Goal: Task Accomplishment & Management: Manage account settings

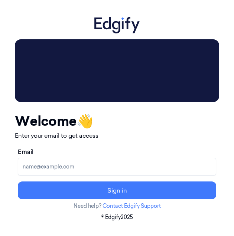
click at [75, 170] on input "Email" at bounding box center [117, 167] width 199 height 18
type input "ciarank@edgify.ai"
click at [18, 182] on button "Sign in" at bounding box center [117, 191] width 199 height 18
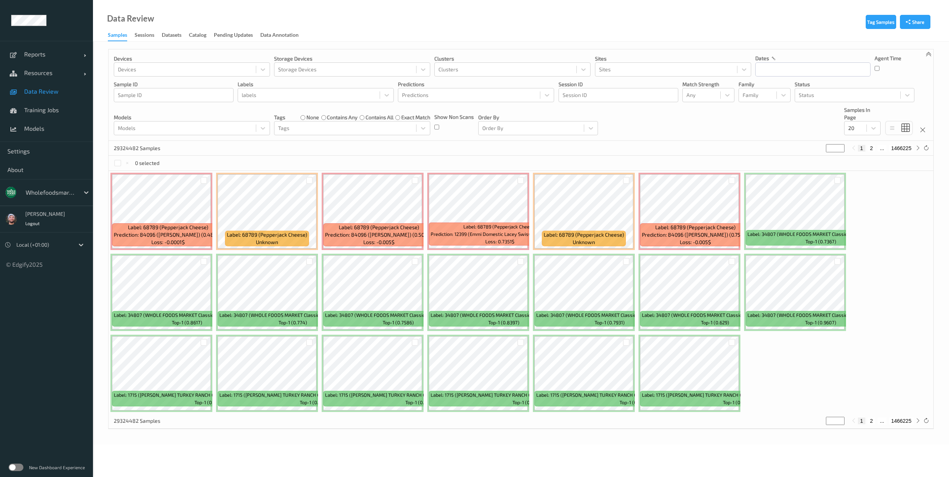
click at [59, 194] on div at bounding box center [51, 192] width 50 height 9
type input "bon"
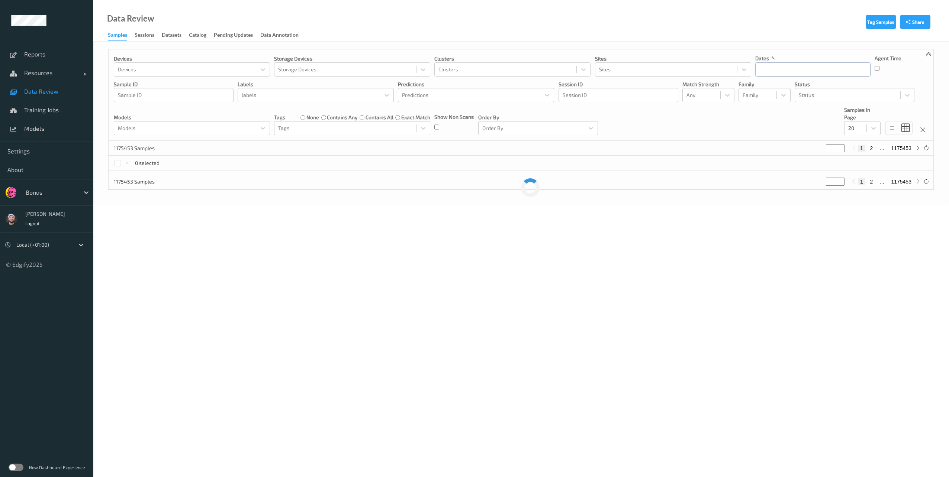
click at [768, 69] on input "text" at bounding box center [812, 69] width 115 height 14
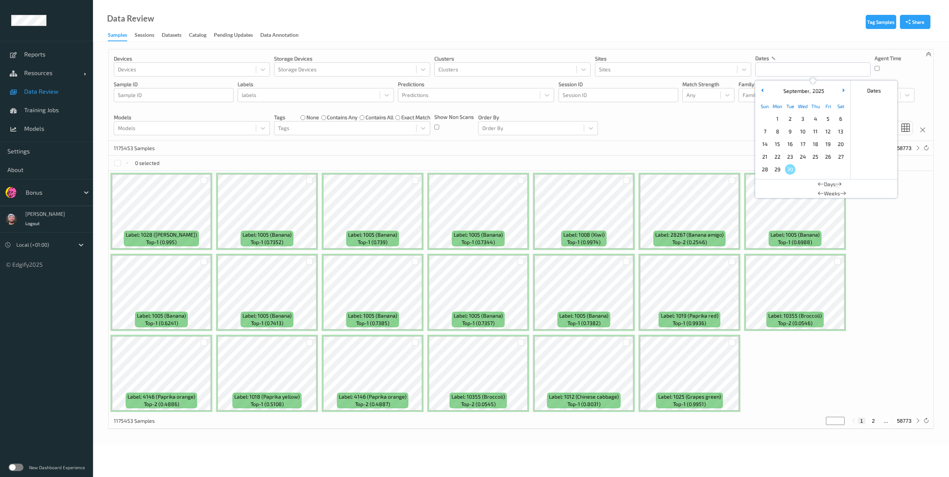
click at [781, 172] on span "29" at bounding box center [777, 169] width 10 height 10
type input "29/09/2025 00:00 -> 29/09/2025 23:59"
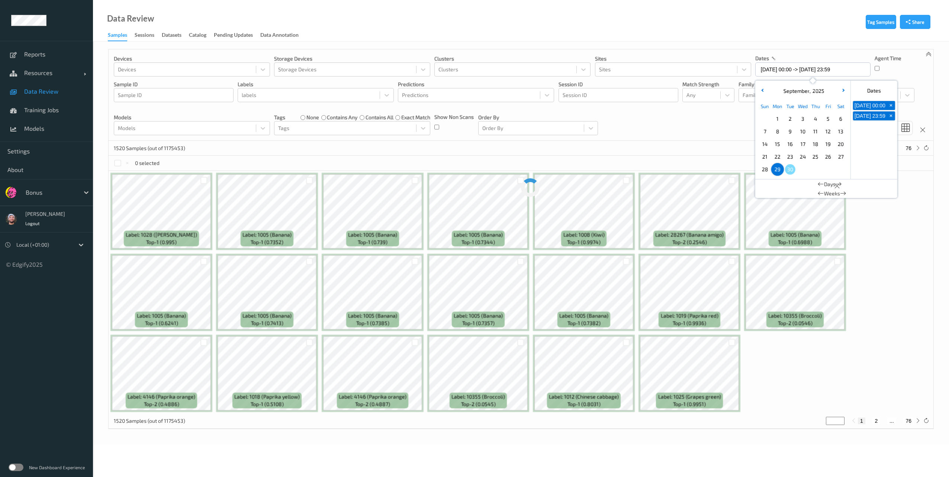
click at [673, 142] on div "1520 Samples (out of 1175453) * 1 2 ... 76" at bounding box center [521, 148] width 825 height 15
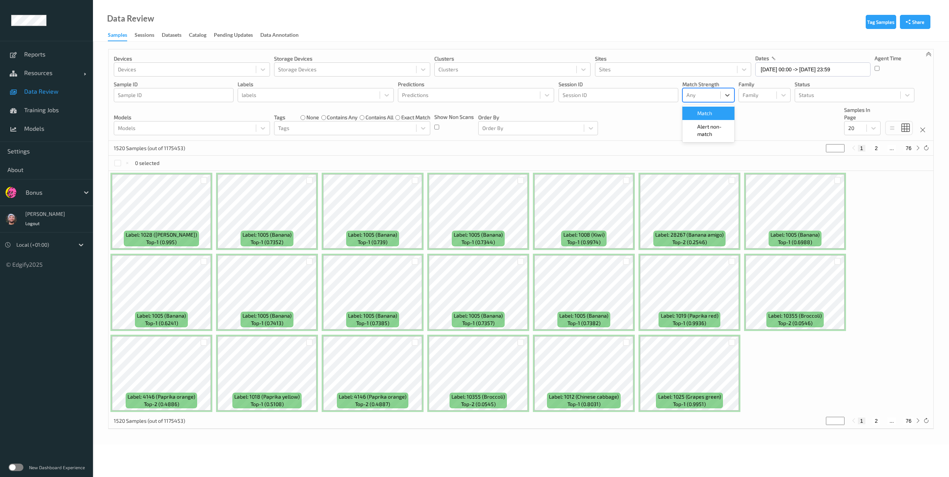
click at [715, 93] on div at bounding box center [701, 95] width 30 height 9
click at [705, 132] on span "Alert non-match" at bounding box center [713, 130] width 33 height 15
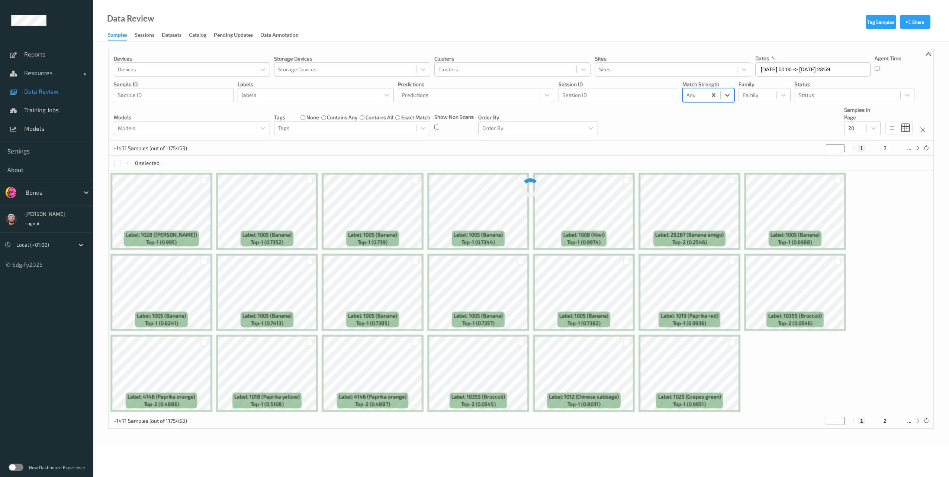
click at [784, 135] on div "Devices Devices Storage Devices Storage Devices Clusters Clusters Sites Sites d…" at bounding box center [521, 94] width 825 height 91
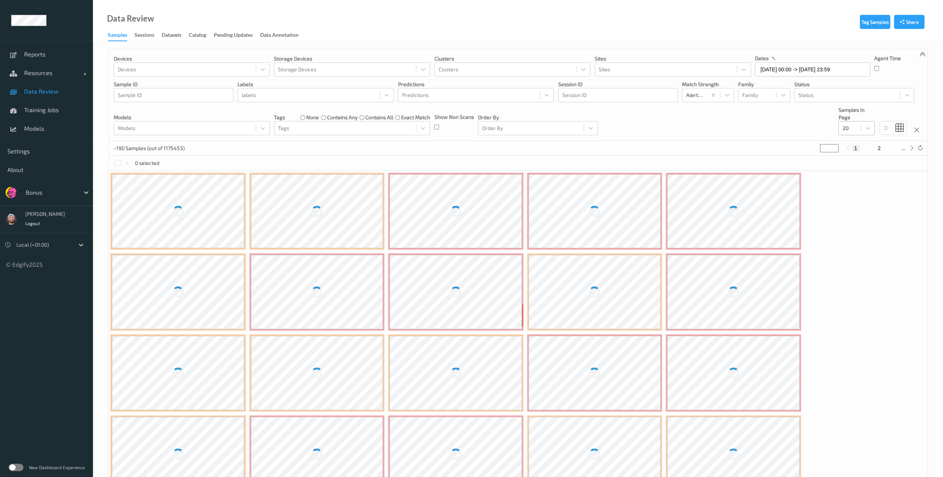
click at [848, 128] on div at bounding box center [849, 128] width 14 height 9
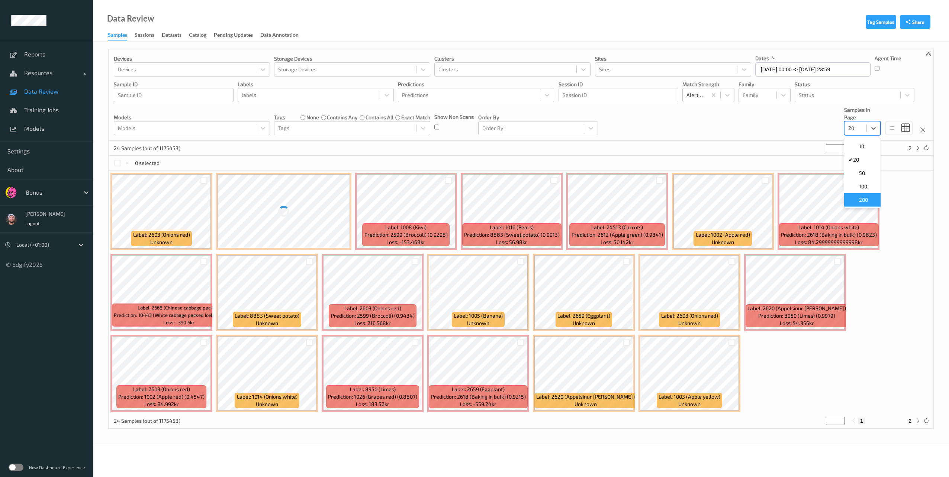
click at [857, 198] on span at bounding box center [853, 199] width 10 height 7
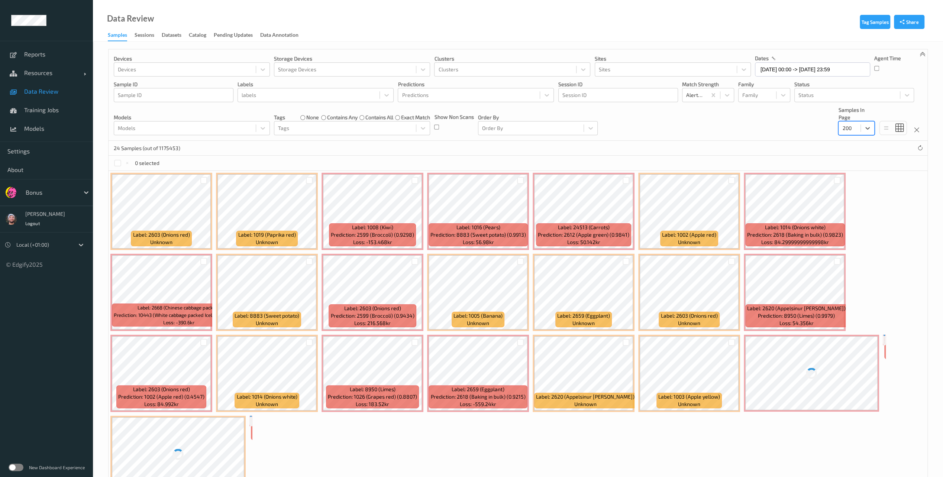
click at [645, 136] on div "Devices Devices Storage Devices Storage Devices Clusters Clusters Sites Sites d…" at bounding box center [518, 94] width 819 height 91
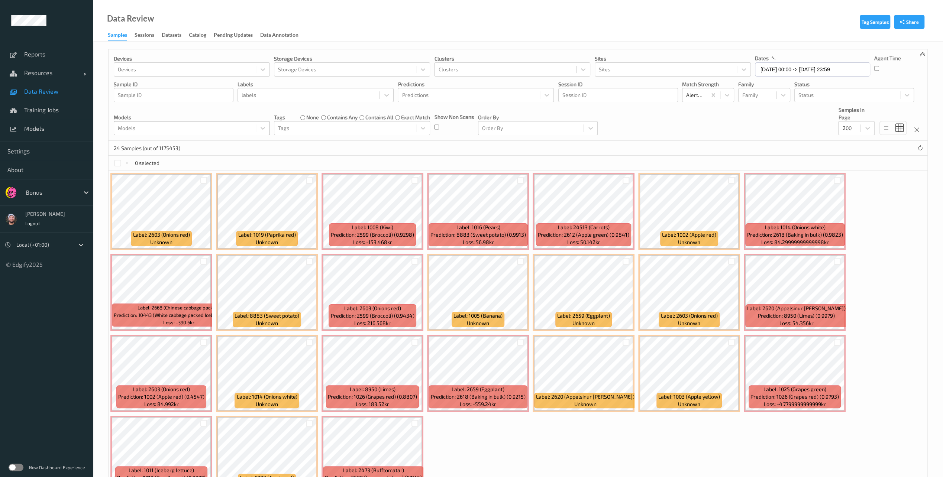
click at [201, 125] on div at bounding box center [185, 128] width 134 height 9
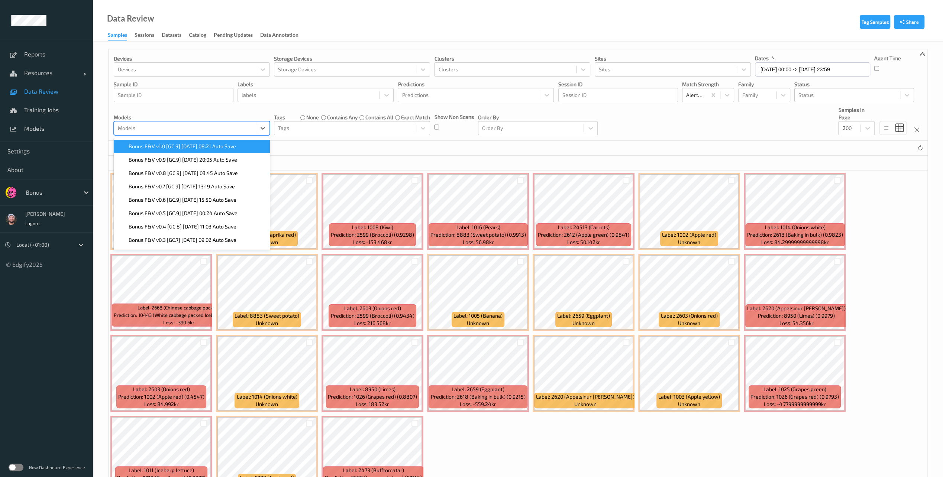
click at [824, 89] on div "Status" at bounding box center [847, 95] width 105 height 12
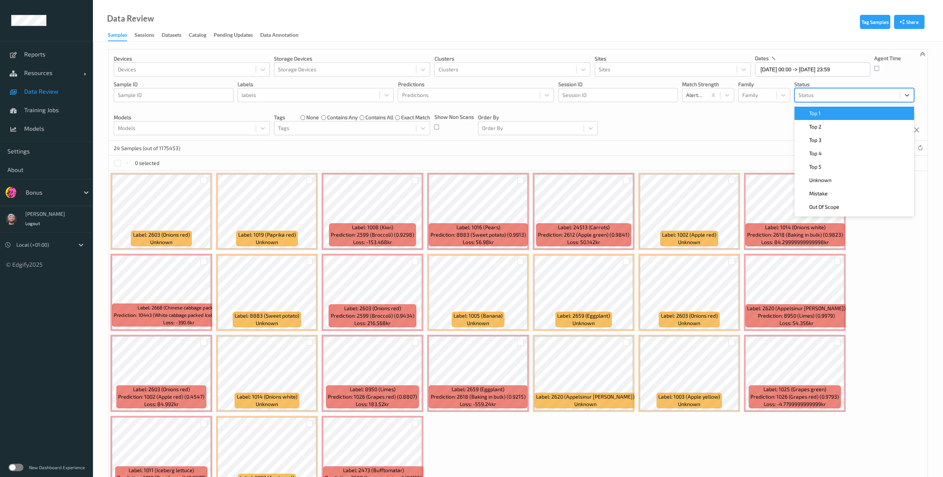
click at [829, 111] on div "Top 1" at bounding box center [854, 113] width 111 height 7
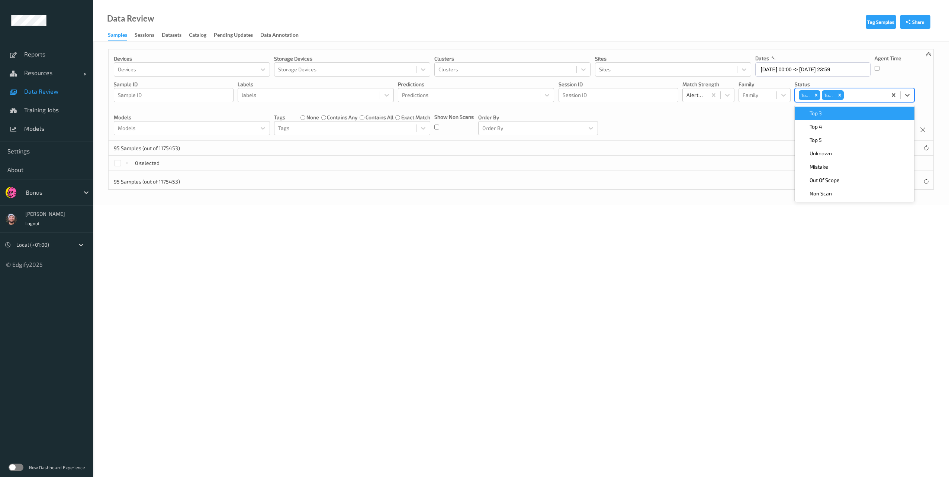
click at [829, 111] on div "Top 3" at bounding box center [854, 113] width 111 height 7
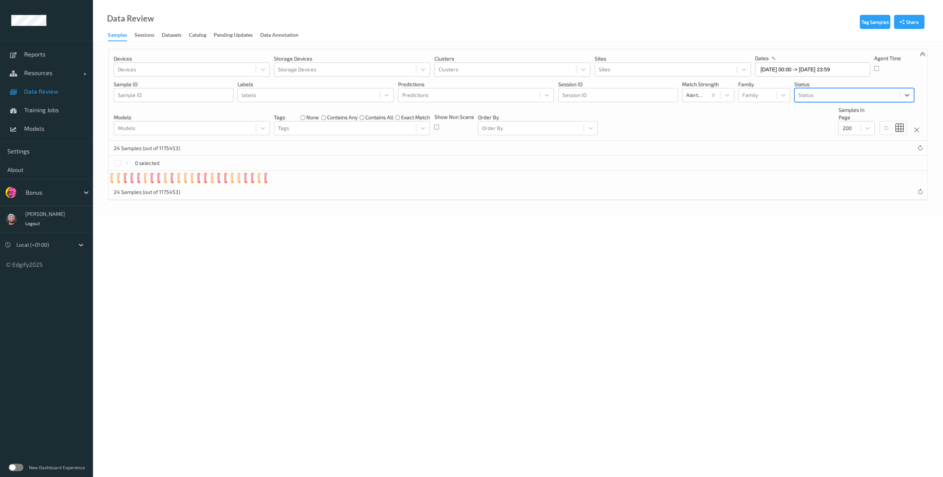
click at [863, 96] on div at bounding box center [848, 95] width 98 height 9
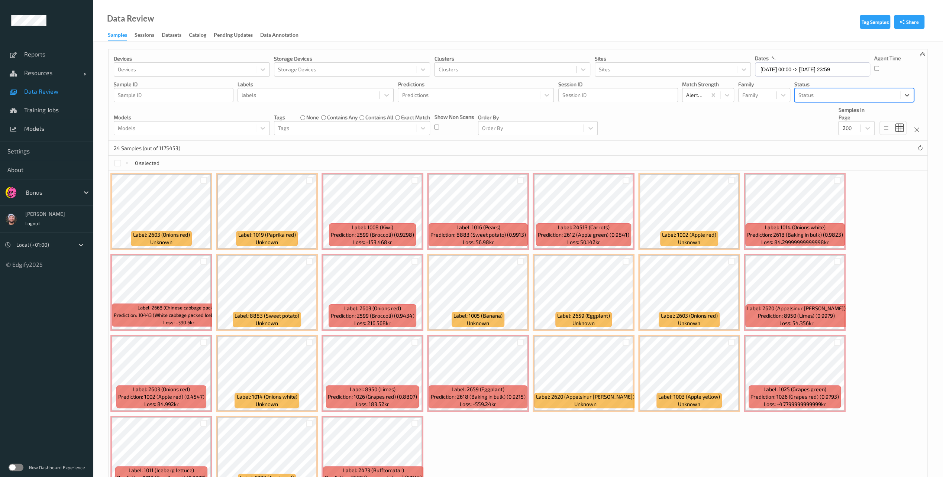
click at [836, 94] on div at bounding box center [848, 95] width 98 height 9
click at [822, 191] on span "Mistake" at bounding box center [818, 193] width 19 height 7
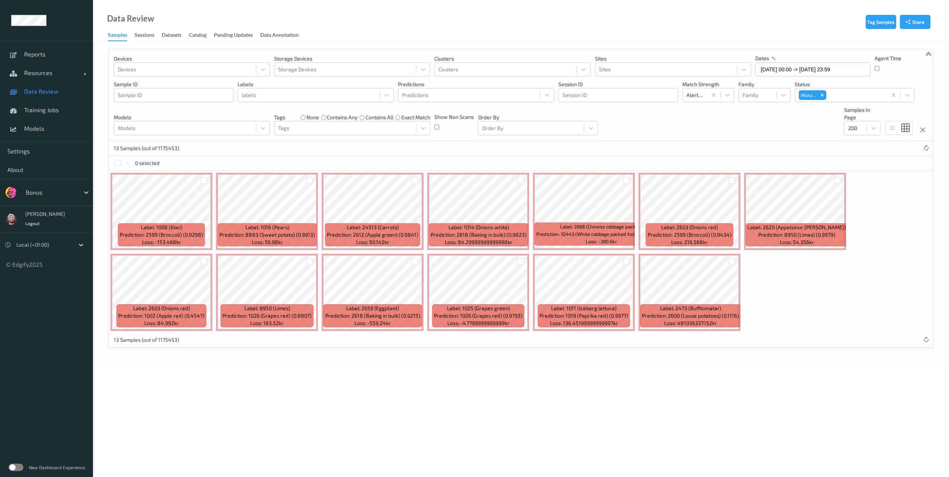
click at [619, 122] on div "Devices Devices Storage Devices Storage Devices Clusters Clusters Sites Sites d…" at bounding box center [521, 94] width 825 height 91
click at [119, 164] on div at bounding box center [117, 163] width 7 height 7
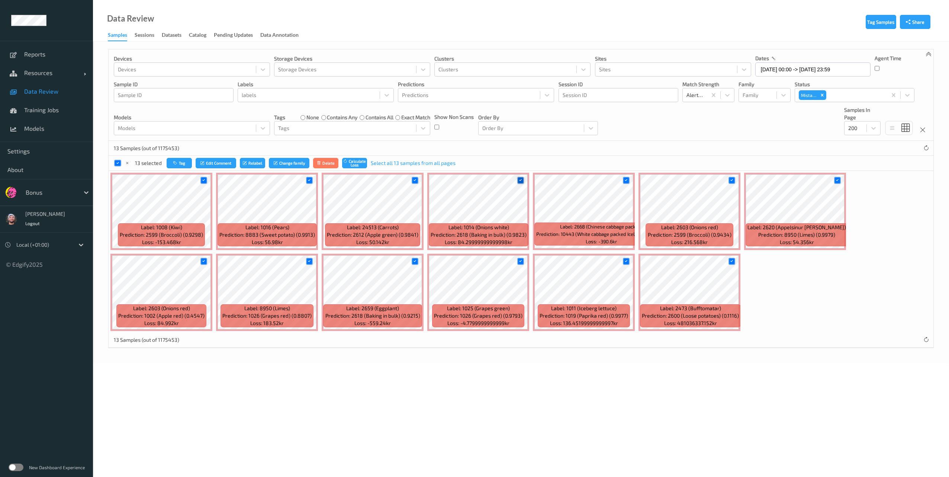
click at [519, 182] on icon at bounding box center [520, 180] width 5 height 5
click at [628, 178] on div at bounding box center [626, 180] width 7 height 7
click at [311, 261] on icon at bounding box center [309, 261] width 5 height 5
click at [182, 163] on button "Tag" at bounding box center [179, 163] width 25 height 11
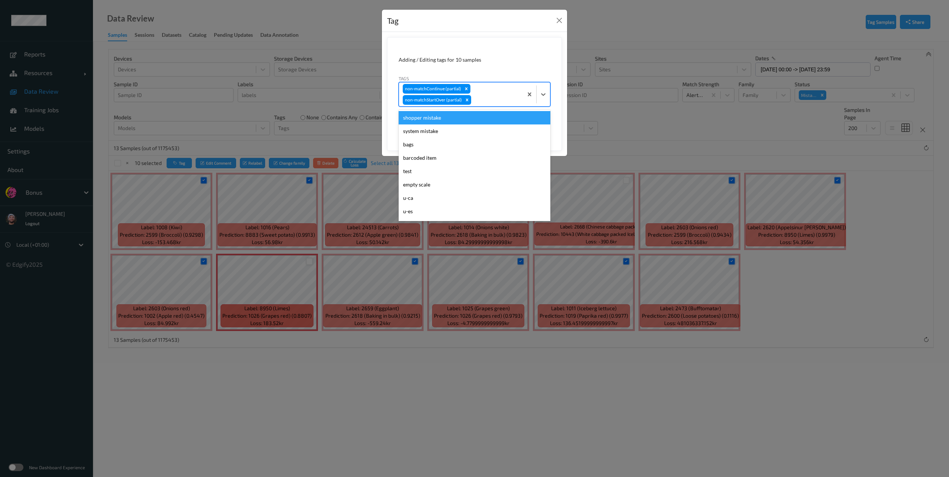
click at [492, 88] on div "non-matchContinue (partial) non-matchStartOver (partial)" at bounding box center [461, 95] width 124 height 24
click at [451, 119] on div "shopper mistake" at bounding box center [475, 117] width 152 height 13
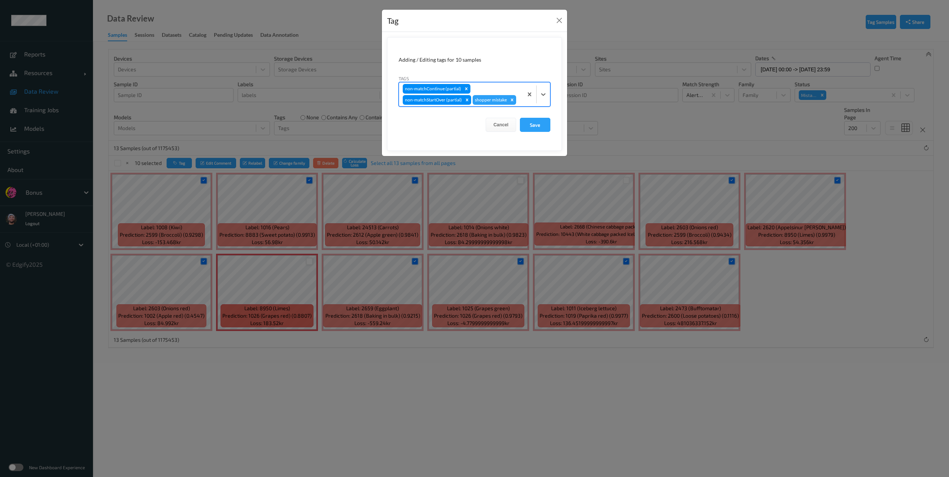
click at [502, 89] on div "non-matchContinue (partial) non-matchStartOver (partial) shopper mistake" at bounding box center [461, 95] width 124 height 24
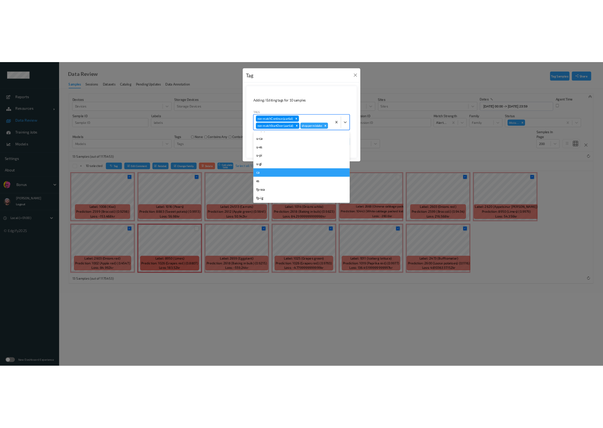
scroll to position [74, 0]
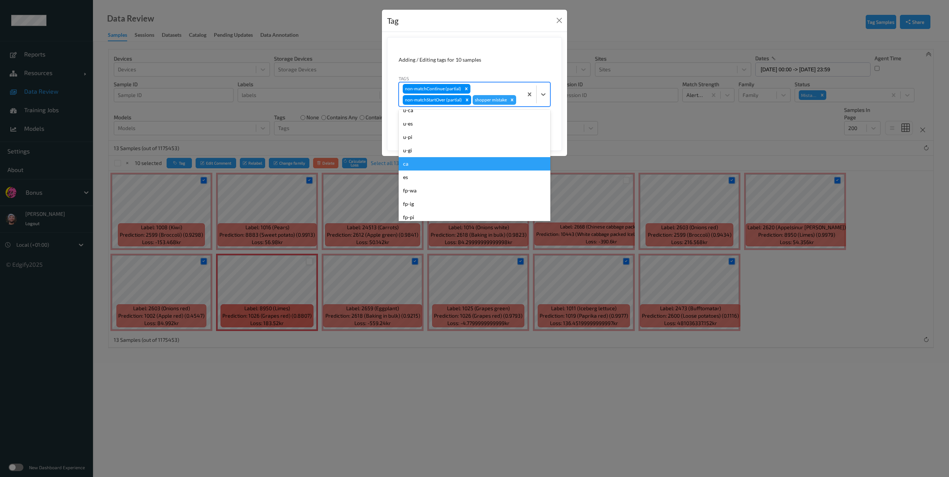
click at [429, 162] on div "ca" at bounding box center [475, 163] width 152 height 13
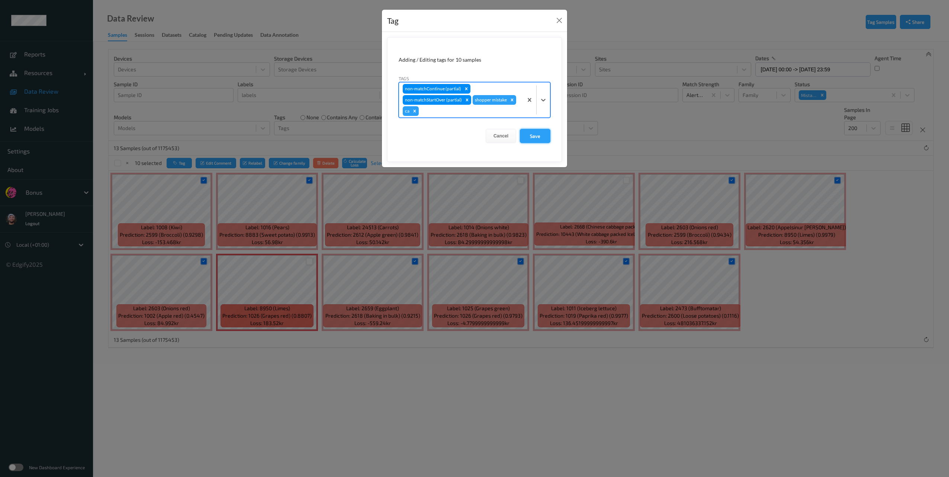
click at [529, 134] on button "Save" at bounding box center [535, 136] width 30 height 14
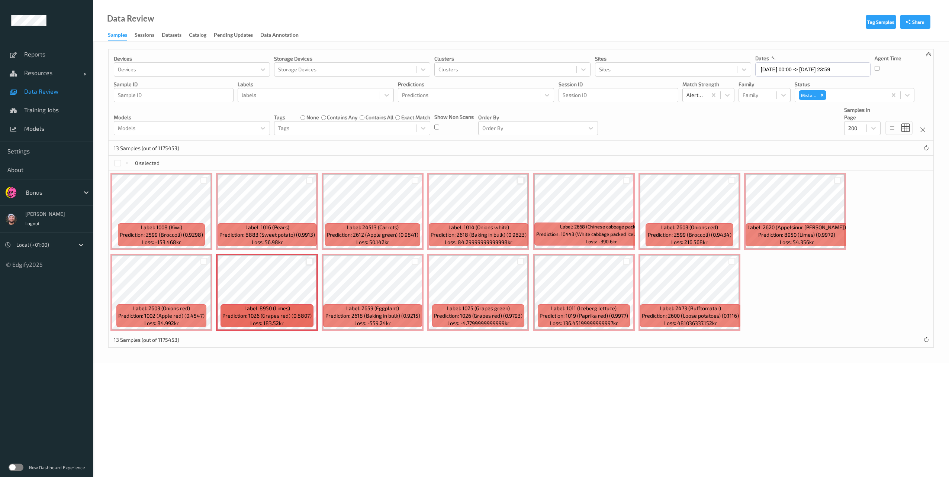
click at [312, 117] on label "none" at bounding box center [312, 117] width 13 height 7
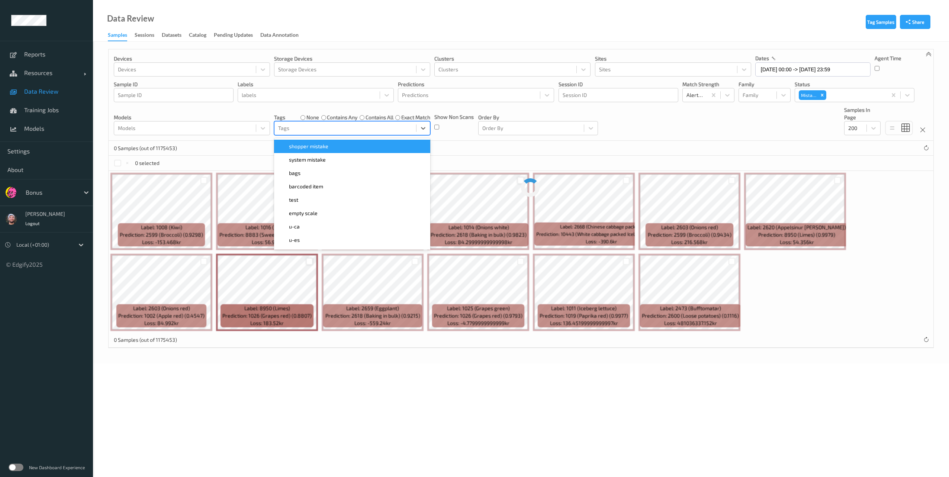
click at [306, 129] on div at bounding box center [345, 128] width 134 height 9
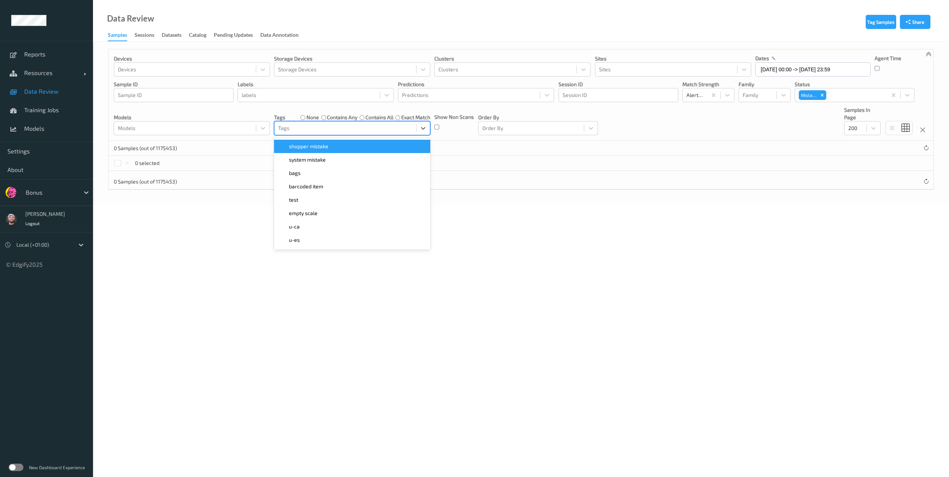
click at [315, 149] on span "shopper mistake" at bounding box center [308, 146] width 39 height 7
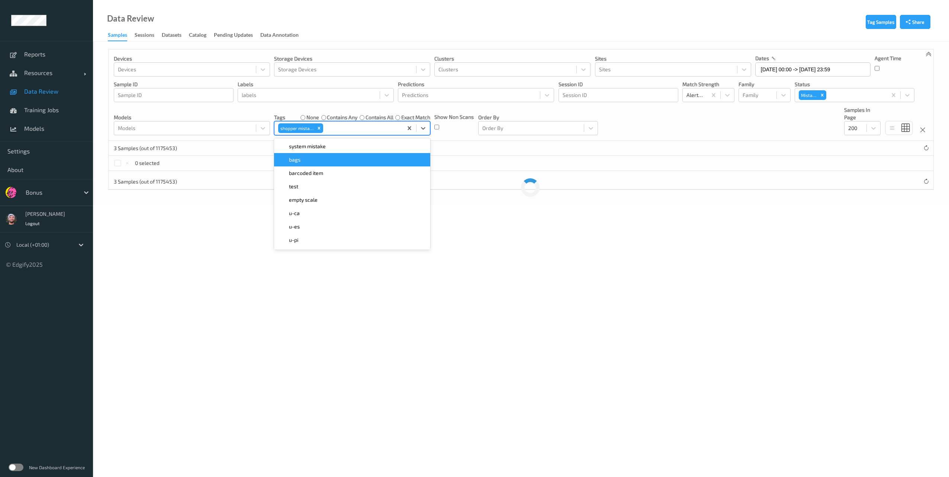
click at [548, 163] on div "0 selected" at bounding box center [521, 163] width 825 height 15
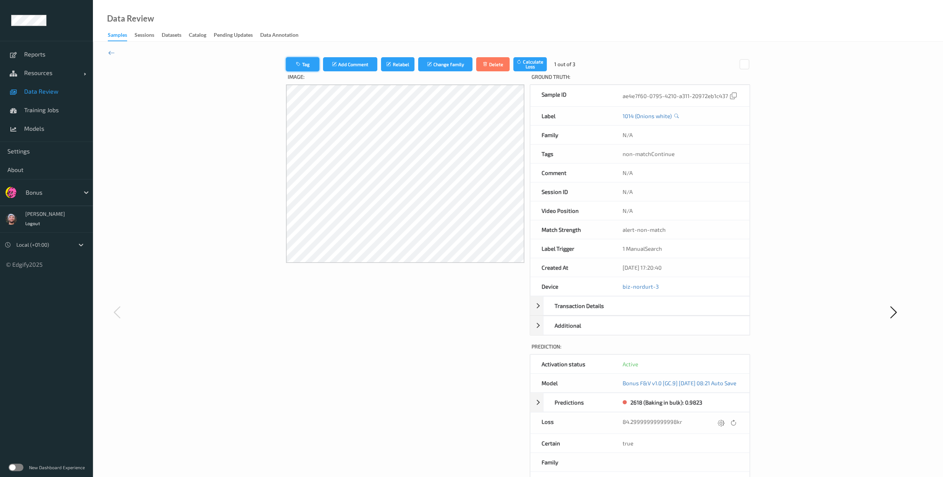
click at [300, 68] on button "Tag" at bounding box center [302, 64] width 33 height 14
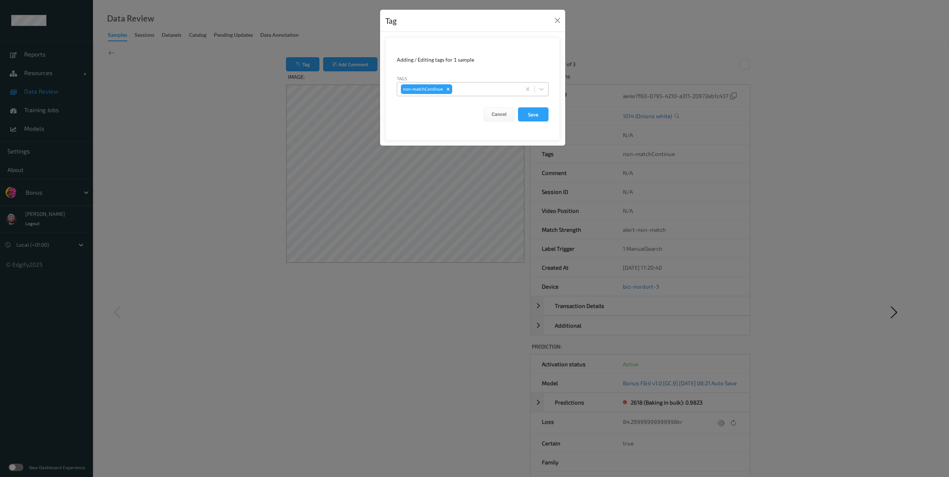
click at [507, 94] on div "non-matchContinue" at bounding box center [459, 89] width 124 height 13
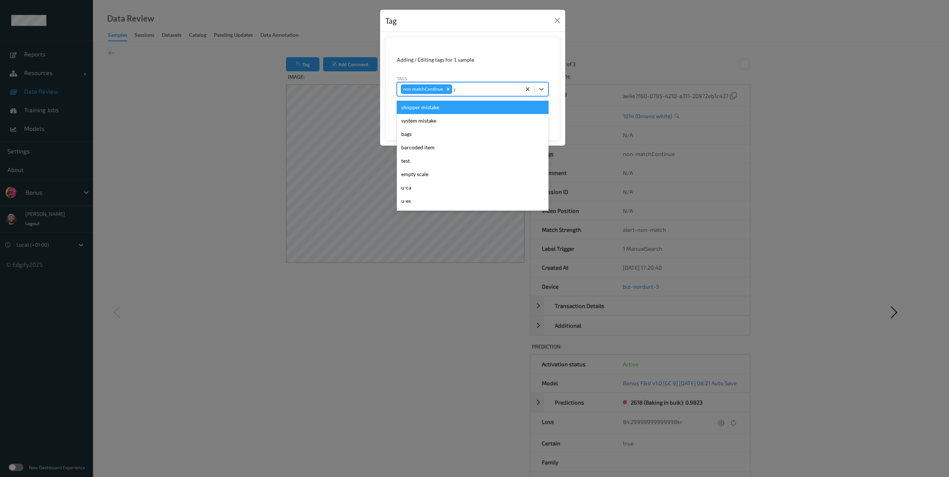
type input "pi"
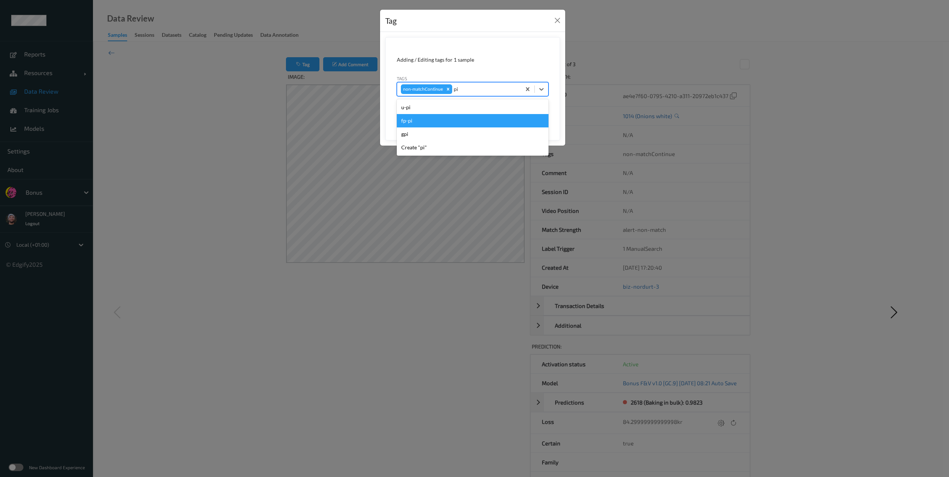
click at [427, 121] on div "fp-pi" at bounding box center [473, 120] width 152 height 13
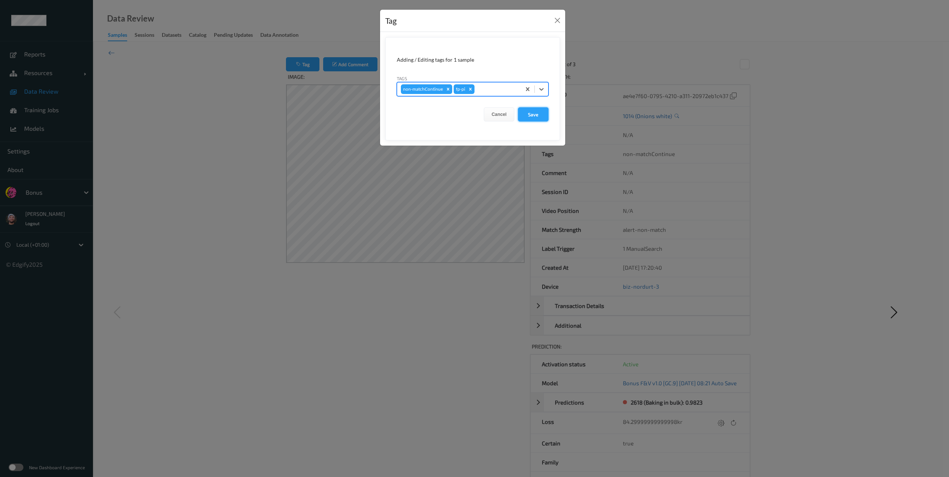
click at [531, 119] on button "Save" at bounding box center [533, 114] width 30 height 14
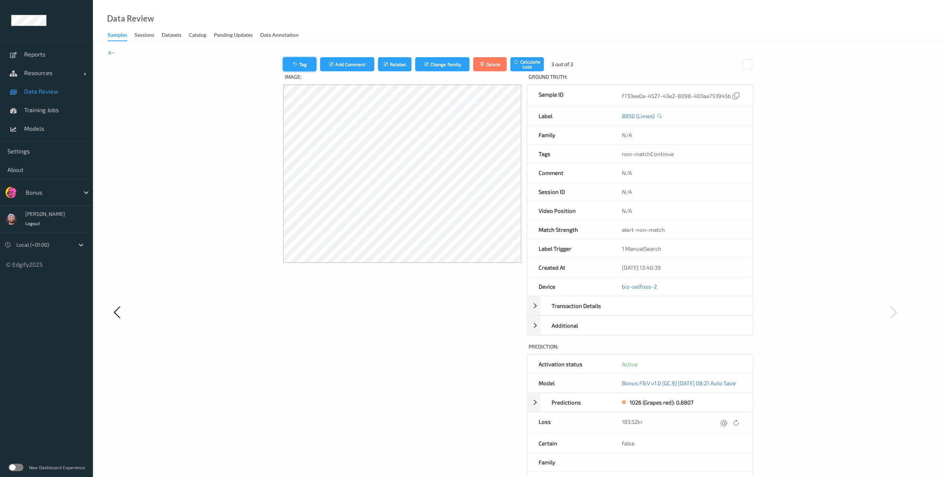
click at [306, 64] on button "Tag" at bounding box center [299, 64] width 33 height 14
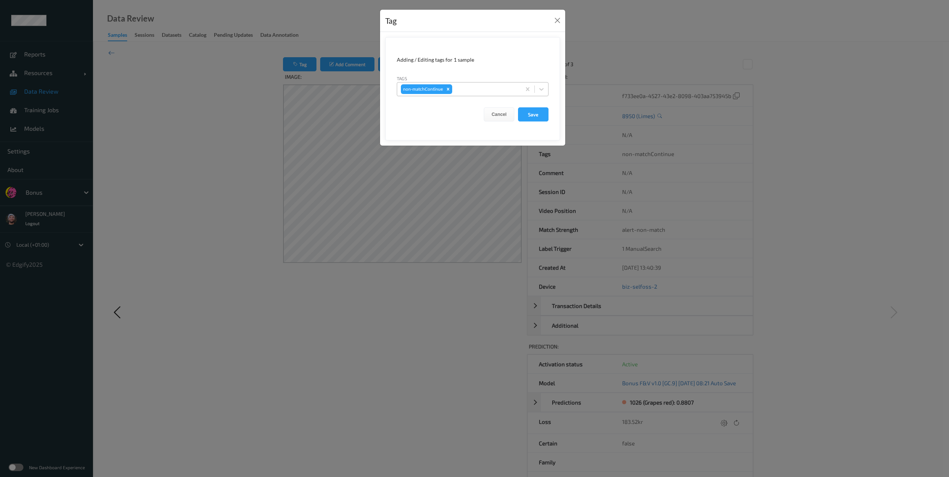
click at [494, 85] on div at bounding box center [486, 89] width 64 height 9
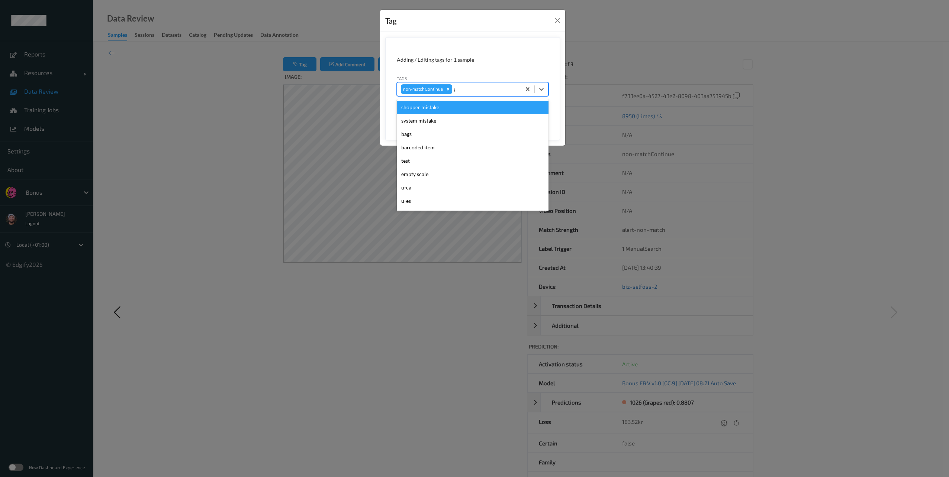
type input "pi"
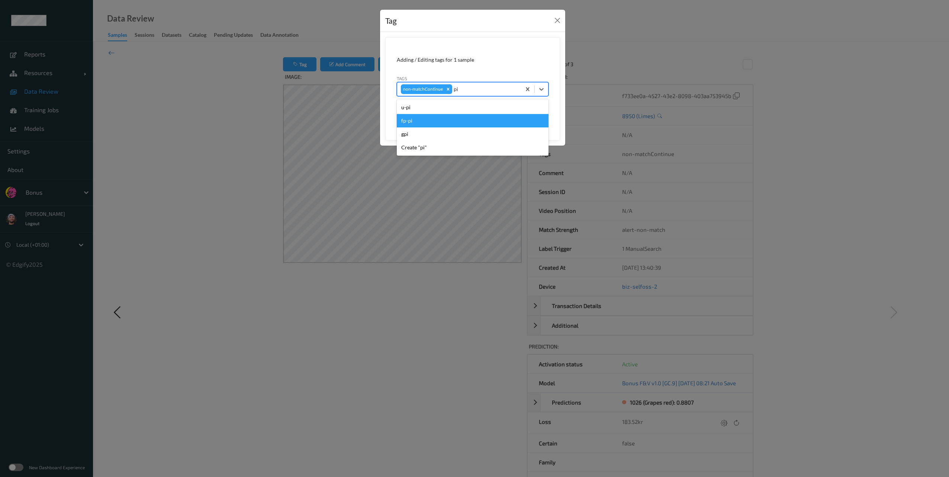
click at [436, 116] on div "fp-pi" at bounding box center [473, 120] width 152 height 13
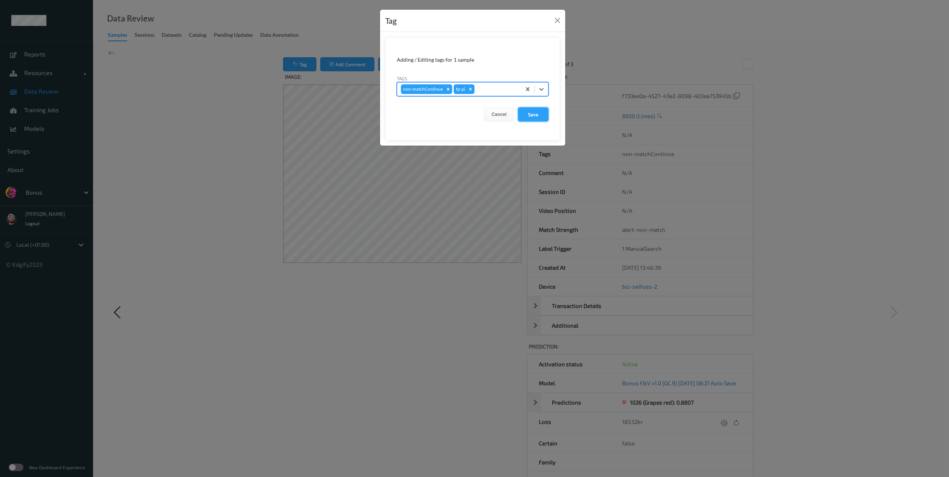
click at [527, 115] on button "Save" at bounding box center [533, 114] width 30 height 14
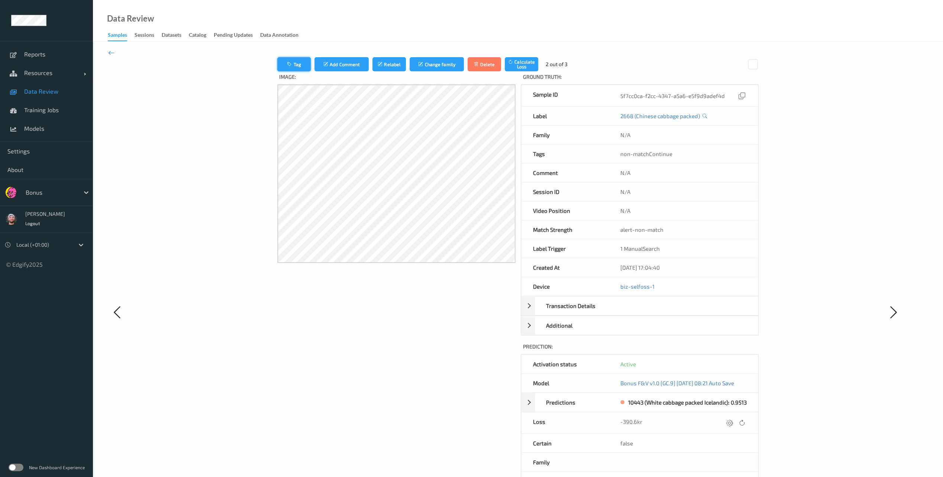
click at [296, 67] on button "Tag" at bounding box center [293, 64] width 33 height 14
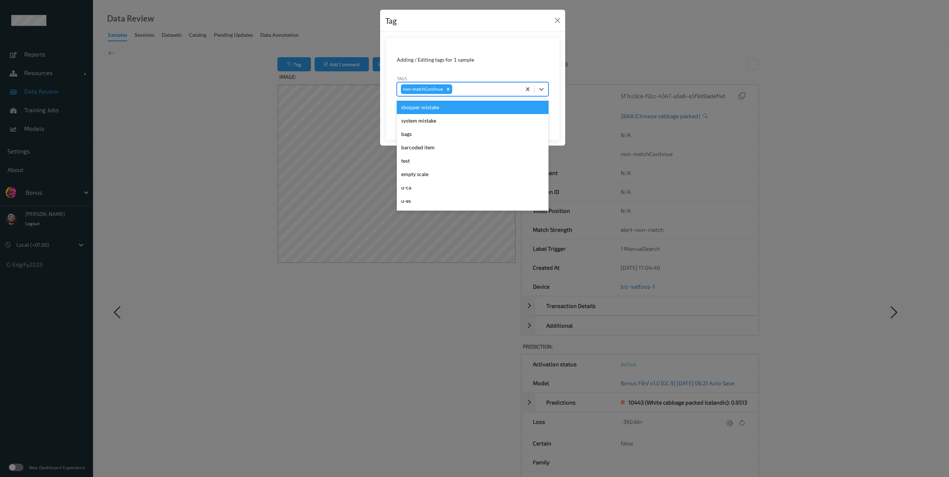
click at [490, 91] on div at bounding box center [486, 89] width 64 height 9
type input "ig"
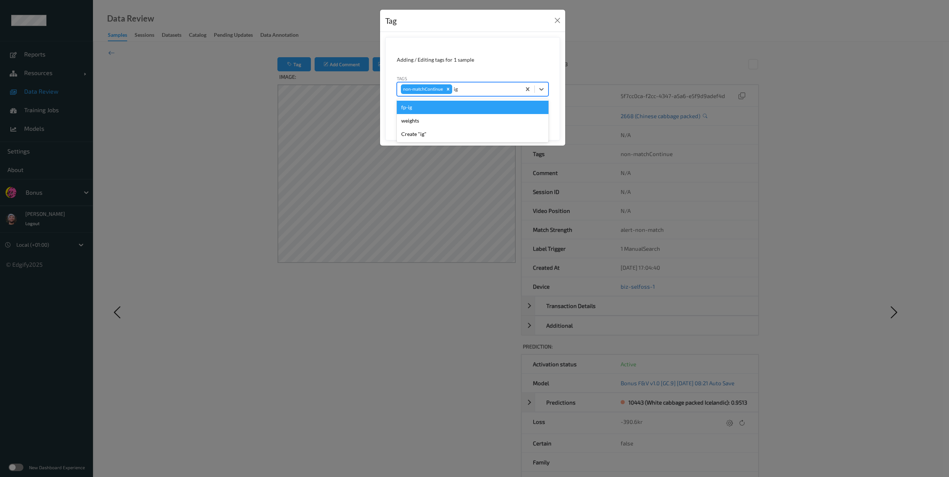
click at [441, 105] on div "fp-ig" at bounding box center [473, 107] width 152 height 13
click at [518, 112] on button "Save" at bounding box center [533, 114] width 30 height 14
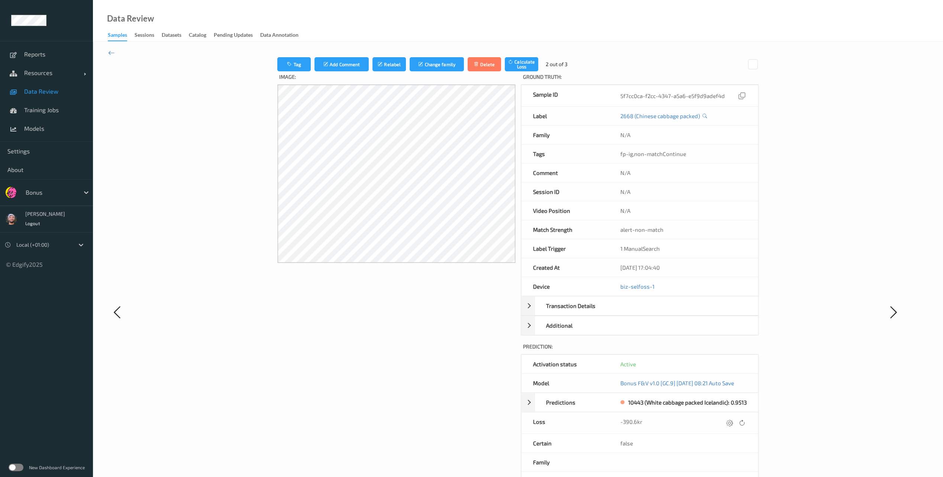
click at [79, 92] on span "Data Review" at bounding box center [54, 91] width 61 height 7
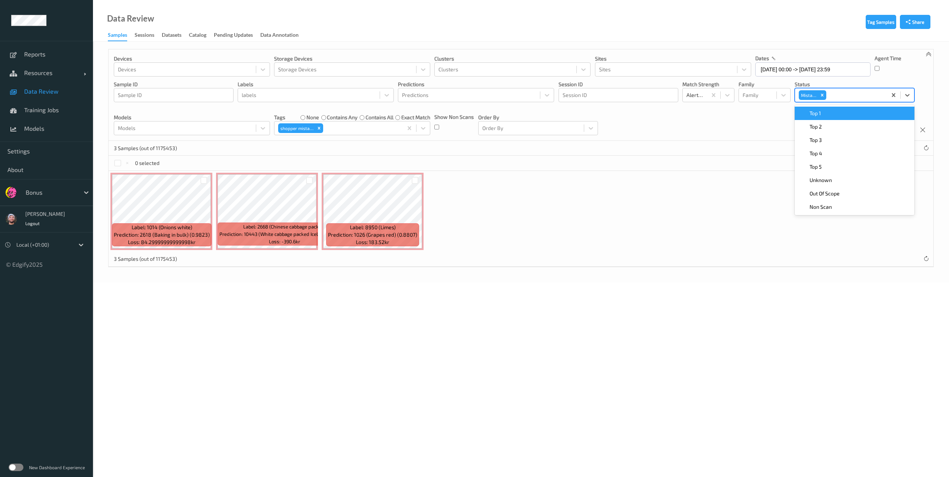
click at [833, 93] on div at bounding box center [855, 95] width 55 height 9
type input "un"
click at [831, 111] on span "Unknown" at bounding box center [820, 113] width 22 height 7
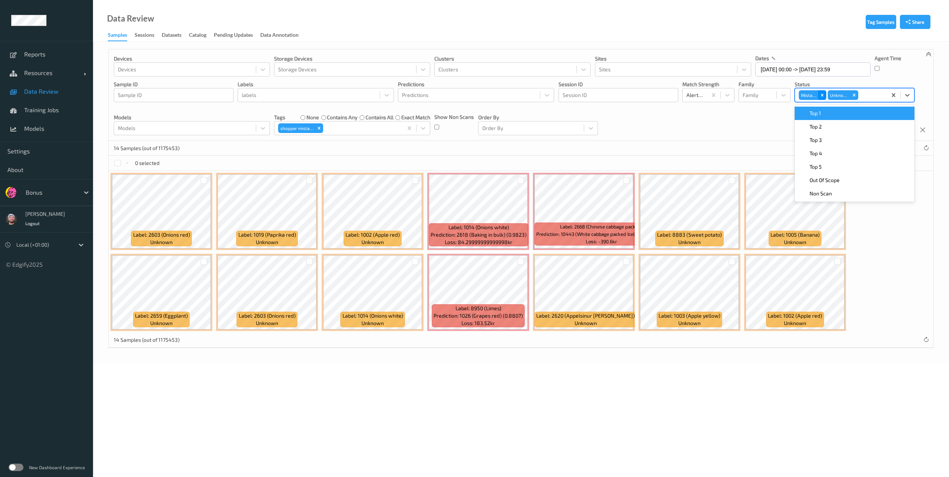
click at [822, 97] on icon "Remove Mistake" at bounding box center [821, 95] width 5 height 5
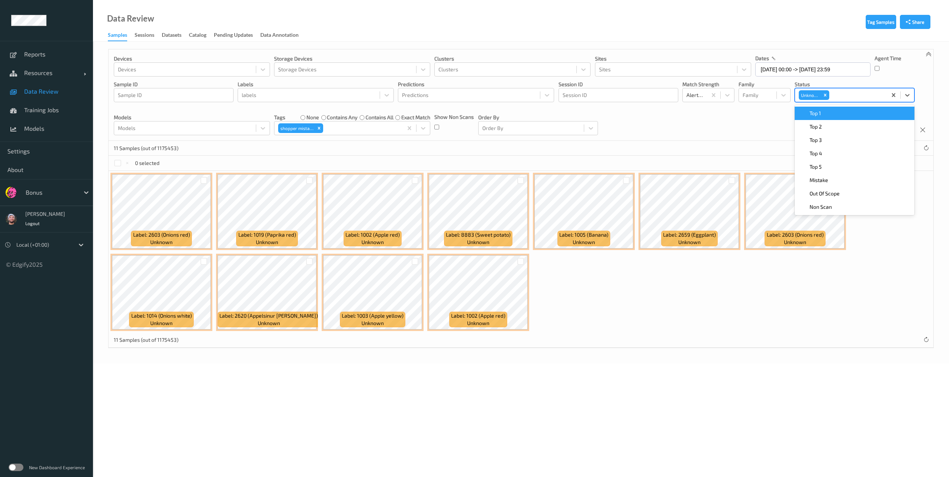
click at [593, 146] on div "11 Samples (out of 1175453)" at bounding box center [521, 148] width 825 height 15
click at [117, 166] on div at bounding box center [117, 163] width 7 height 7
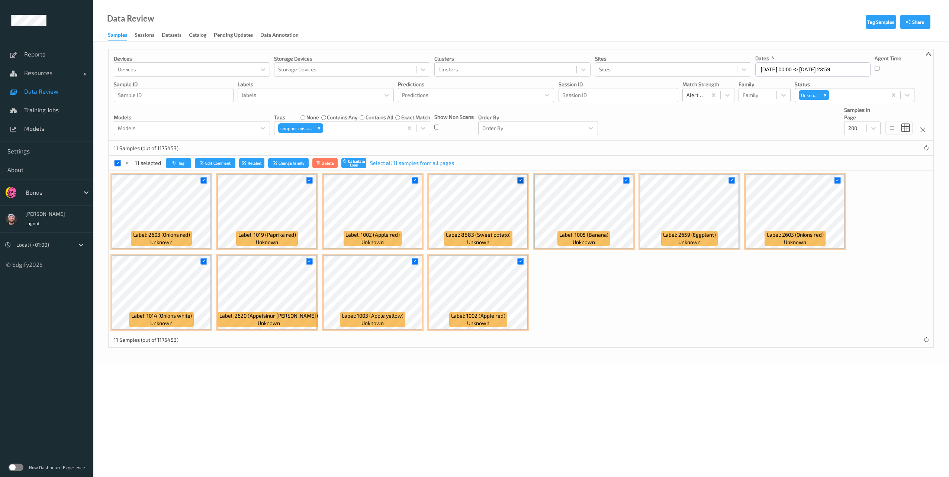
click at [518, 181] on icon at bounding box center [520, 180] width 5 height 5
click at [415, 264] on div at bounding box center [415, 261] width 7 height 7
click at [204, 261] on icon at bounding box center [203, 261] width 5 height 5
click at [308, 264] on div at bounding box center [309, 261] width 7 height 7
click at [177, 164] on button "Tag" at bounding box center [176, 163] width 25 height 11
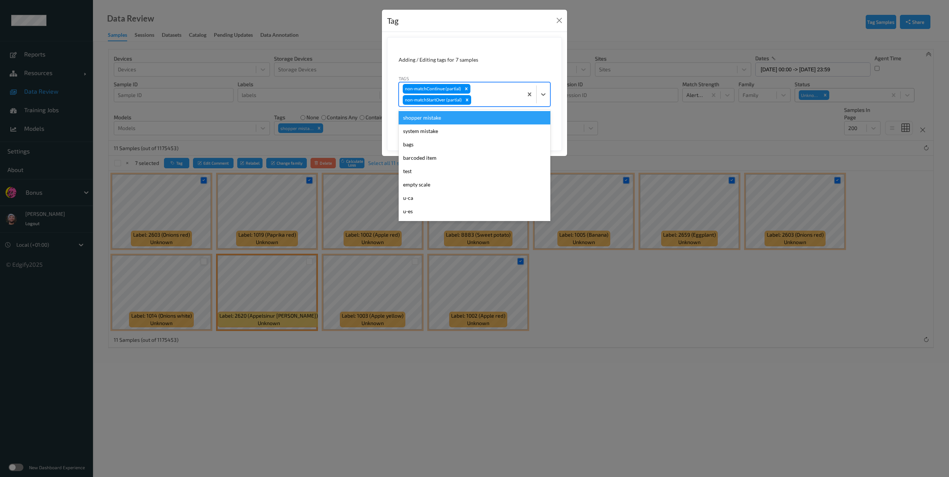
click at [488, 92] on div "non-matchContinue (partial) non-matchStartOver (partial)" at bounding box center [461, 95] width 124 height 24
type input "ca"
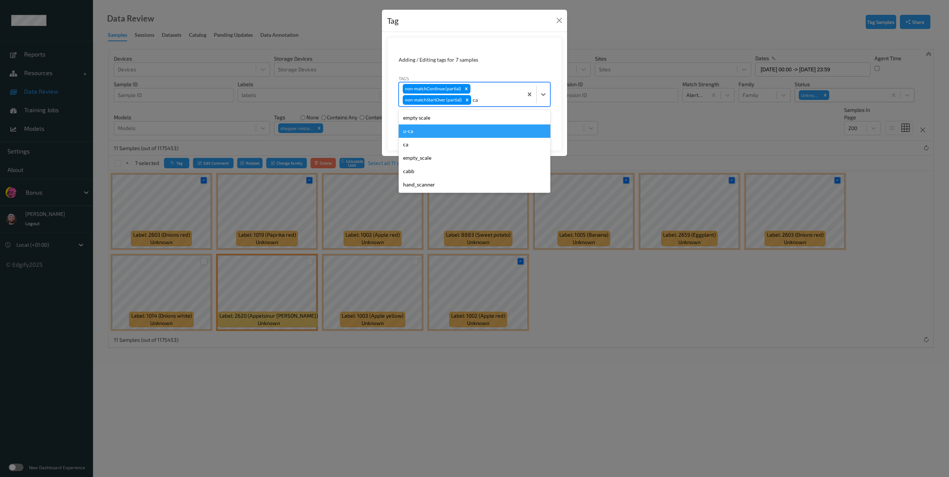
click at [410, 127] on div "u-ca" at bounding box center [475, 131] width 152 height 13
type input "s"
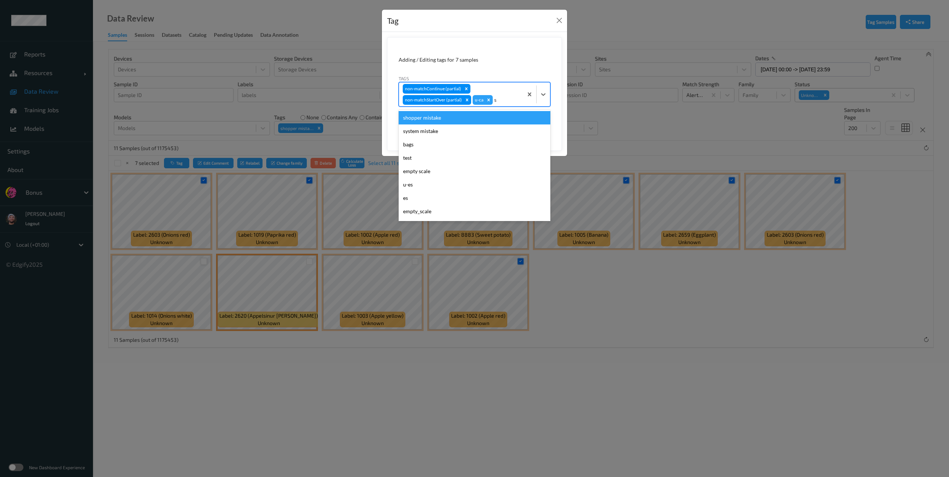
click at [431, 120] on div "shopper mistake" at bounding box center [475, 117] width 152 height 13
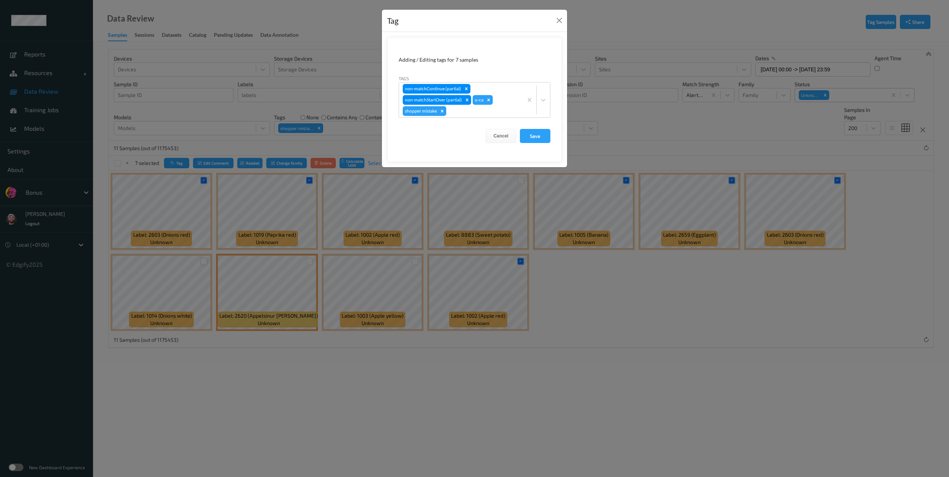
click at [519, 129] on div "Cancel Save" at bounding box center [475, 136] width 152 height 14
click at [522, 131] on button "Save" at bounding box center [535, 136] width 30 height 14
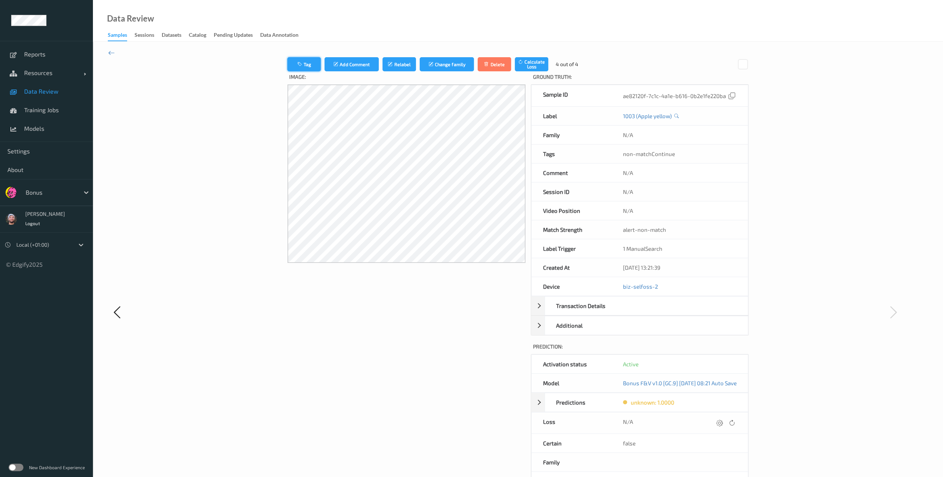
click at [297, 65] on button "Tag" at bounding box center [303, 64] width 33 height 14
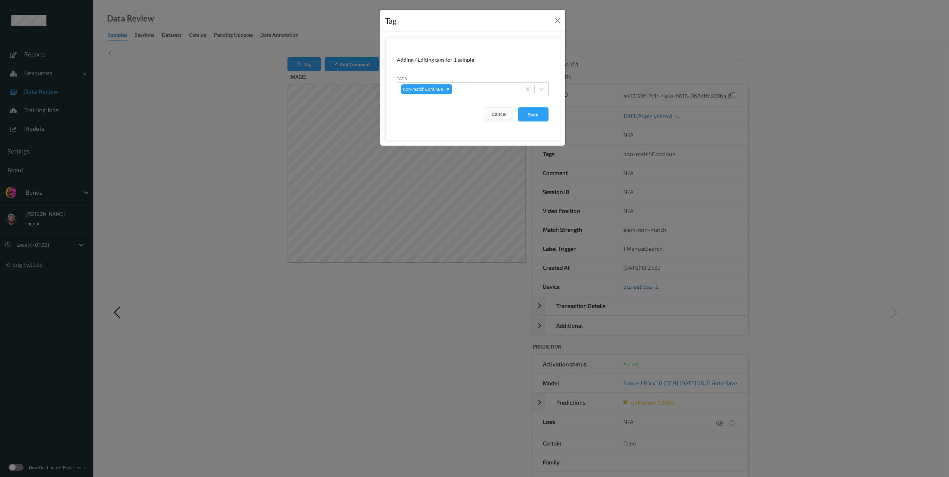
click at [474, 88] on div at bounding box center [486, 89] width 64 height 9
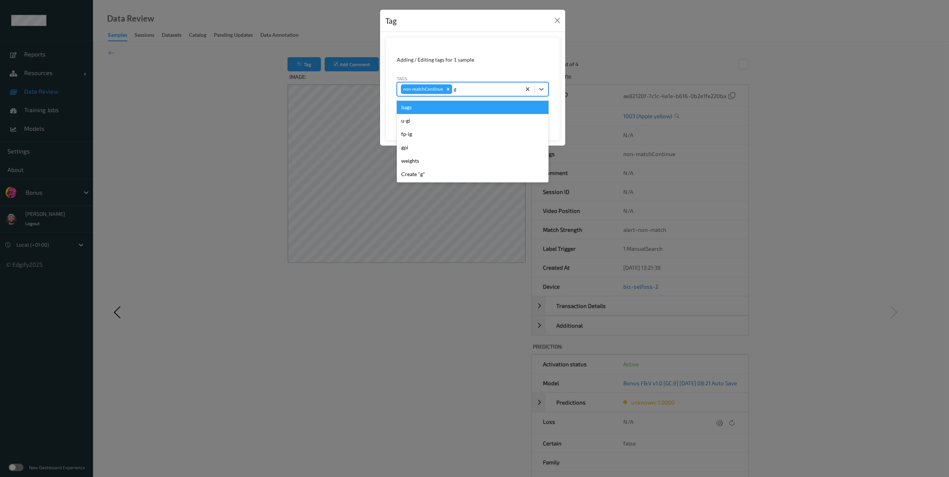
type input "gi"
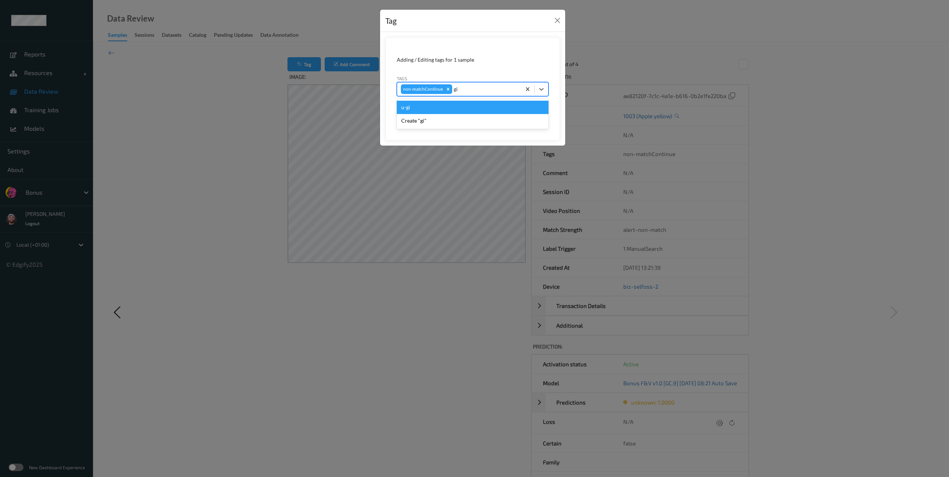
click at [458, 104] on div "u-gi" at bounding box center [473, 107] width 152 height 13
click at [529, 110] on button "Save" at bounding box center [533, 114] width 30 height 14
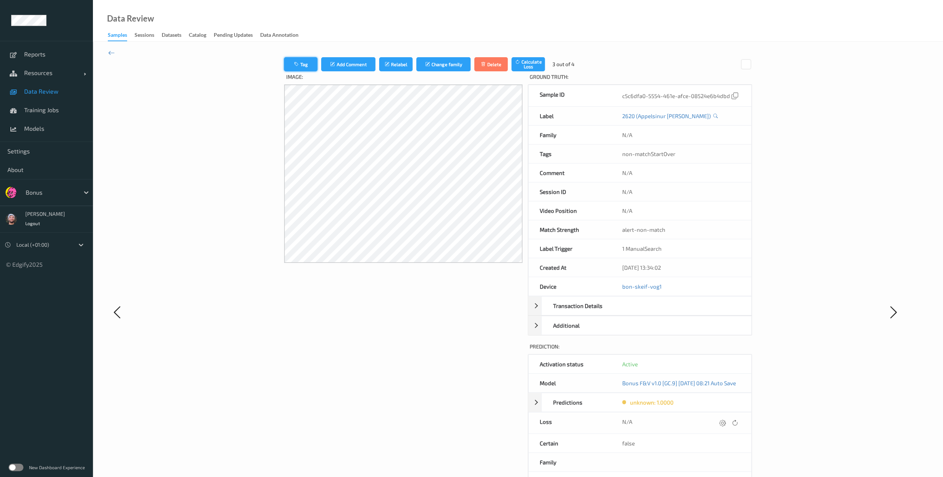
click at [294, 64] on icon "button" at bounding box center [297, 64] width 6 height 5
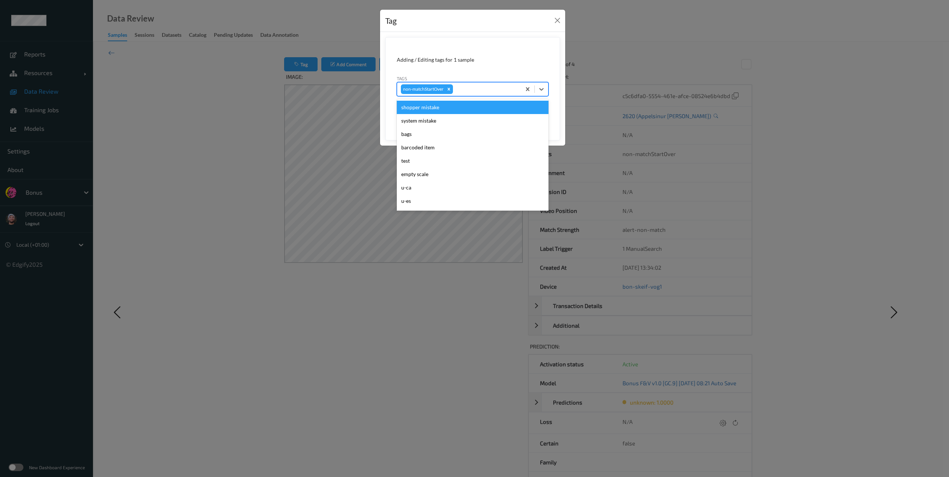
click at [480, 87] on div at bounding box center [485, 89] width 63 height 9
type input "ca"
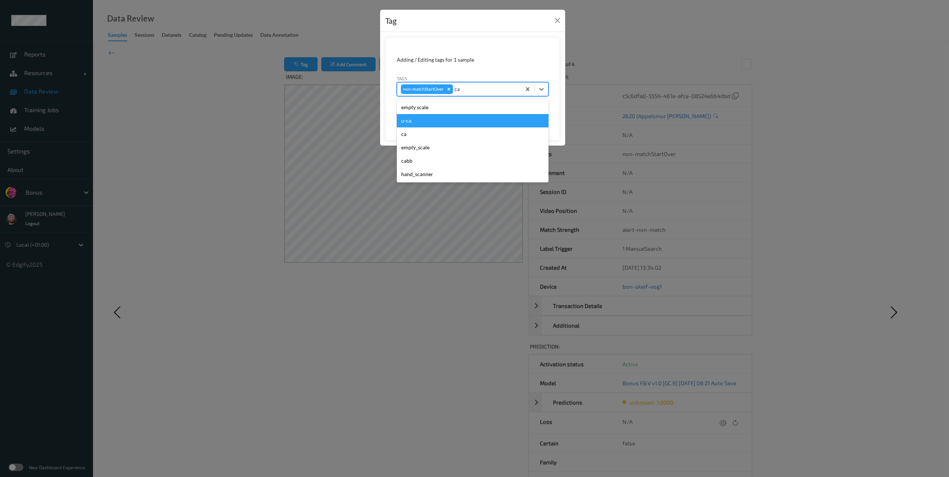
click at [427, 116] on div "u-ca" at bounding box center [473, 120] width 152 height 13
type input "s"
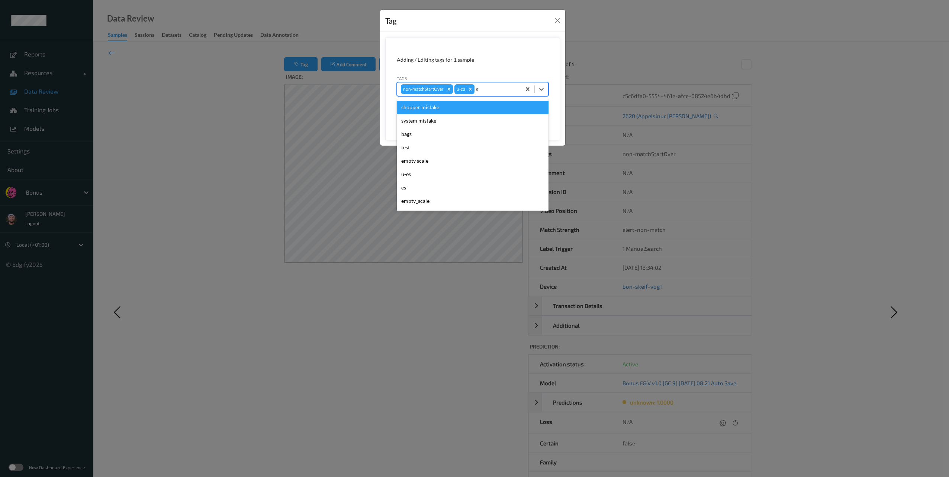
click at [461, 104] on div "shopper mistake" at bounding box center [473, 107] width 152 height 13
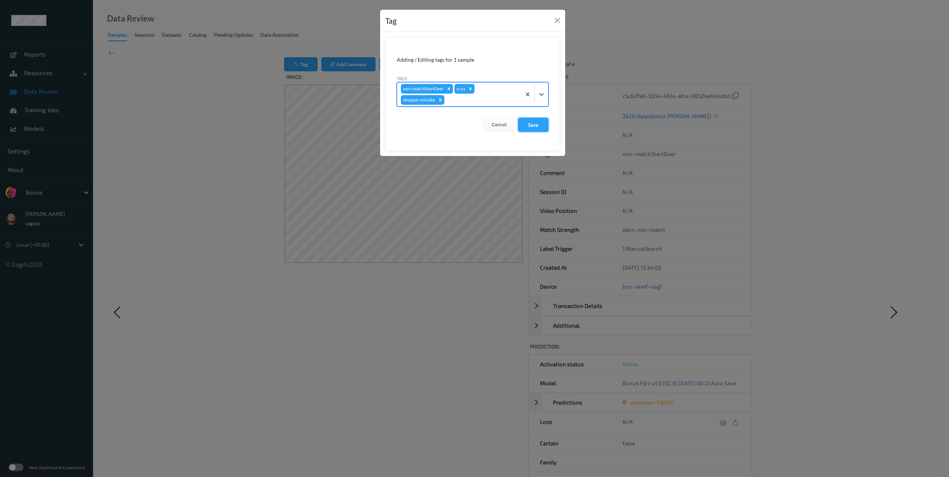
click at [536, 122] on button "Save" at bounding box center [533, 125] width 30 height 14
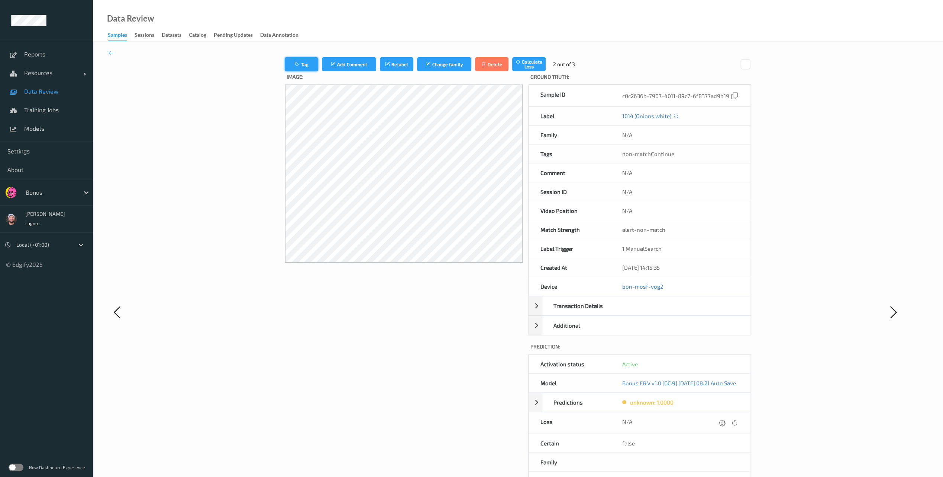
click at [298, 66] on button "Tag" at bounding box center [301, 64] width 33 height 14
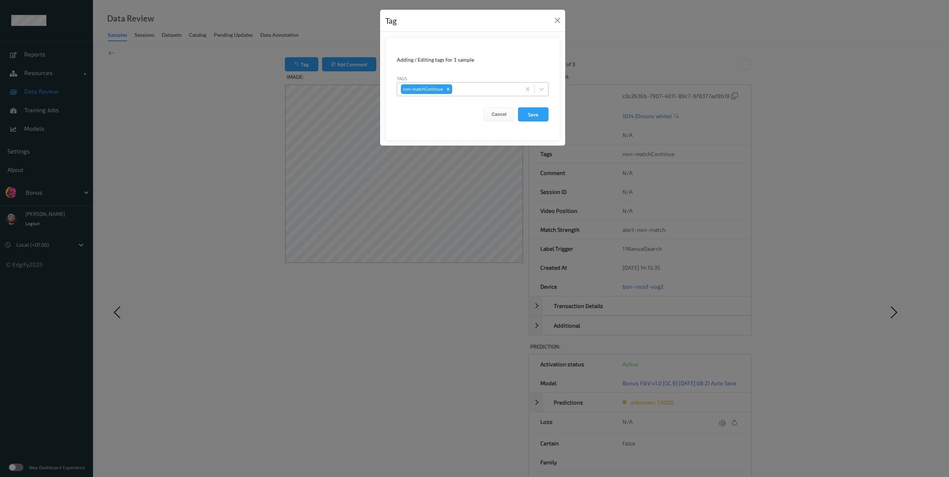
click at [496, 91] on div at bounding box center [486, 89] width 64 height 9
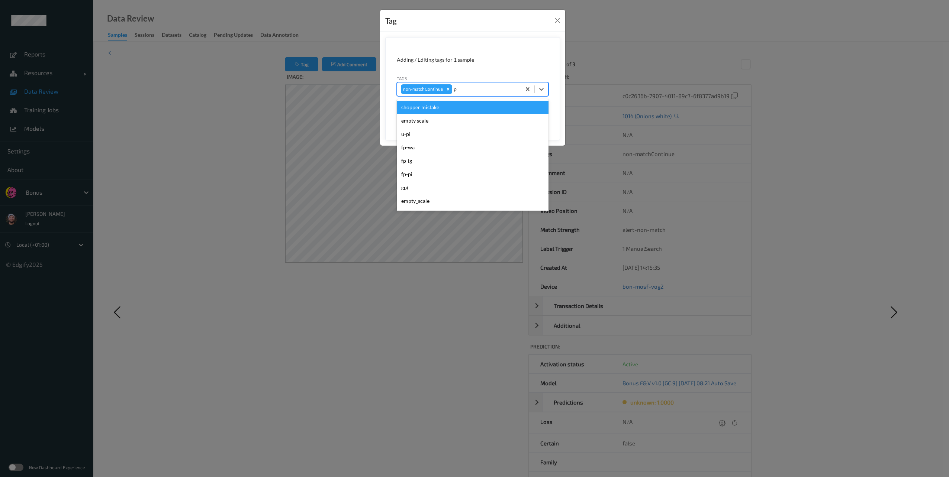
type input "pi"
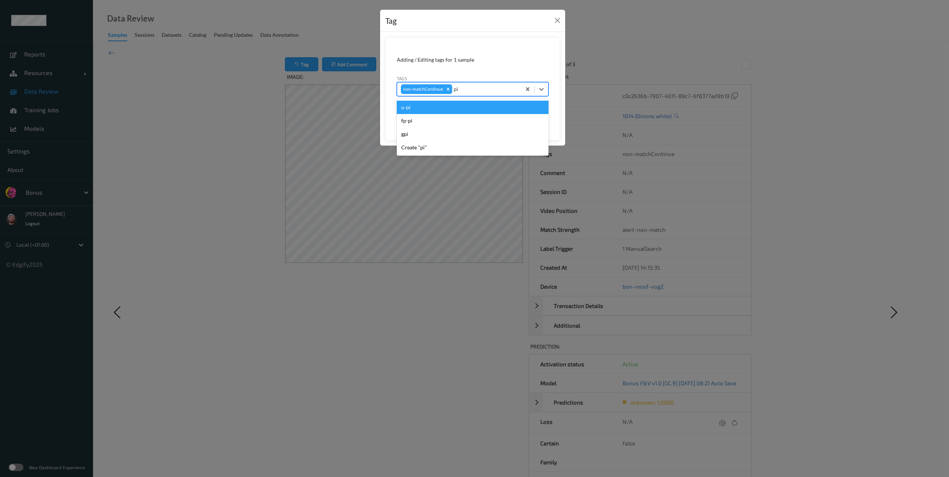
click at [447, 109] on div "u-pi" at bounding box center [473, 107] width 152 height 13
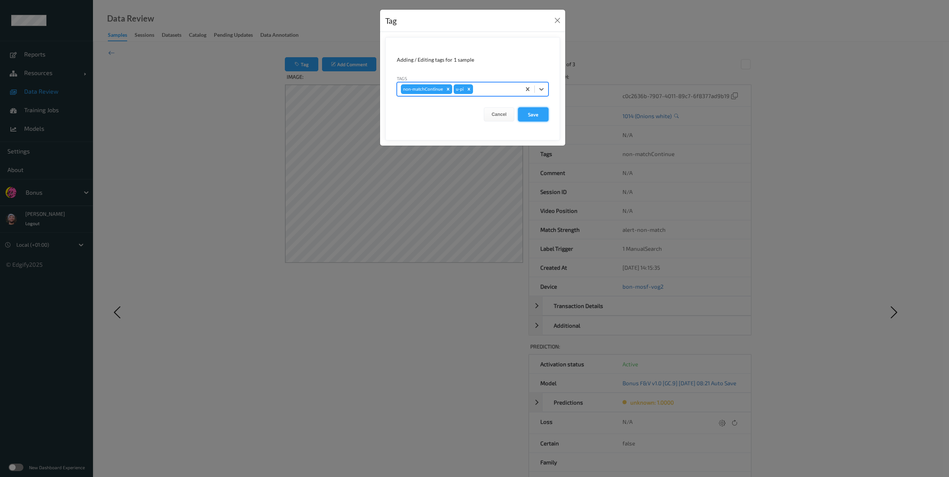
click at [532, 111] on button "Save" at bounding box center [533, 114] width 30 height 14
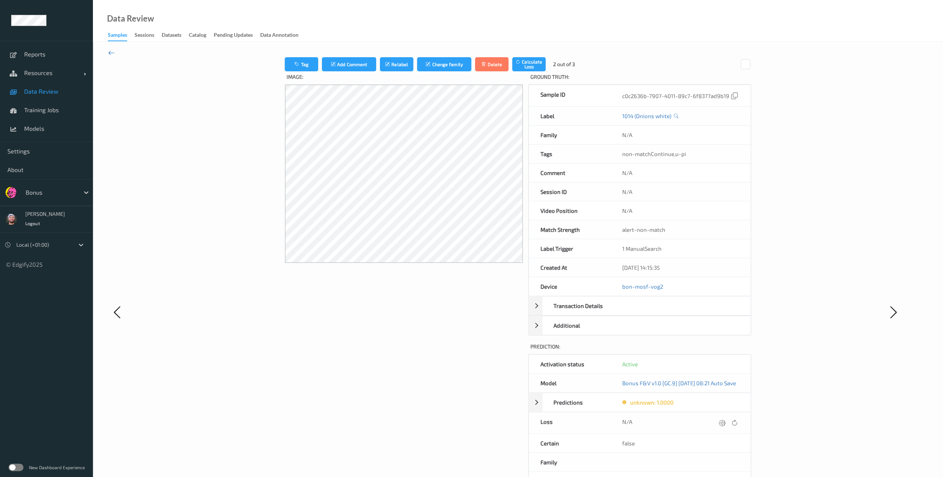
click at [110, 54] on icon at bounding box center [111, 53] width 7 height 8
click at [287, 70] on button "Tag" at bounding box center [303, 64] width 33 height 14
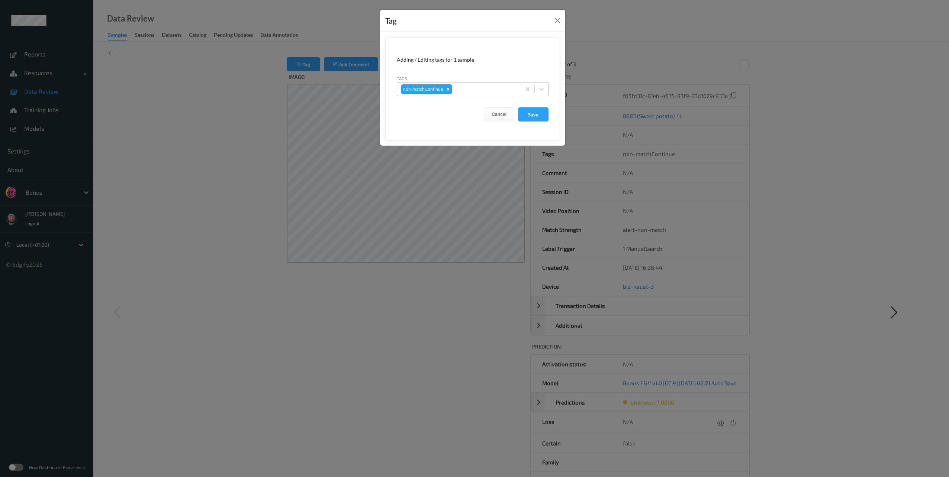
click at [469, 89] on div at bounding box center [486, 89] width 64 height 9
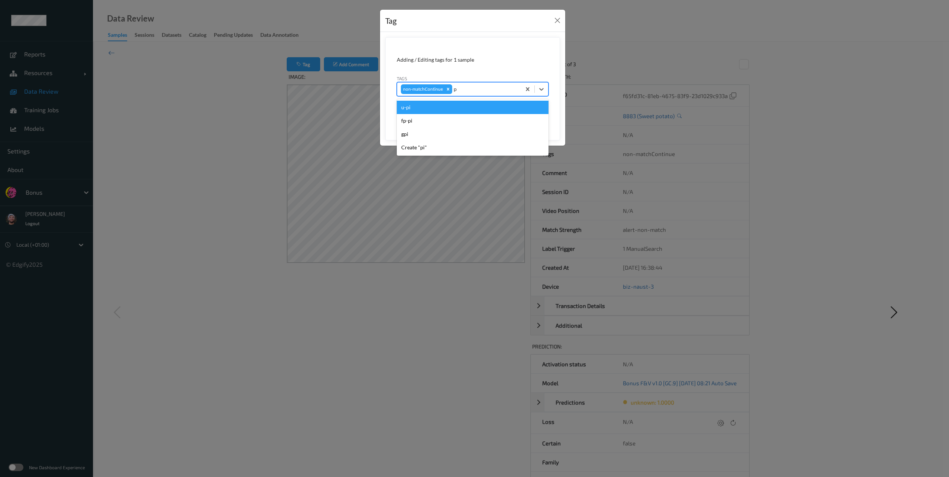
type input "pi"
click at [436, 110] on div "u-pi" at bounding box center [473, 107] width 152 height 13
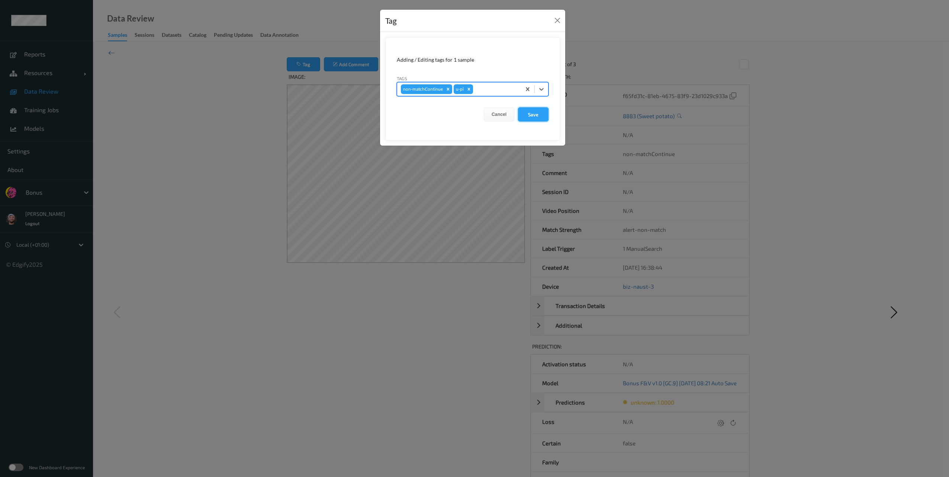
click at [537, 116] on button "Save" at bounding box center [533, 114] width 30 height 14
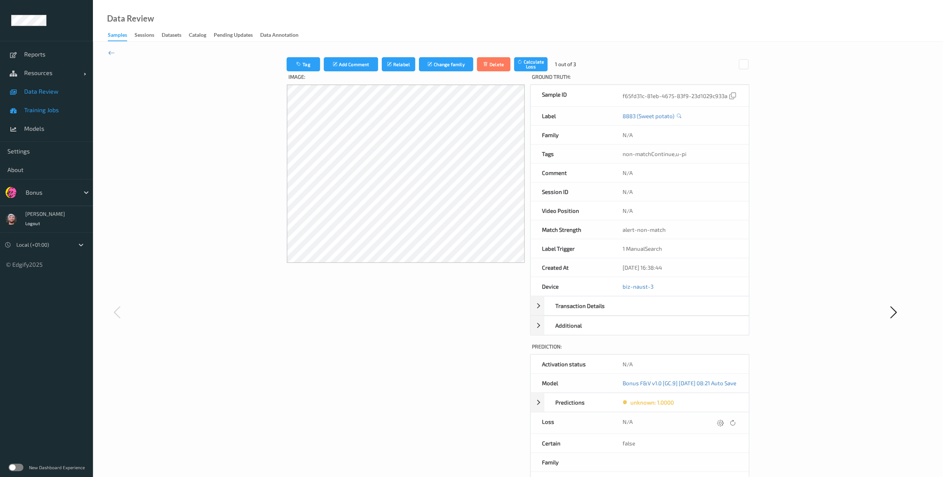
click at [45, 93] on span "Data Review" at bounding box center [54, 91] width 61 height 7
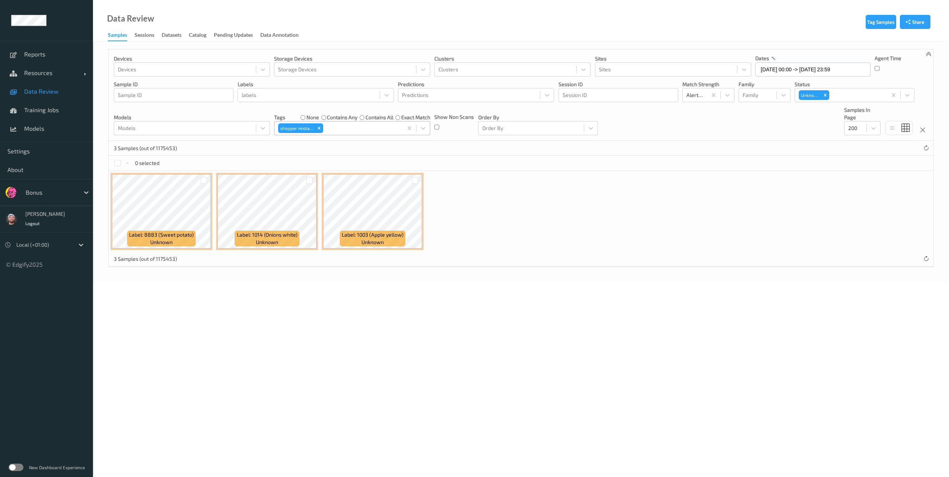
click at [326, 122] on div "shopper mistake" at bounding box center [352, 128] width 156 height 14
click at [320, 129] on icon "Remove shopper mistake" at bounding box center [319, 128] width 3 height 3
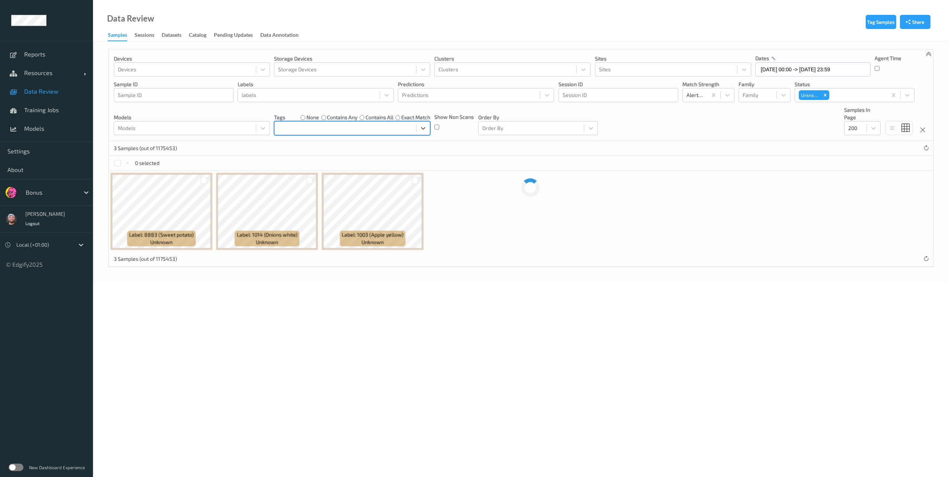
click at [529, 182] on div "Label: 8883 (Sweet potato) unknown Label: 1014 (Onions white) unknown Label: 10…" at bounding box center [521, 211] width 825 height 81
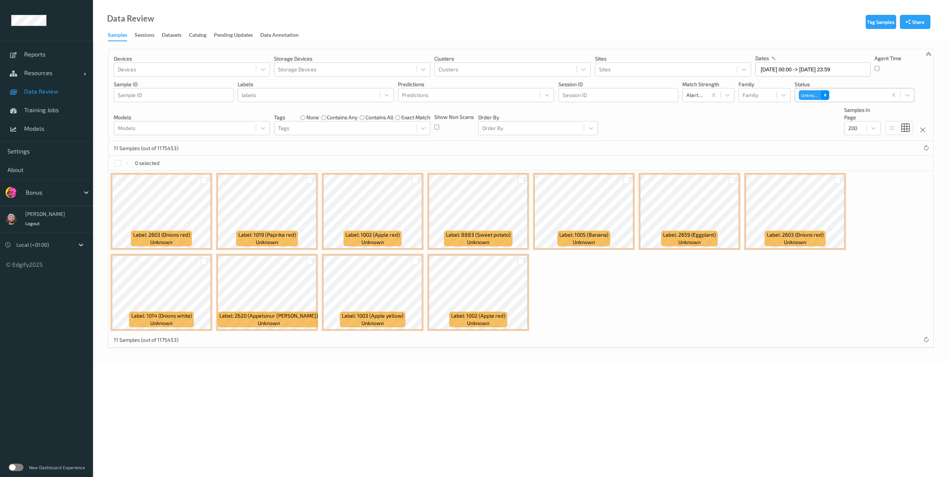
click at [825, 93] on icon "Remove Unknown" at bounding box center [824, 95] width 5 height 5
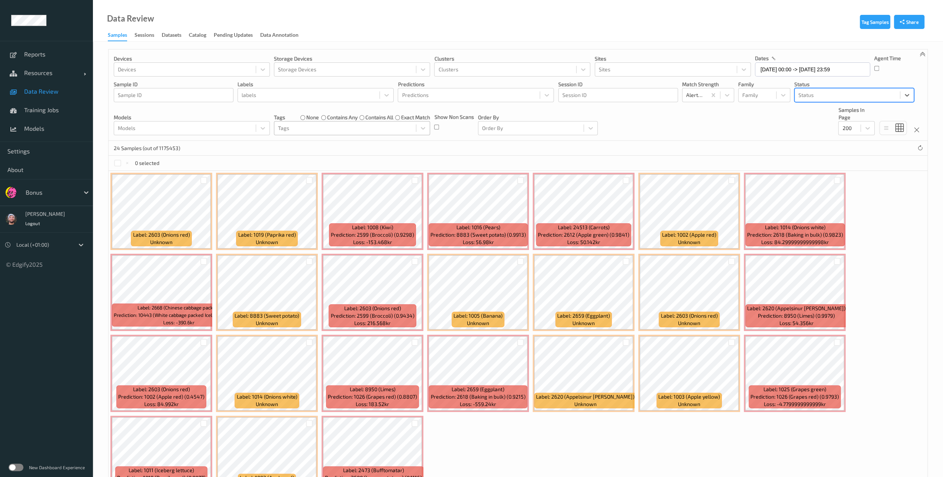
click at [303, 129] on div at bounding box center [345, 128] width 134 height 9
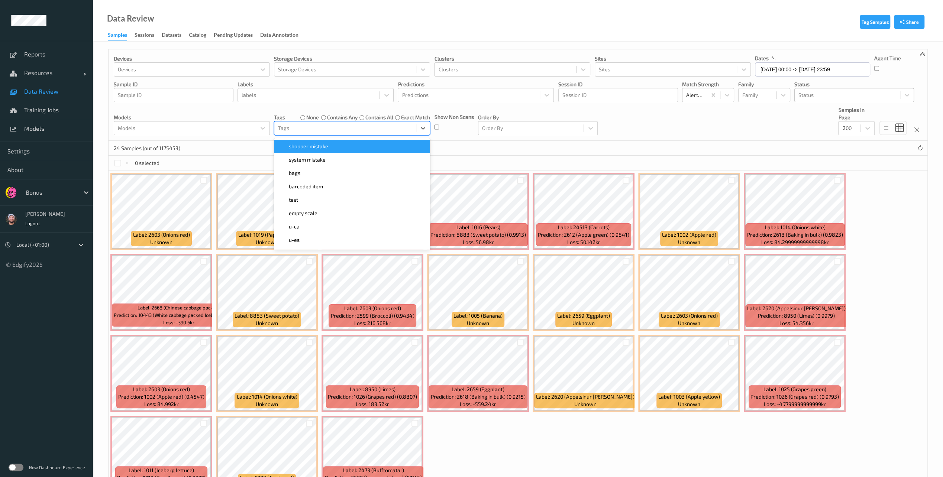
click at [303, 142] on div "shopper mistake" at bounding box center [352, 146] width 156 height 13
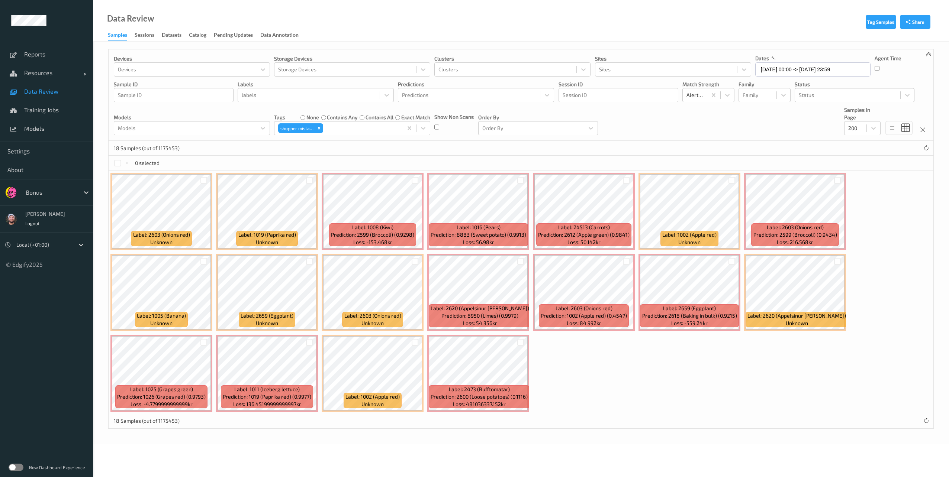
click at [774, 151] on div "18 Samples (out of 1175453)" at bounding box center [521, 148] width 825 height 15
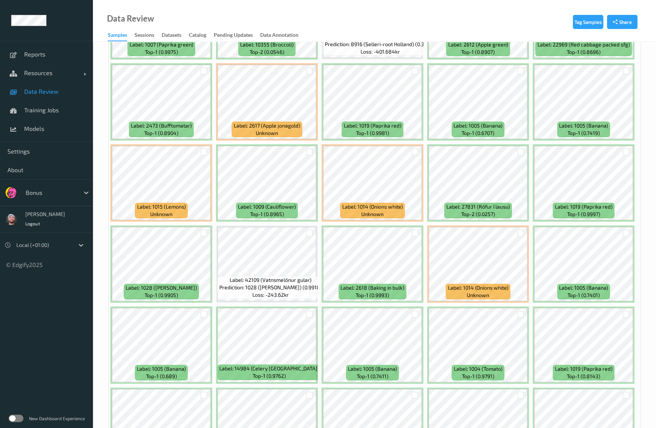
scroll to position [2248, 0]
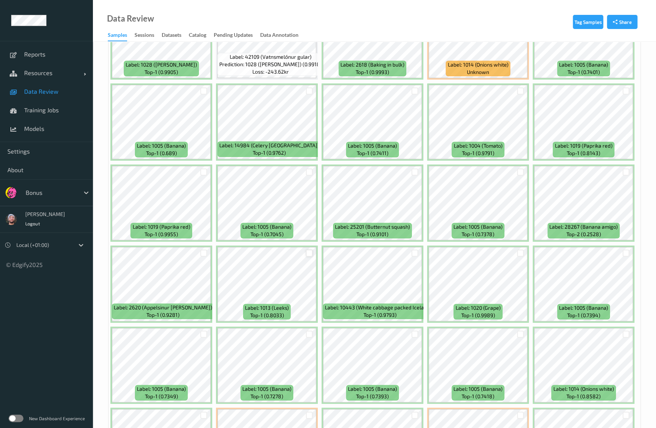
click at [309, 256] on div at bounding box center [309, 252] width 7 height 7
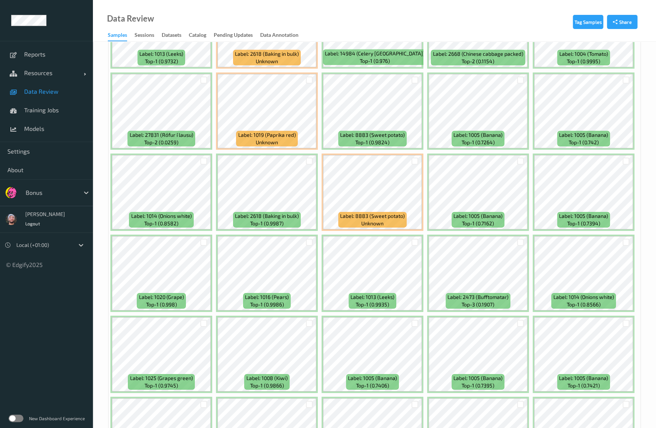
scroll to position [1542, 0]
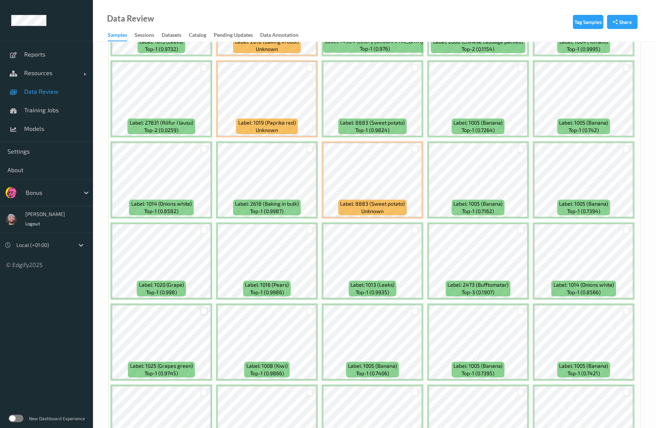
click at [202, 310] on div at bounding box center [203, 310] width 7 height 7
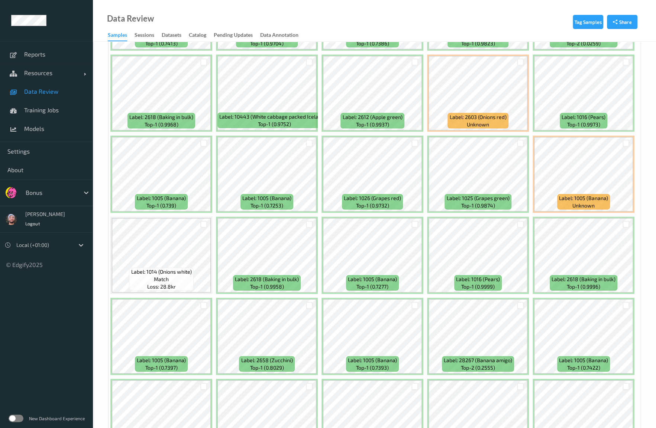
scroll to position [984, 0]
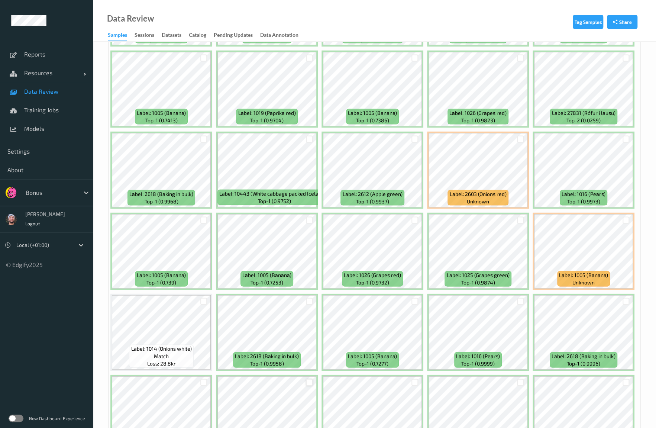
click at [310, 382] on div at bounding box center [309, 382] width 7 height 7
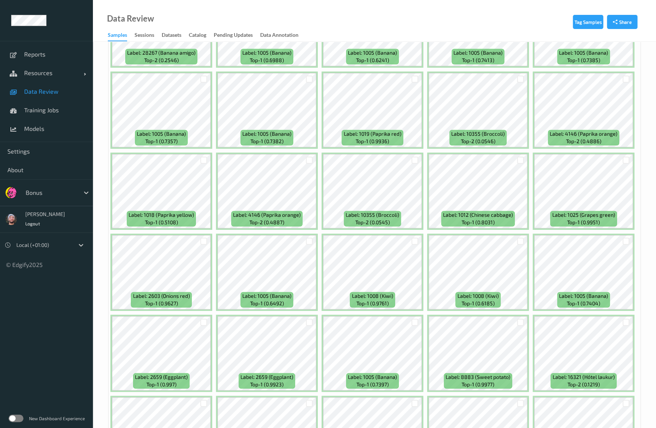
scroll to position [129, 0]
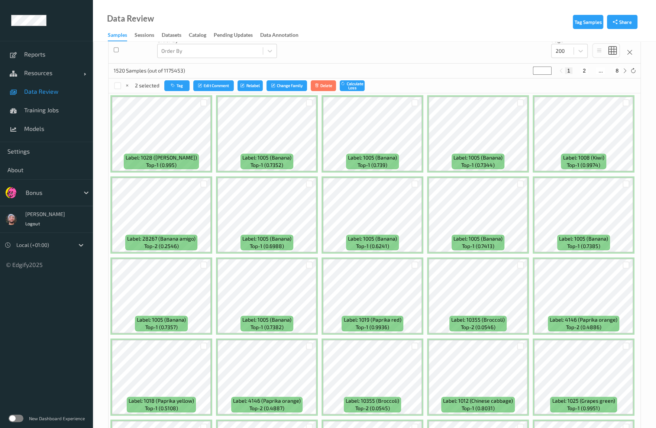
click at [584, 71] on button "2" at bounding box center [584, 70] width 7 height 7
type input "*"
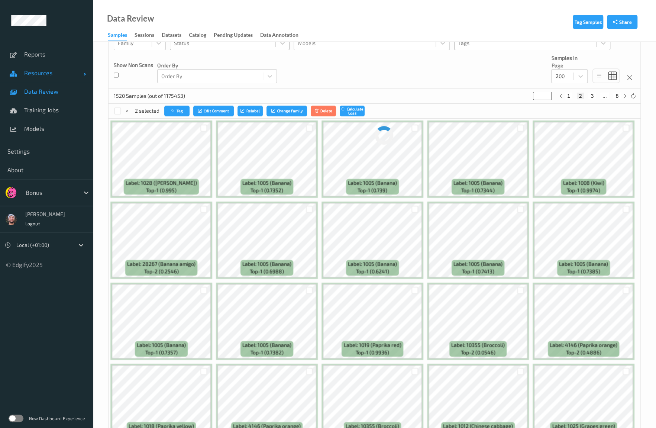
scroll to position [0, 0]
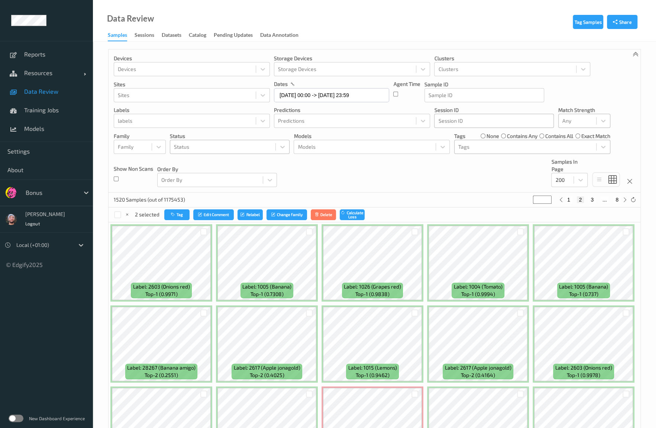
drag, startPoint x: 515, startPoint y: 42, endPoint x: 477, endPoint y: 120, distance: 86.6
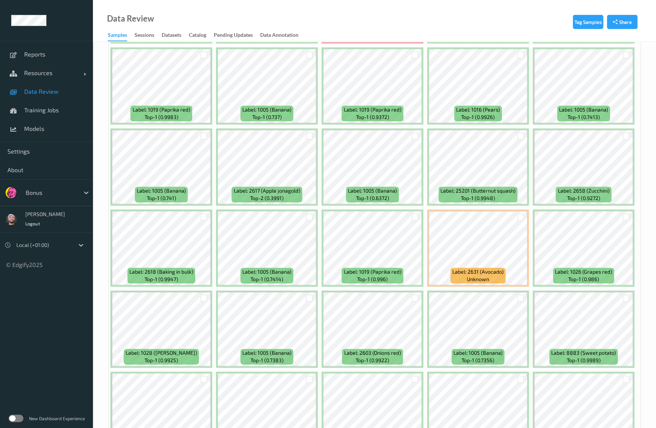
scroll to position [409, 0]
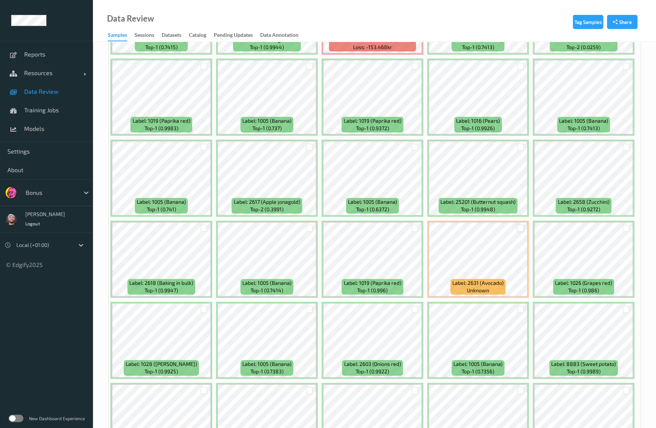
click at [520, 229] on div at bounding box center [520, 228] width 7 height 7
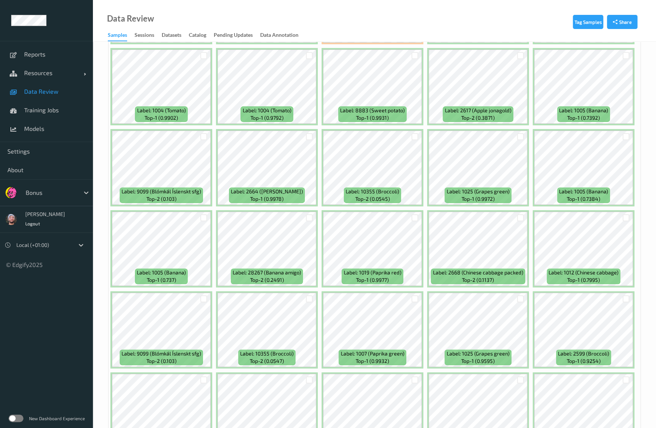
scroll to position [2045, 0]
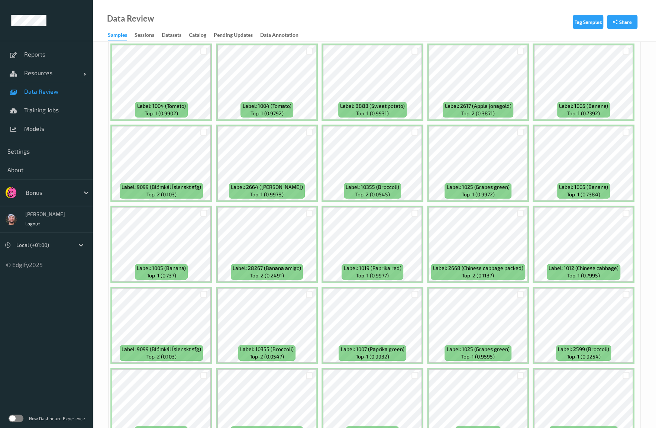
click at [442, 19] on div "Data Review Samples Sessions Datasets Catalog Pending Updates Data Annotation" at bounding box center [374, 21] width 563 height 42
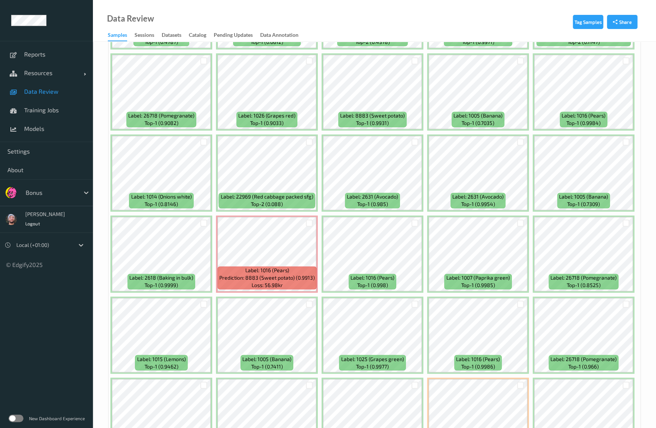
scroll to position [2528, 0]
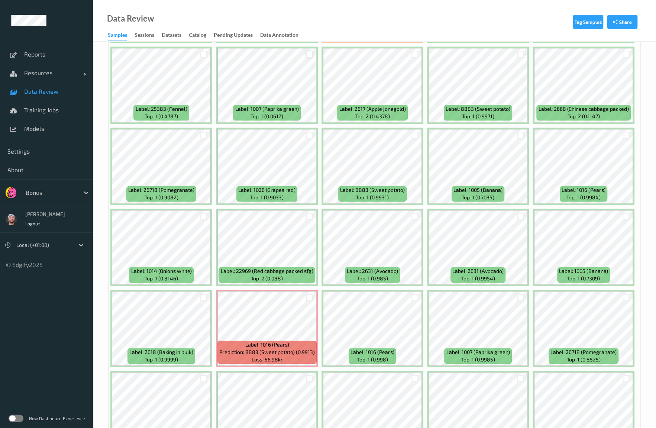
click at [310, 53] on div at bounding box center [309, 54] width 7 height 7
click at [202, 54] on div at bounding box center [203, 54] width 7 height 7
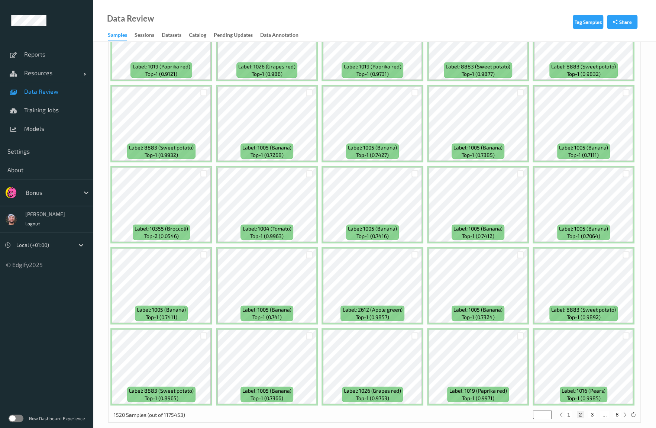
scroll to position [3066, 0]
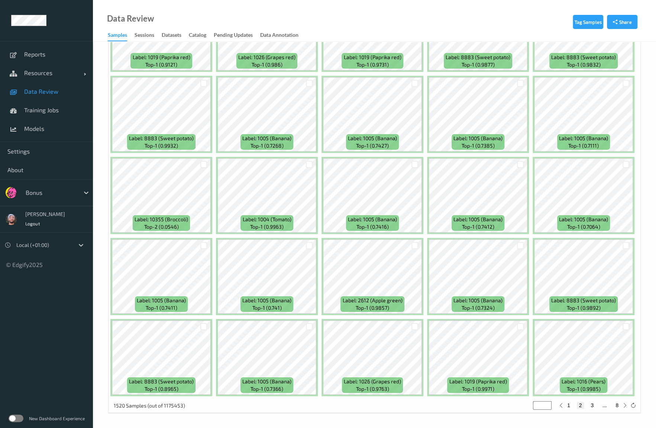
click at [597, 404] on div "1 2 3 ... 8" at bounding box center [593, 405] width 56 height 7
click at [595, 406] on button "3" at bounding box center [592, 405] width 7 height 7
type input "*"
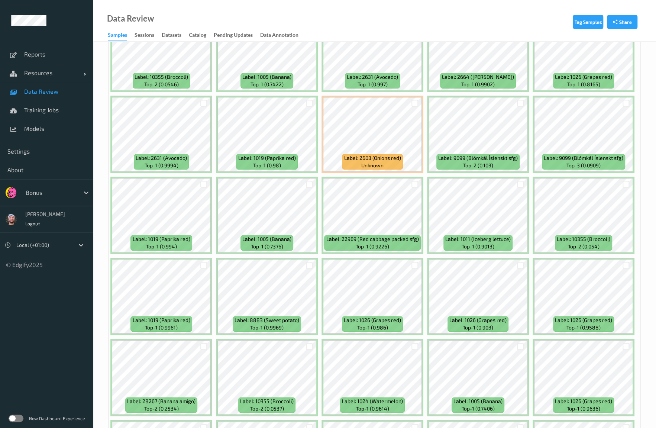
scroll to position [558, 0]
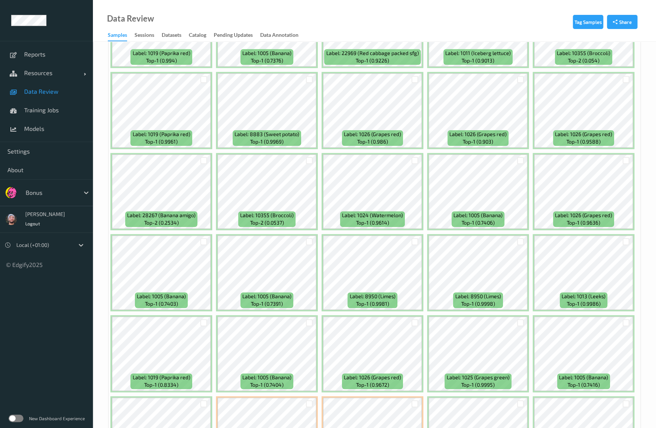
click at [515, 242] on div at bounding box center [520, 241] width 14 height 12
click at [518, 240] on div at bounding box center [520, 241] width 7 height 7
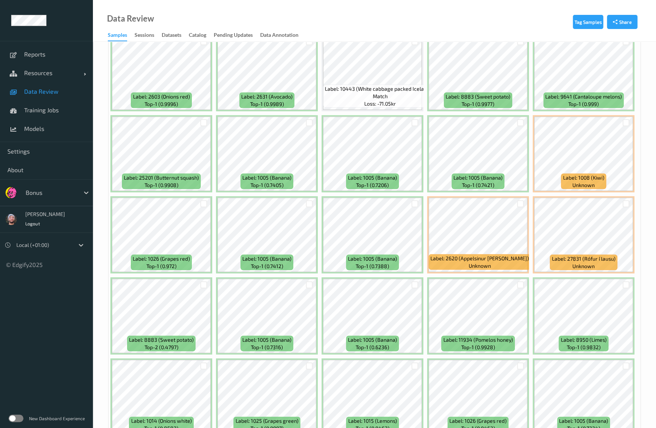
scroll to position [2937, 0]
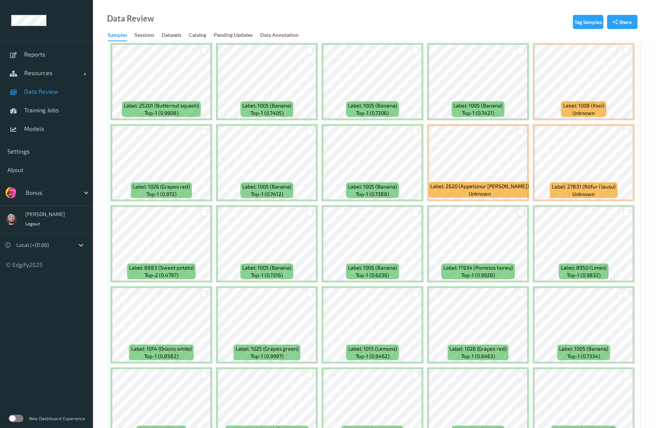
click at [521, 212] on div at bounding box center [520, 212] width 7 height 7
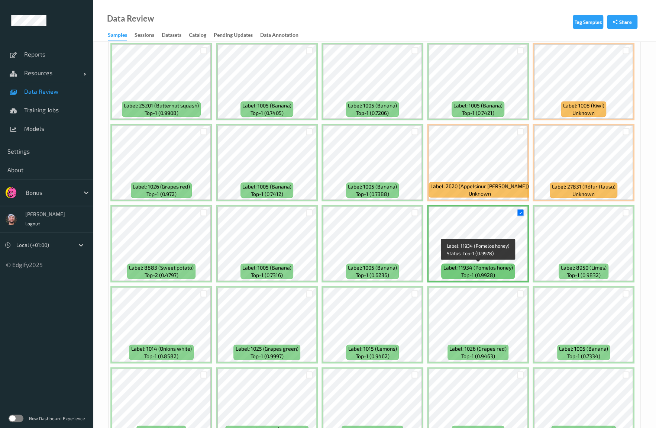
scroll to position [3066, 0]
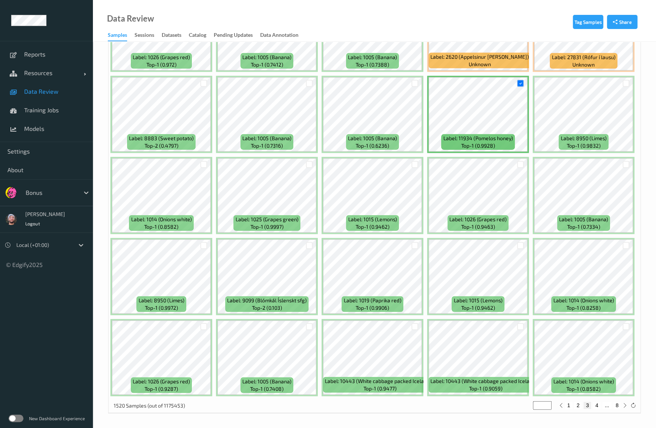
click at [597, 403] on button "4" at bounding box center [596, 405] width 7 height 7
type input "*"
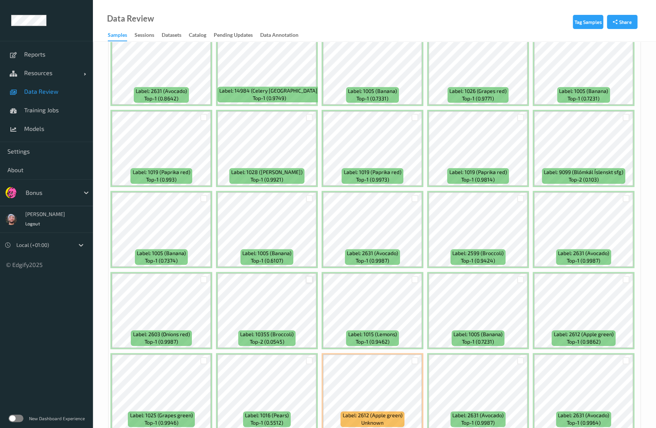
scroll to position [372, 0]
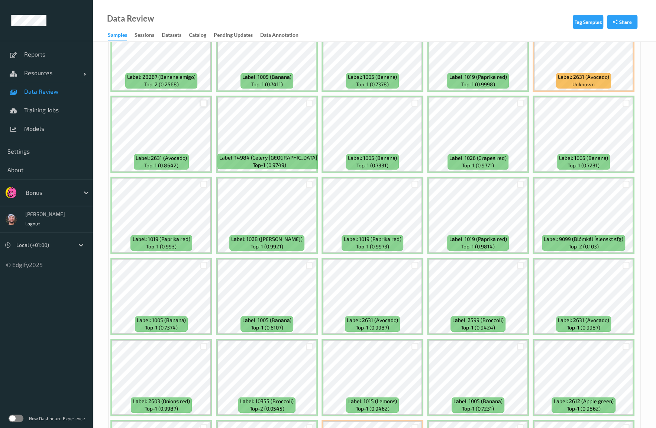
click at [204, 102] on div at bounding box center [203, 103] width 7 height 7
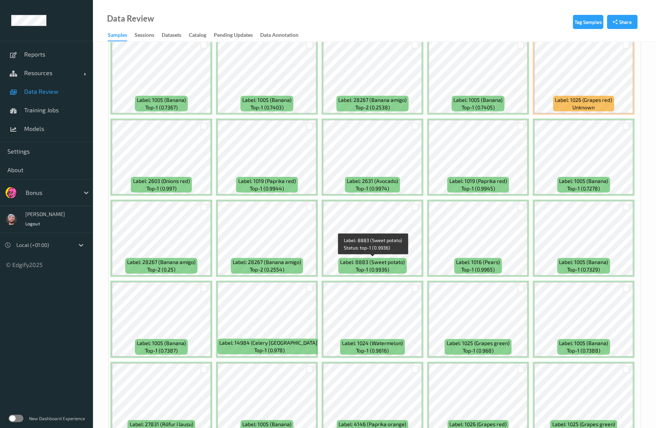
scroll to position [929, 0]
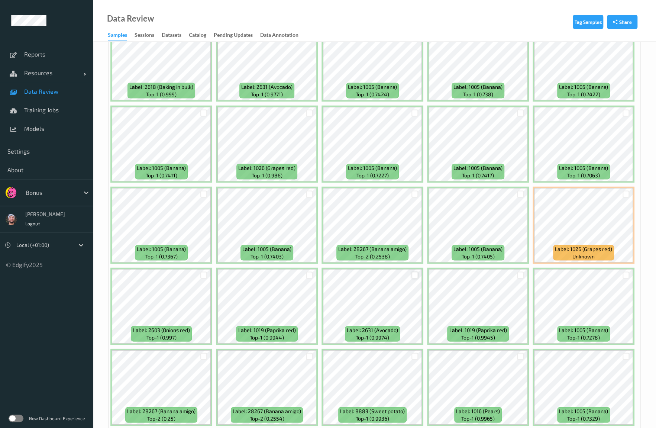
click at [416, 275] on div at bounding box center [415, 274] width 7 height 7
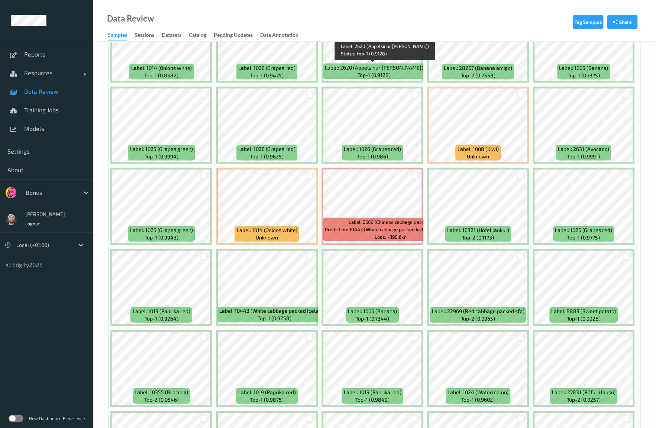
scroll to position [3066, 0]
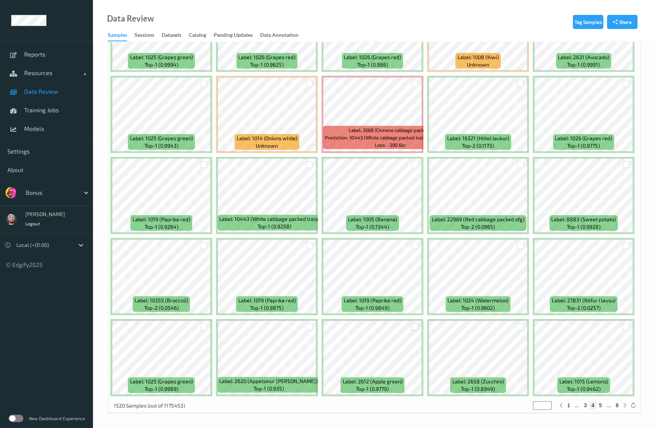
click at [413, 326] on div at bounding box center [415, 326] width 7 height 7
click at [597, 403] on button "5" at bounding box center [600, 405] width 7 height 7
type input "*"
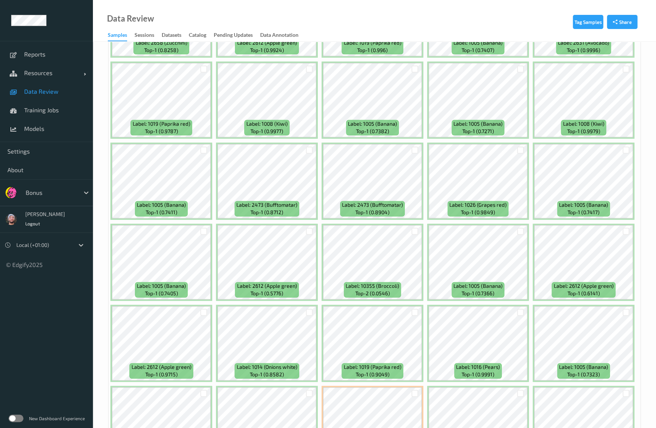
scroll to position [595, 0]
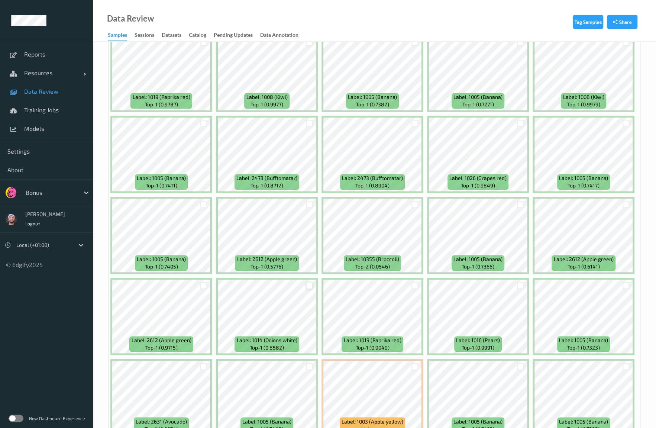
click at [309, 284] on div at bounding box center [309, 285] width 7 height 7
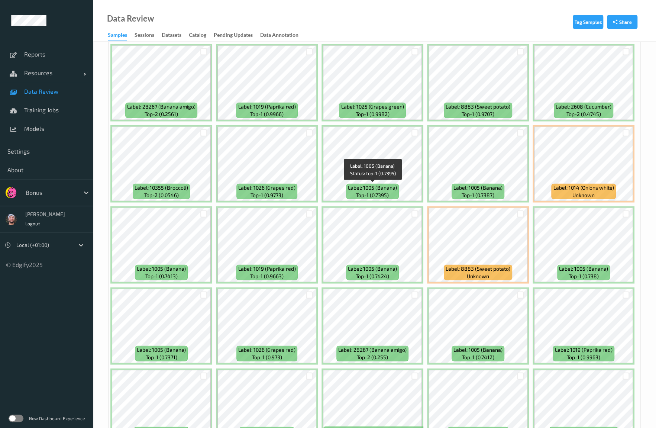
scroll to position [1264, 0]
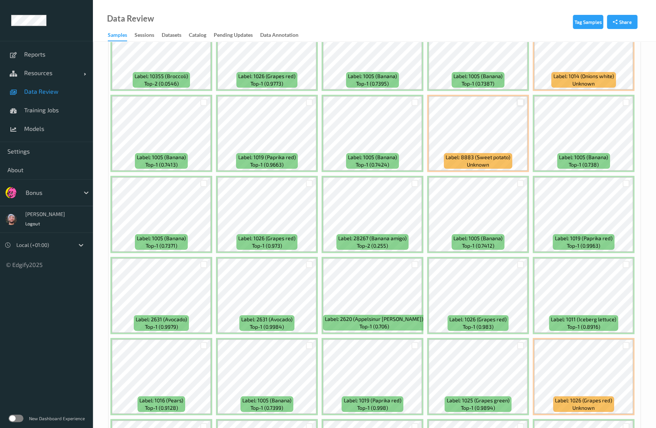
click at [523, 100] on div at bounding box center [520, 102] width 7 height 7
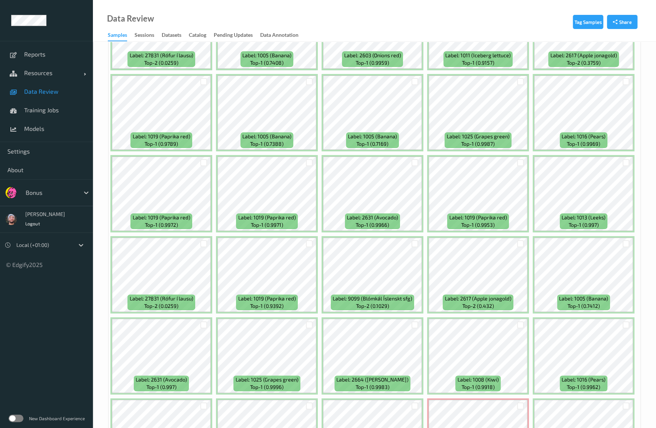
scroll to position [2156, 0]
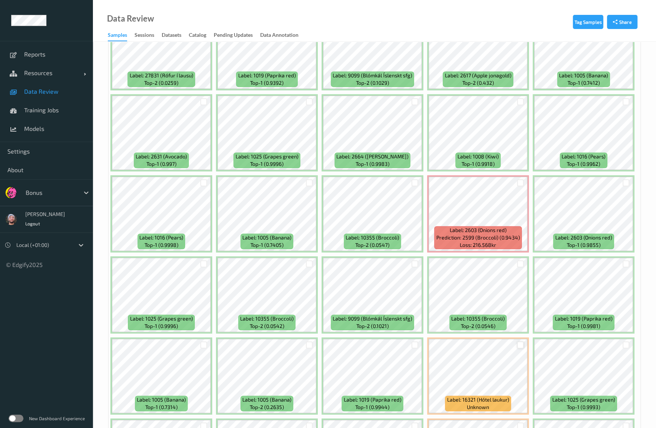
click at [521, 344] on div at bounding box center [520, 344] width 7 height 7
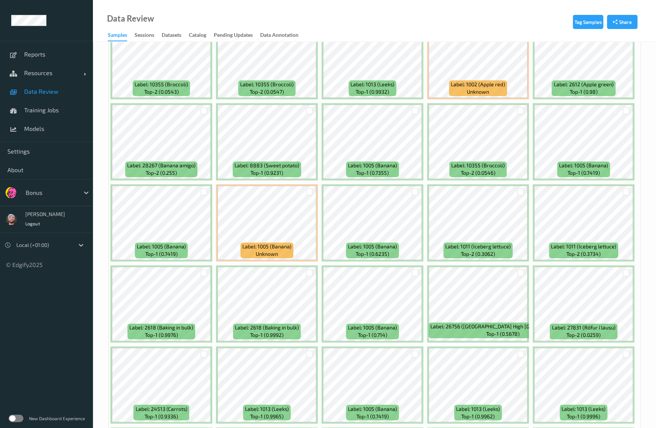
scroll to position [2565, 0]
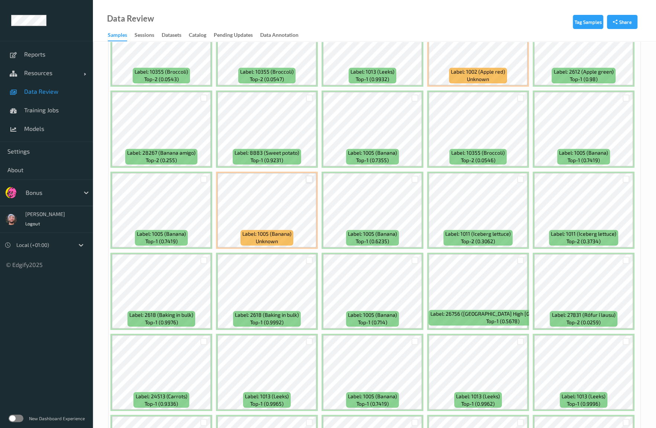
click at [309, 180] on div at bounding box center [309, 178] width 7 height 7
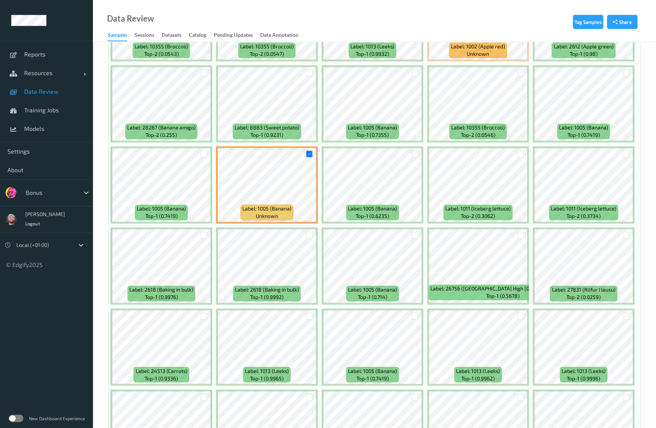
scroll to position [2602, 0]
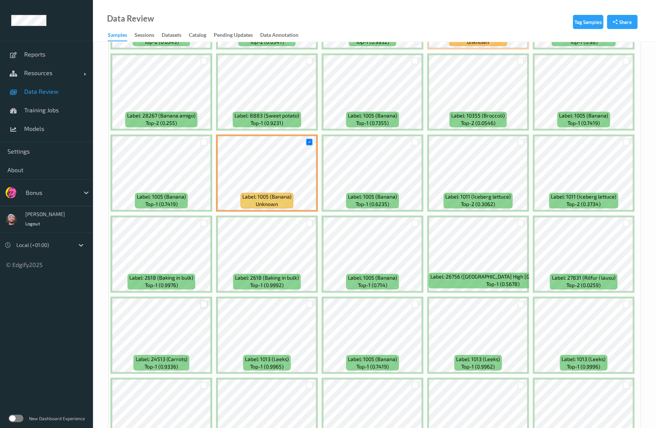
click at [203, 306] on div at bounding box center [203, 303] width 7 height 7
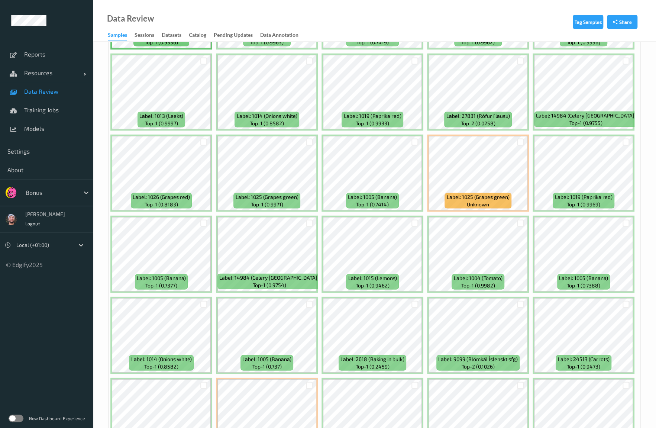
scroll to position [3066, 0]
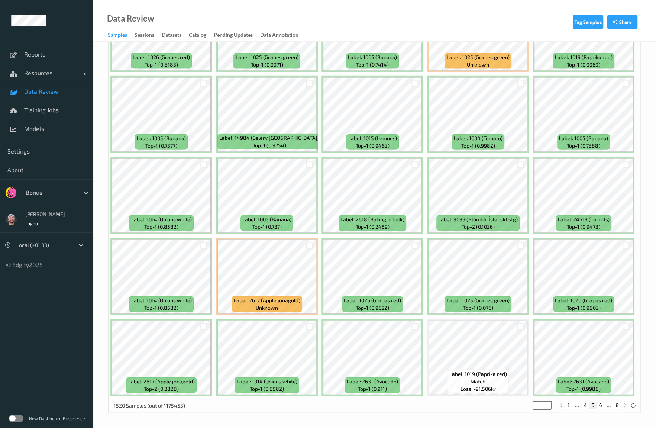
click at [601, 404] on button "6" at bounding box center [600, 405] width 7 height 7
type input "*"
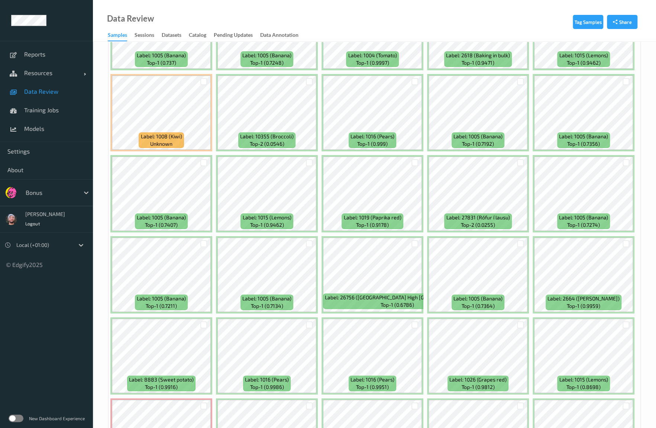
scroll to position [2082, 0]
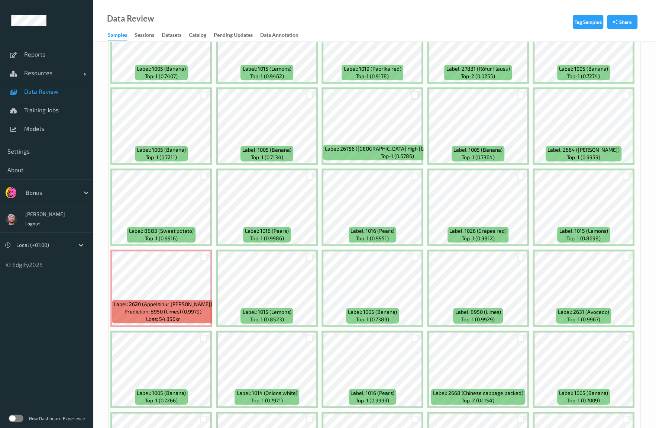
click at [416, 94] on div at bounding box center [415, 94] width 7 height 7
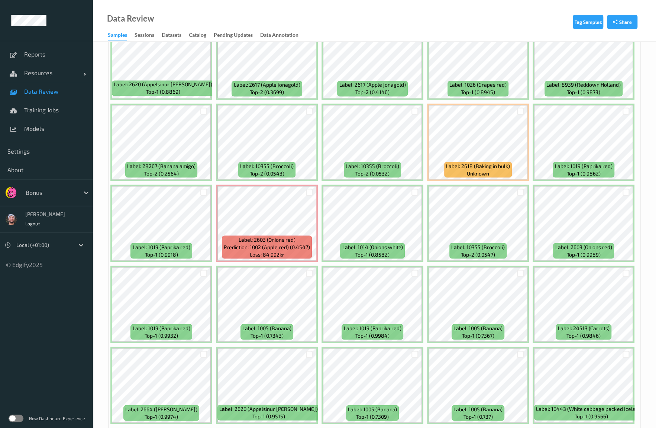
scroll to position [2900, 0]
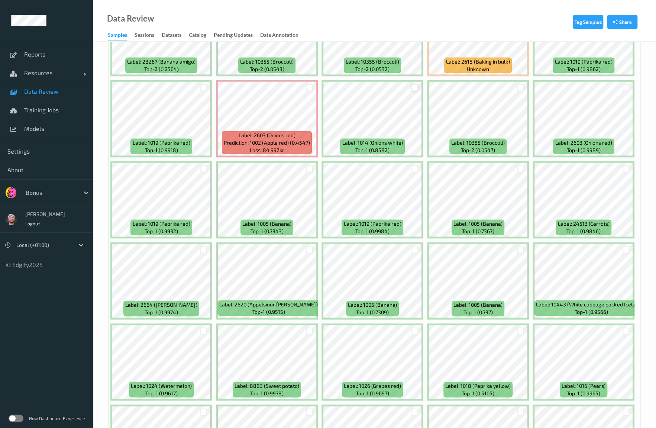
click at [417, 85] on div at bounding box center [415, 87] width 7 height 7
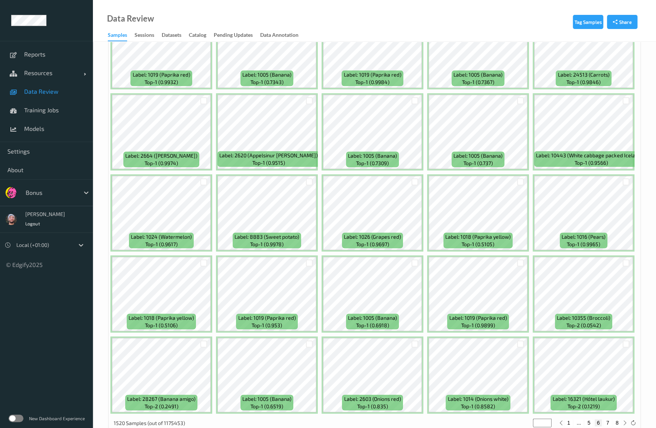
scroll to position [3066, 0]
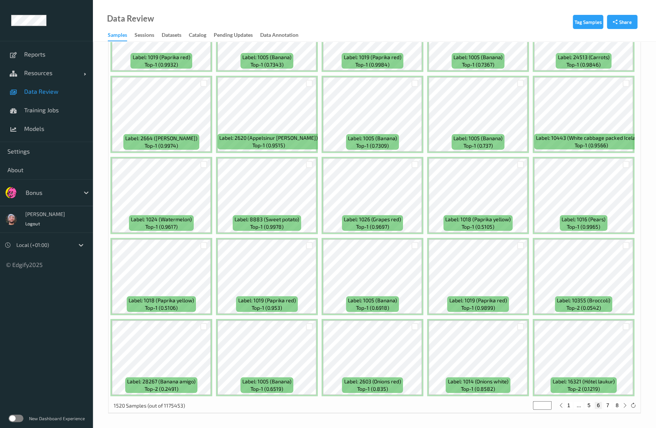
click at [612, 405] on div "1 ... 5 6 7 8" at bounding box center [593, 405] width 56 height 7
click at [607, 405] on button "7" at bounding box center [607, 405] width 7 height 7
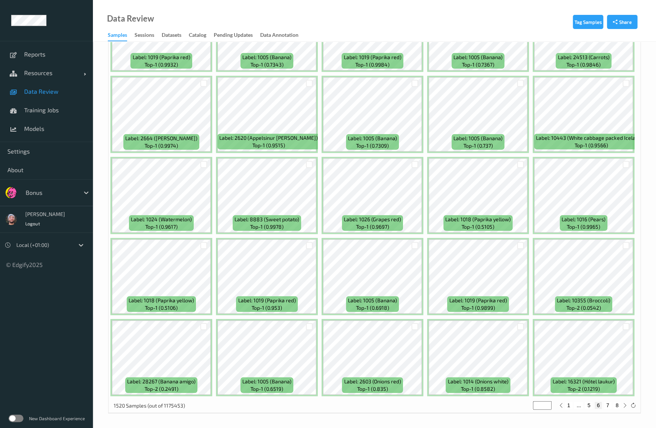
type input "*"
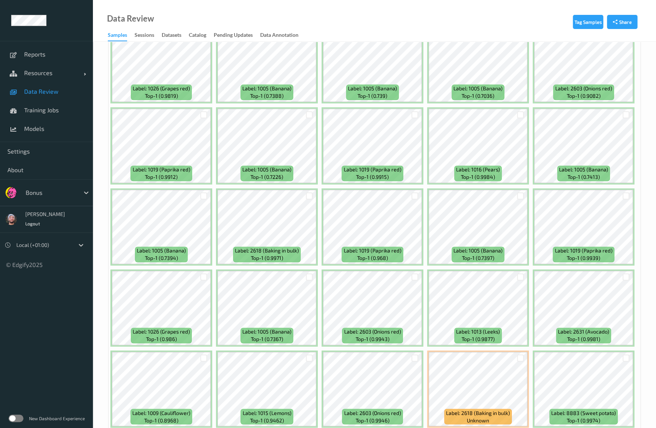
scroll to position [669, 0]
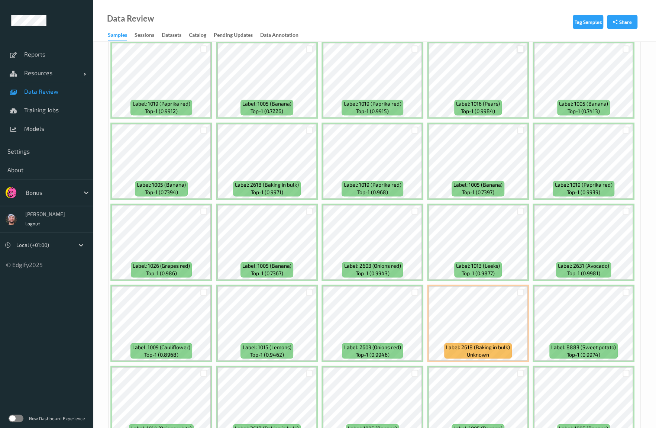
click at [521, 51] on div at bounding box center [520, 48] width 7 height 7
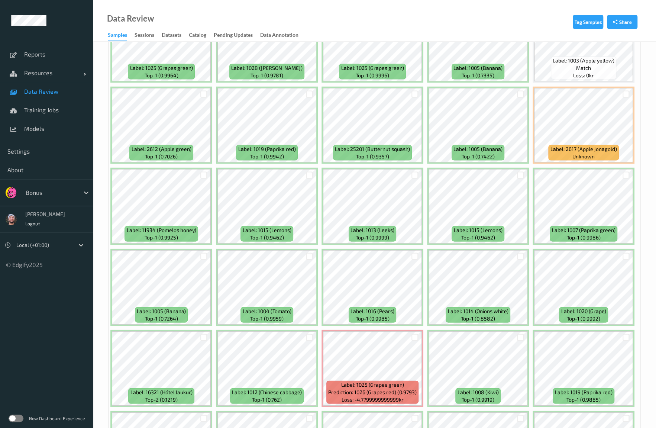
scroll to position [3066, 0]
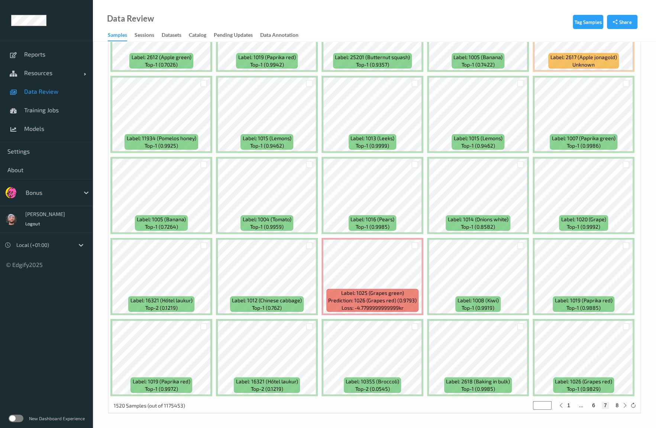
click at [616, 409] on div "1 ... 6 7 8" at bounding box center [593, 405] width 72 height 8
click at [616, 406] on button "8" at bounding box center [616, 405] width 7 height 7
type input "*"
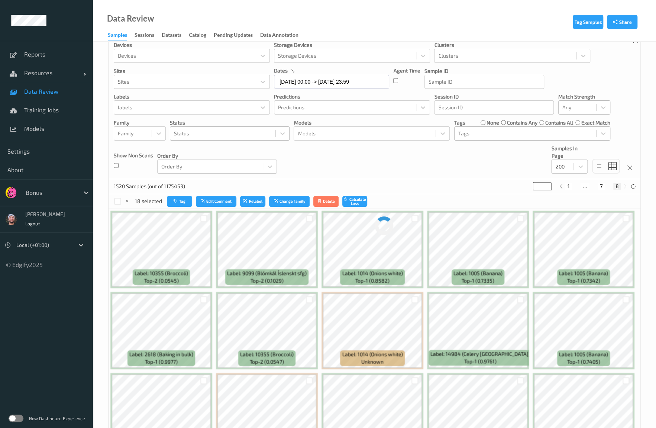
scroll to position [0, 0]
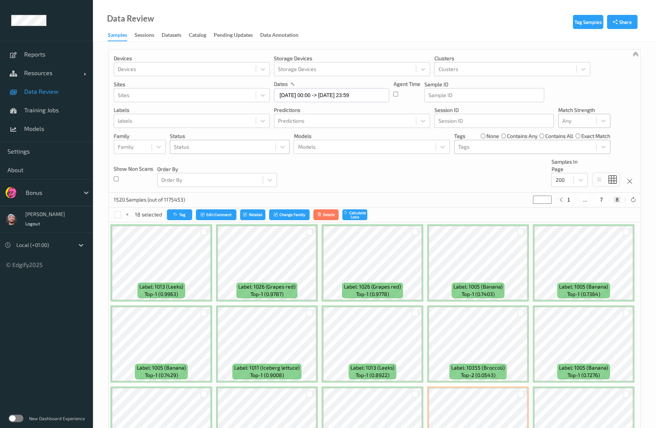
click at [461, 177] on div "Devices Devices Storage Devices Storage Devices Clusters Clusters Sites Sites d…" at bounding box center [375, 120] width 532 height 143
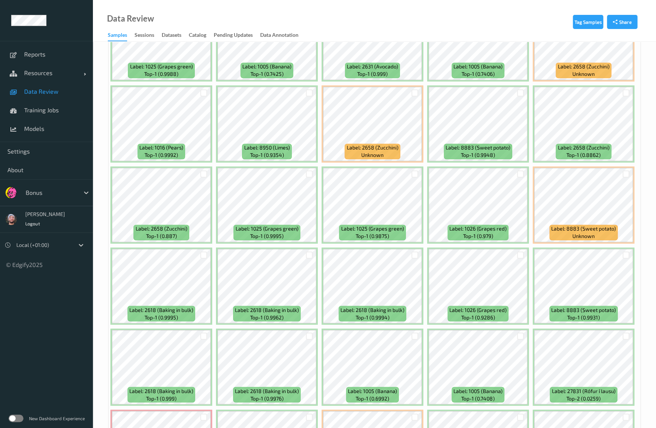
scroll to position [818, 0]
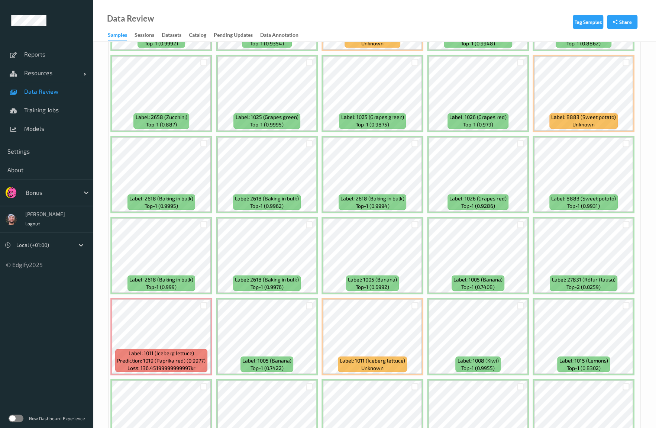
click at [431, 24] on div "Data Review Samples Sessions Datasets Catalog Pending Updates Data Annotation" at bounding box center [374, 21] width 563 height 42
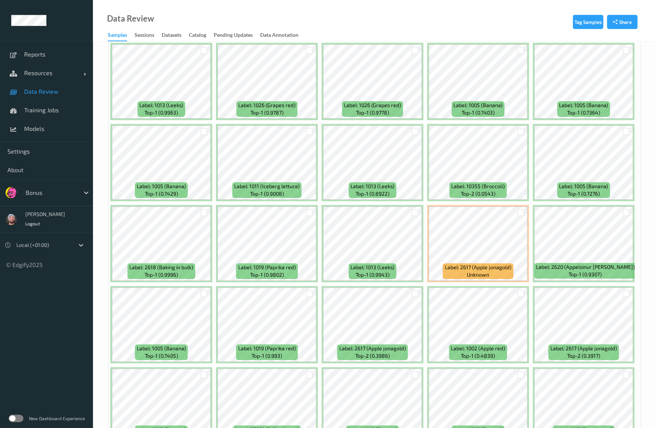
scroll to position [96, 0]
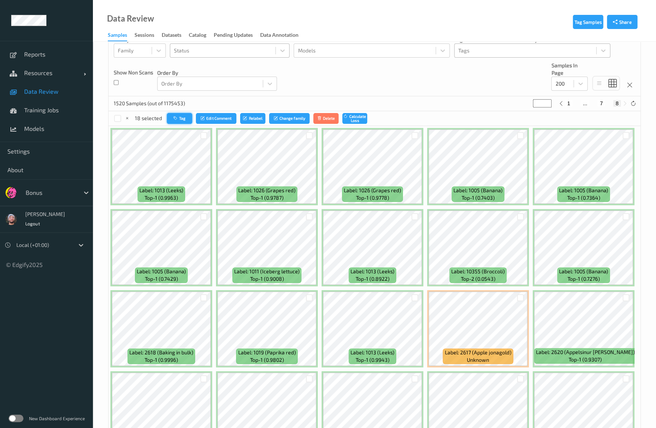
click at [178, 117] on icon "button" at bounding box center [177, 118] width 6 height 4
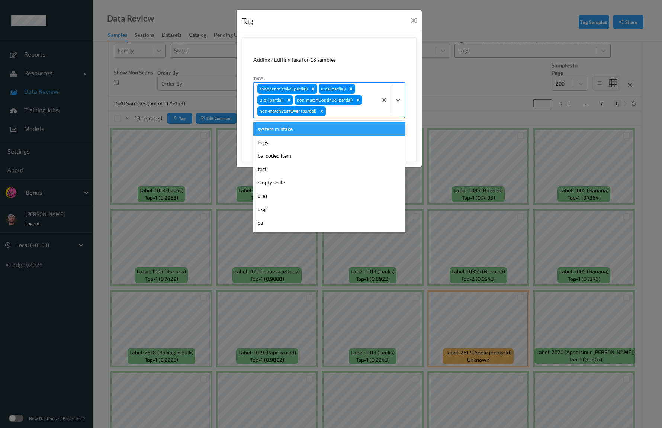
click at [348, 115] on div "shopper mistake (partial) u-ca (partial) u-pi (partial) non-matchContinue (part…" at bounding box center [316, 100] width 124 height 35
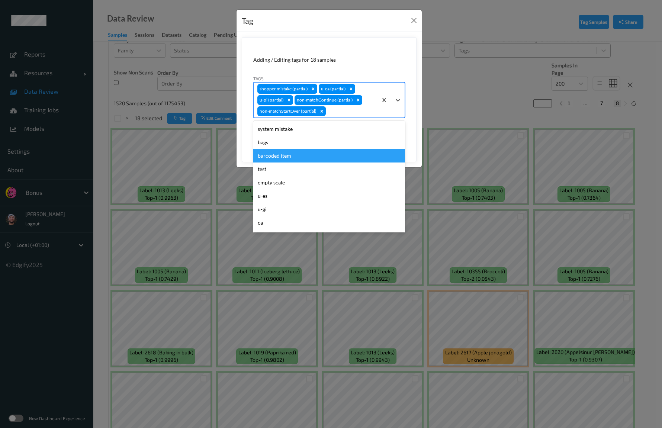
click at [283, 160] on div "barcoded item" at bounding box center [329, 155] width 152 height 13
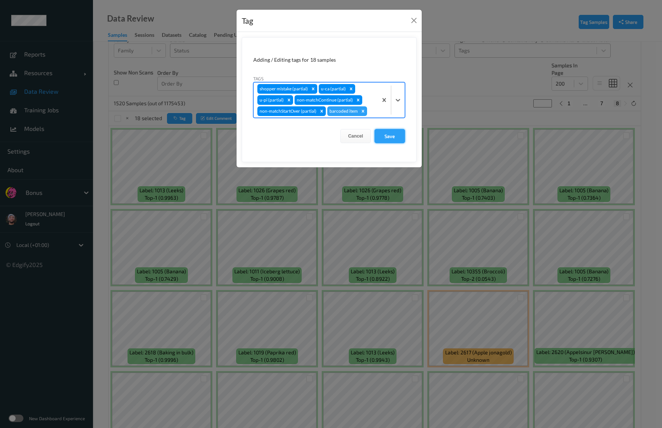
click at [387, 136] on button "Save" at bounding box center [389, 136] width 30 height 14
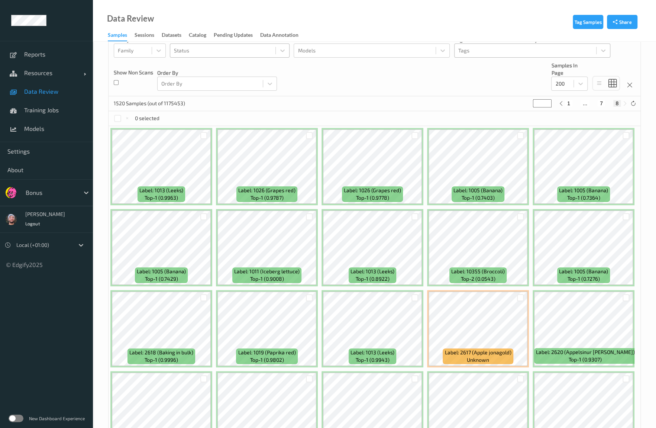
click at [476, 71] on div "Devices Devices Storage Devices Storage Devices Clusters Clusters Sites Sites d…" at bounding box center [375, 24] width 532 height 143
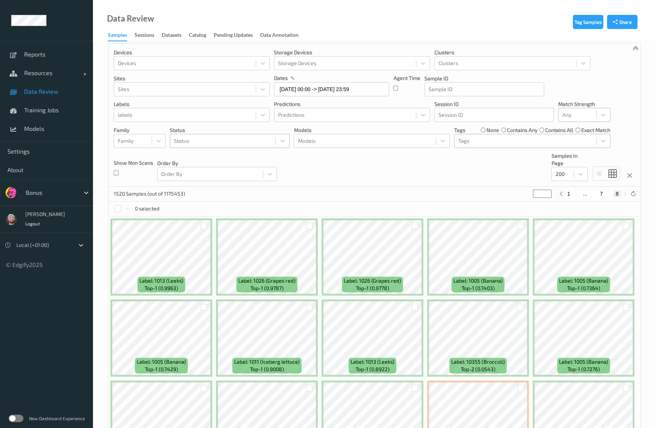
scroll to position [0, 0]
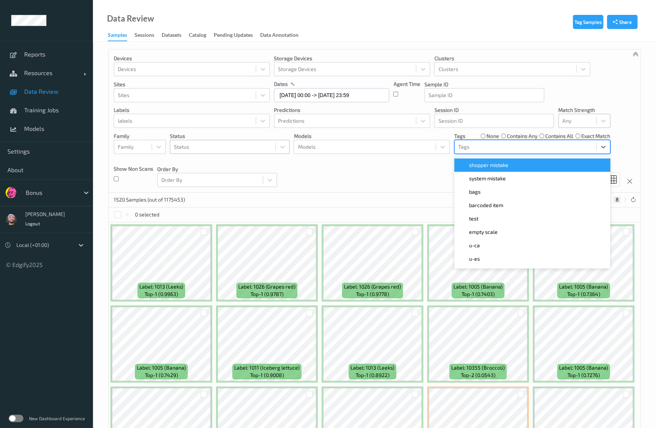
click at [472, 142] on div at bounding box center [525, 146] width 134 height 9
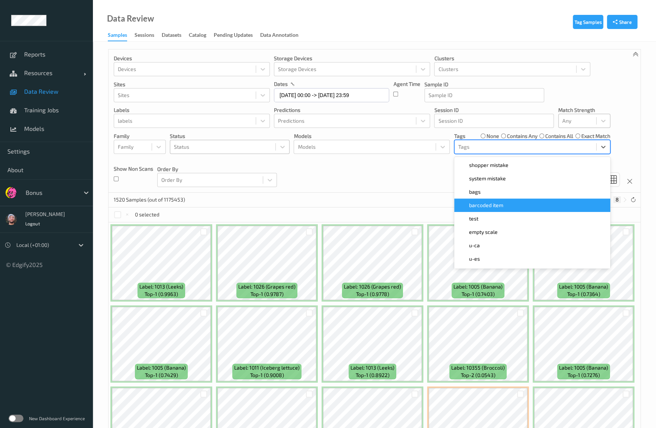
click at [495, 199] on div "barcoded item" at bounding box center [532, 205] width 156 height 13
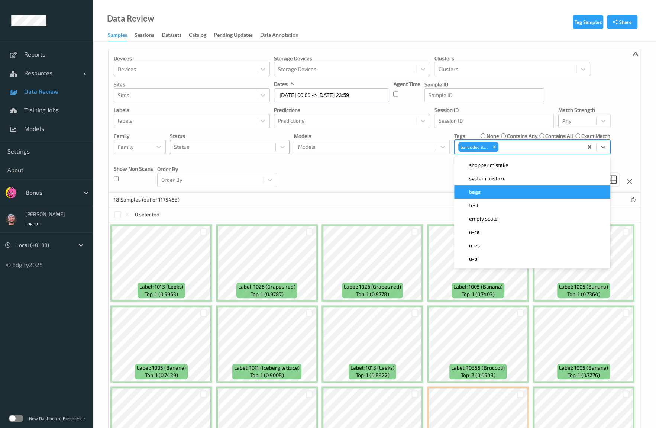
click at [384, 168] on div "Devices Devices Storage Devices Storage Devices Clusters Clusters Sites Sites d…" at bounding box center [375, 120] width 532 height 143
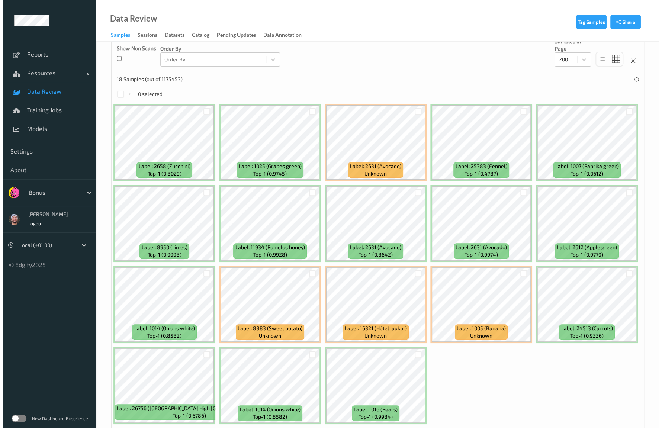
scroll to position [148, 0]
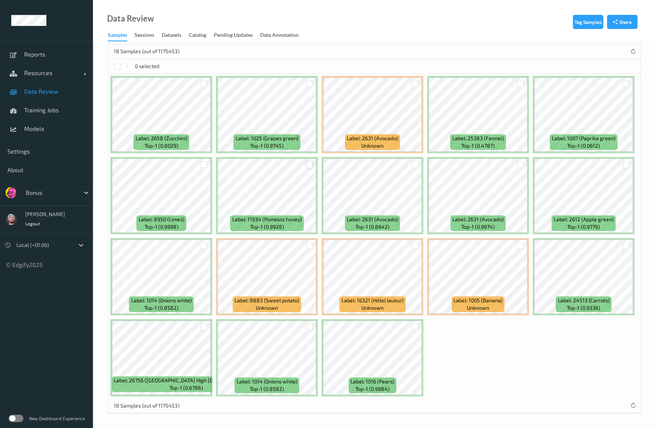
click at [308, 163] on div at bounding box center [309, 164] width 7 height 7
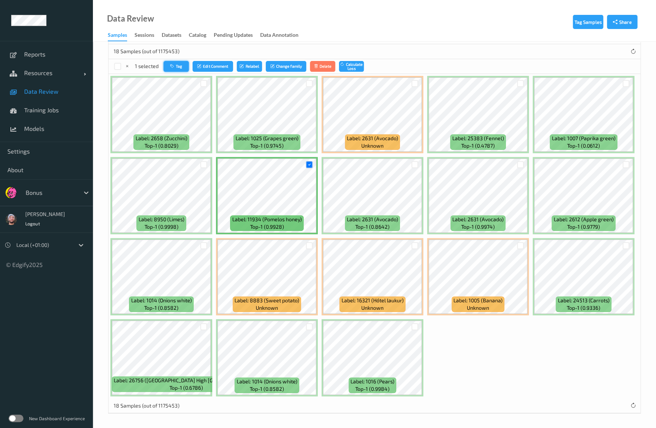
click at [186, 70] on button "Tag" at bounding box center [176, 66] width 25 height 11
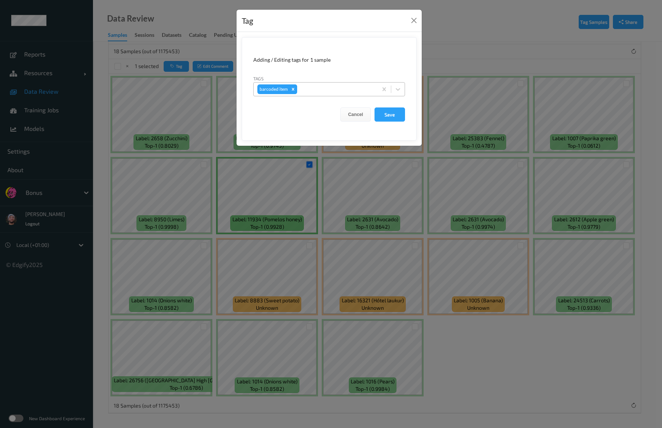
click at [293, 86] on div "Remove barcoded item" at bounding box center [293, 89] width 8 height 10
click at [385, 107] on button "Save" at bounding box center [389, 114] width 30 height 14
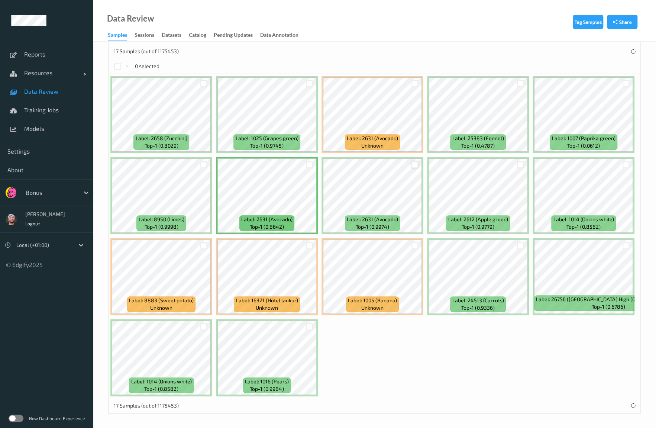
click at [413, 163] on div at bounding box center [415, 164] width 7 height 7
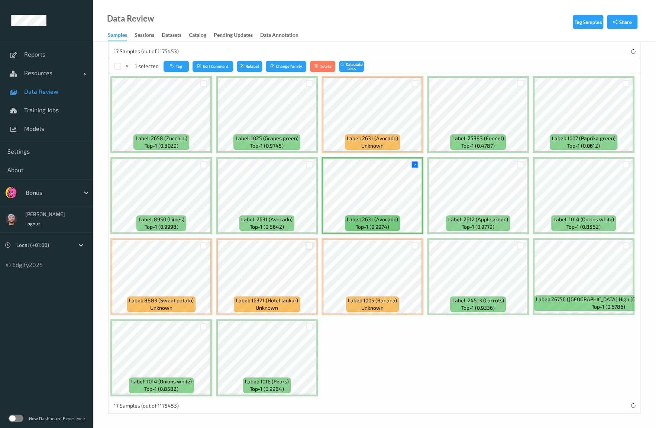
click at [311, 246] on div at bounding box center [309, 245] width 7 height 7
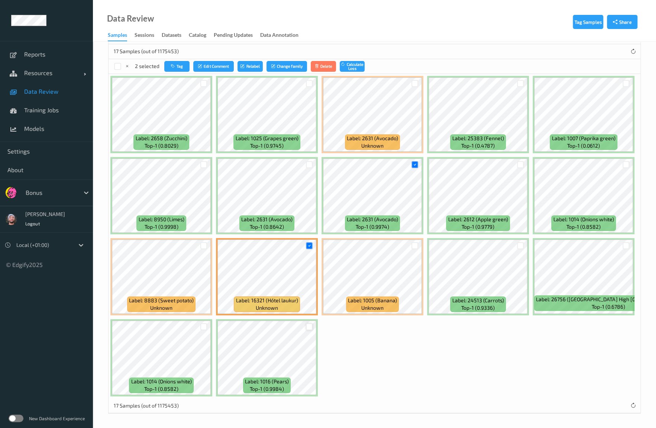
click at [307, 323] on div at bounding box center [309, 326] width 7 height 7
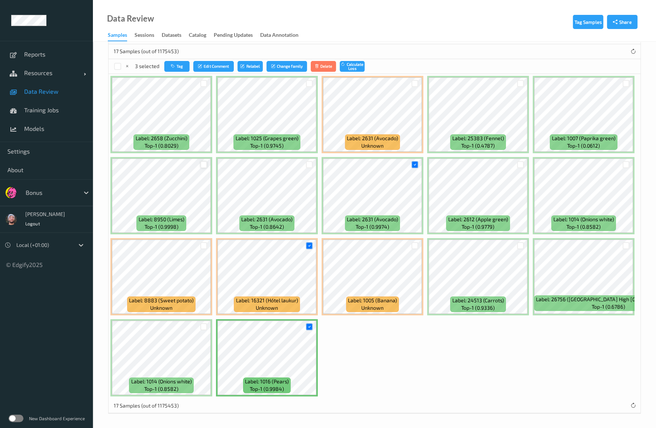
click at [203, 165] on div at bounding box center [203, 164] width 7 height 7
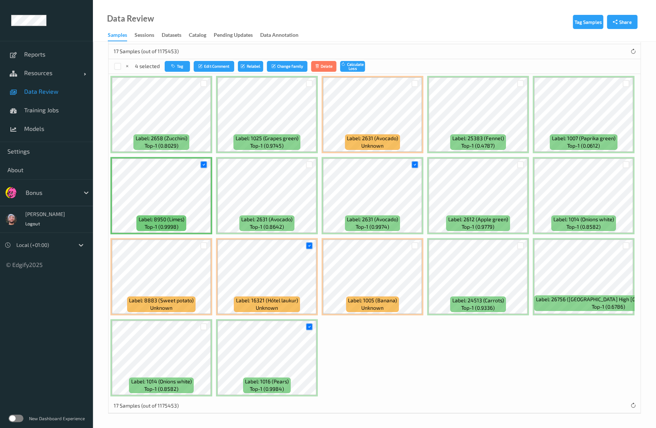
click at [622, 166] on div at bounding box center [626, 164] width 14 height 12
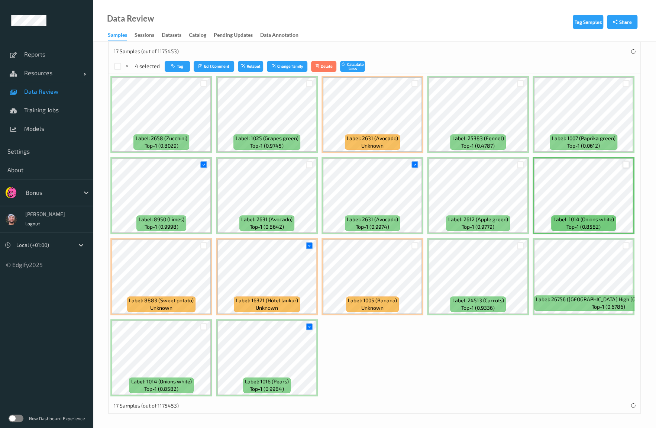
click at [625, 163] on div at bounding box center [626, 164] width 7 height 7
click at [183, 66] on button "Tag" at bounding box center [176, 66] width 25 height 11
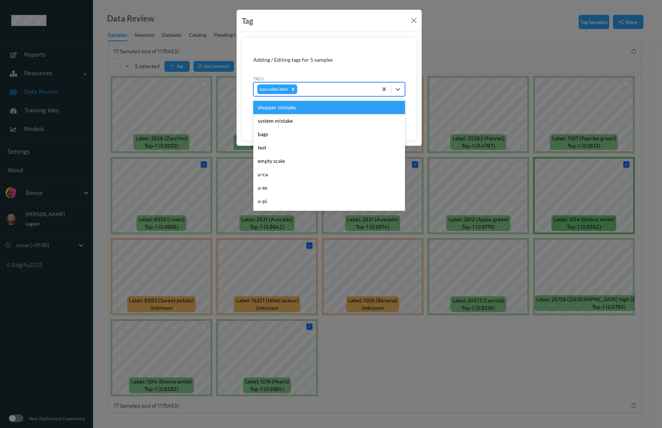
click at [330, 90] on div at bounding box center [336, 89] width 75 height 9
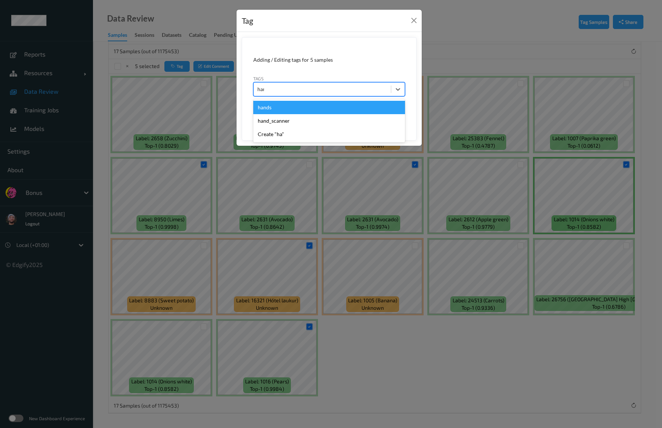
type input "hands"
click at [374, 107] on button "Save" at bounding box center [389, 114] width 30 height 14
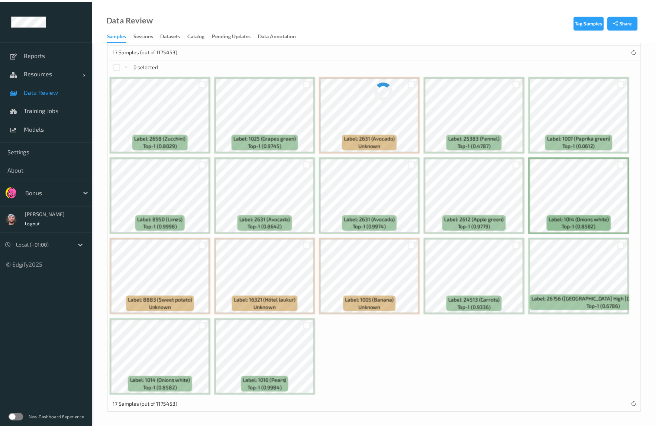
scroll to position [67, 0]
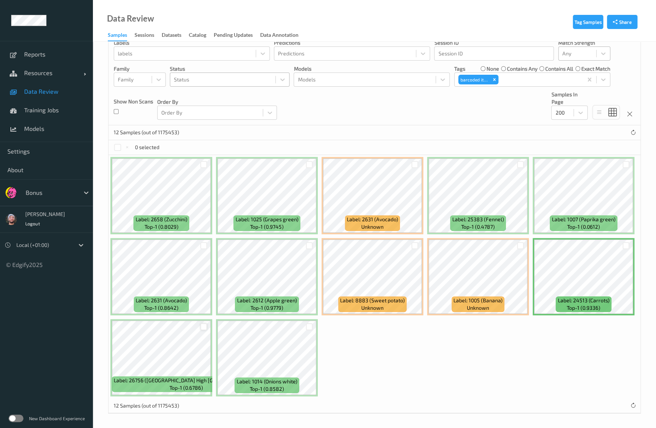
click at [202, 326] on div at bounding box center [203, 326] width 7 height 7
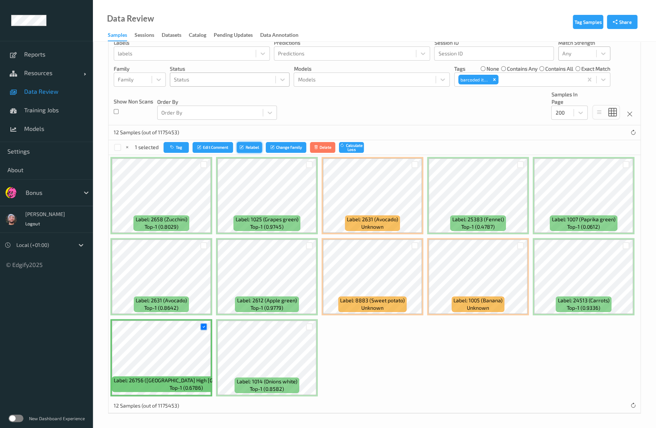
click at [257, 151] on button "Relabel" at bounding box center [249, 147] width 25 height 11
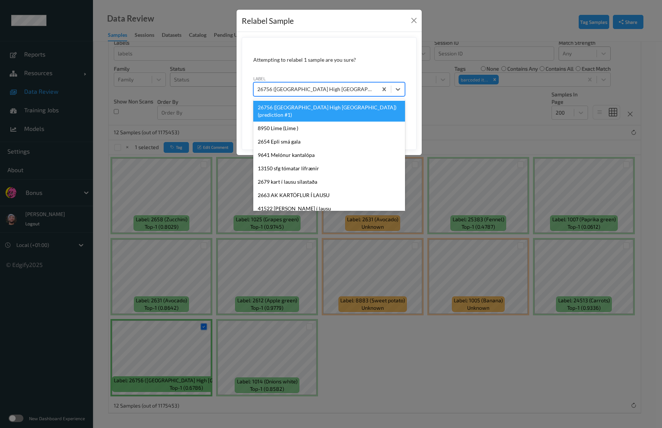
click at [314, 89] on div at bounding box center [315, 89] width 116 height 9
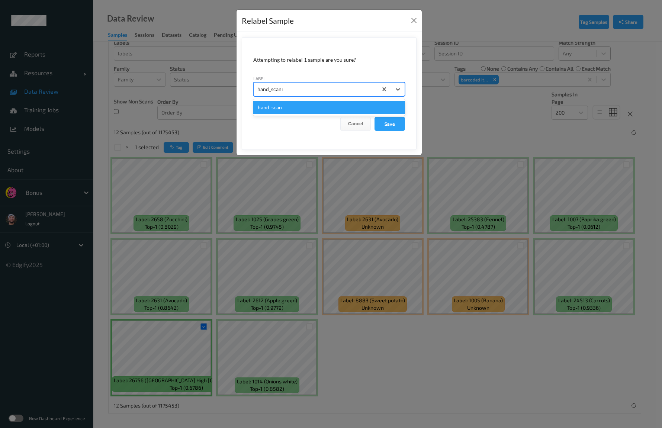
type input "hand_scanner"
click at [374, 117] on button "Save" at bounding box center [389, 124] width 30 height 14
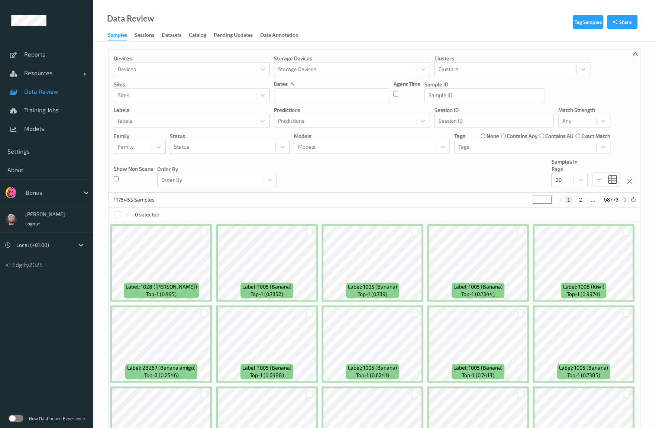
click at [487, 167] on div "Devices Devices Storage Devices Storage Devices Clusters Clusters Sites Sites d…" at bounding box center [375, 120] width 532 height 143
click at [484, 143] on div at bounding box center [525, 146] width 134 height 9
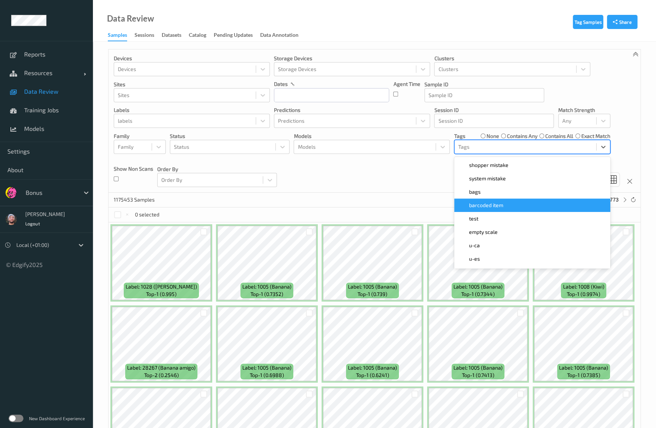
click at [488, 206] on span "barcoded item" at bounding box center [486, 205] width 34 height 7
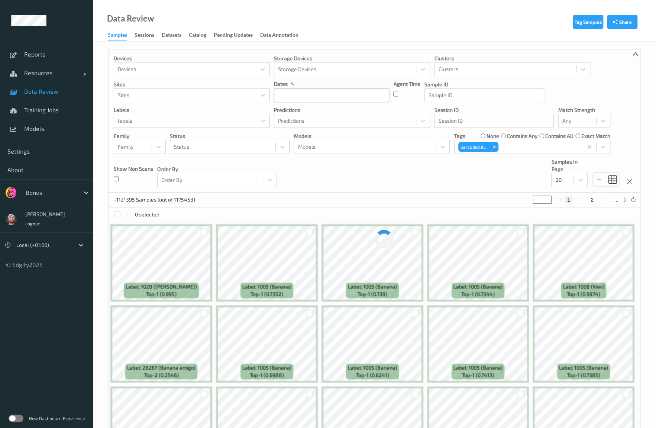
click at [345, 97] on input "text" at bounding box center [331, 95] width 115 height 14
click at [295, 194] on span "29" at bounding box center [296, 195] width 10 height 10
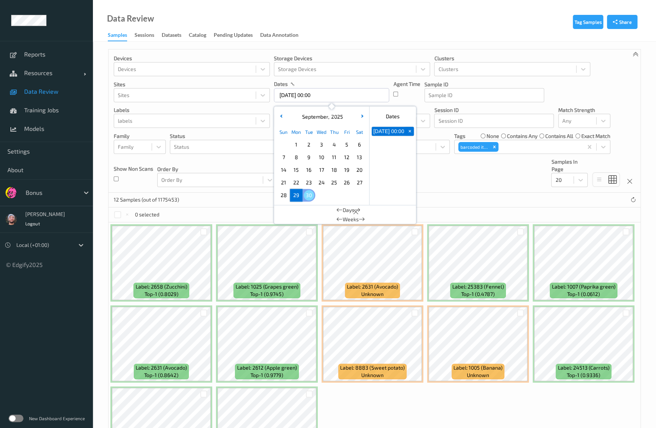
click at [298, 197] on span "29" at bounding box center [296, 195] width 10 height 10
type input "29/09/2025 00:00 -> 29/09/2025 23:59"
click at [449, 191] on div "Devices Devices Storage Devices Storage Devices Clusters Clusters Sites Sites d…" at bounding box center [375, 120] width 532 height 143
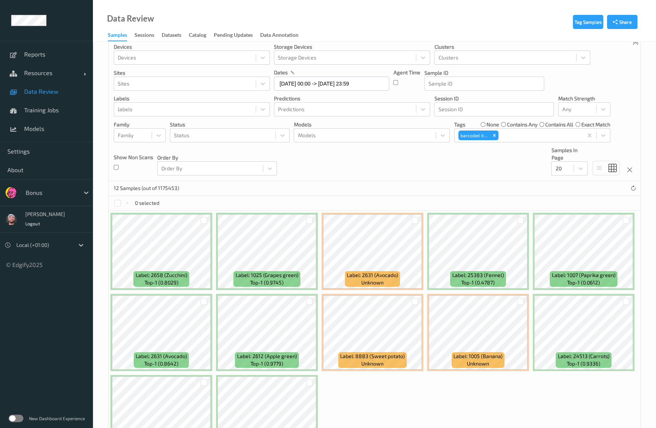
scroll to position [67, 0]
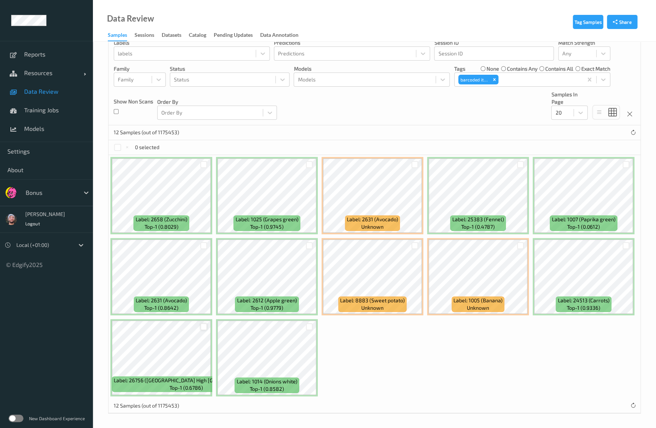
click at [201, 328] on div at bounding box center [203, 326] width 7 height 7
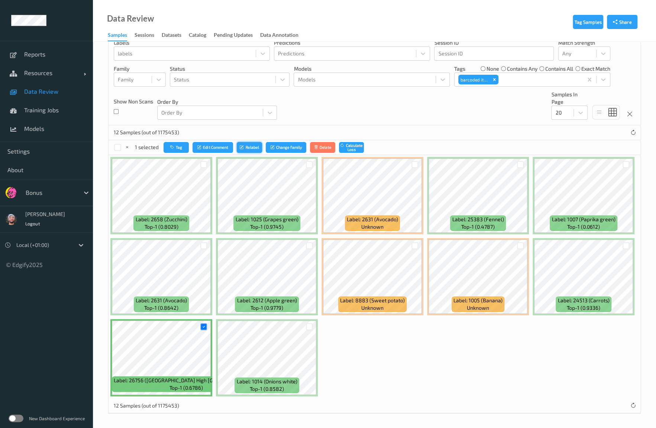
click at [250, 145] on button "Relabel" at bounding box center [249, 147] width 25 height 11
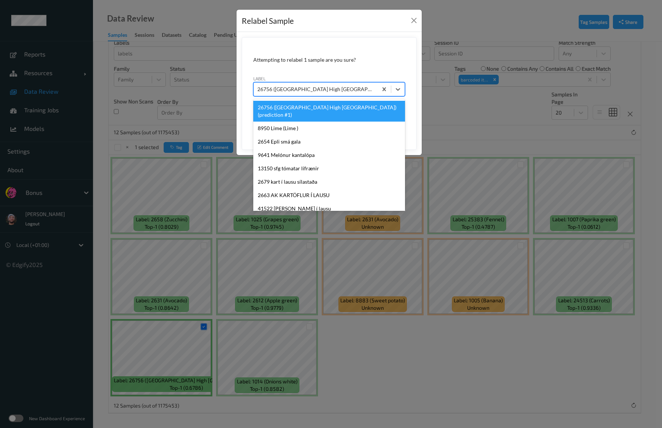
click at [277, 87] on div at bounding box center [315, 89] width 116 height 9
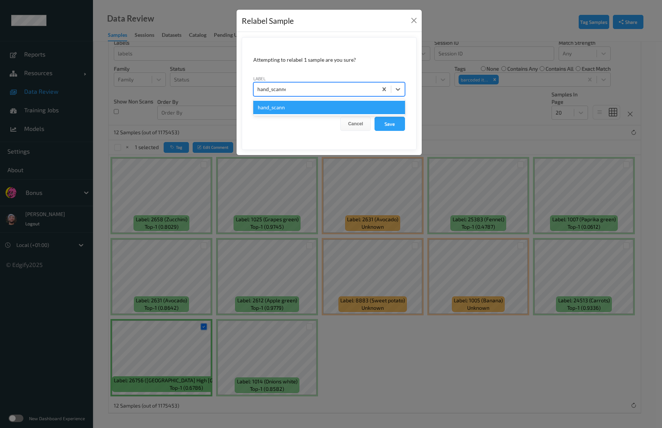
type input "hand_scanner"
click at [374, 117] on button "Save" at bounding box center [389, 124] width 30 height 14
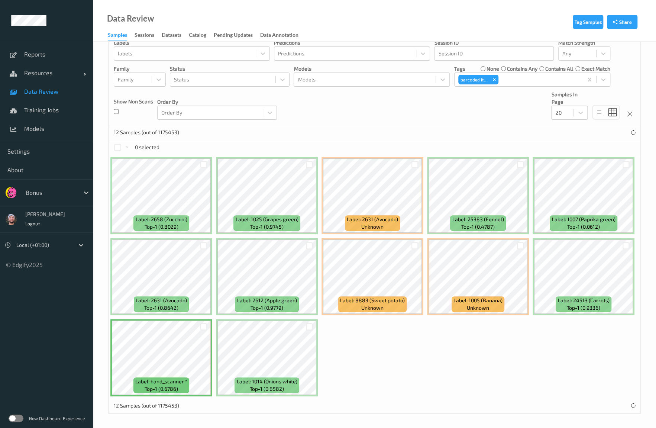
click at [428, 115] on div "Devices Devices Storage Devices Storage Devices Clusters Clusters Sites Sites d…" at bounding box center [375, 53] width 532 height 143
click at [309, 246] on div at bounding box center [309, 245] width 7 height 7
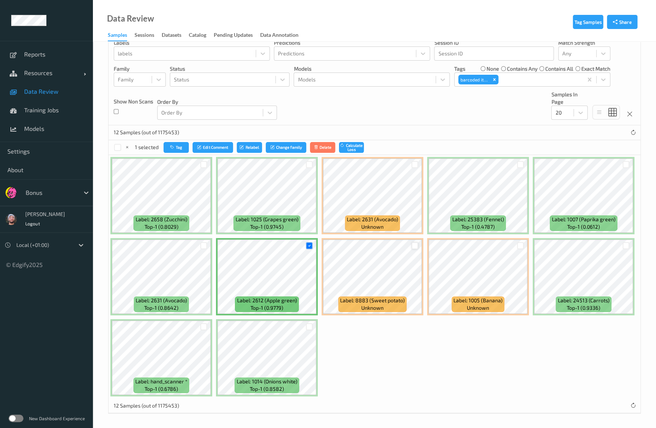
click at [416, 245] on div at bounding box center [415, 245] width 7 height 7
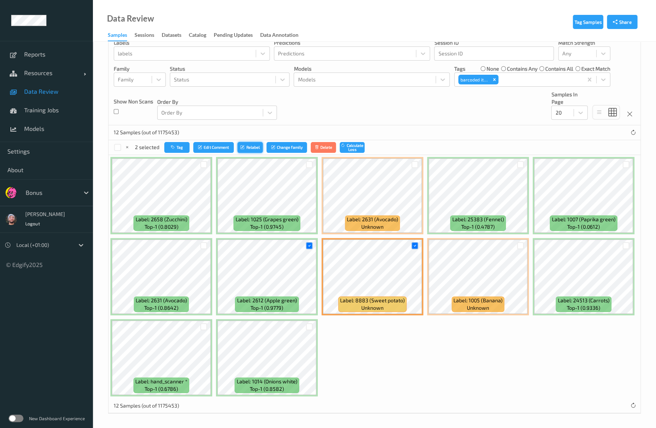
click at [256, 146] on button "Relabel" at bounding box center [250, 147] width 25 height 11
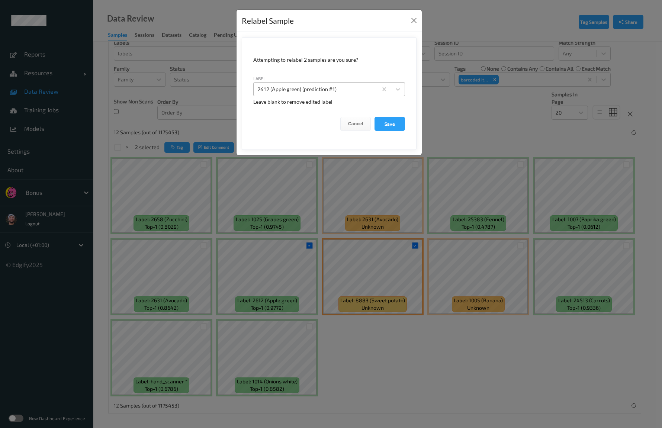
click at [341, 86] on div at bounding box center [315, 89] width 116 height 9
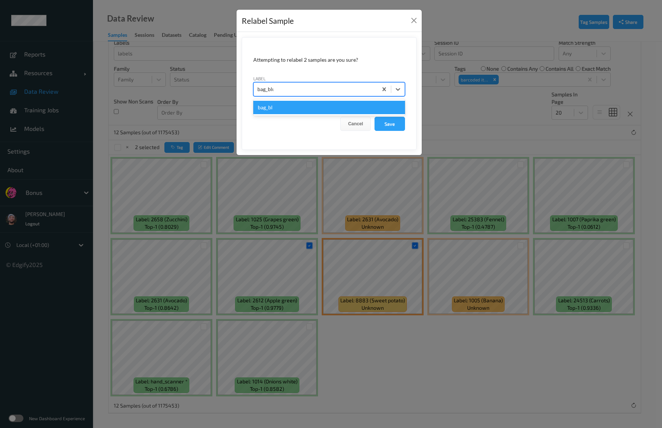
type input "bag_blur"
click at [374, 117] on button "Save" at bounding box center [389, 124] width 30 height 14
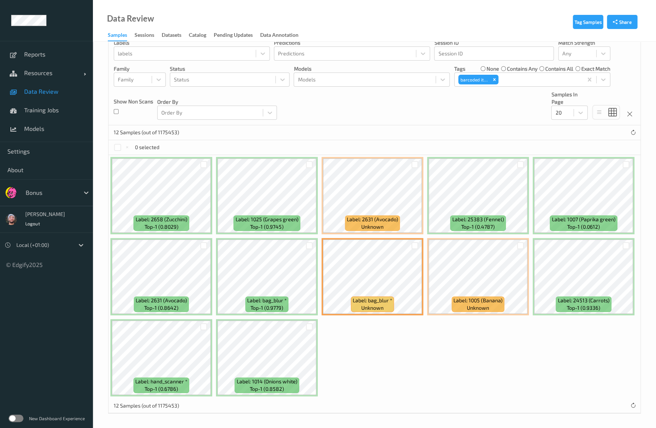
click at [58, 90] on span "Data Review" at bounding box center [54, 91] width 61 height 7
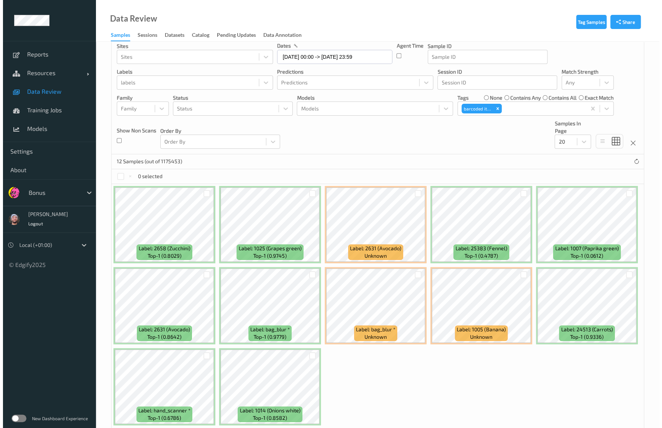
scroll to position [67, 0]
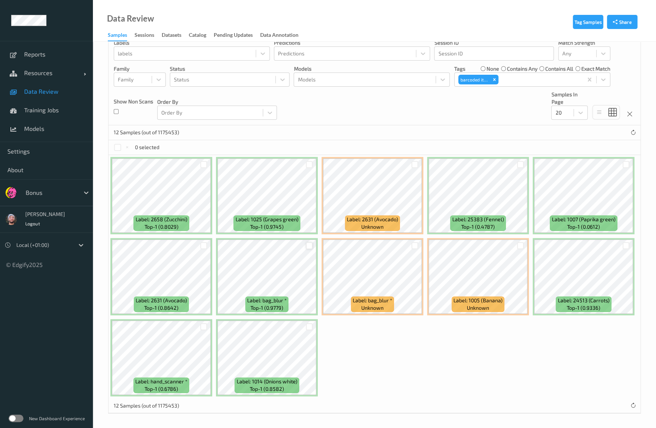
click at [310, 247] on div at bounding box center [309, 245] width 7 height 7
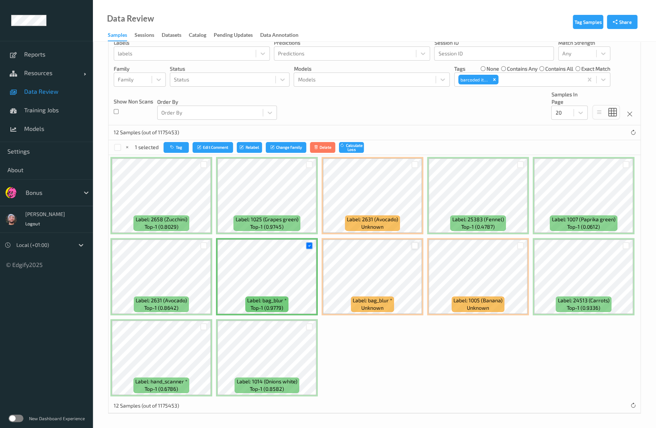
click at [416, 246] on div at bounding box center [415, 245] width 7 height 7
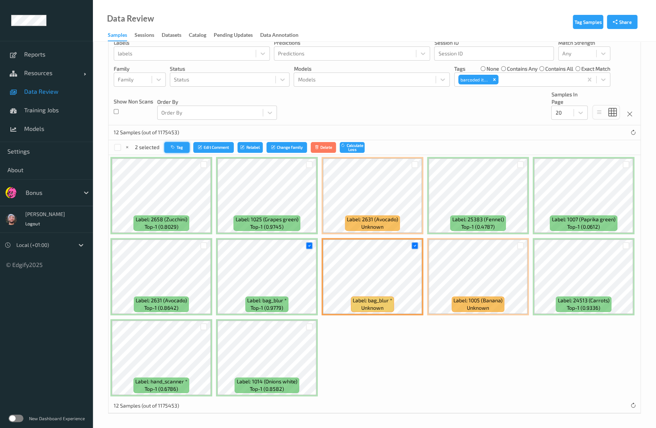
click at [178, 148] on button "Tag" at bounding box center [176, 147] width 25 height 11
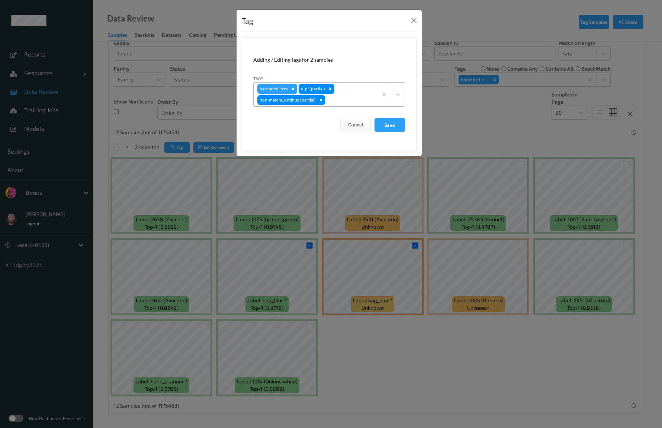
click at [291, 91] on div "Remove barcoded item" at bounding box center [293, 89] width 8 height 10
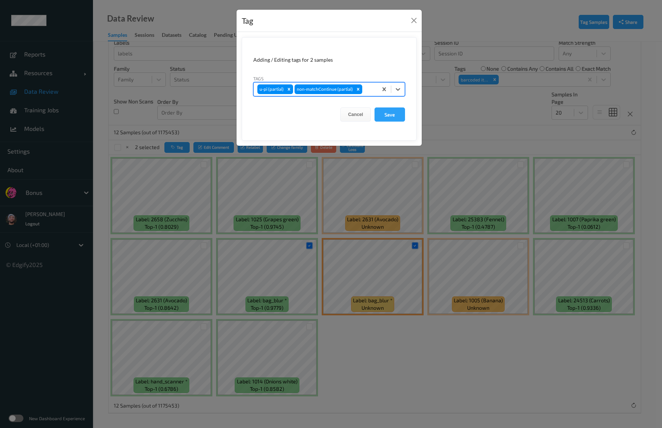
click at [367, 88] on div at bounding box center [369, 89] width 10 height 9
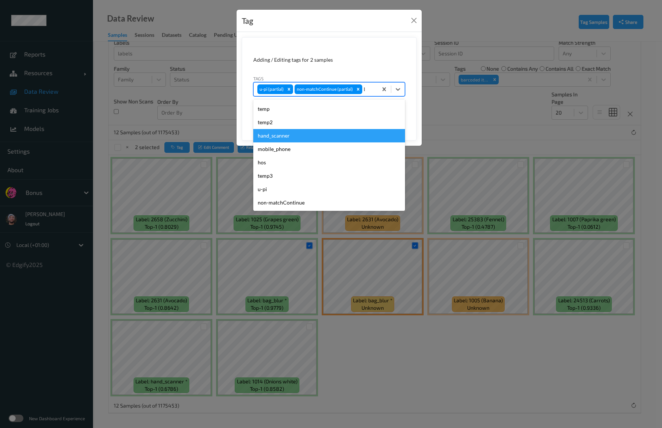
scroll to position [0, 0]
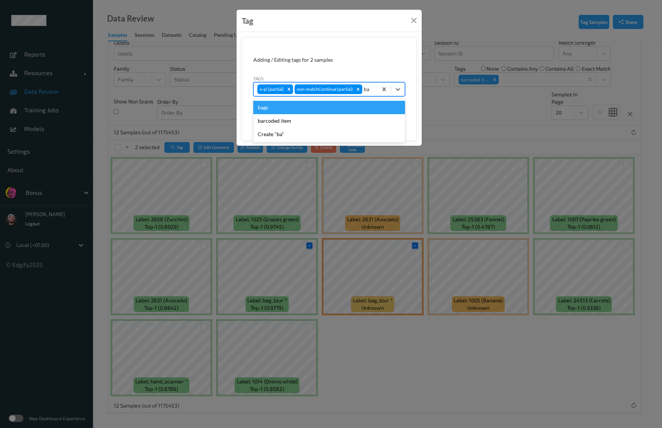
type input "bag"
click at [284, 109] on div "bags" at bounding box center [329, 107] width 152 height 13
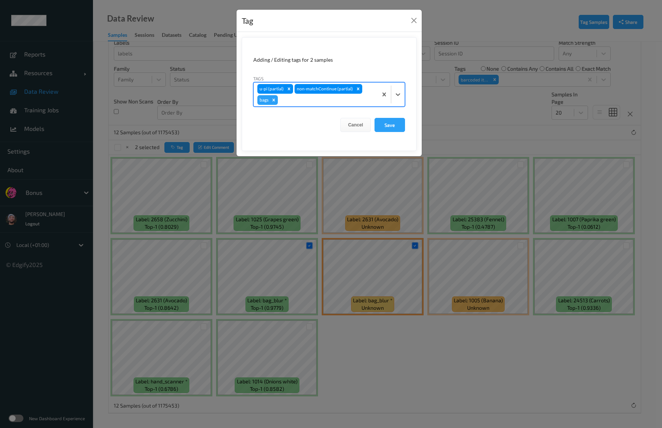
click at [303, 100] on div at bounding box center [326, 100] width 94 height 9
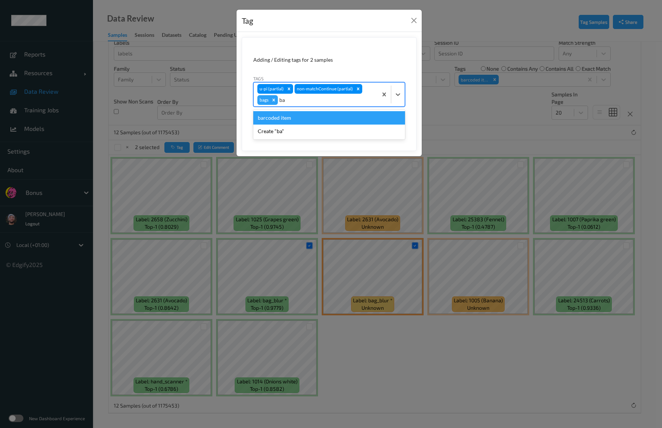
type input "b"
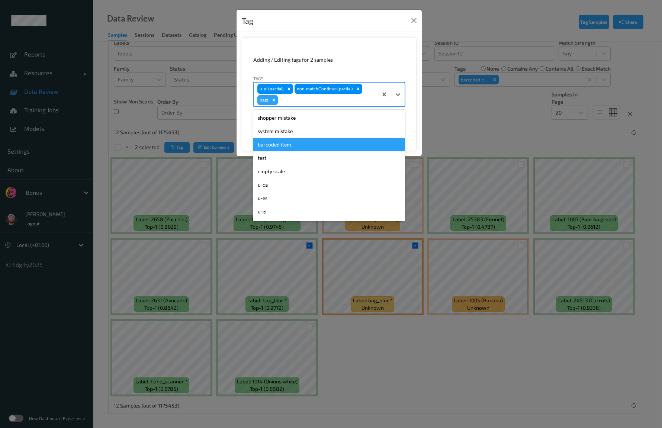
click at [352, 66] on form "Adding / Editing tags for 2 samples Tags option bags, selected. option barcoded…" at bounding box center [329, 94] width 175 height 114
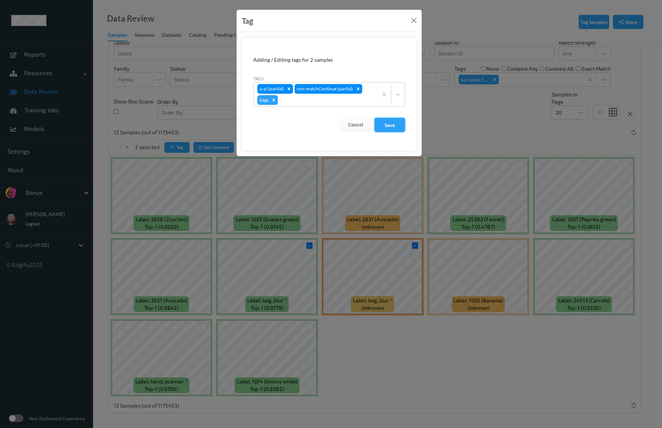
click at [383, 124] on button "Save" at bounding box center [389, 125] width 30 height 14
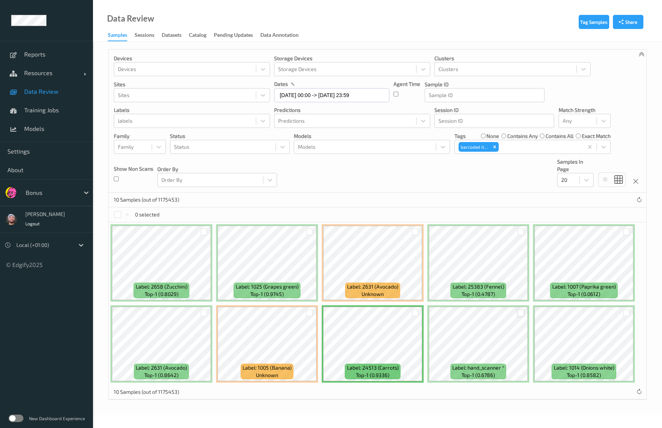
click at [518, 309] on div at bounding box center [520, 312] width 7 height 7
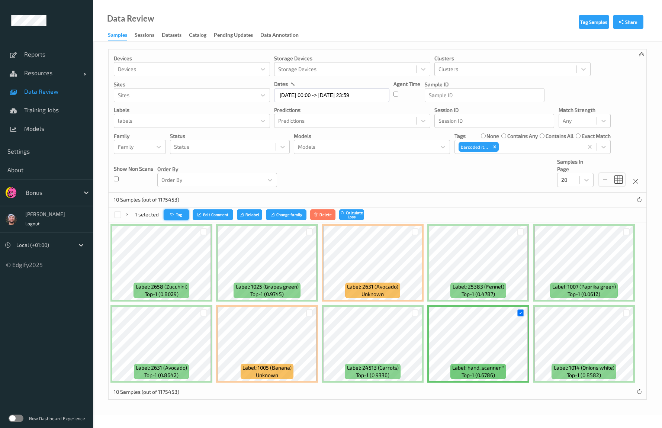
click at [174, 216] on icon "button" at bounding box center [173, 214] width 6 height 4
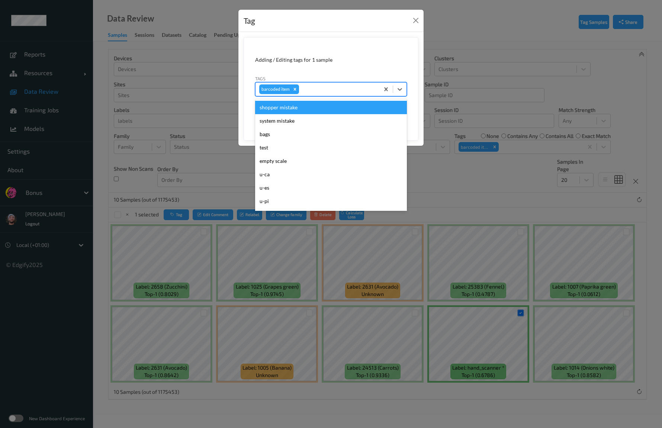
click at [334, 85] on div at bounding box center [337, 89] width 75 height 9
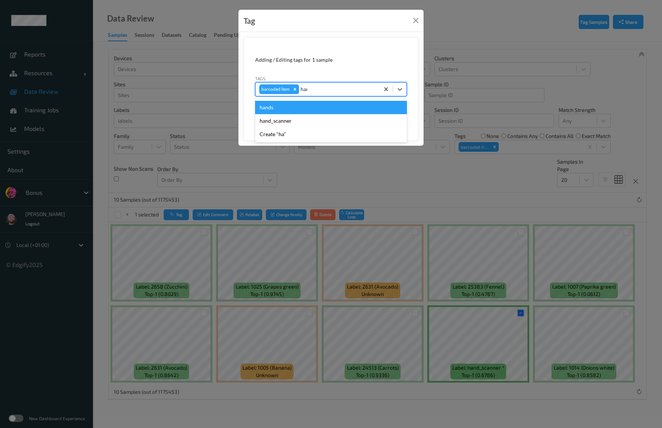
type input "hand"
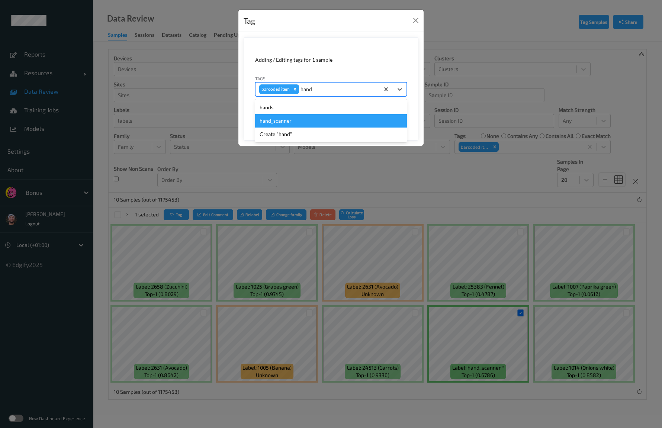
click at [293, 117] on div "hand_scanner" at bounding box center [331, 120] width 152 height 13
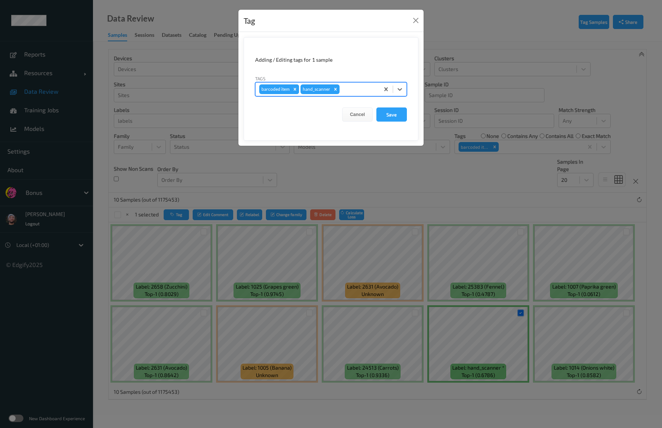
click at [292, 88] on icon "Remove barcoded item" at bounding box center [294, 89] width 5 height 5
click at [386, 119] on button "Save" at bounding box center [391, 114] width 30 height 14
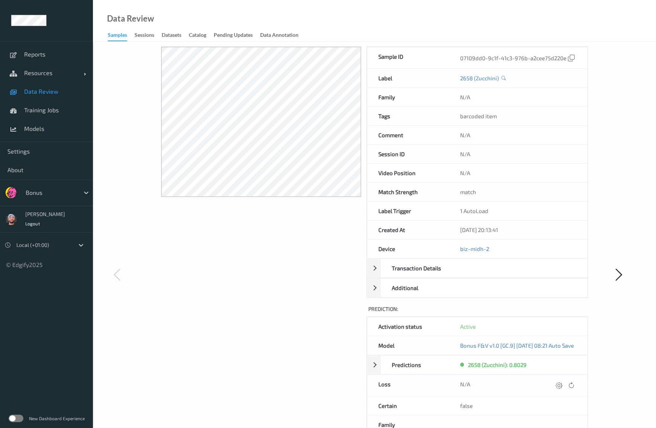
scroll to position [74, 0]
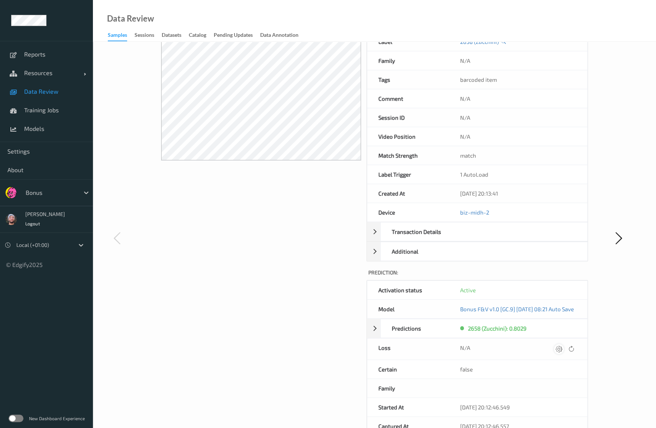
click at [562, 345] on icon at bounding box center [559, 348] width 7 height 7
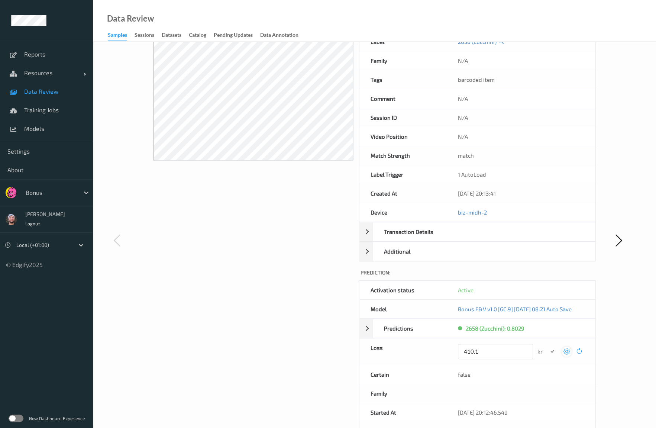
type input "410.1"
click at [547, 346] on button "submit" at bounding box center [552, 351] width 10 height 10
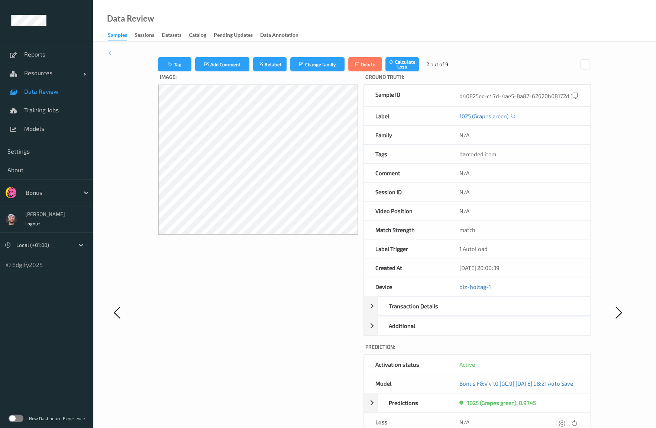
click at [567, 418] on div at bounding box center [562, 423] width 10 height 10
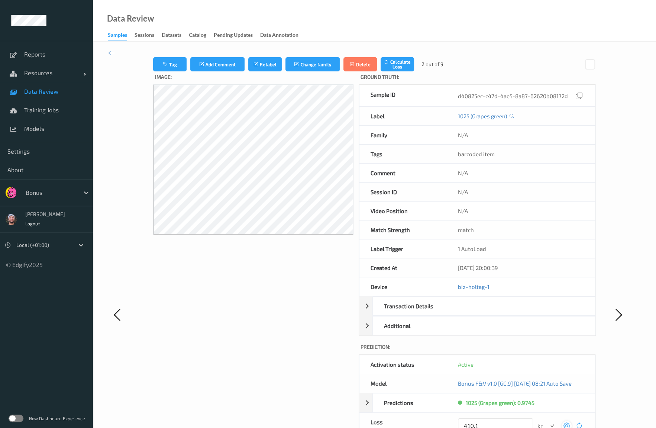
scroll to position [1, 0]
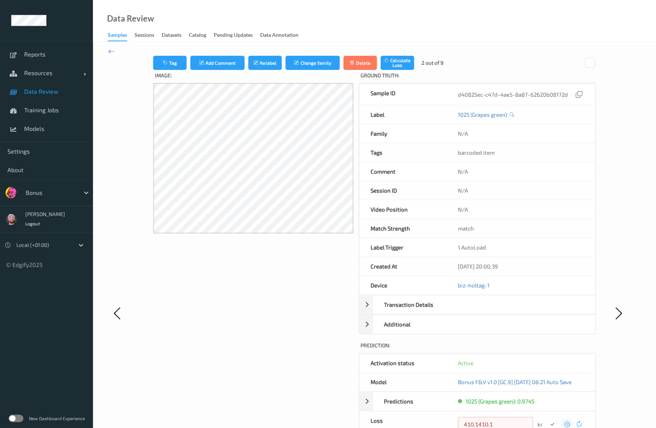
click at [547, 419] on button "submit" at bounding box center [552, 424] width 10 height 10
type input "410.1"
click at [547, 419] on button "submit" at bounding box center [552, 424] width 10 height 10
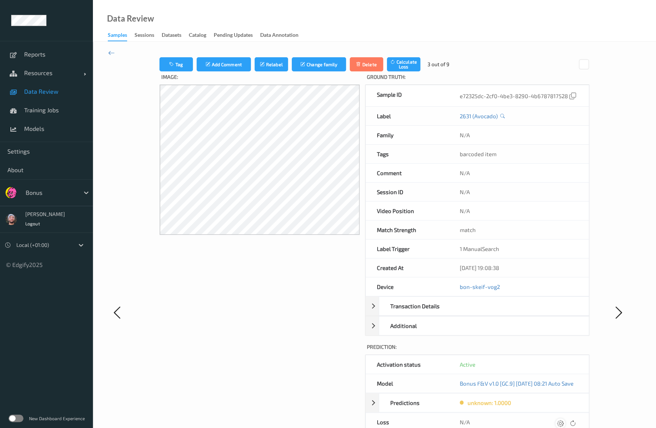
click at [564, 420] on icon at bounding box center [560, 423] width 7 height 7
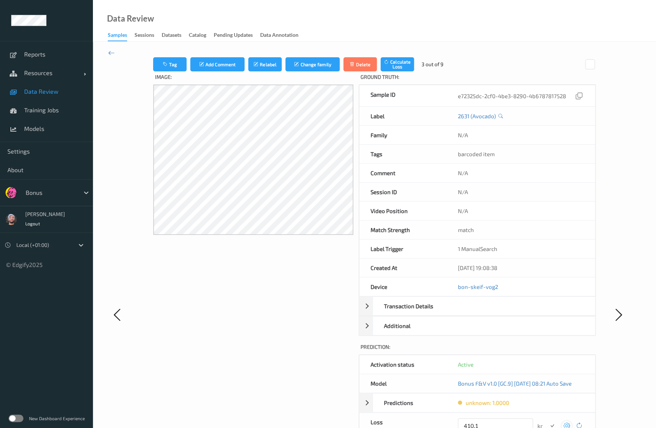
scroll to position [1, 0]
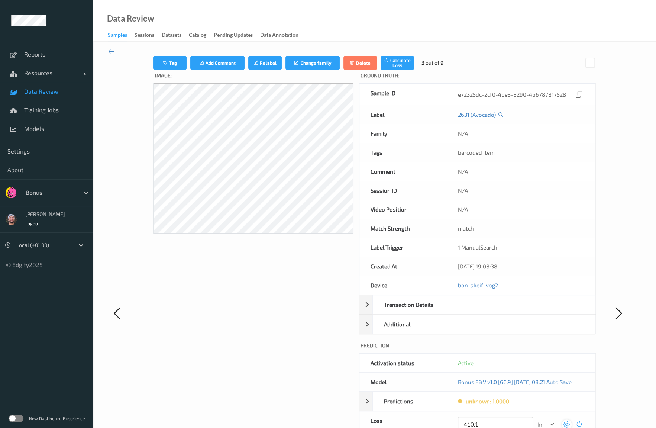
click at [547, 419] on button "submit" at bounding box center [552, 424] width 10 height 10
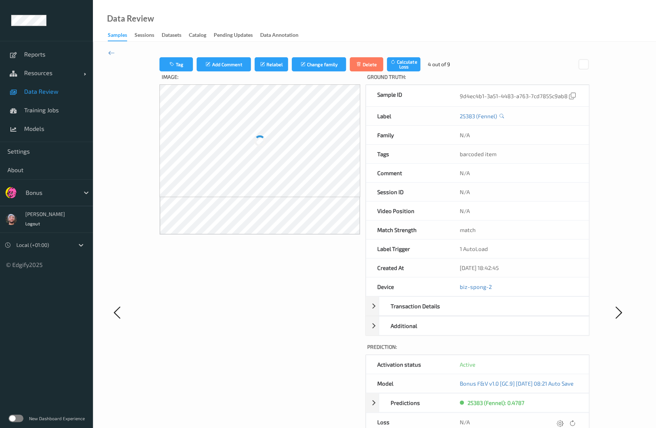
click at [564, 420] on icon at bounding box center [560, 423] width 7 height 7
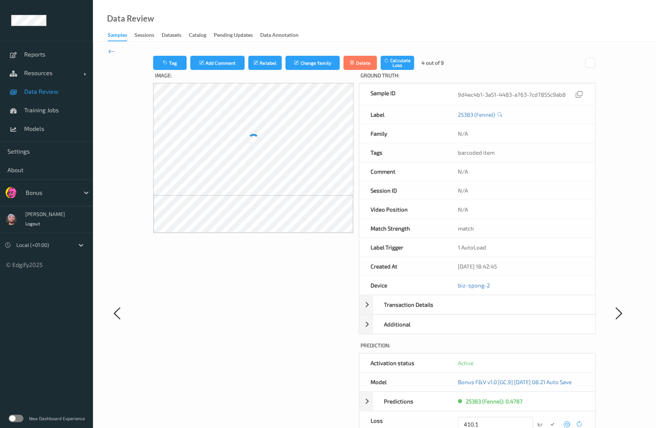
click at [547, 419] on button "submit" at bounding box center [552, 424] width 10 height 10
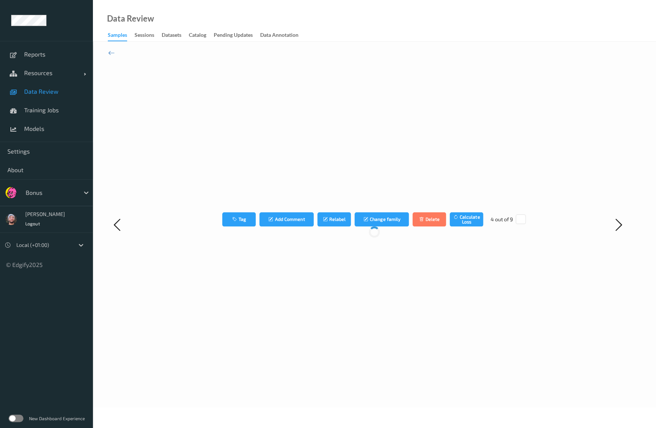
scroll to position [0, 0]
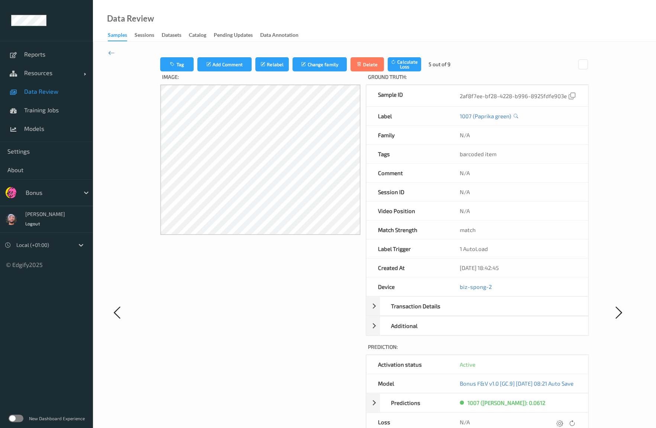
click at [563, 420] on icon at bounding box center [559, 423] width 7 height 7
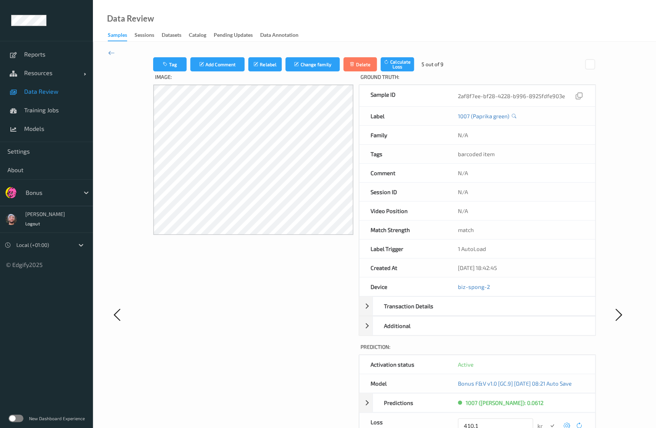
scroll to position [1, 0]
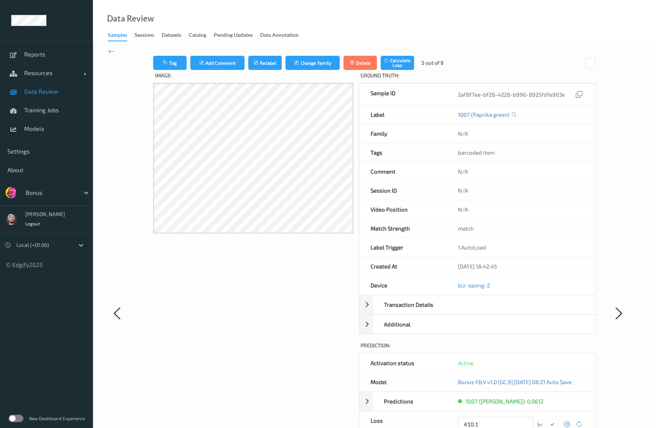
click at [547, 419] on button "submit" at bounding box center [552, 424] width 10 height 10
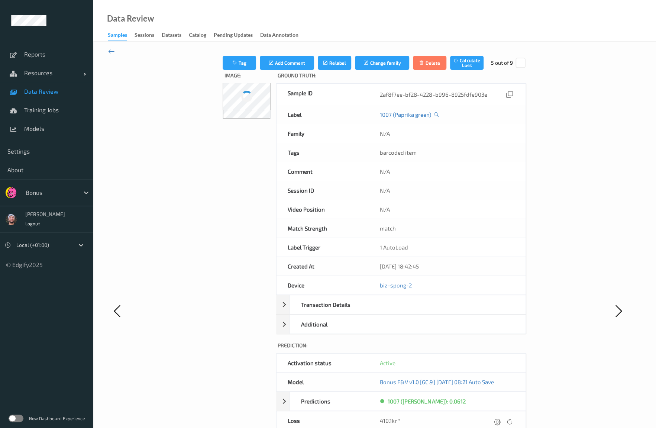
scroll to position [0, 0]
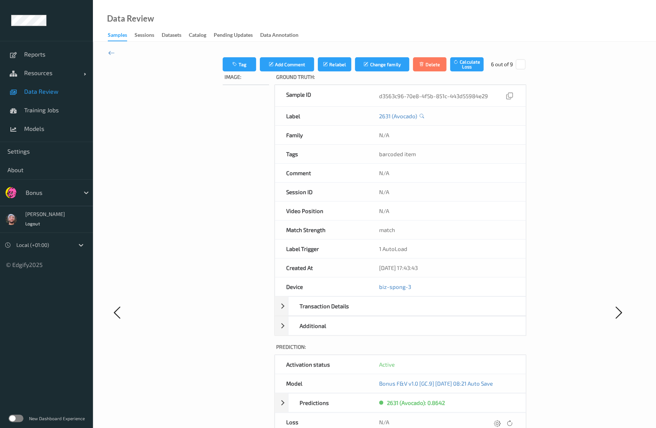
click at [501, 420] on icon at bounding box center [497, 423] width 7 height 7
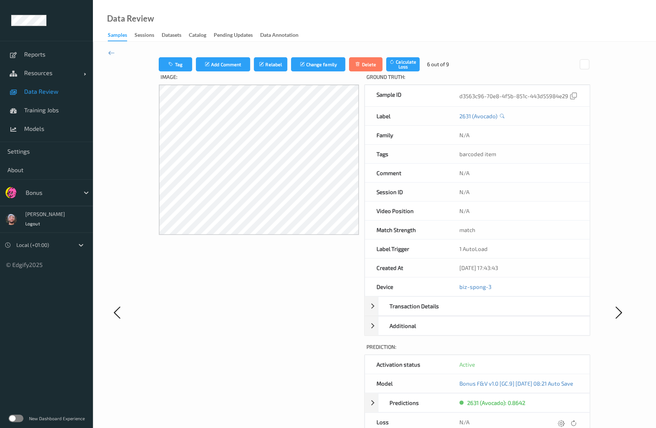
scroll to position [1, 0]
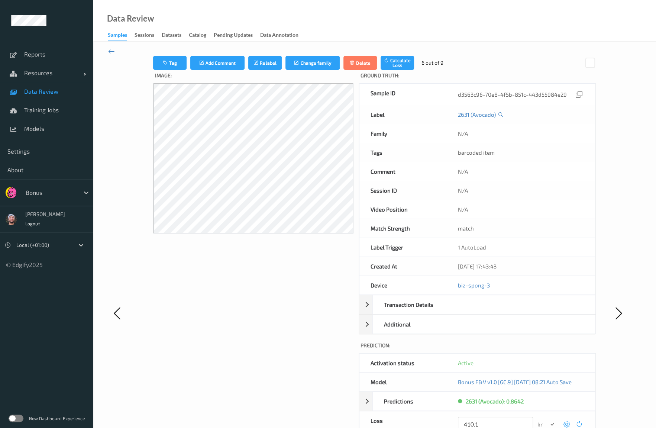
click at [547, 419] on button "submit" at bounding box center [552, 424] width 10 height 10
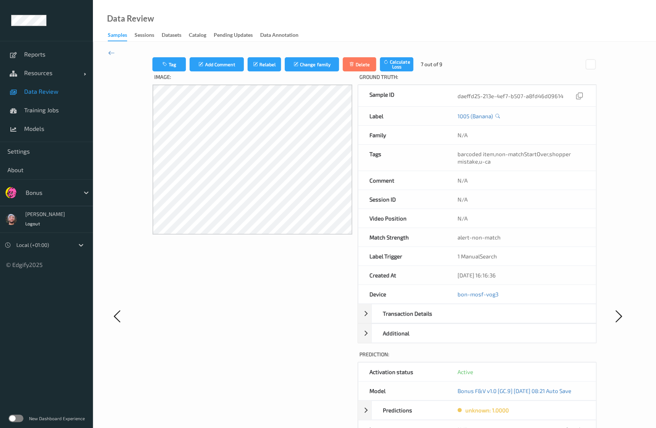
click at [566, 420] on div "N/A" at bounding box center [521, 430] width 149 height 21
click at [567, 427] on icon at bounding box center [567, 430] width 7 height 7
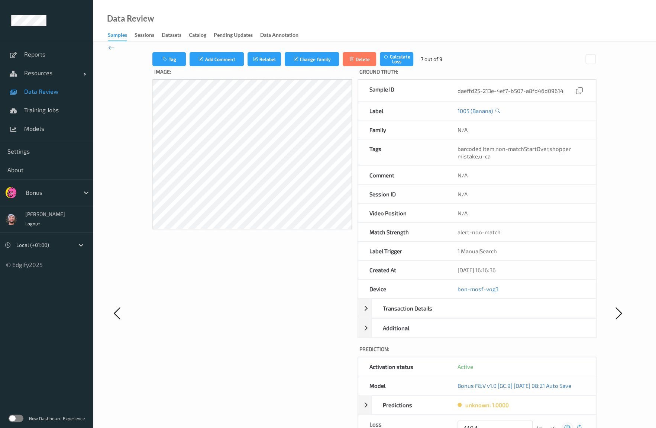
click at [548, 423] on button "submit" at bounding box center [553, 428] width 10 height 10
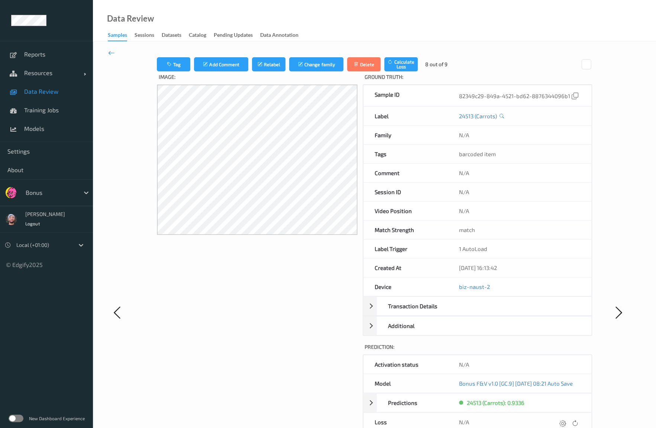
click at [567, 424] on div at bounding box center [563, 423] width 10 height 10
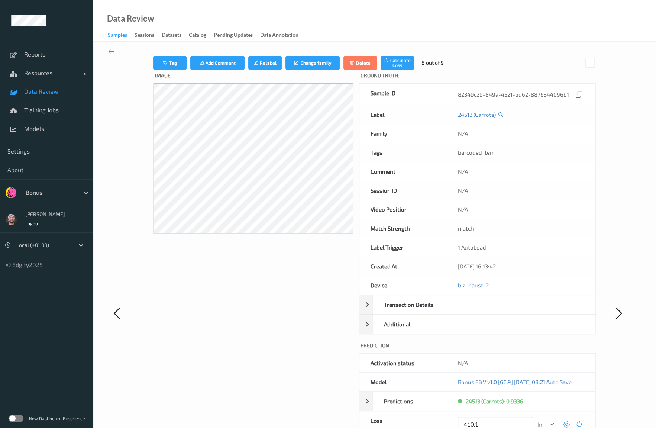
click at [547, 419] on button "submit" at bounding box center [552, 424] width 10 height 10
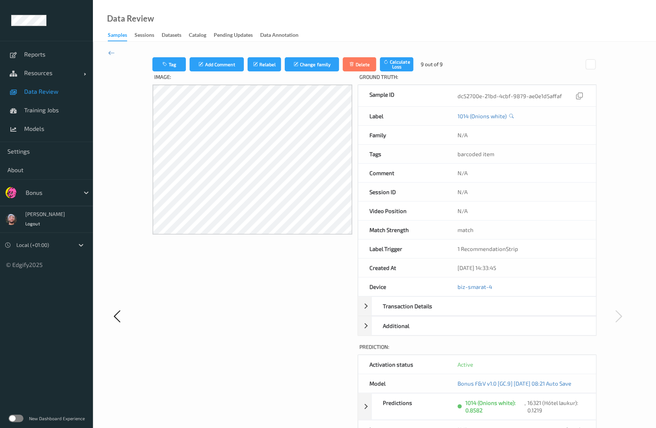
click at [567, 427] on icon at bounding box center [567, 430] width 7 height 7
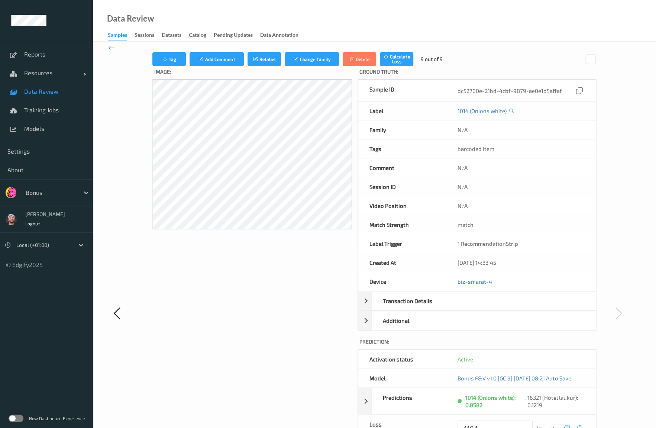
click at [548, 423] on button "submit" at bounding box center [553, 428] width 10 height 10
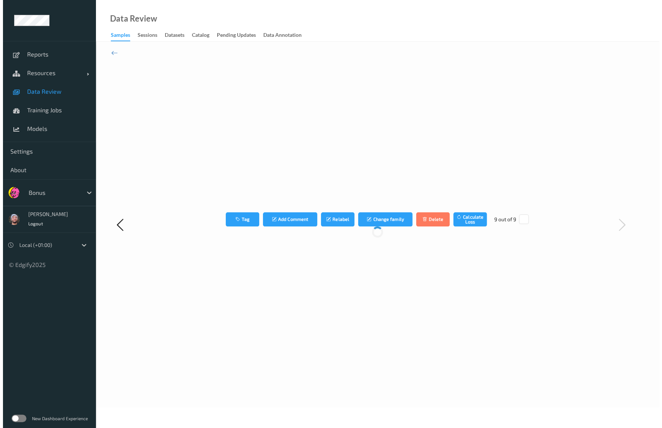
scroll to position [0, 0]
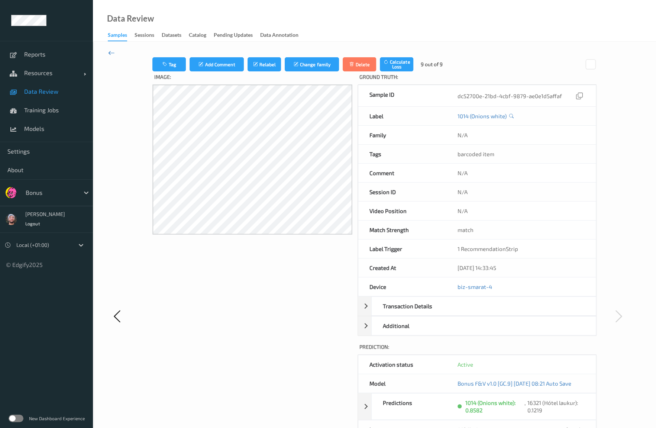
click at [108, 51] on icon at bounding box center [111, 53] width 7 height 8
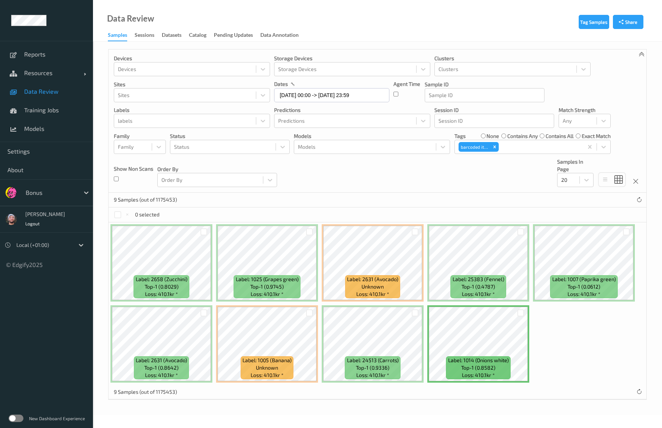
click at [51, 194] on div at bounding box center [51, 192] width 50 height 9
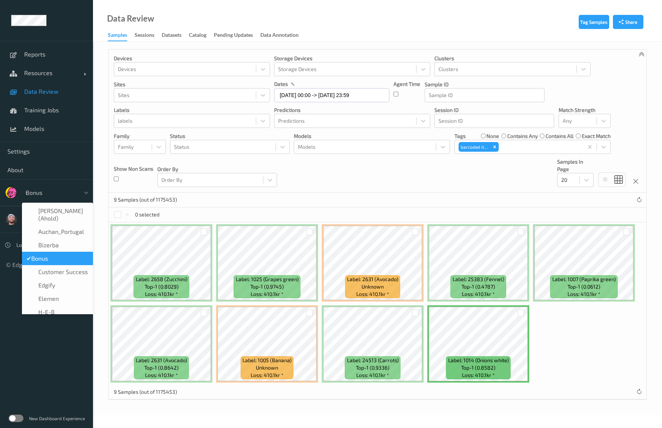
type input "vt"
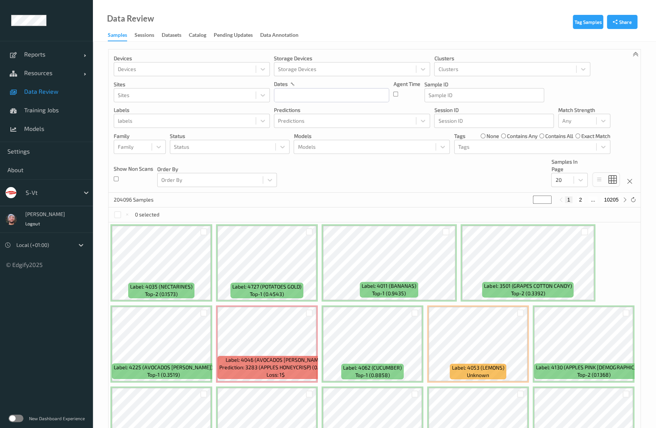
click at [499, 35] on div "Data Review Samples Sessions Datasets Catalog Pending Updates Data Annotation" at bounding box center [374, 21] width 563 height 42
click at [313, 91] on input "text" at bounding box center [331, 95] width 115 height 14
click at [286, 193] on span "28" at bounding box center [283, 195] width 10 height 10
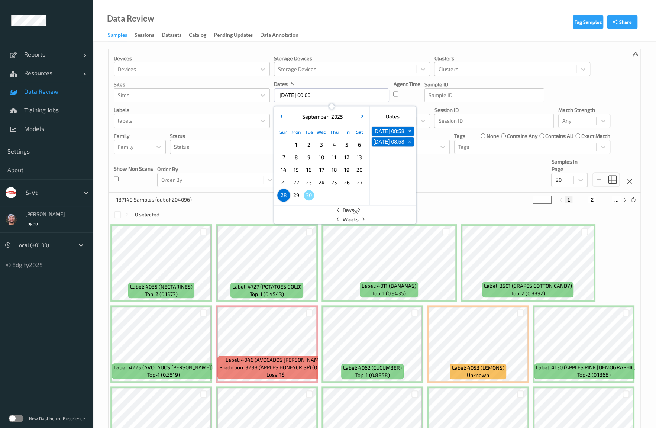
type input "28/09/2025 00:00 -> 28/09/2025 23:59"
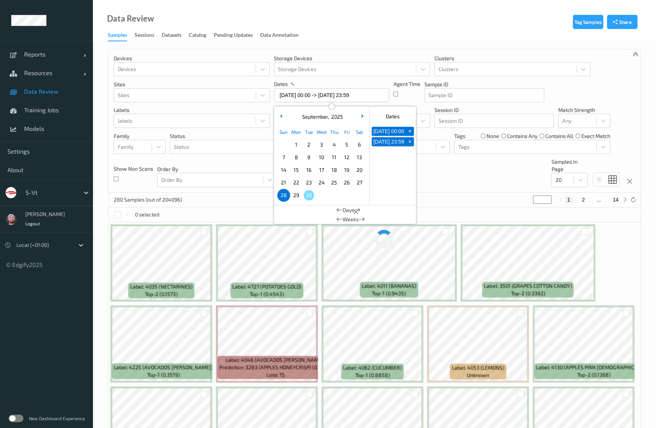
click at [523, 172] on div "Devices Devices Storage Devices Storage Devices Clusters Clusters Sites Sites d…" at bounding box center [375, 120] width 532 height 143
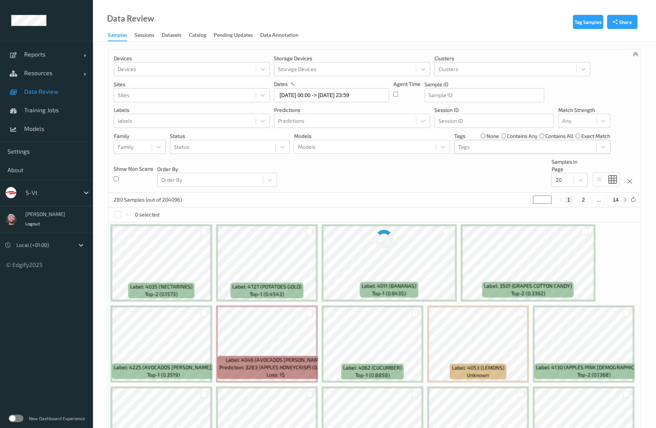
click at [507, 141] on div "Tags" at bounding box center [526, 147] width 142 height 12
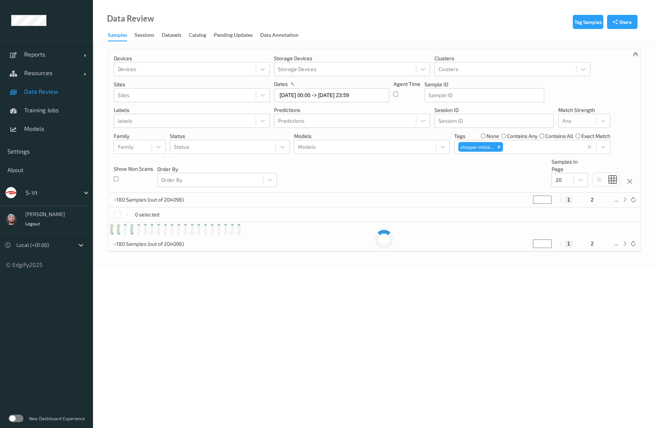
click at [392, 169] on div "Devices Devices Storage Devices Storage Devices Clusters Clusters Sites Sites d…" at bounding box center [375, 120] width 532 height 143
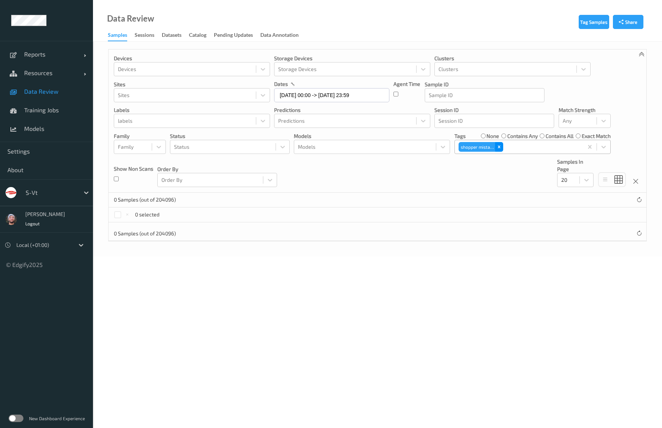
click at [497, 146] on icon "Remove shopper mistake" at bounding box center [498, 146] width 5 height 5
click at [500, 145] on div at bounding box center [525, 146] width 134 height 9
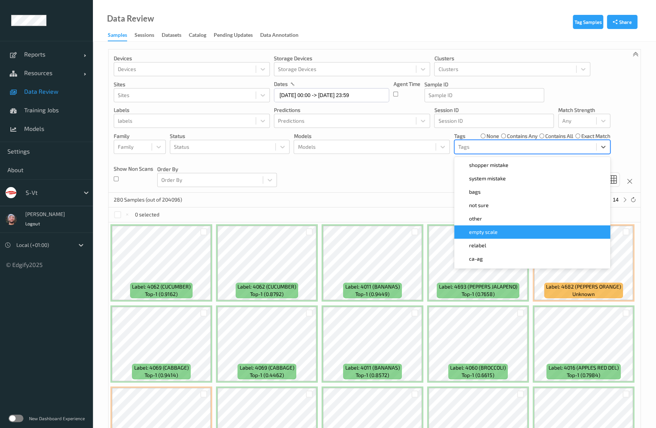
type input "b"
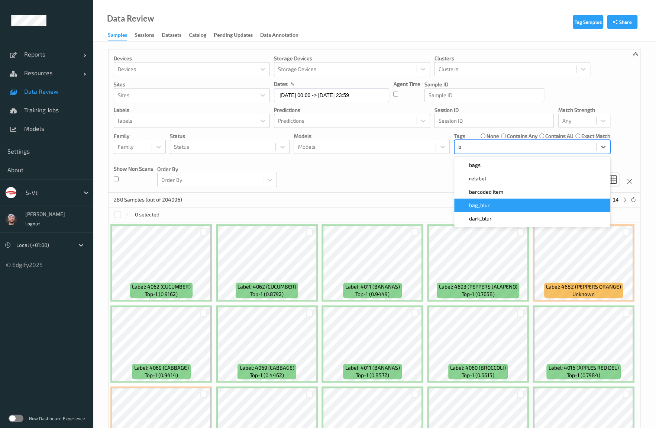
click at [501, 202] on div "bag_blur" at bounding box center [532, 205] width 147 height 7
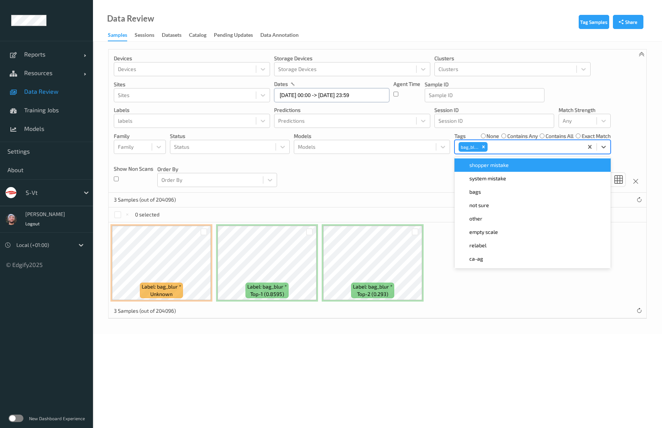
click at [346, 94] on input "28/09/2025 00:00 -> 28/09/2025 23:59" at bounding box center [331, 95] width 115 height 14
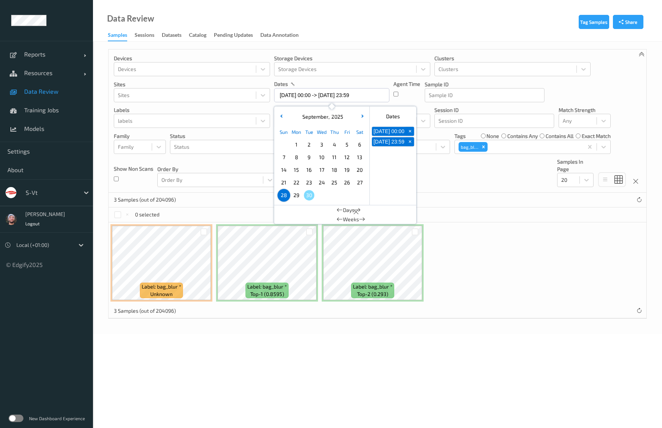
click at [294, 191] on span "29" at bounding box center [296, 195] width 10 height 10
type input "29/09/2025 00:00 -> 29/09/2025 23:59"
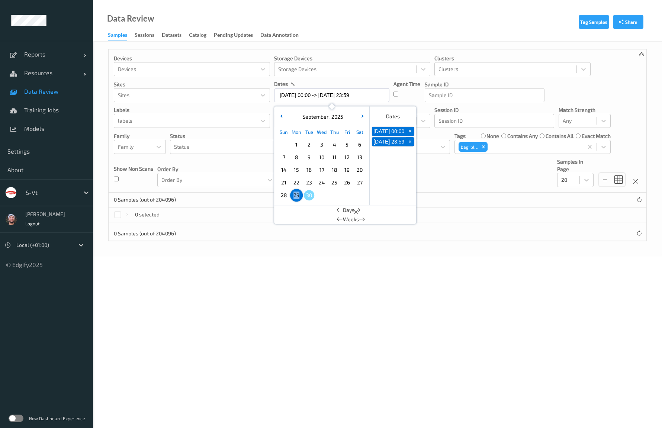
drag, startPoint x: 332, startPoint y: 200, endPoint x: 510, endPoint y: 195, distance: 177.8
click at [510, 195] on div "0 Samples (out of 204096)" at bounding box center [378, 200] width 538 height 15
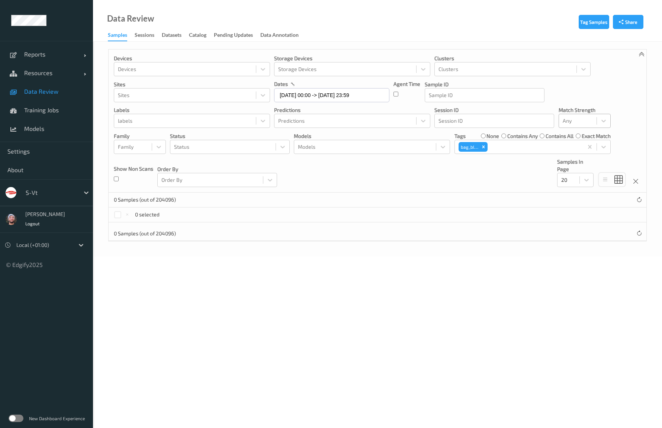
click at [585, 124] on div at bounding box center [577, 120] width 30 height 9
click at [582, 150] on span "Alert non-match" at bounding box center [589, 156] width 33 height 15
click at [485, 147] on icon "Remove bag_blur" at bounding box center [483, 146] width 5 height 5
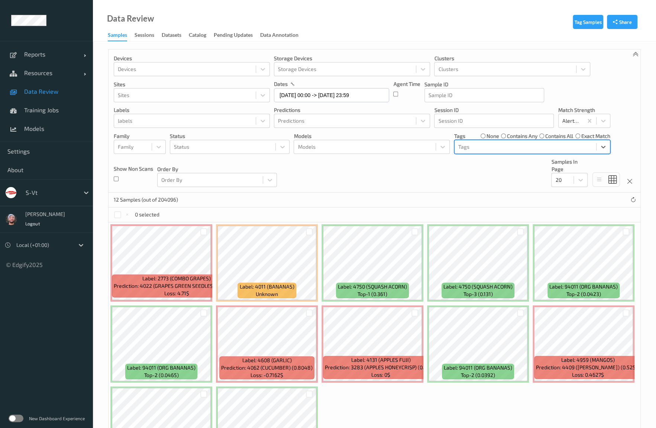
scroll to position [67, 0]
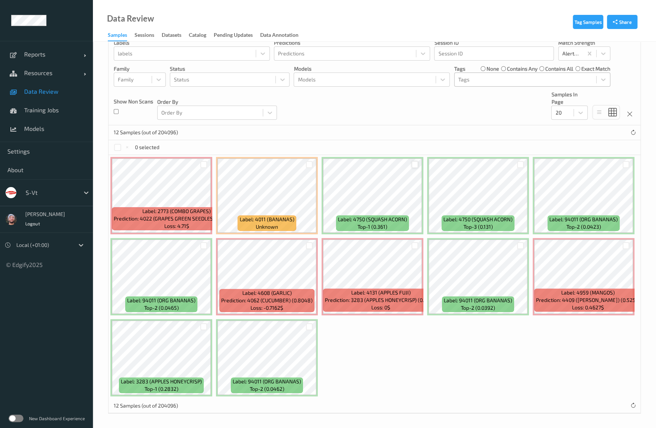
click at [413, 163] on div at bounding box center [415, 164] width 7 height 7
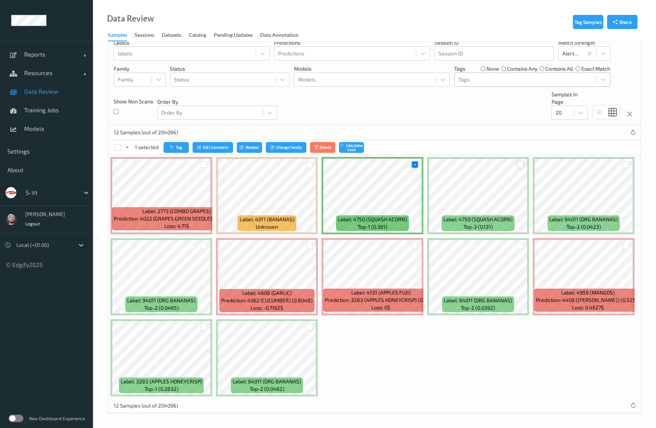
click at [521, 162] on div at bounding box center [520, 164] width 7 height 7
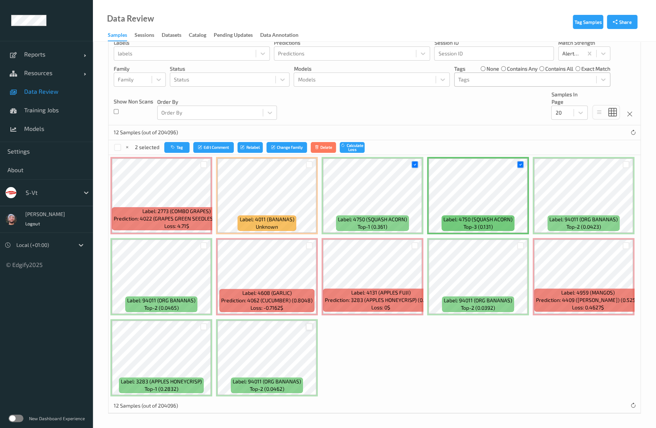
click at [312, 326] on div at bounding box center [309, 326] width 7 height 7
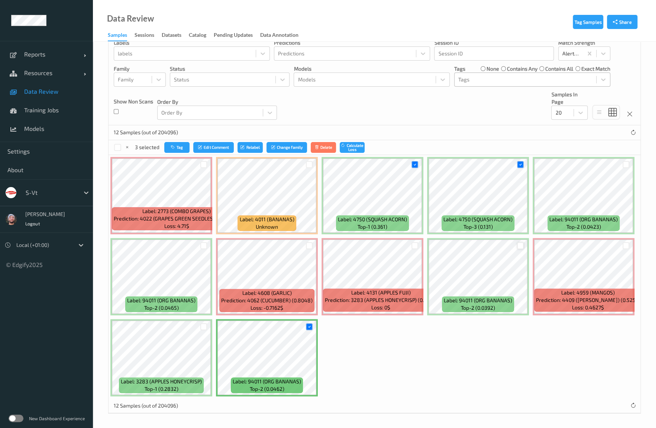
click at [520, 245] on div at bounding box center [520, 245] width 7 height 7
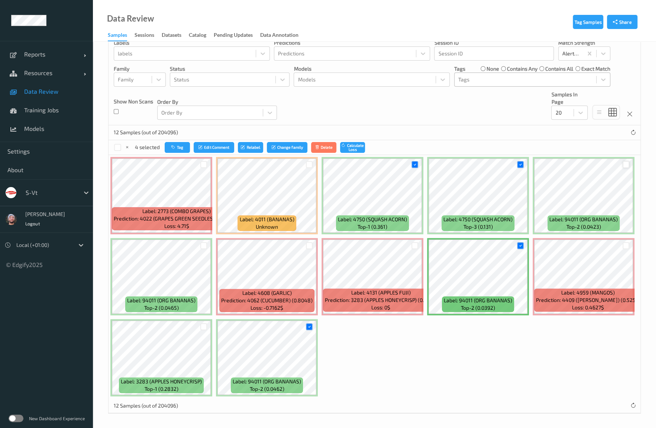
click at [627, 162] on div at bounding box center [626, 164] width 7 height 7
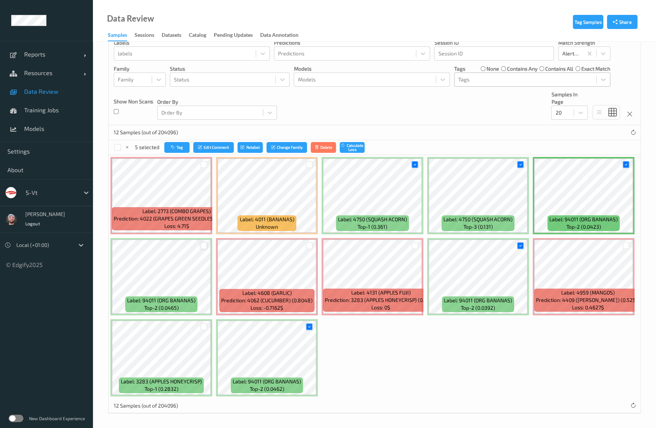
click at [202, 246] on div at bounding box center [203, 245] width 7 height 7
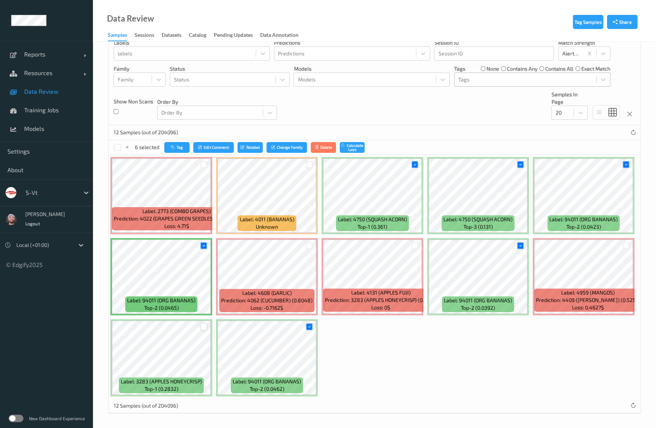
click at [204, 326] on div at bounding box center [203, 326] width 7 height 7
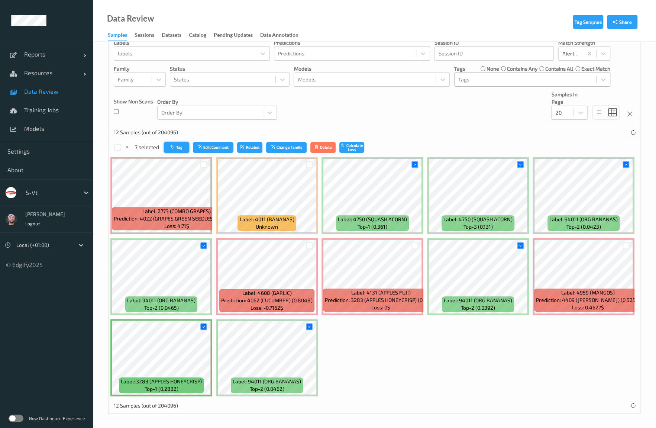
click at [167, 144] on button "Tag" at bounding box center [176, 147] width 25 height 11
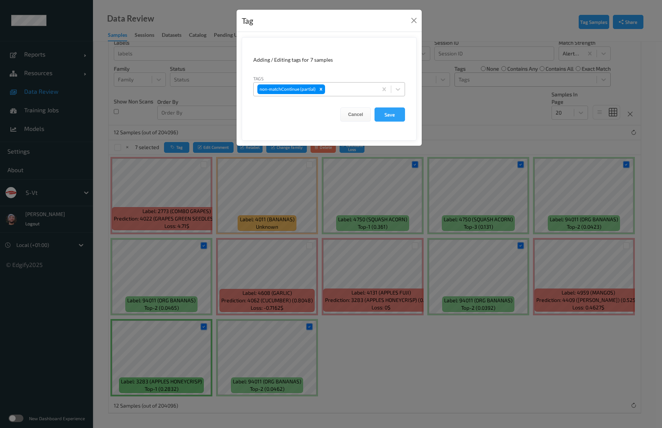
click at [343, 91] on div at bounding box center [349, 89] width 47 height 9
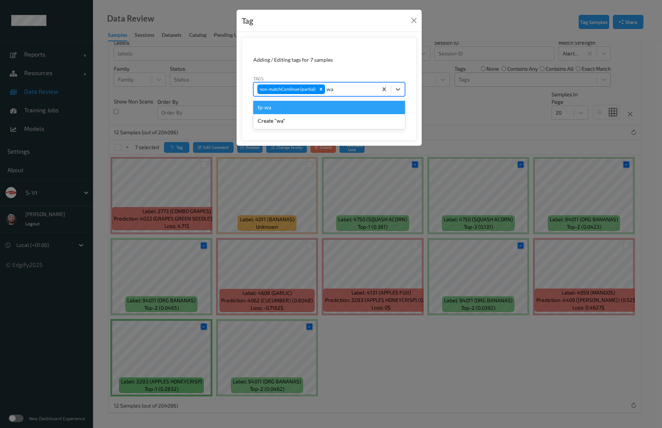
type input "w"
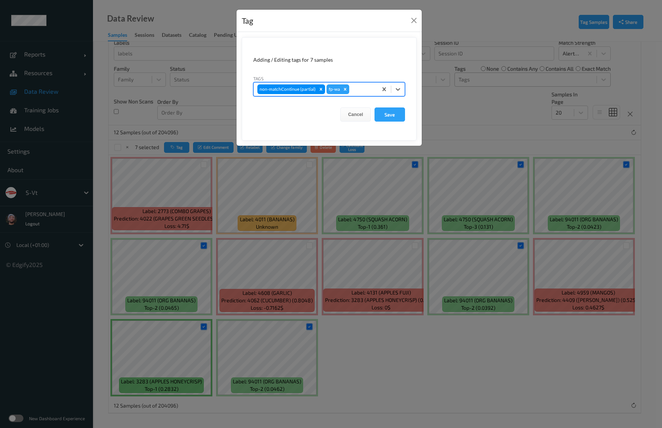
click at [374, 107] on button "Save" at bounding box center [389, 114] width 30 height 14
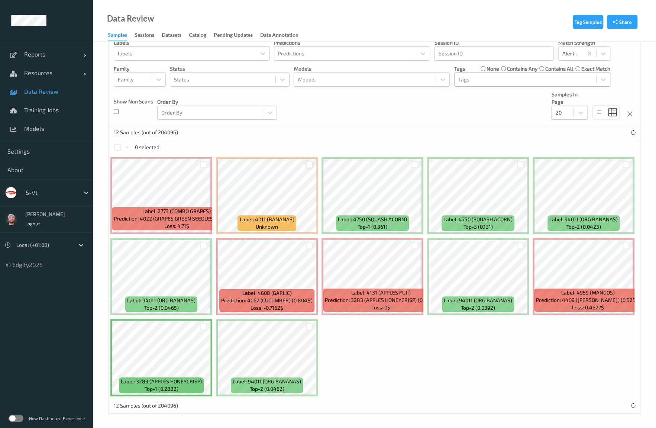
click at [310, 164] on div at bounding box center [309, 164] width 7 height 7
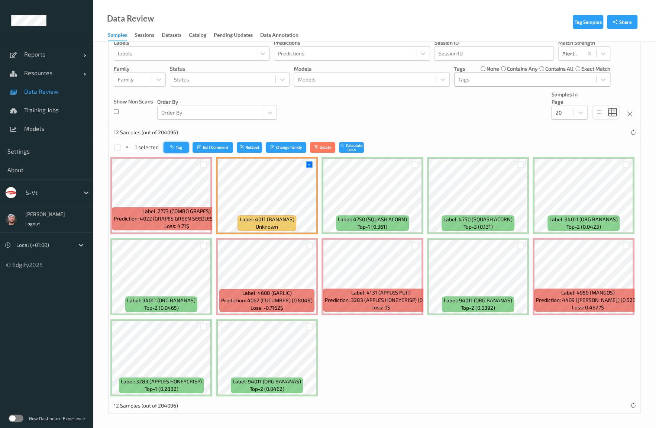
click at [171, 151] on button "Tag" at bounding box center [176, 147] width 25 height 11
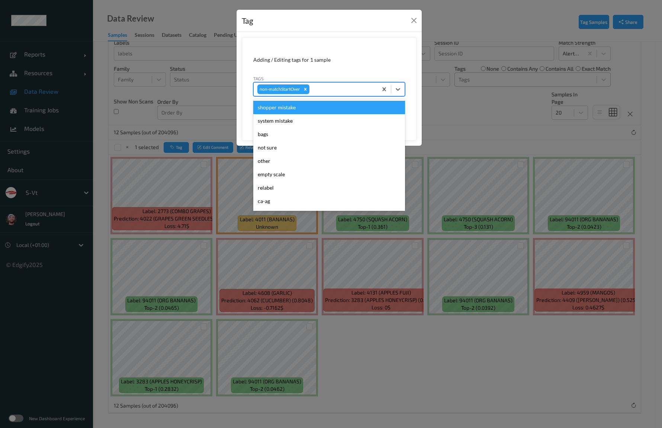
click at [341, 91] on div at bounding box center [342, 89] width 63 height 9
type input "pi"
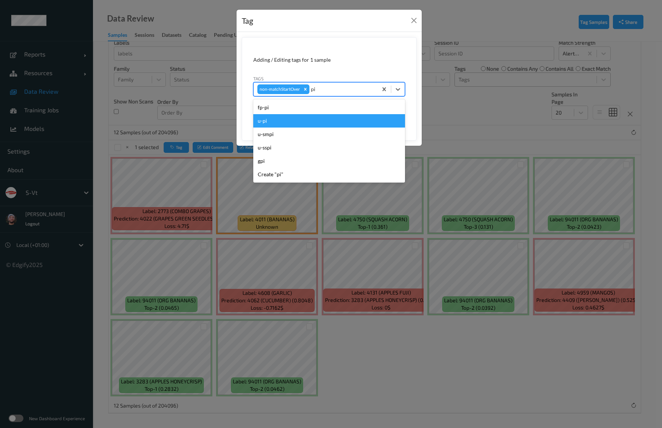
click at [296, 120] on div "u-pi" at bounding box center [329, 120] width 152 height 13
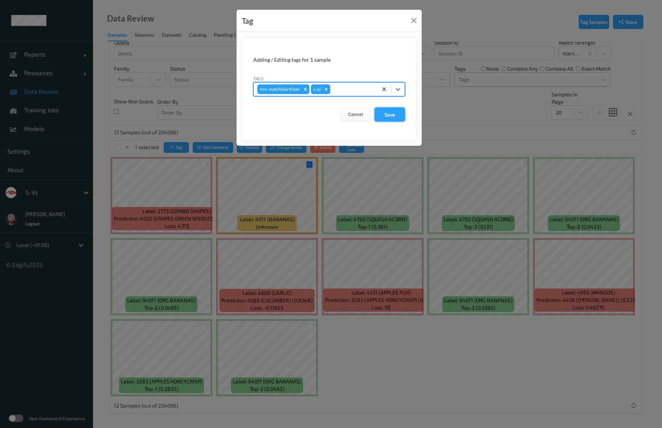
click at [384, 115] on button "Save" at bounding box center [389, 114] width 30 height 14
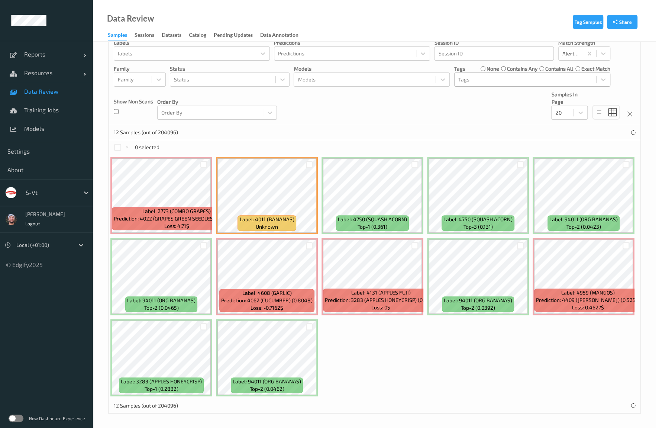
click at [478, 83] on div at bounding box center [525, 79] width 134 height 9
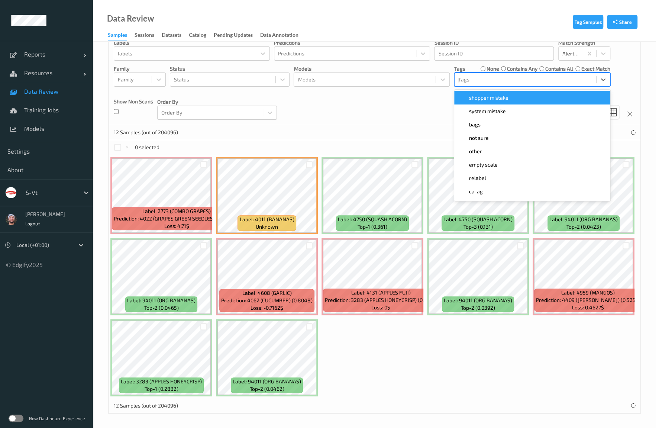
type input "pi"
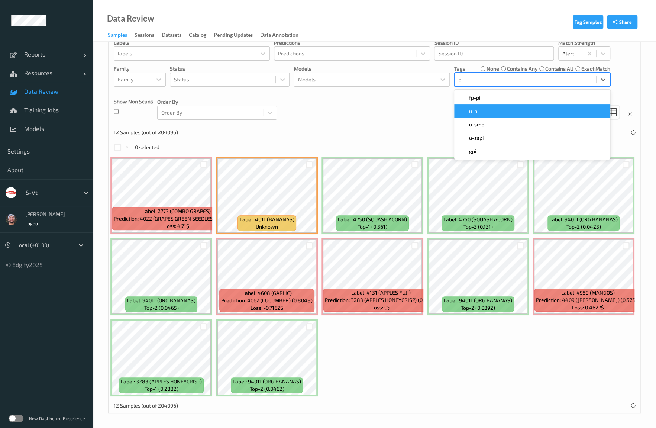
click at [475, 106] on div "u-pi" at bounding box center [532, 110] width 156 height 13
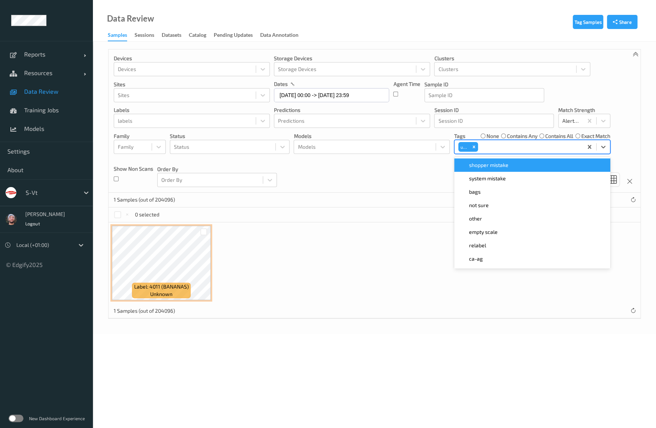
scroll to position [0, 0]
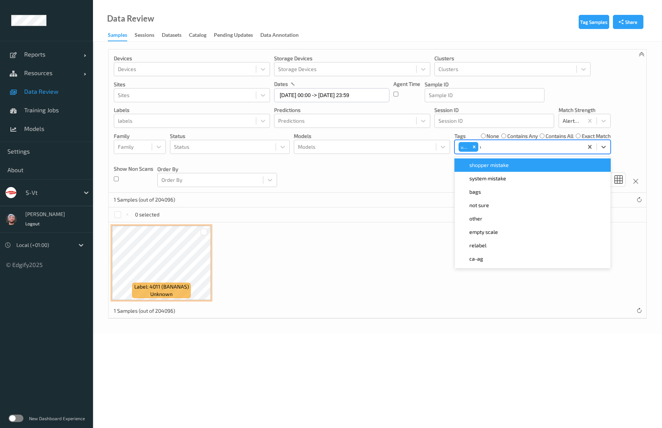
type input "wa"
click at [489, 164] on div "fp-wa" at bounding box center [532, 164] width 147 height 7
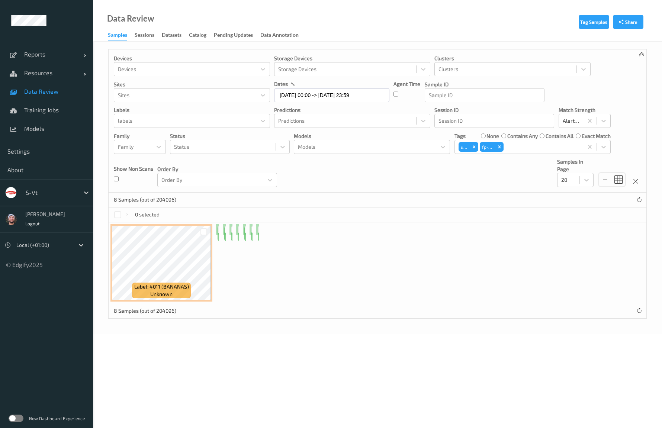
click at [485, 136] on div "none" at bounding box center [490, 135] width 19 height 7
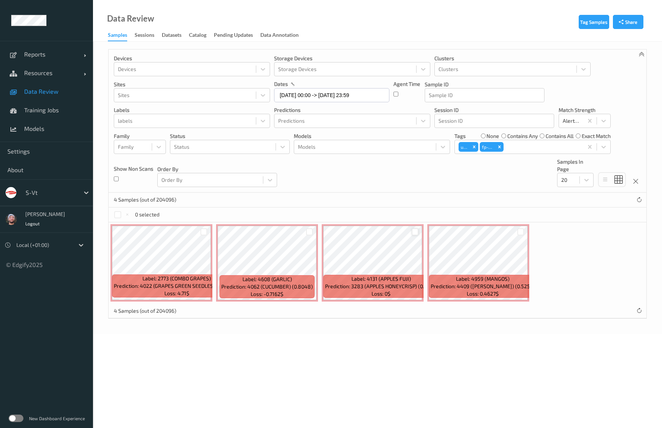
click at [416, 230] on div at bounding box center [415, 231] width 7 height 7
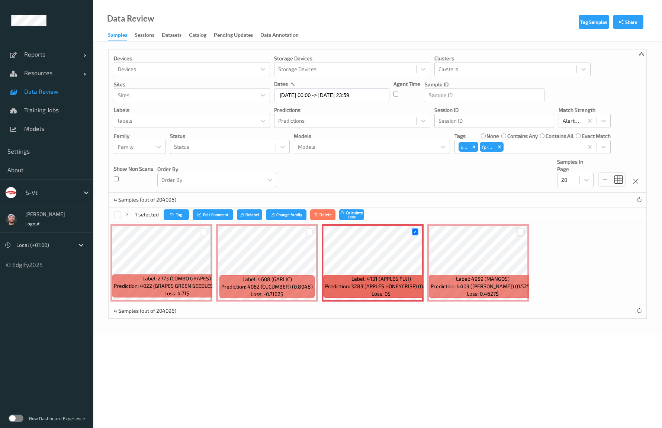
click at [522, 233] on div at bounding box center [520, 231] width 7 height 7
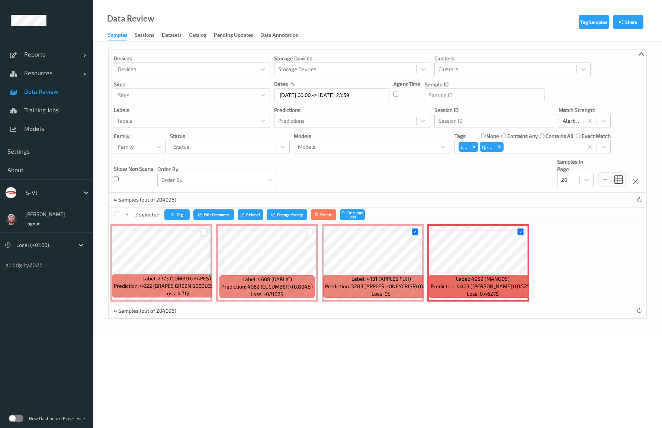
click at [207, 232] on div at bounding box center [203, 231] width 7 height 7
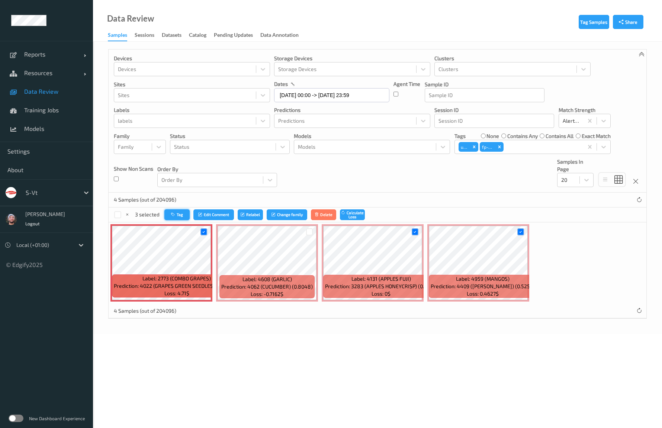
click at [173, 217] on button "Tag" at bounding box center [176, 214] width 25 height 11
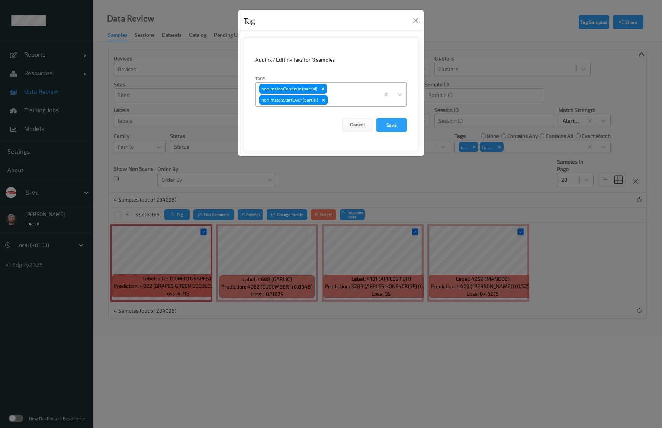
click at [343, 98] on div at bounding box center [352, 100] width 46 height 9
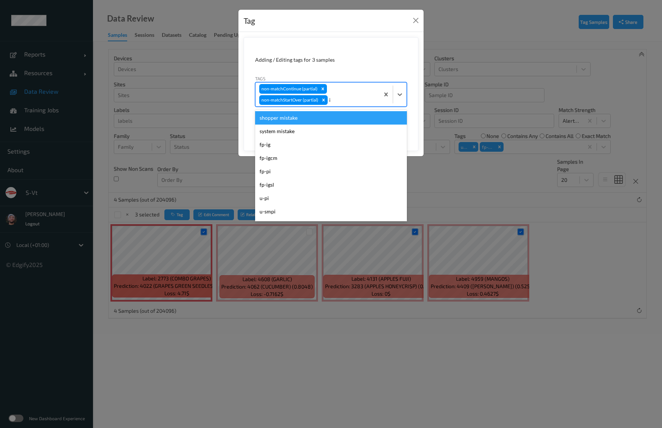
type input "ig"
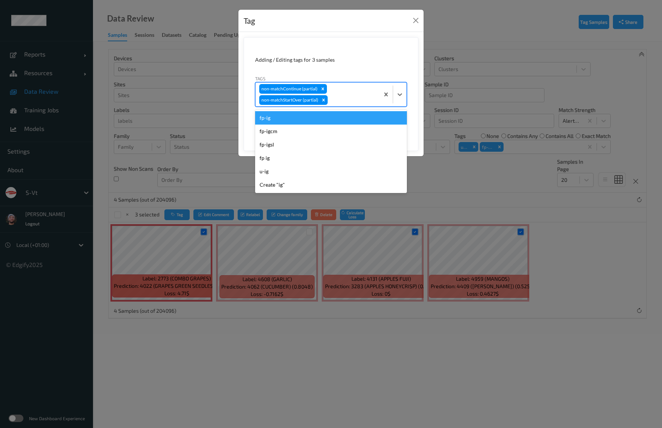
click at [376, 118] on button "Save" at bounding box center [391, 125] width 30 height 14
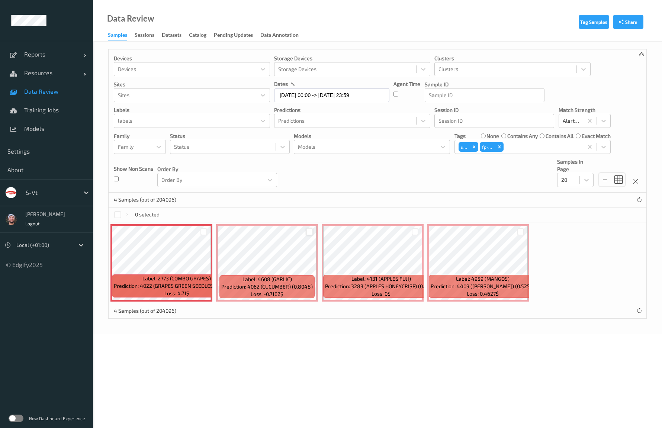
click at [312, 233] on div at bounding box center [309, 231] width 7 height 7
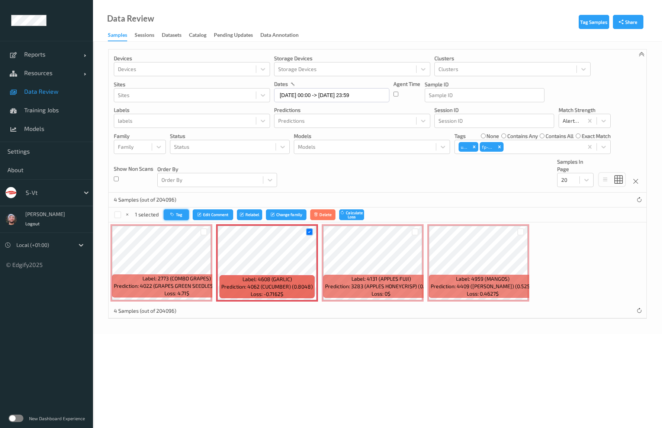
click at [167, 217] on button "Tag" at bounding box center [176, 214] width 25 height 11
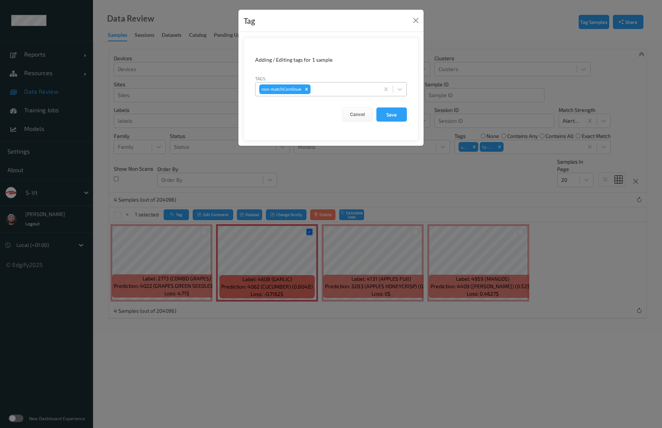
click at [327, 87] on div at bounding box center [344, 89] width 64 height 9
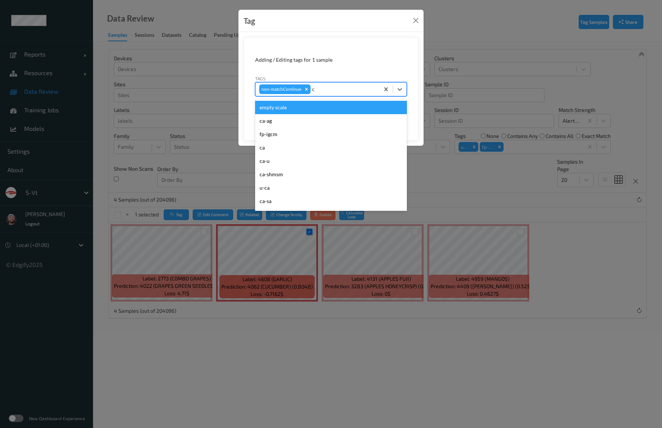
type input "ca"
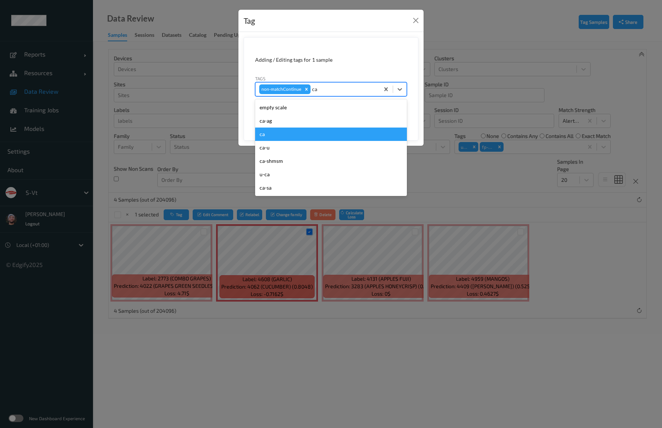
click at [265, 129] on div "ca" at bounding box center [331, 134] width 152 height 13
type input "s"
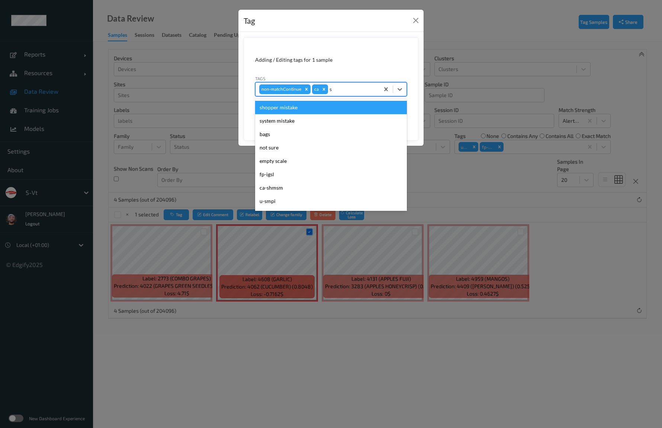
click at [279, 113] on div "shopper mistake" at bounding box center [331, 107] width 152 height 13
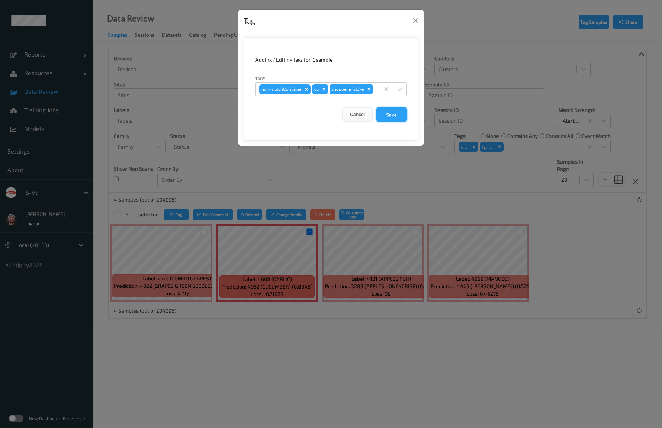
click at [402, 107] on button "Save" at bounding box center [391, 114] width 30 height 14
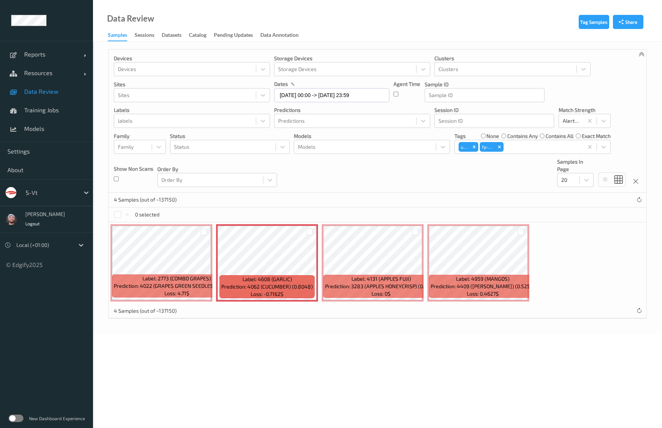
click at [56, 93] on span "Data Review" at bounding box center [54, 91] width 61 height 7
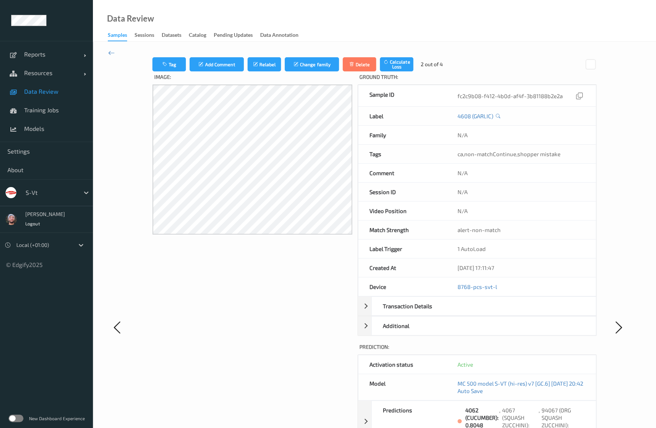
click at [62, 86] on link "Data Review" at bounding box center [46, 91] width 93 height 19
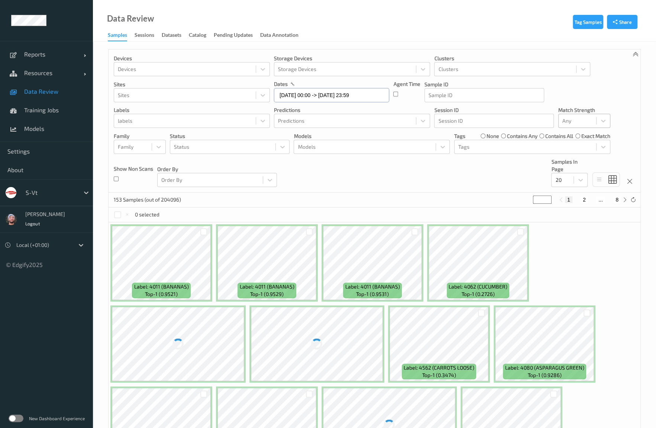
click at [360, 97] on input "29/09/2025 00:00 -> 29/09/2025 23:59" at bounding box center [331, 95] width 115 height 14
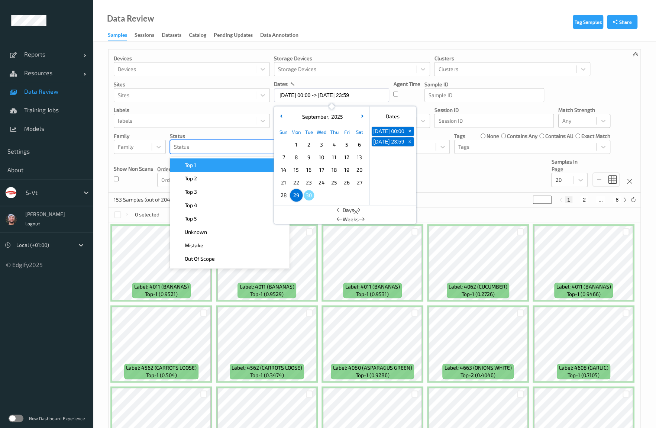
click at [183, 149] on div at bounding box center [223, 146] width 98 height 9
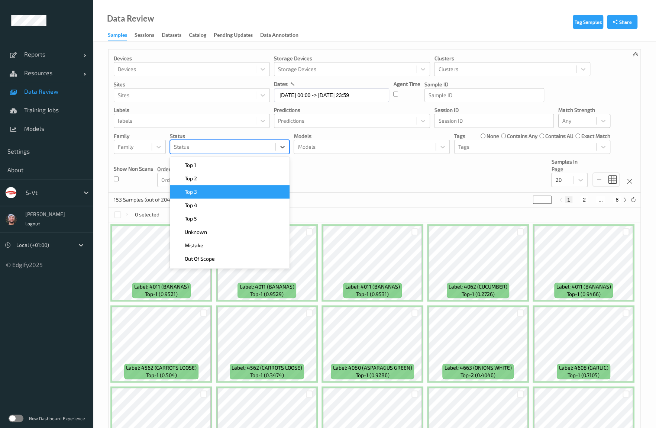
click at [445, 189] on div "Devices Devices Storage Devices Storage Devices Clusters Clusters Sites Sites d…" at bounding box center [375, 120] width 532 height 143
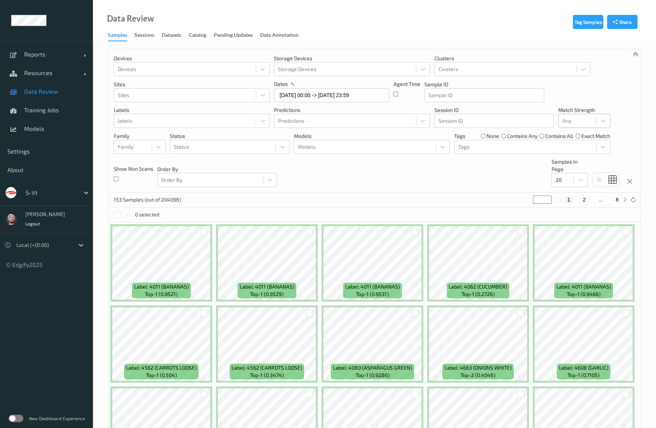
click at [580, 120] on div at bounding box center [577, 120] width 30 height 9
click at [478, 168] on div "Devices Devices Storage Devices Storage Devices Clusters Clusters Sites Sites d…" at bounding box center [375, 120] width 532 height 143
click at [567, 181] on div at bounding box center [562, 179] width 14 height 9
click at [567, 252] on span "200" at bounding box center [570, 251] width 9 height 7
click at [431, 193] on div "153 Samples (out of 204096)" at bounding box center [375, 200] width 532 height 15
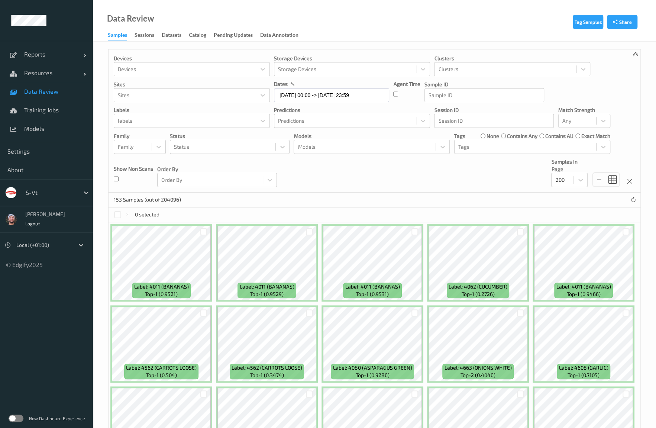
click at [627, 317] on div at bounding box center [626, 313] width 14 height 12
click at [625, 314] on div at bounding box center [626, 312] width 7 height 7
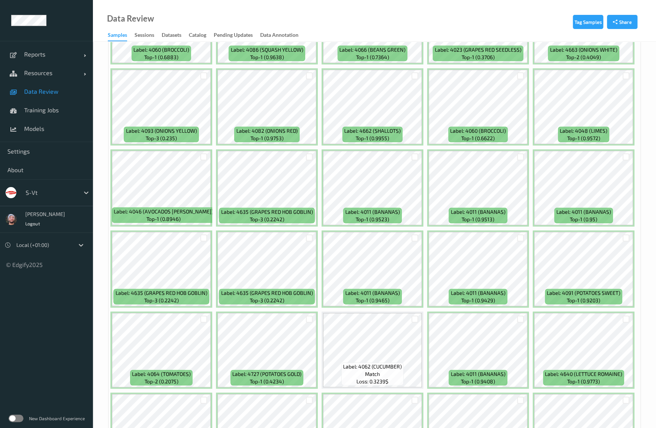
scroll to position [1153, 0]
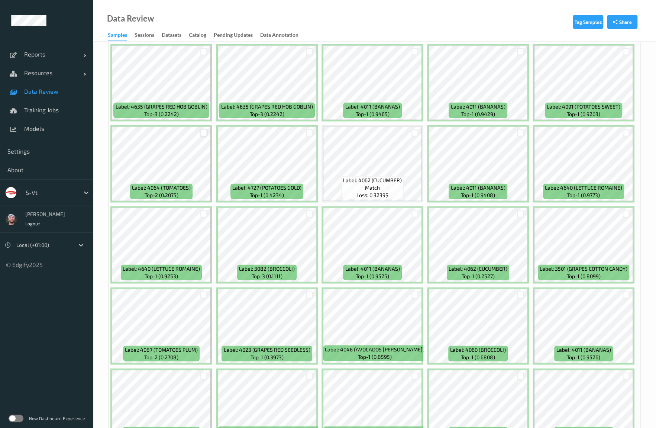
click at [203, 133] on div at bounding box center [203, 132] width 7 height 7
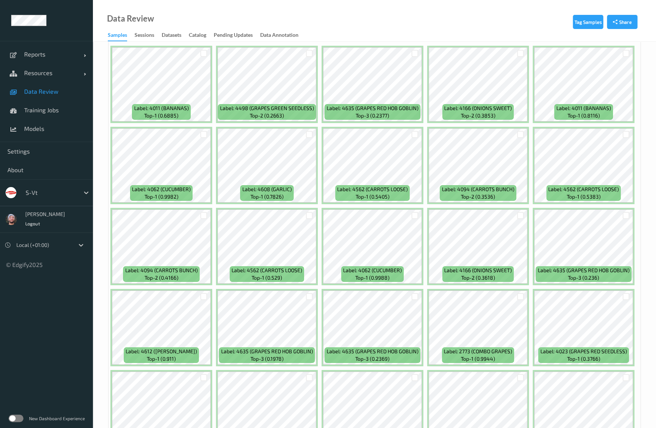
scroll to position [1859, 0]
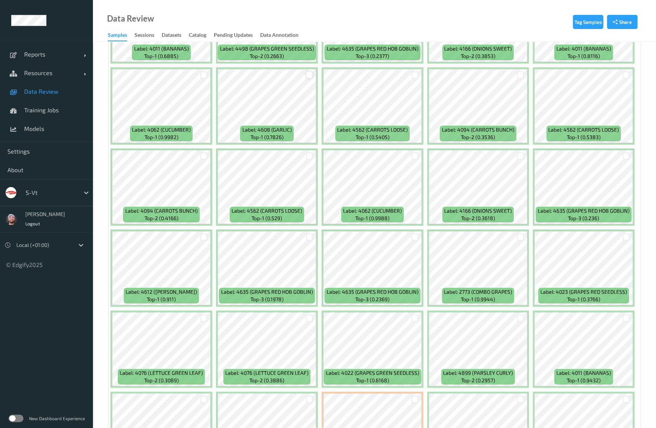
click at [309, 76] on div at bounding box center [309, 74] width 7 height 7
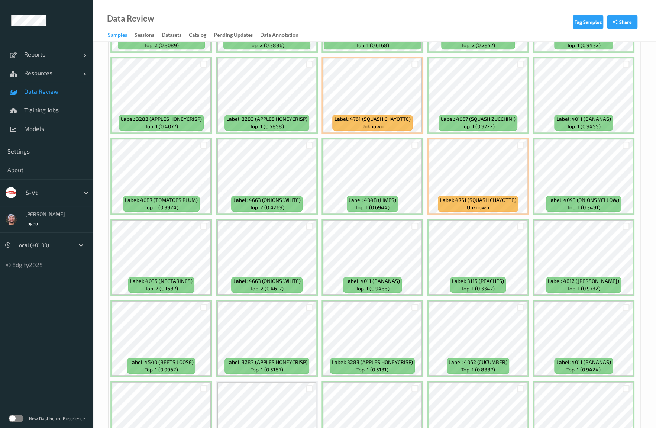
scroll to position [2231, 0]
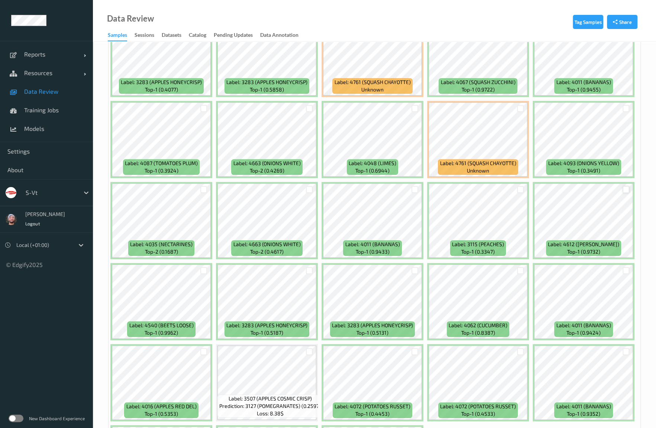
click at [625, 188] on div at bounding box center [626, 189] width 7 height 7
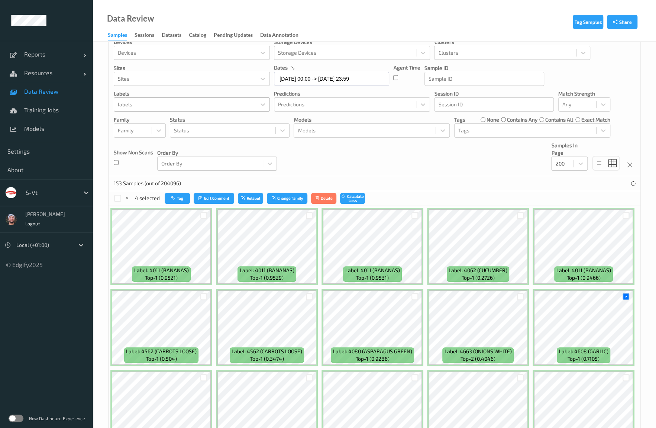
scroll to position [0, 0]
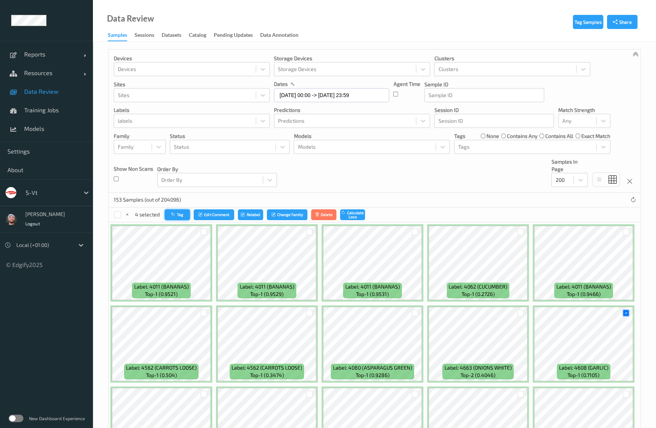
click at [174, 217] on button "Tag" at bounding box center [177, 214] width 25 height 11
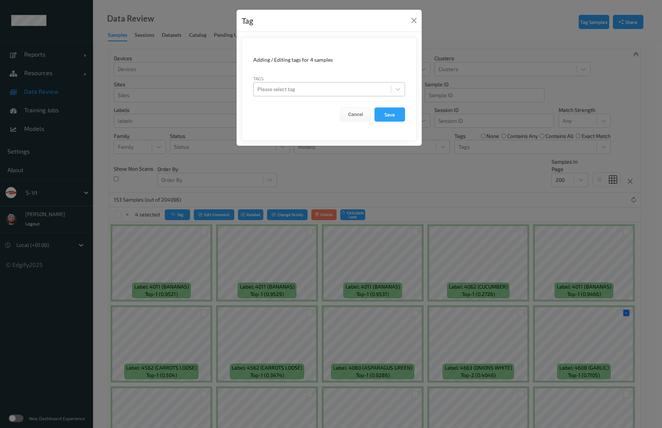
click at [316, 87] on div at bounding box center [322, 89] width 130 height 9
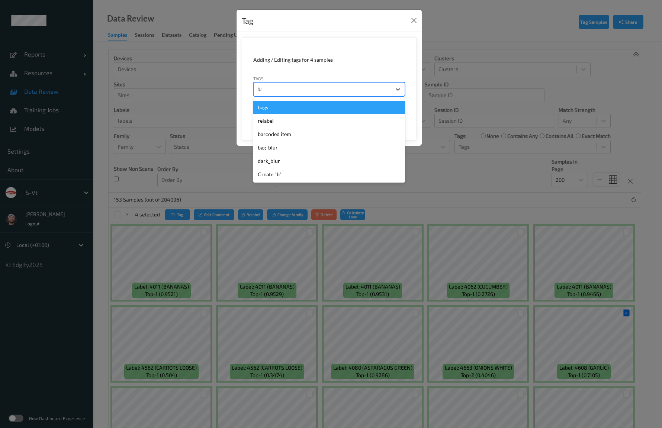
type input "bar"
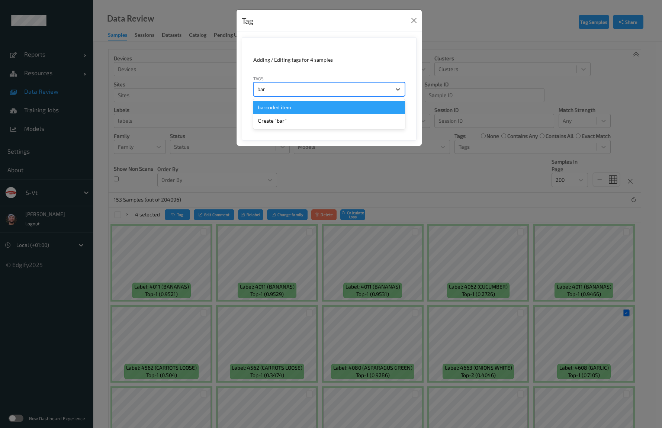
drag, startPoint x: 301, startPoint y: 104, endPoint x: 325, endPoint y: 112, distance: 24.8
click at [301, 104] on div "barcoded item" at bounding box center [329, 107] width 152 height 13
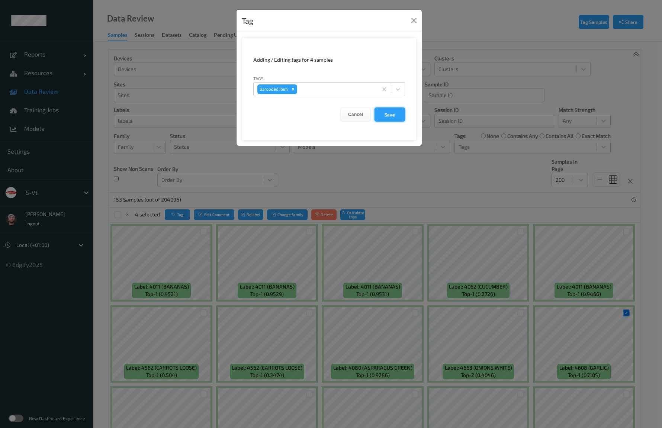
click at [396, 109] on button "Save" at bounding box center [389, 114] width 30 height 14
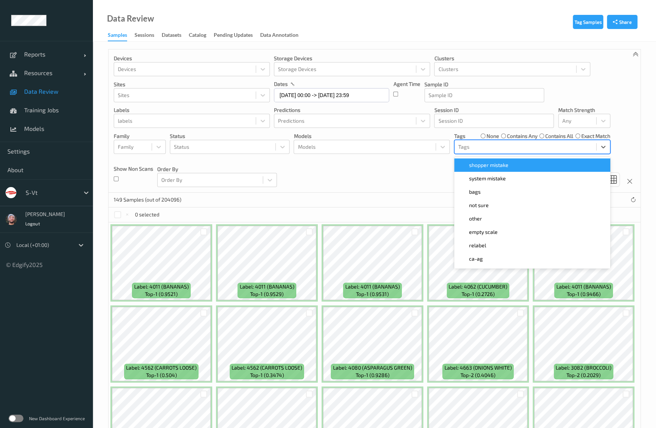
click at [500, 151] on div "Tags" at bounding box center [526, 147] width 142 height 12
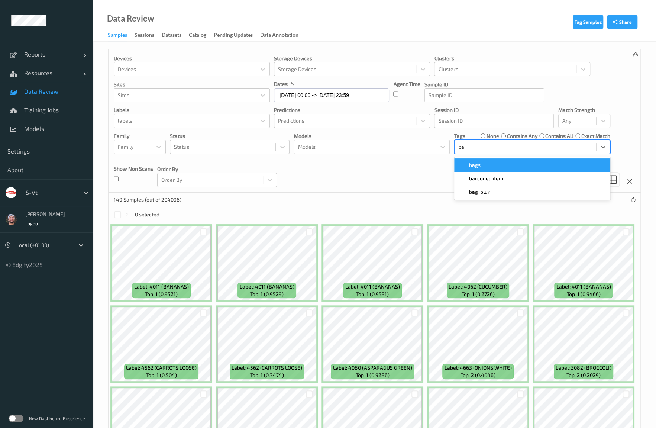
type input "bar"
click at [489, 162] on span "barcoded item" at bounding box center [486, 164] width 34 height 7
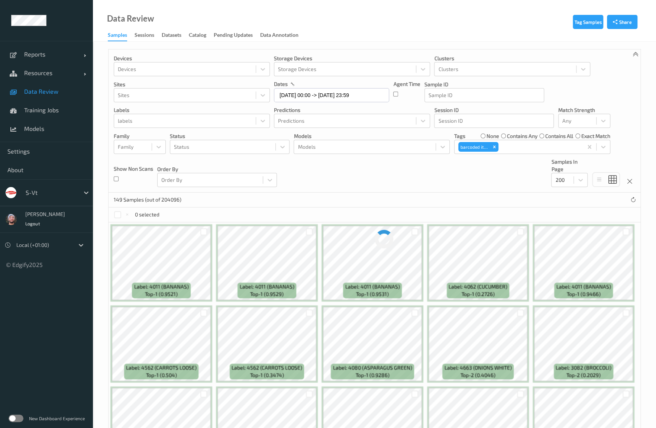
click at [401, 178] on div "Devices Devices Storage Devices Storage Devices Clusters Clusters Sites Sites d…" at bounding box center [375, 120] width 532 height 143
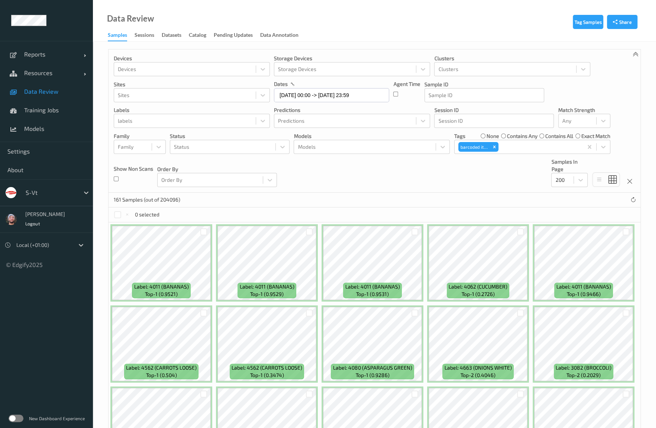
click at [508, 133] on label "contains any" at bounding box center [522, 135] width 30 height 7
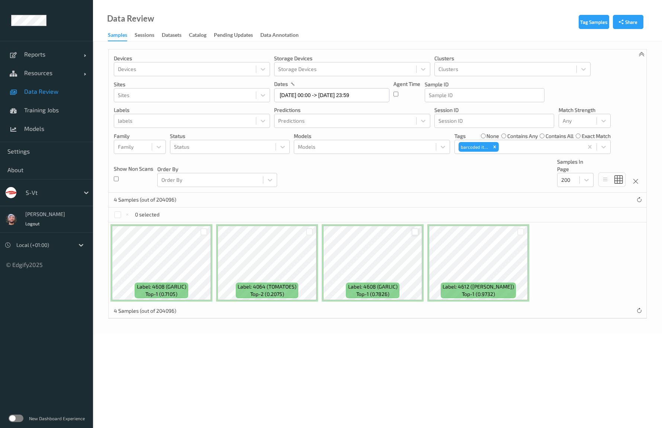
click at [415, 230] on div at bounding box center [415, 231] width 7 height 7
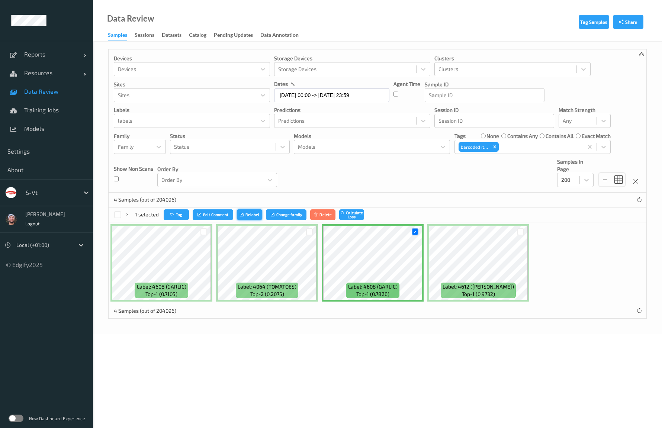
click at [255, 213] on button "Relabel" at bounding box center [249, 214] width 25 height 11
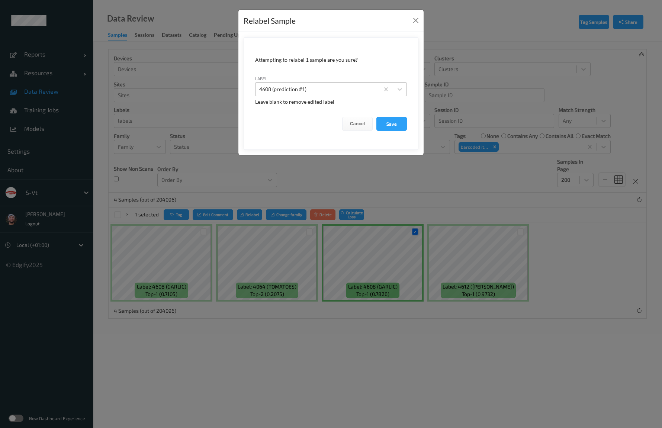
click at [300, 90] on div at bounding box center [317, 89] width 116 height 9
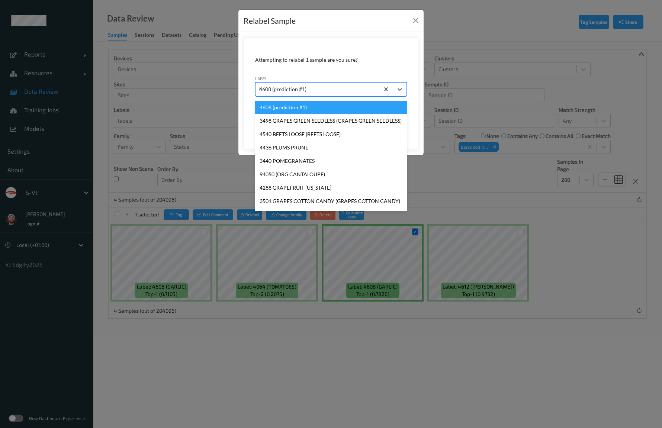
type input "hos"
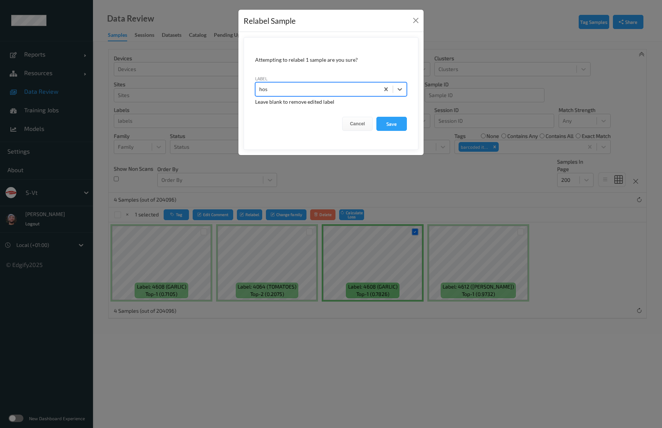
click at [376, 117] on button "Save" at bounding box center [391, 124] width 30 height 14
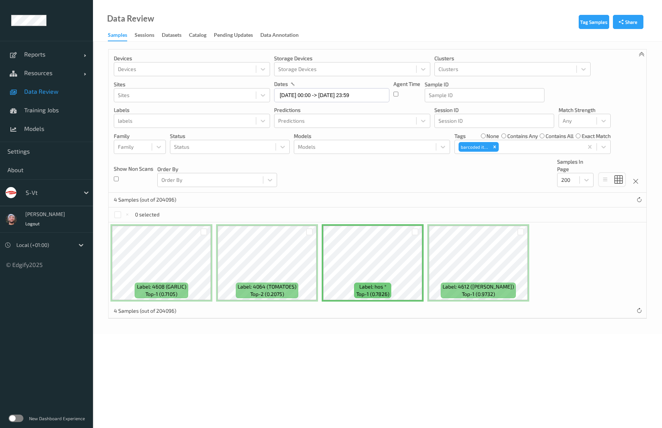
click at [305, 231] on div at bounding box center [309, 232] width 14 height 12
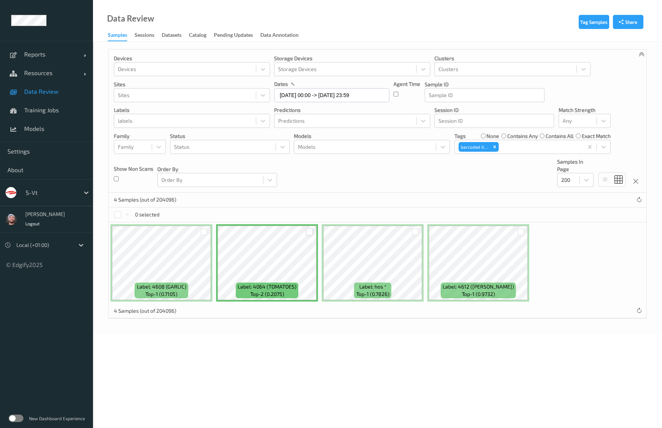
click at [308, 231] on div at bounding box center [309, 231] width 7 height 7
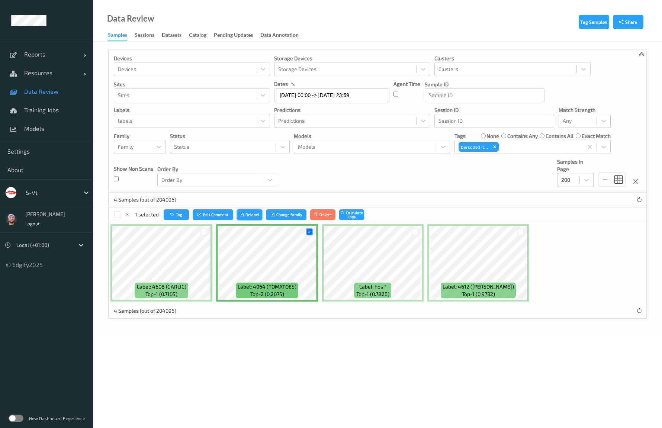
click at [243, 213] on icon "submit" at bounding box center [243, 214] width 6 height 4
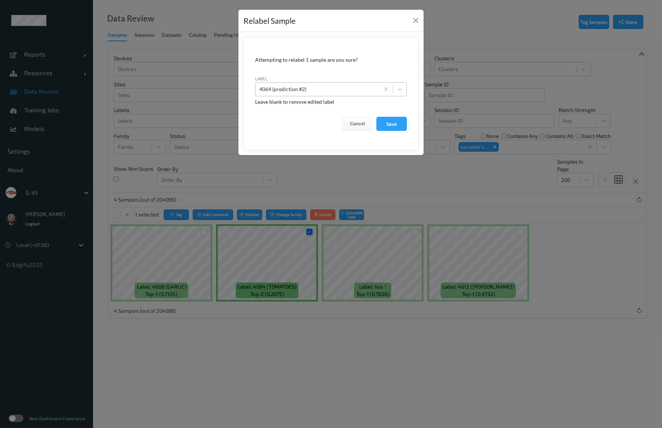
click at [301, 86] on div at bounding box center [317, 89] width 116 height 9
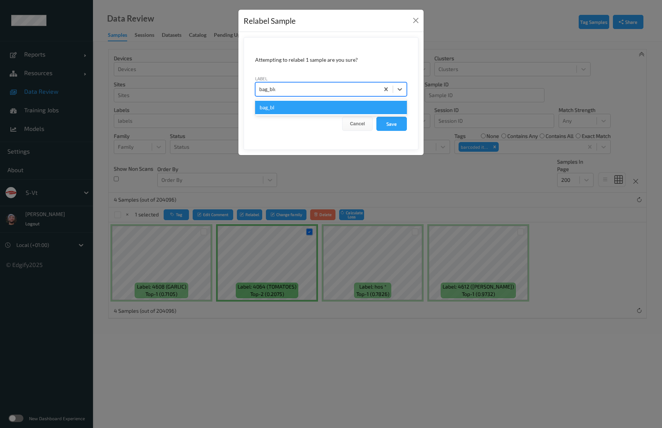
type input "bag_blur"
click at [376, 117] on button "Save" at bounding box center [391, 124] width 30 height 14
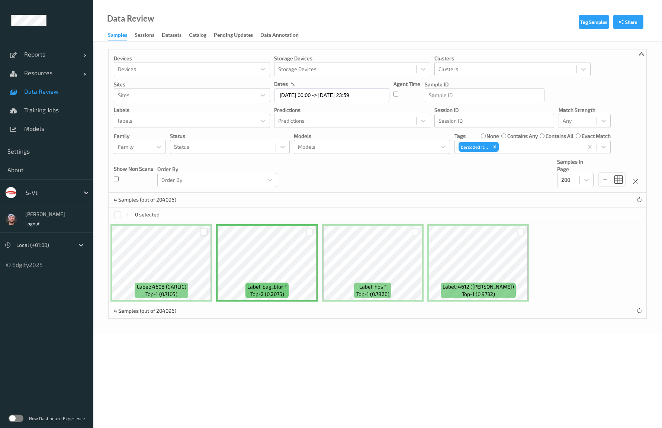
click at [200, 234] on div at bounding box center [204, 232] width 14 height 12
click at [202, 232] on div at bounding box center [203, 231] width 7 height 7
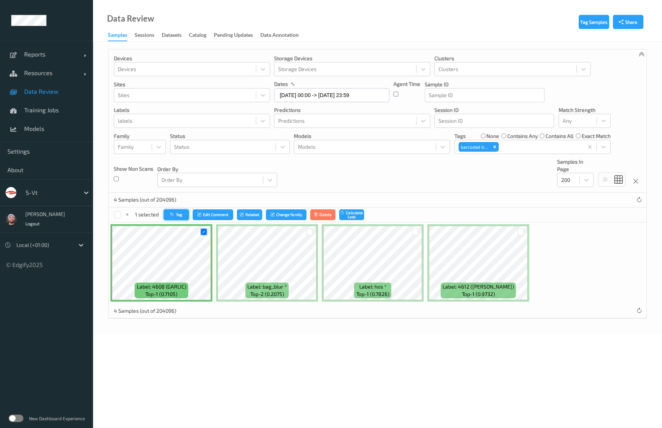
click at [181, 214] on button "Tag" at bounding box center [176, 214] width 25 height 11
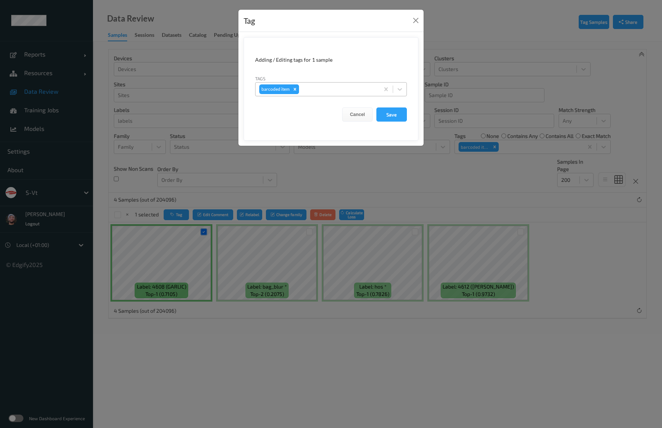
click at [293, 86] on div "Remove barcoded item" at bounding box center [295, 89] width 8 height 10
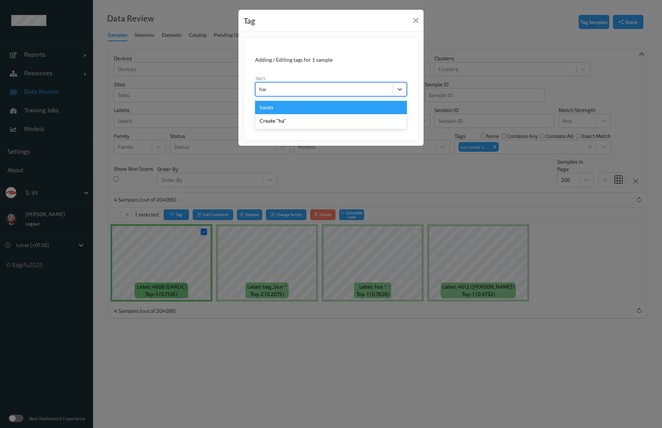
type input "hands"
click at [376, 107] on button "Save" at bounding box center [391, 114] width 30 height 14
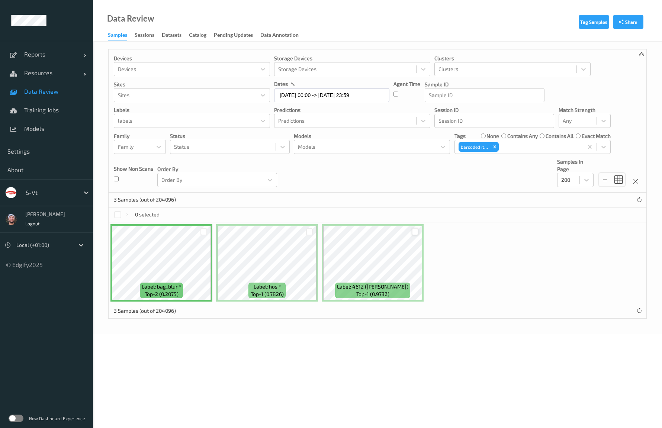
click at [416, 232] on div at bounding box center [415, 231] width 7 height 7
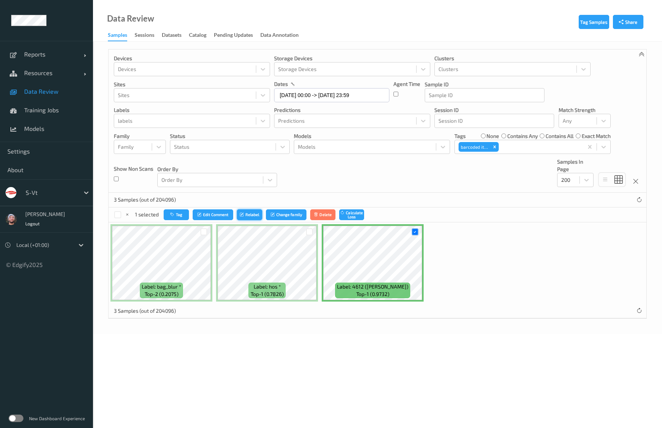
click at [257, 211] on button "Relabel" at bounding box center [249, 214] width 25 height 11
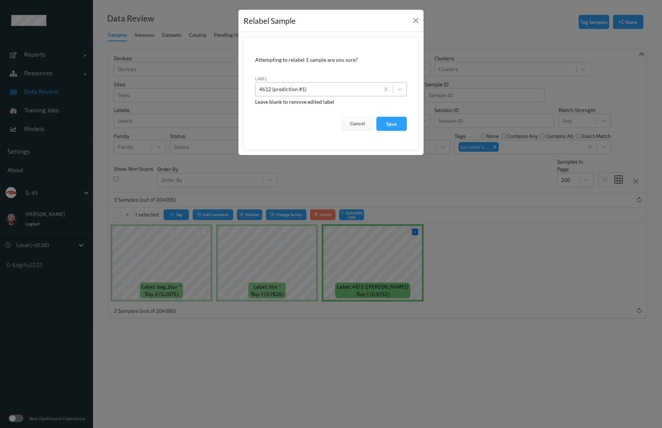
click at [323, 90] on div at bounding box center [317, 89] width 116 height 9
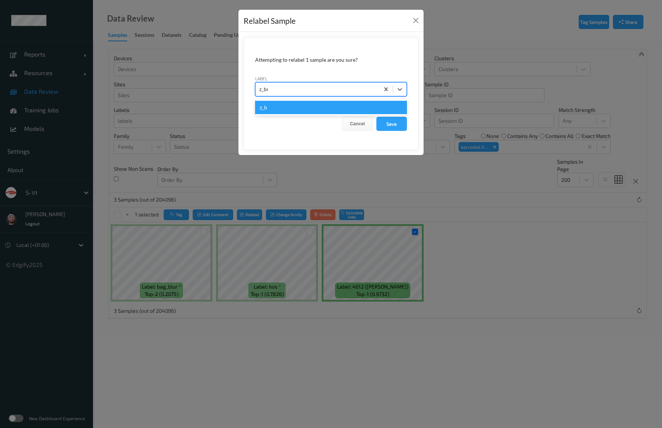
type input "z_bmb"
click at [376, 117] on button "Save" at bounding box center [391, 124] width 30 height 14
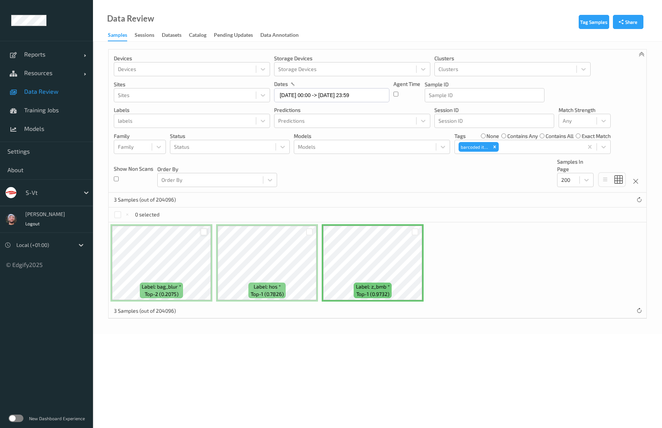
click at [205, 233] on div at bounding box center [203, 231] width 7 height 7
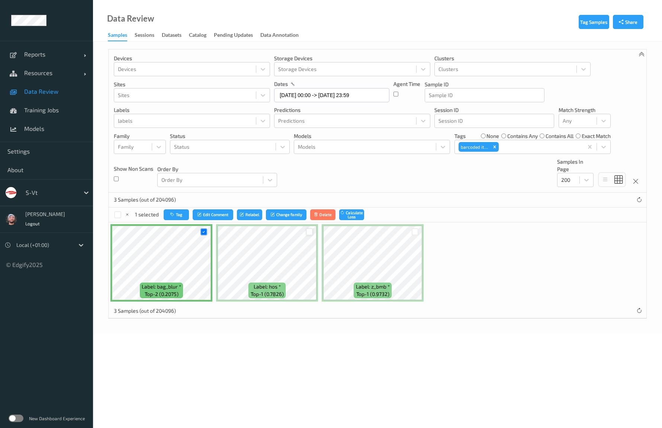
click at [308, 232] on div at bounding box center [309, 231] width 7 height 7
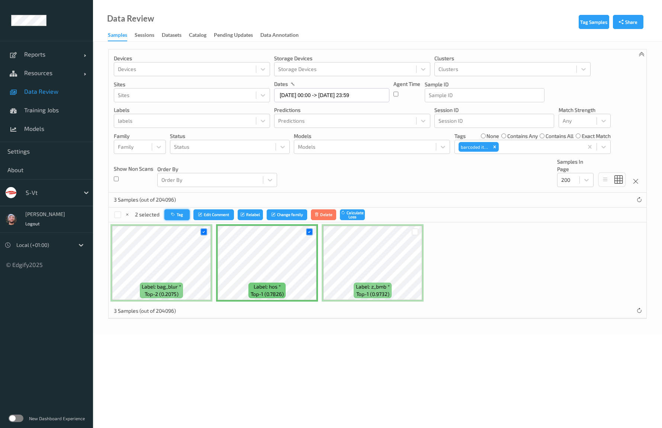
click at [178, 219] on button "Tag" at bounding box center [176, 214] width 25 height 11
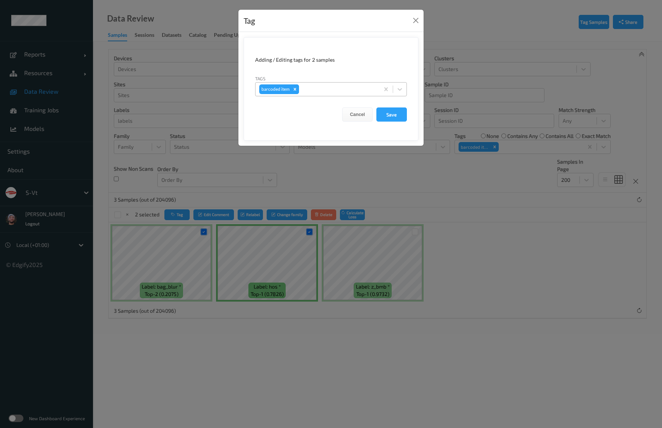
click at [292, 90] on icon "Remove barcoded item" at bounding box center [294, 89] width 5 height 5
click at [348, 112] on button "Cancel" at bounding box center [357, 114] width 30 height 14
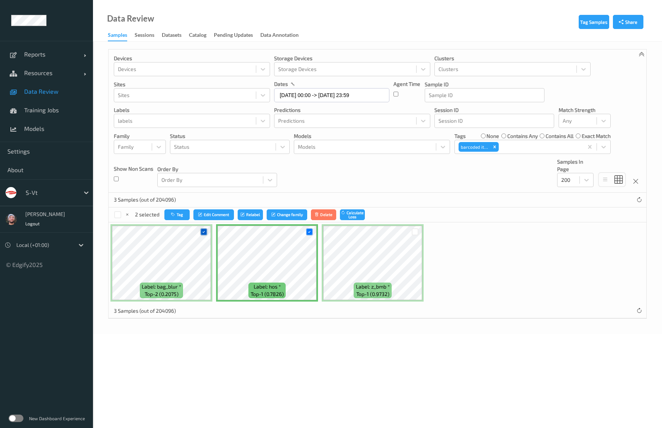
click at [204, 230] on icon at bounding box center [203, 231] width 5 height 5
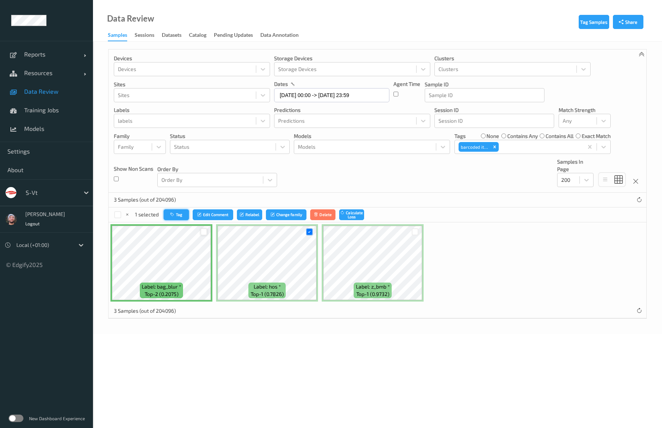
click at [178, 216] on button "Tag" at bounding box center [176, 214] width 25 height 11
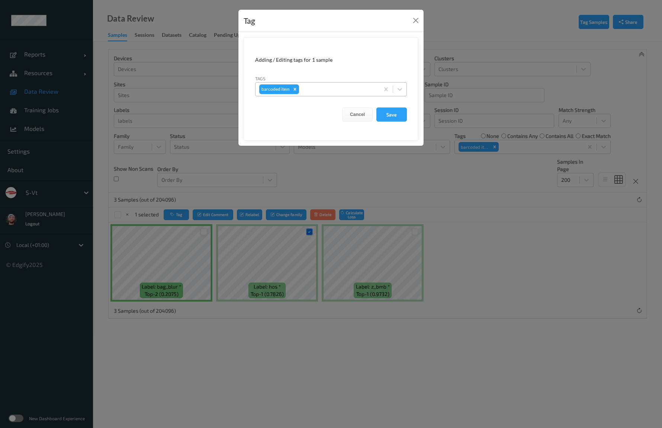
click at [312, 91] on div at bounding box center [337, 89] width 75 height 9
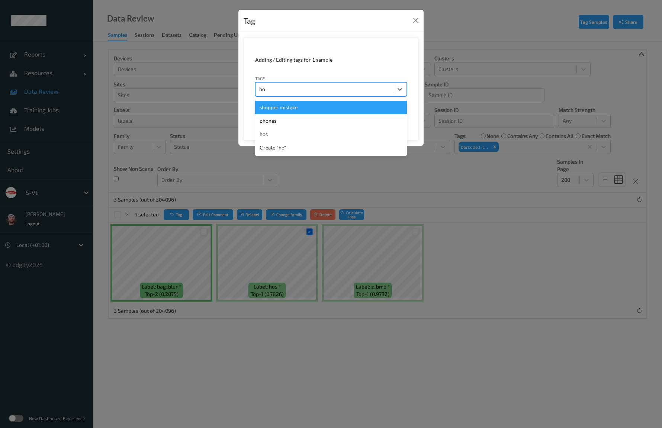
type input "hos"
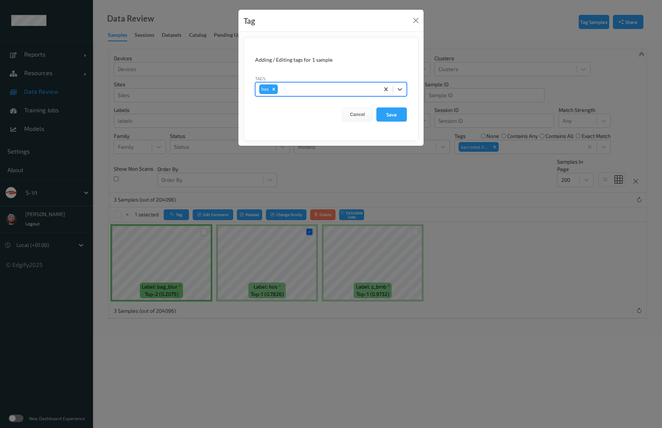
click at [376, 107] on button "Save" at bounding box center [391, 114] width 30 height 14
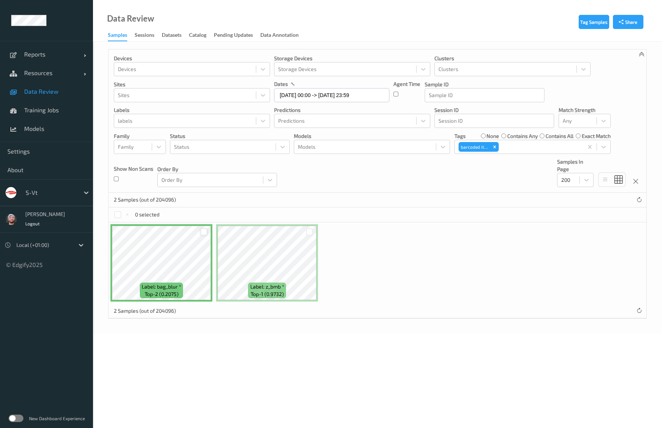
click at [206, 230] on div at bounding box center [203, 231] width 7 height 7
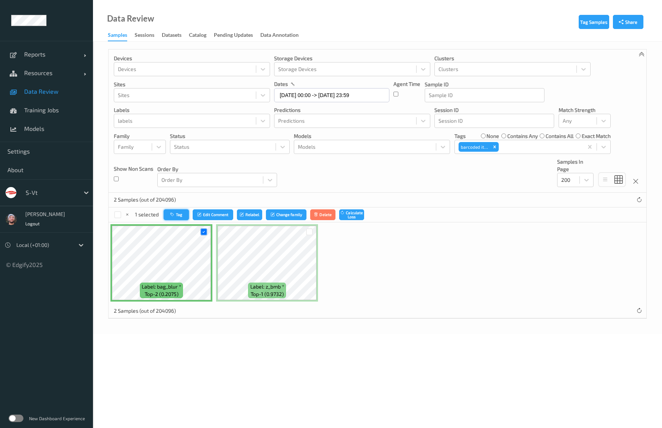
click at [173, 213] on icon "button" at bounding box center [173, 214] width 6 height 4
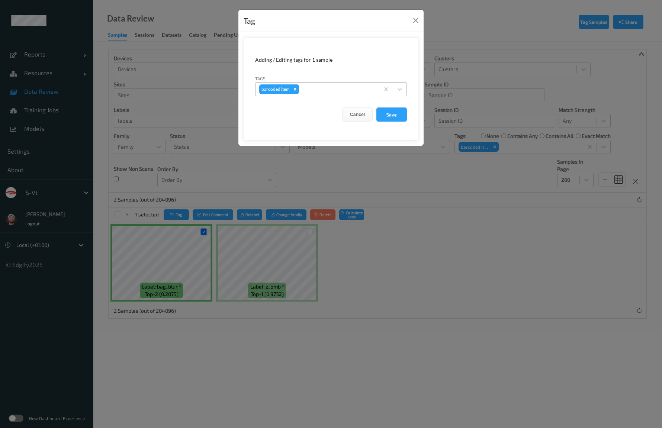
click at [330, 88] on div at bounding box center [337, 89] width 75 height 9
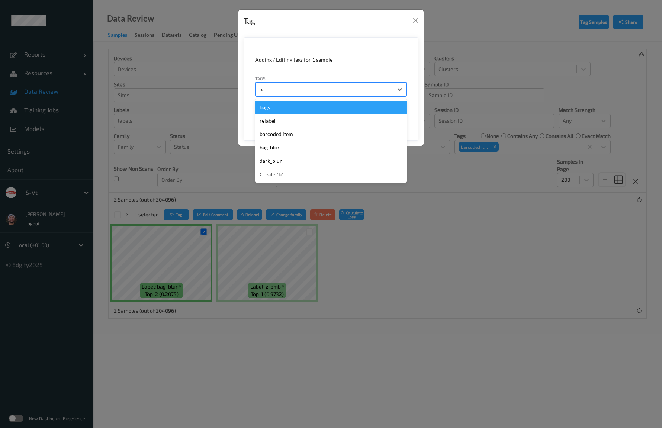
type input "bag"
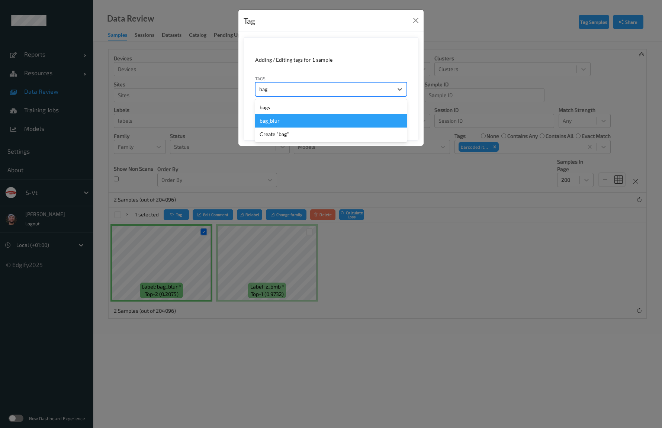
click at [301, 119] on div "bag_blur" at bounding box center [331, 120] width 152 height 13
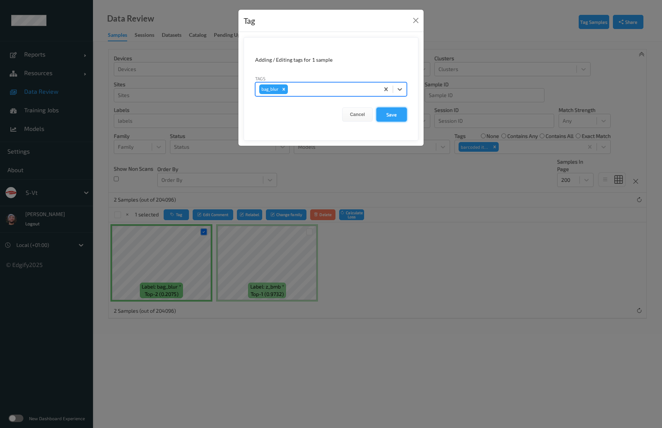
click at [396, 115] on button "Save" at bounding box center [391, 114] width 30 height 14
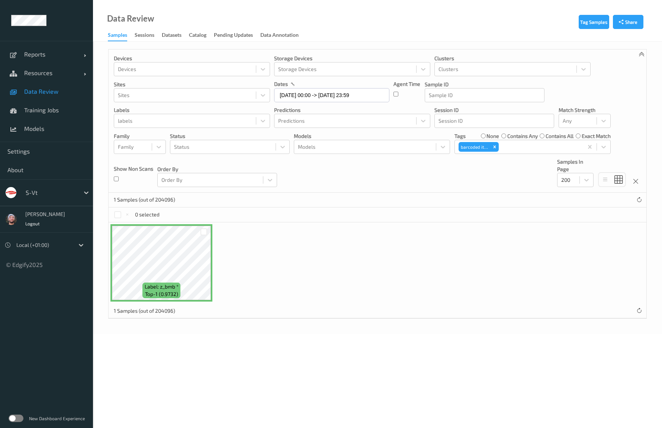
click at [62, 200] on div "s-vt" at bounding box center [46, 192] width 93 height 27
click at [59, 193] on div at bounding box center [51, 192] width 50 height 9
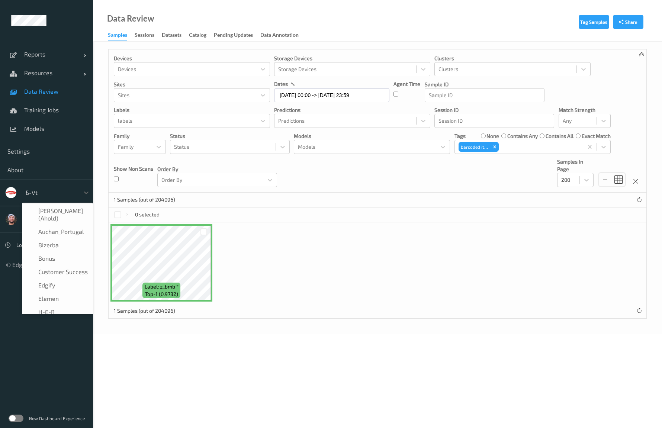
type input "h-"
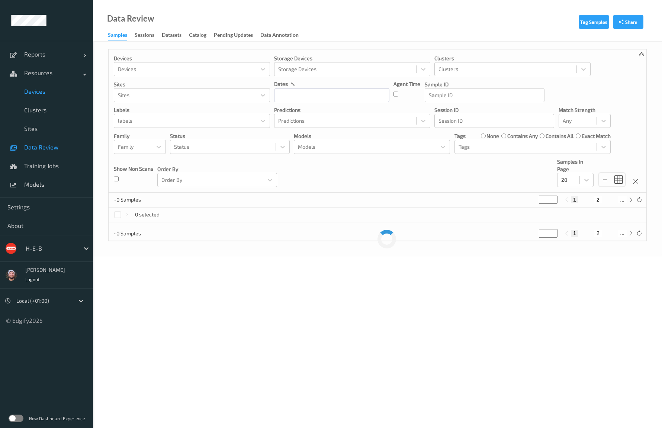
click at [59, 96] on link "Devices" at bounding box center [46, 91] width 93 height 19
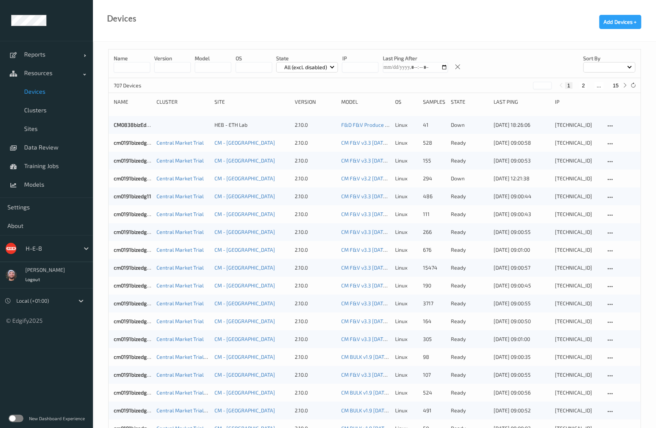
click at [616, 87] on button "15" at bounding box center [615, 85] width 10 height 7
type input "**"
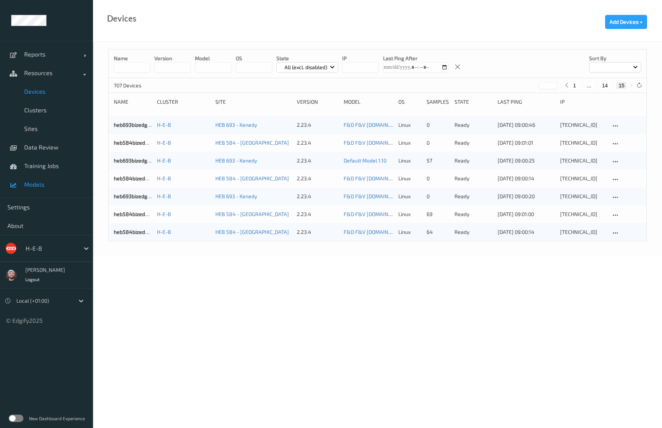
click at [40, 177] on link "Models" at bounding box center [46, 184] width 93 height 19
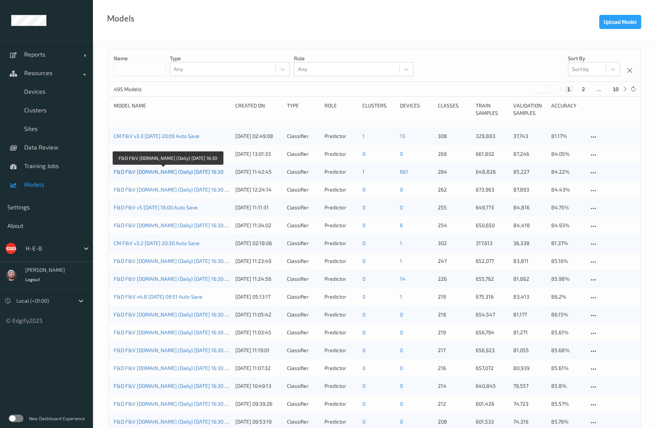
click at [164, 170] on link "F&D F&V [DOMAIN_NAME] (Daily) [DATE] 16:30" at bounding box center [169, 171] width 110 height 6
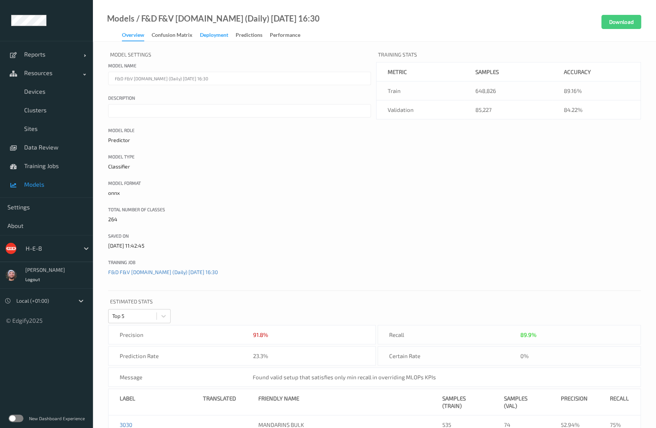
click at [216, 31] on div "Deployment" at bounding box center [214, 35] width 28 height 9
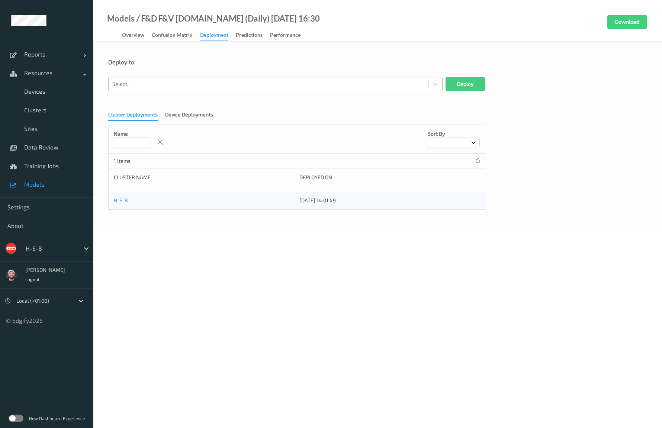
click at [155, 82] on div at bounding box center [268, 84] width 312 height 9
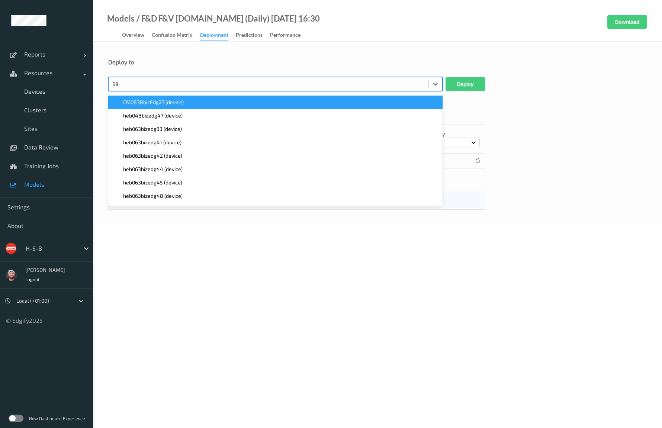
type input "693"
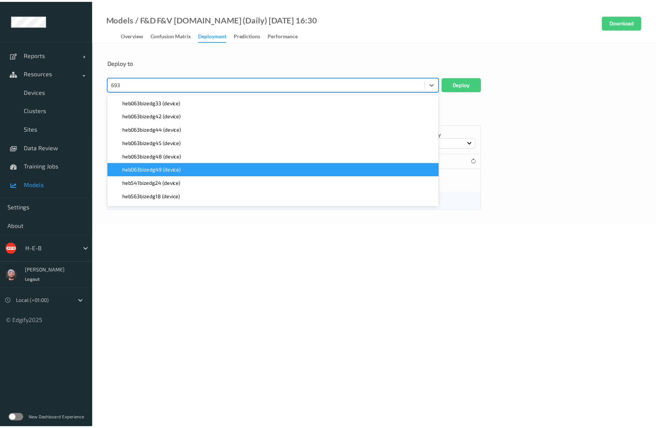
scroll to position [79, 0]
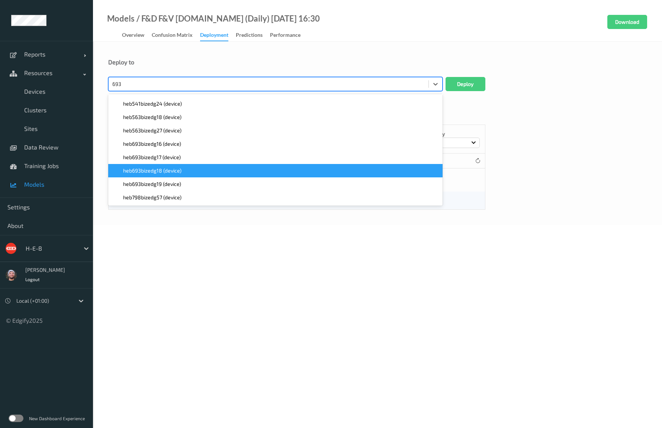
click at [173, 159] on span "heb693bizedg17 (device)" at bounding box center [152, 157] width 58 height 7
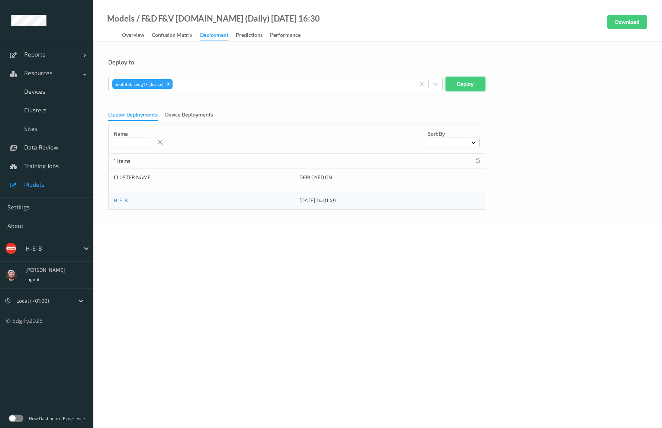
click at [469, 86] on button "Deploy" at bounding box center [465, 84] width 40 height 14
click at [186, 116] on div "Device Deployments" at bounding box center [189, 115] width 48 height 9
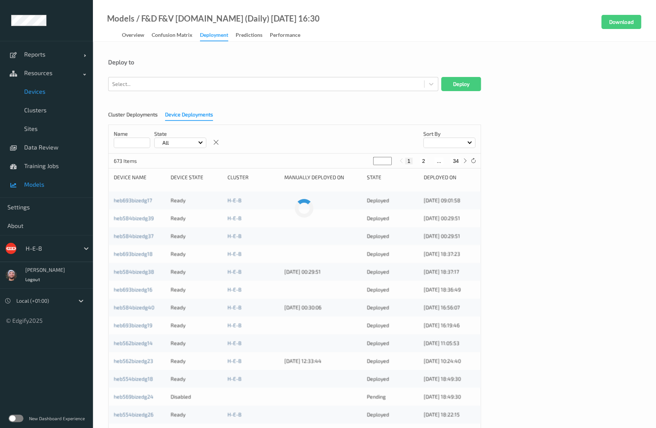
click at [46, 92] on span "Devices" at bounding box center [54, 91] width 61 height 7
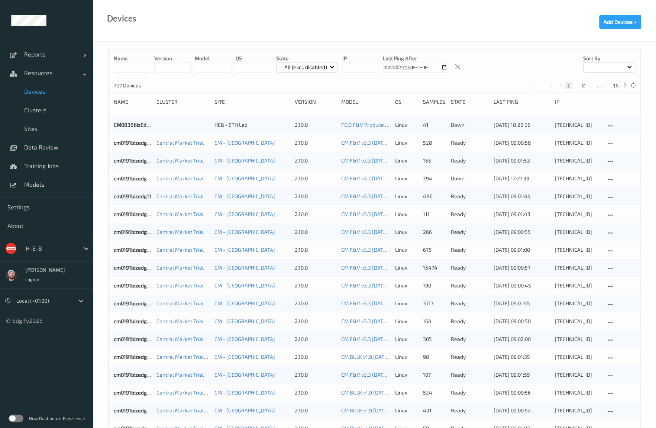
click at [618, 87] on button "15" at bounding box center [615, 85] width 10 height 7
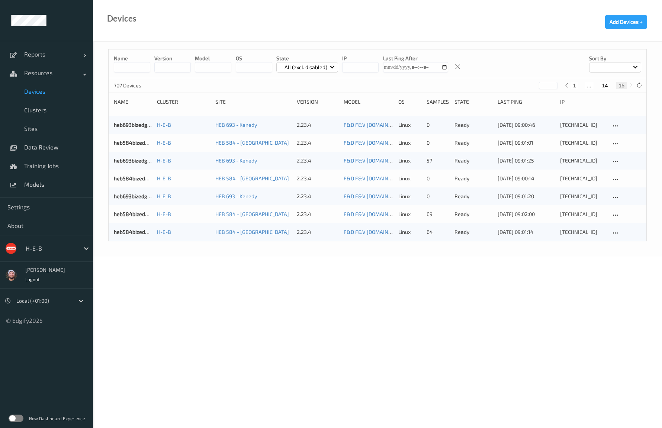
click at [604, 87] on button "14" at bounding box center [605, 85] width 10 height 7
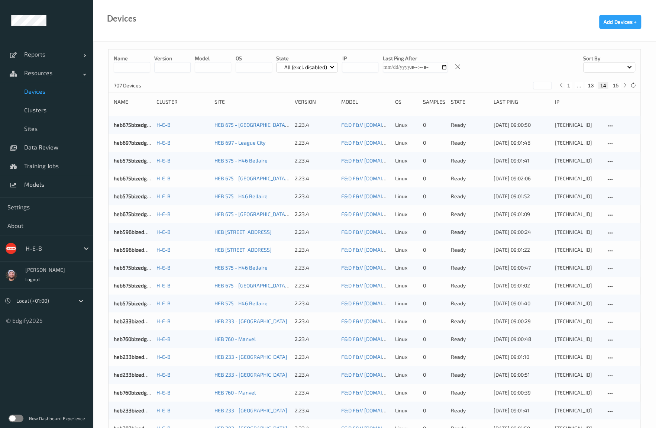
click at [613, 86] on button "15" at bounding box center [615, 85] width 10 height 7
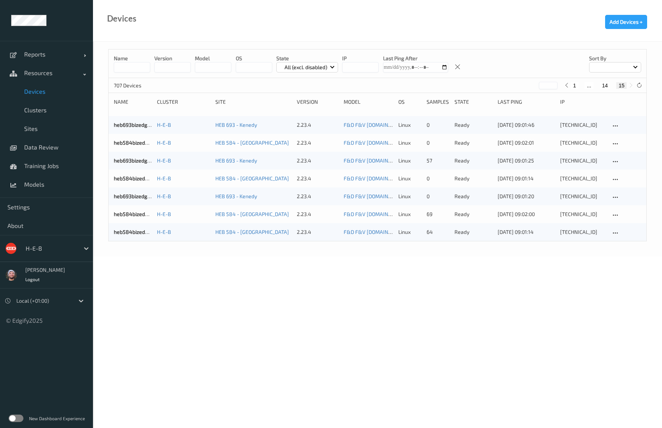
click at [604, 87] on button "14" at bounding box center [605, 85] width 10 height 7
type input "**"
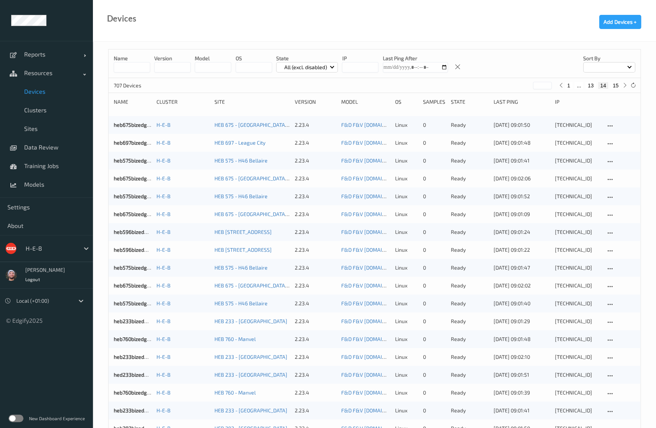
click at [65, 248] on div at bounding box center [51, 248] width 50 height 9
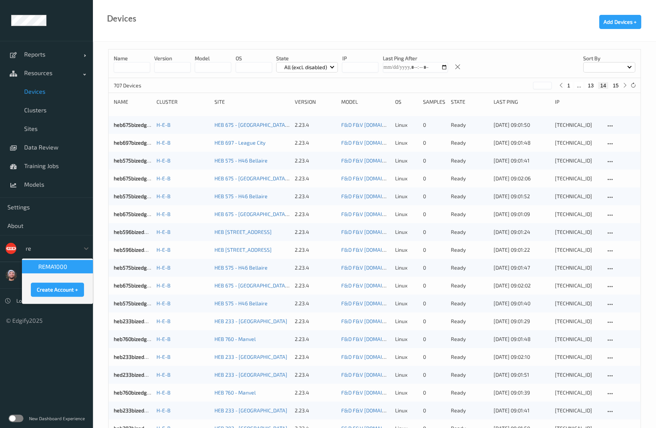
type input "rem"
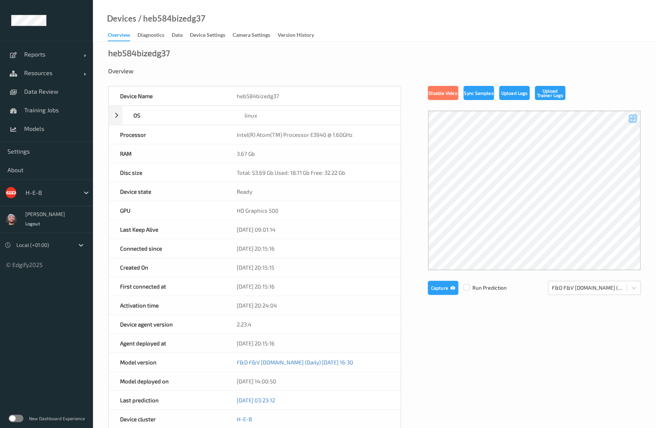
drag, startPoint x: 192, startPoint y: 32, endPoint x: 233, endPoint y: 71, distance: 57.1
click at [192, 32] on div "Device Settings" at bounding box center [207, 35] width 35 height 9
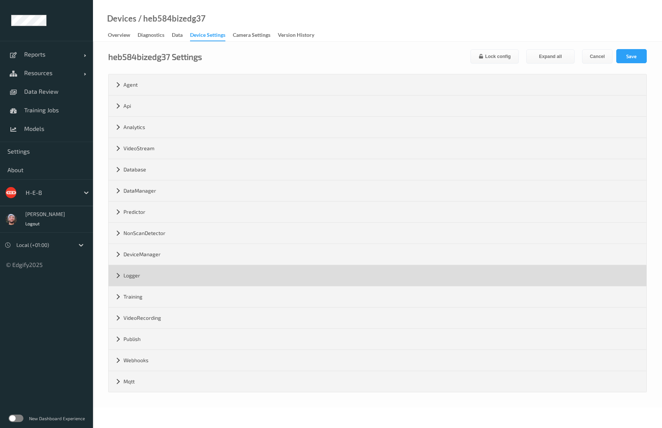
click at [137, 272] on div "Logger" at bounding box center [378, 275] width 538 height 21
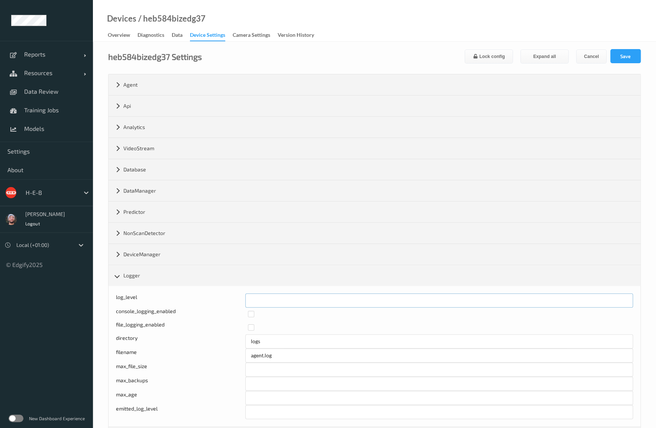
drag, startPoint x: 265, startPoint y: 296, endPoint x: 211, endPoint y: 293, distance: 54.0
click at [210, 294] on div "log_level *" at bounding box center [374, 300] width 517 height 14
type input "*"
click at [636, 52] on button "Save" at bounding box center [625, 56] width 30 height 14
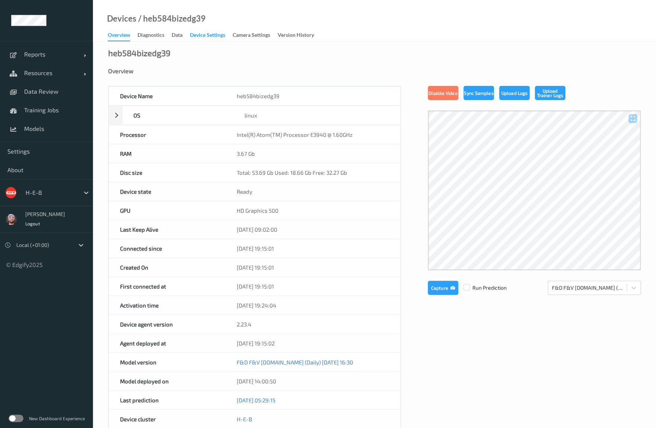
click at [207, 35] on div "Device Settings" at bounding box center [207, 35] width 35 height 9
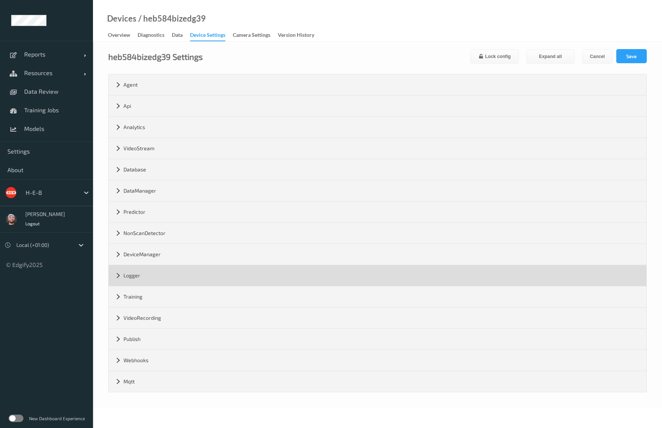
click at [163, 273] on div "Logger" at bounding box center [378, 275] width 538 height 21
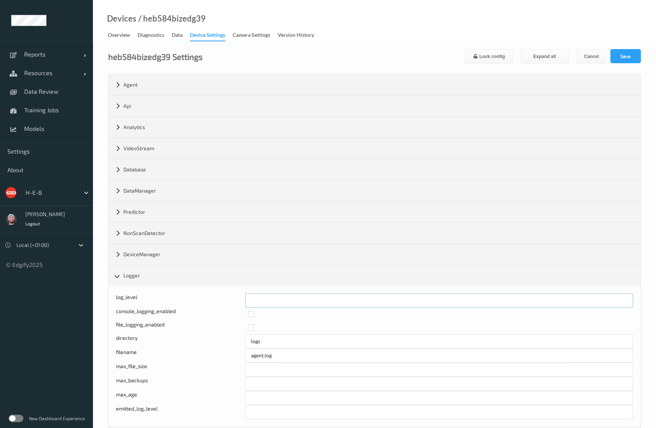
drag, startPoint x: 224, startPoint y: 293, endPoint x: 217, endPoint y: 293, distance: 6.7
click at [217, 293] on div "log_level *" at bounding box center [374, 300] width 517 height 14
type input "*"
click at [638, 64] on form "heb584bizedg39 Settings Lock config Expand all Cancel Save Agent version 2.23.4…" at bounding box center [374, 291] width 533 height 484
click at [635, 60] on button "Save" at bounding box center [625, 56] width 30 height 14
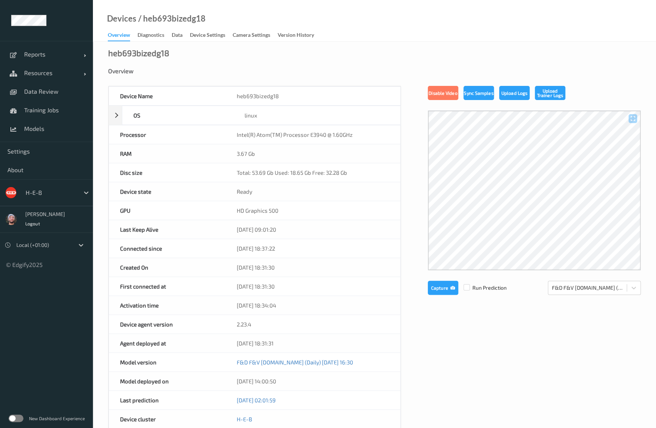
click at [209, 29] on div "Devices / heb693bizedg18 Overview Diagnostics Data Device Settings Camera Setti…" at bounding box center [374, 21] width 563 height 42
click at [206, 33] on div "Device Settings" at bounding box center [207, 35] width 35 height 9
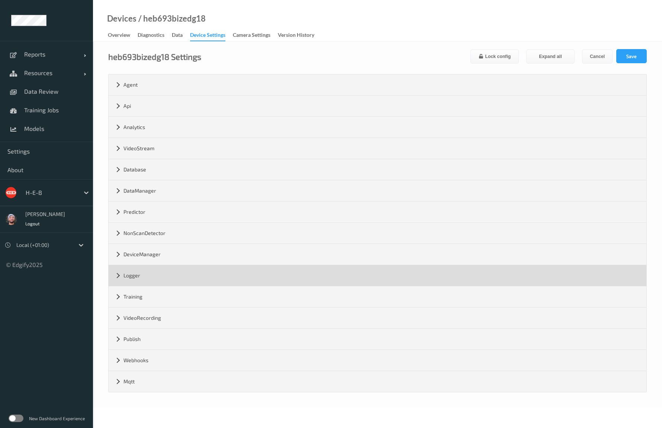
click at [168, 274] on div "Logger" at bounding box center [378, 275] width 538 height 21
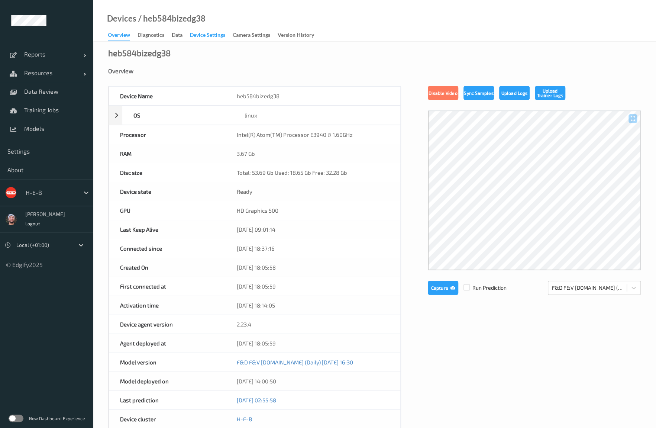
click at [207, 33] on div "Device Settings" at bounding box center [207, 35] width 35 height 9
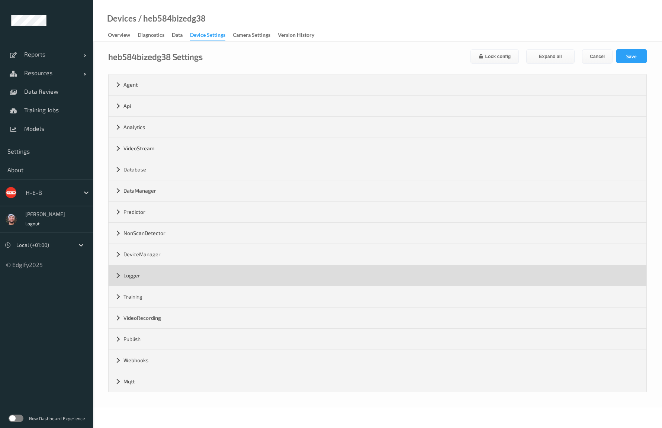
click at [177, 267] on div "Logger" at bounding box center [378, 275] width 538 height 21
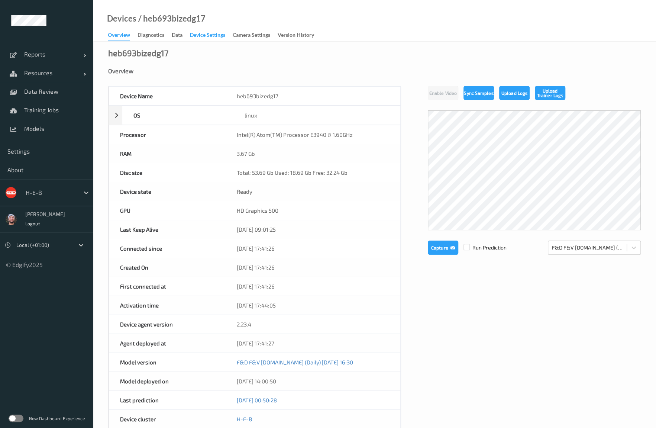
click at [223, 33] on div "Device Settings" at bounding box center [207, 35] width 35 height 9
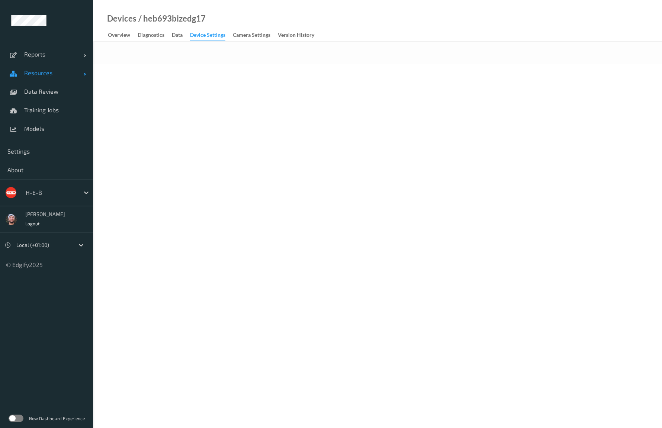
click at [53, 77] on link "Resources" at bounding box center [46, 73] width 93 height 19
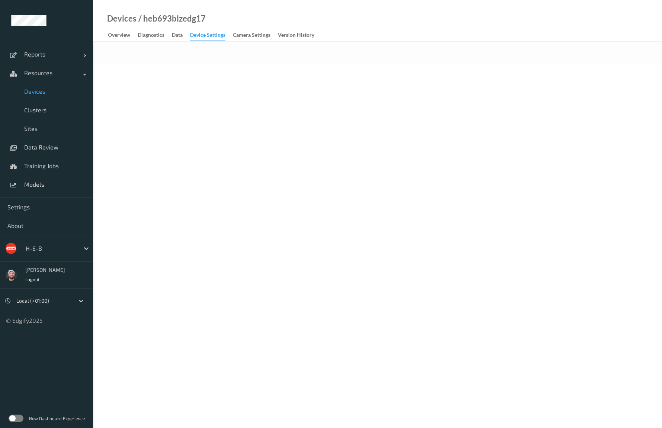
click at [53, 92] on span "Devices" at bounding box center [54, 91] width 61 height 7
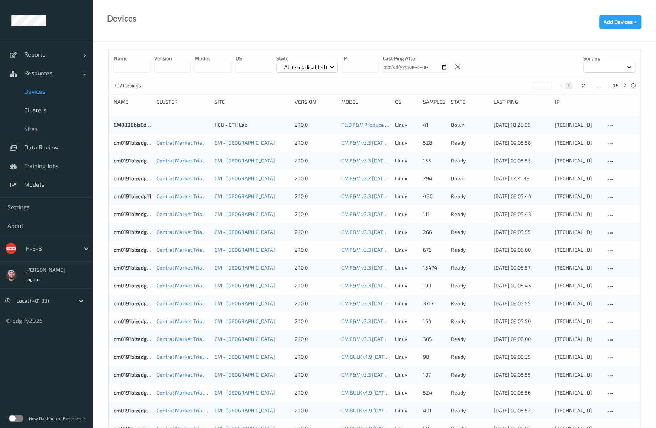
click at [139, 68] on input at bounding box center [132, 67] width 36 height 10
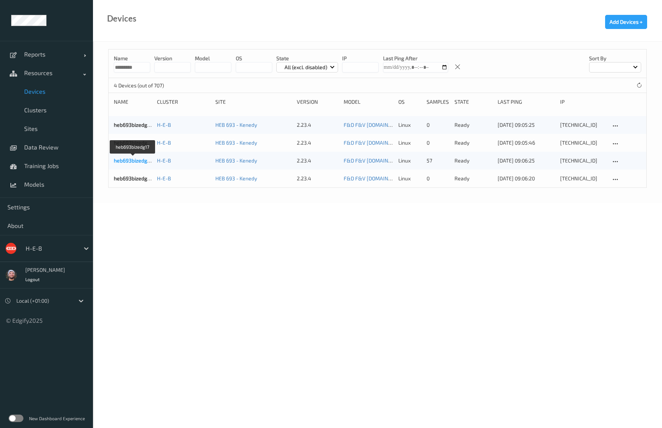
type input "*********"
click at [146, 162] on link "heb693bizedg17" at bounding box center [133, 160] width 38 height 6
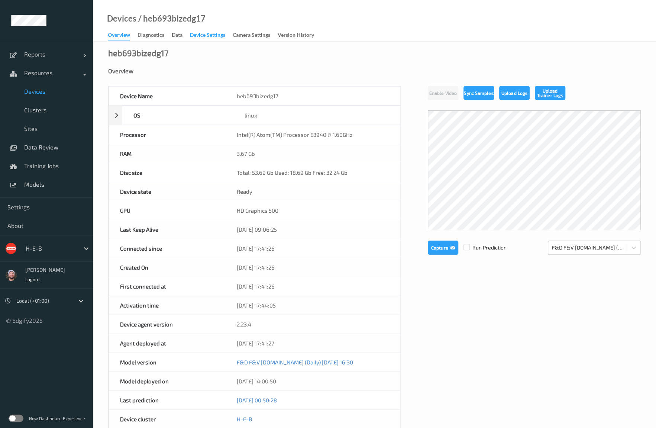
click at [199, 36] on div "Device Settings" at bounding box center [207, 35] width 35 height 9
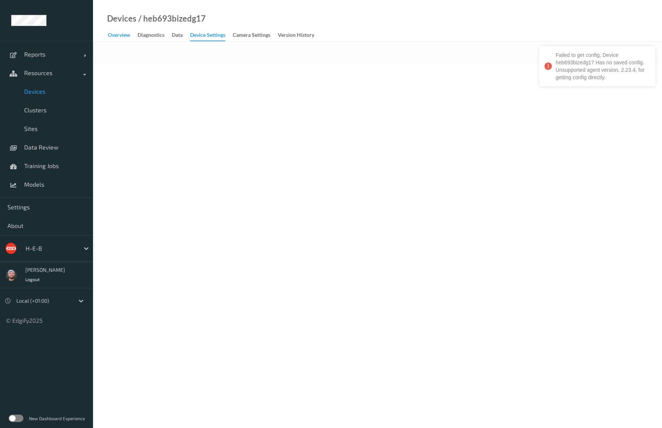
click at [118, 36] on div "Overview" at bounding box center [119, 35] width 22 height 9
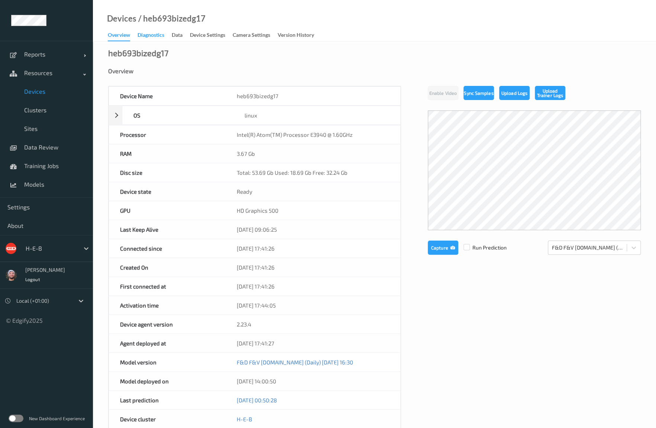
click at [159, 38] on div "Diagnostics" at bounding box center [151, 35] width 27 height 9
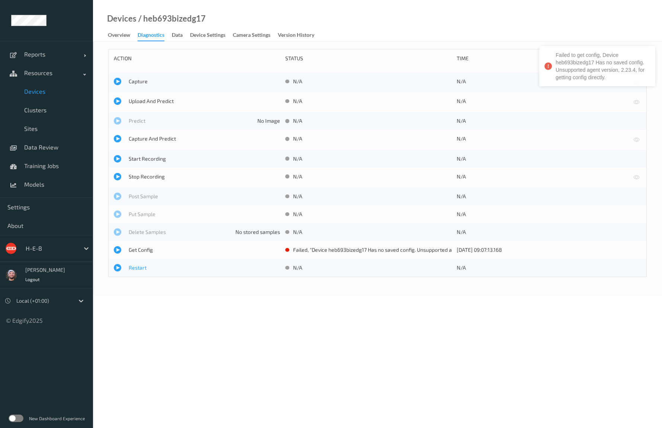
click at [142, 271] on span "Restart" at bounding box center [204, 267] width 151 height 7
click at [277, 339] on body "Reports Default Report Customized Report Resources Devices Clusters Sites Data …" at bounding box center [331, 214] width 662 height 428
click at [43, 95] on link "Devices" at bounding box center [46, 91] width 93 height 19
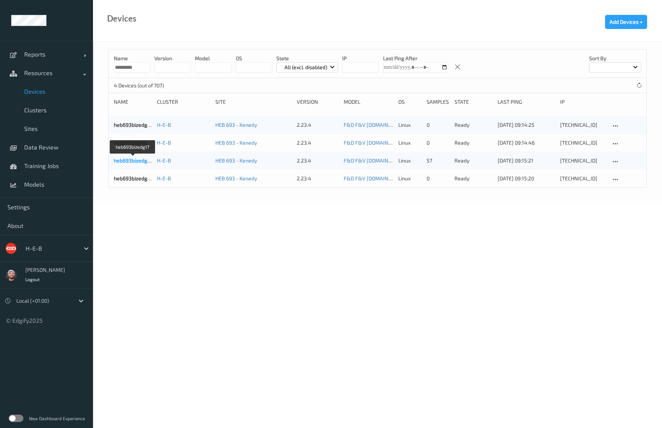
click at [130, 160] on link "heb693bizedg17" at bounding box center [133, 160] width 38 height 6
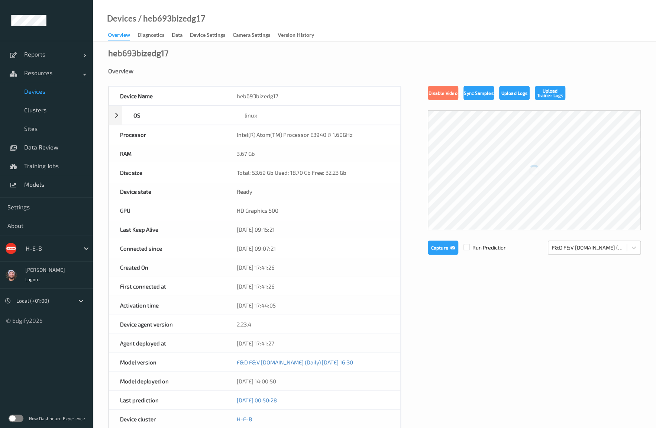
click at [190, 68] on div "Overview" at bounding box center [374, 70] width 533 height 7
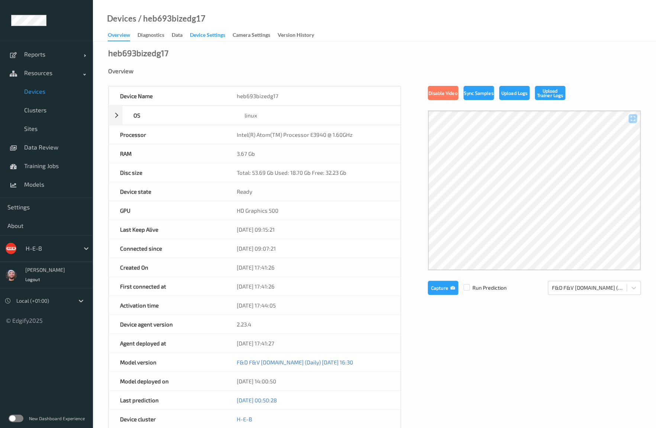
click at [224, 39] on div "Device Settings" at bounding box center [207, 35] width 35 height 9
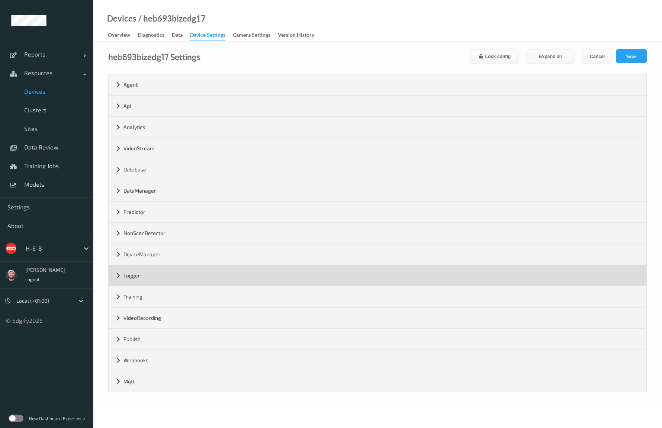
click at [155, 265] on div "Logger" at bounding box center [378, 275] width 538 height 21
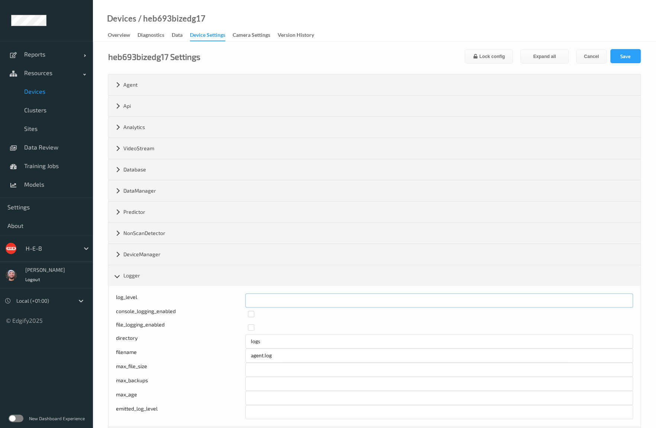
drag, startPoint x: 258, startPoint y: 297, endPoint x: 246, endPoint y: 298, distance: 11.9
click at [246, 298] on input "*" at bounding box center [439, 300] width 388 height 14
type input "*"
click at [621, 55] on button "Save" at bounding box center [625, 56] width 30 height 14
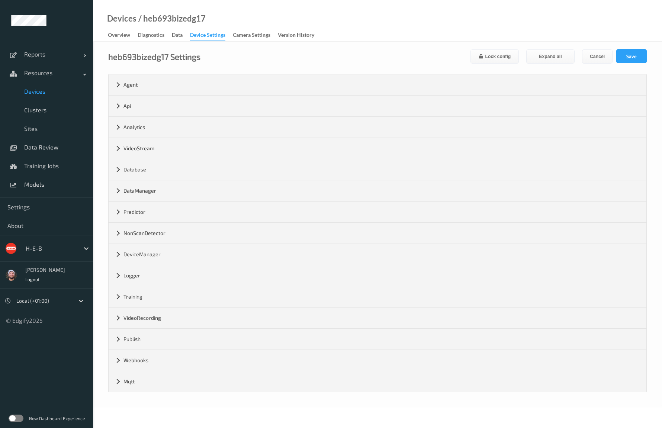
click at [431, 23] on div "Devices / heb693bizedg17 Overview Diagnostics Data Device Settings Camera Setti…" at bounding box center [377, 21] width 569 height 42
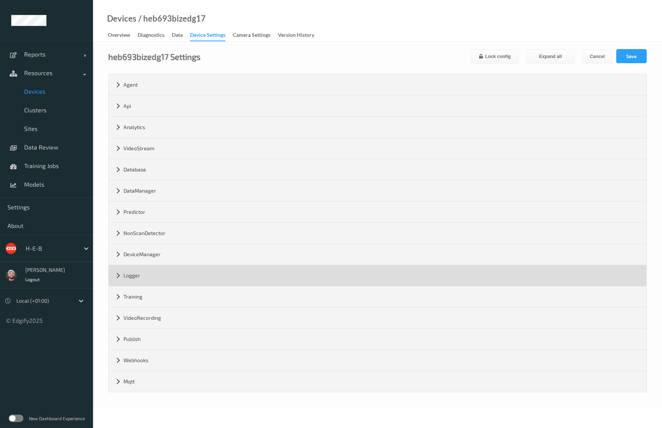
click at [166, 277] on div "Logger" at bounding box center [378, 275] width 538 height 21
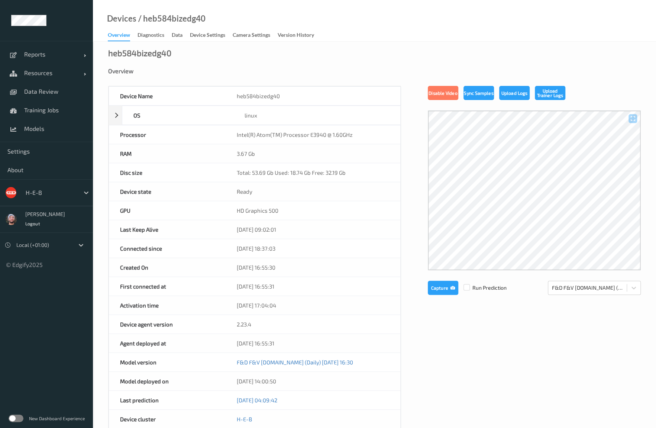
drag, startPoint x: 200, startPoint y: 39, endPoint x: 210, endPoint y: 76, distance: 37.8
click at [200, 39] on div "Device Settings" at bounding box center [207, 35] width 35 height 9
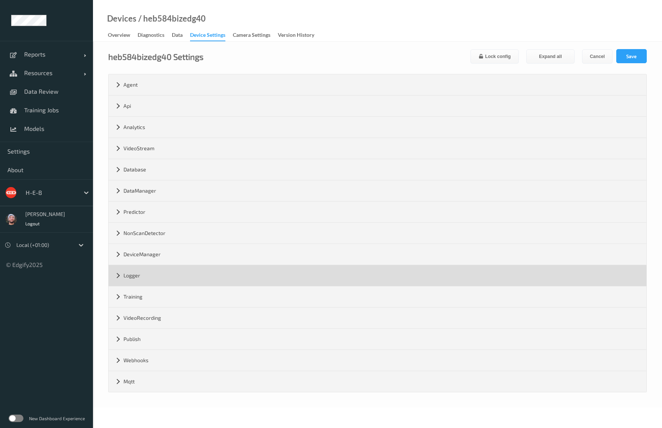
click at [144, 265] on div "Logger" at bounding box center [378, 275] width 538 height 21
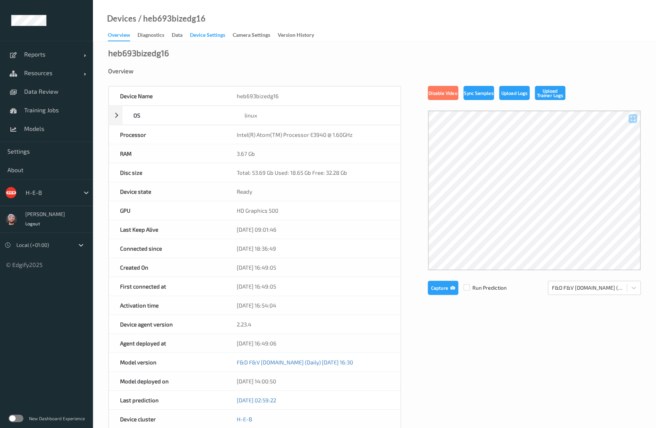
click at [199, 38] on div "Device Settings" at bounding box center [207, 35] width 35 height 9
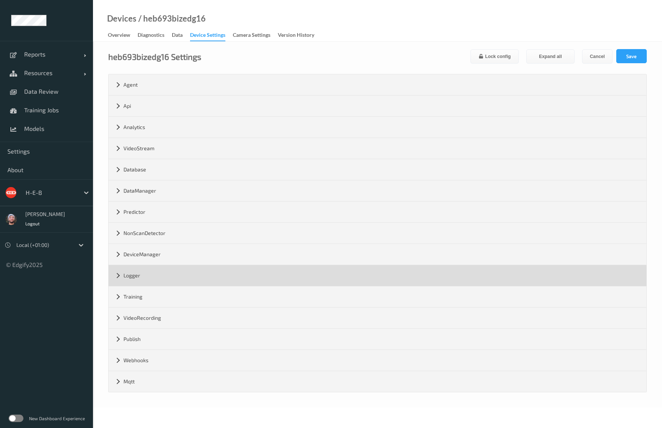
click at [155, 270] on div "Logger" at bounding box center [378, 275] width 538 height 21
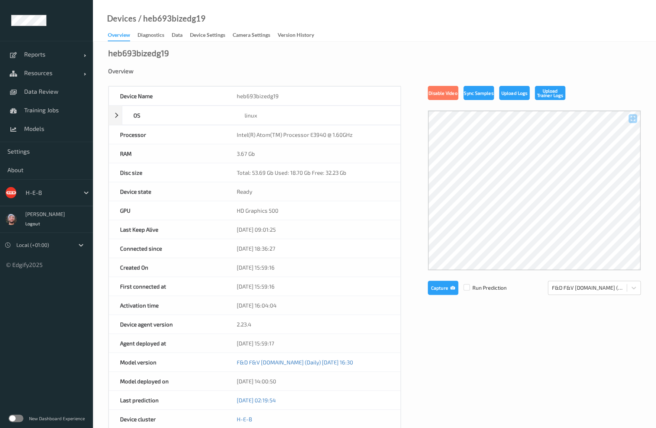
click at [197, 42] on div "heb693bizedg19 Overview Device Name heb693bizedg19 OS linux Platform debian Pla…" at bounding box center [374, 335] width 563 height 586
click at [199, 36] on div "Device Settings" at bounding box center [207, 35] width 35 height 9
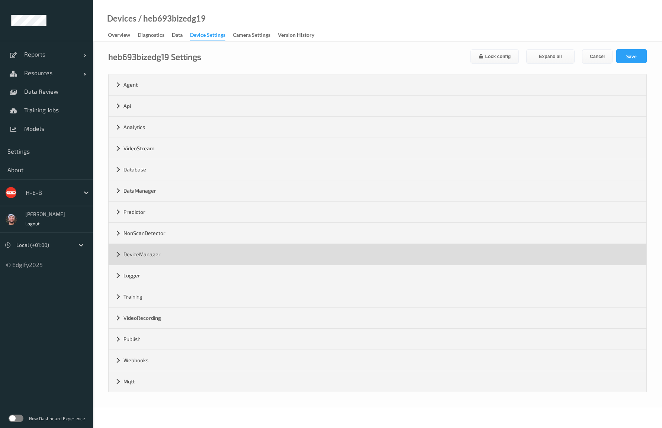
drag, startPoint x: 166, startPoint y: 278, endPoint x: 205, endPoint y: 257, distance: 44.2
click at [166, 278] on div "Logger" at bounding box center [378, 275] width 538 height 21
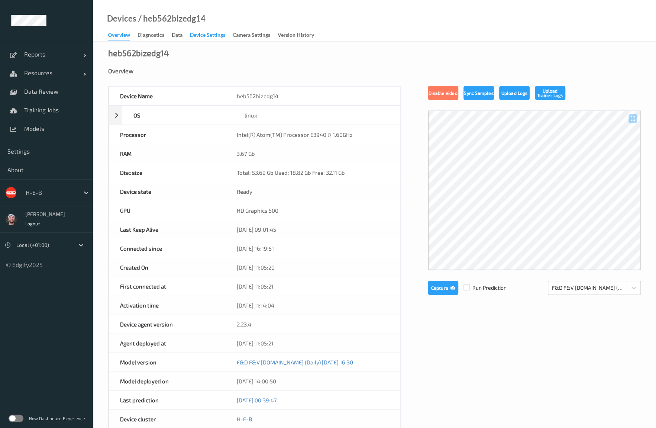
click at [216, 39] on div "Device Settings" at bounding box center [207, 35] width 35 height 9
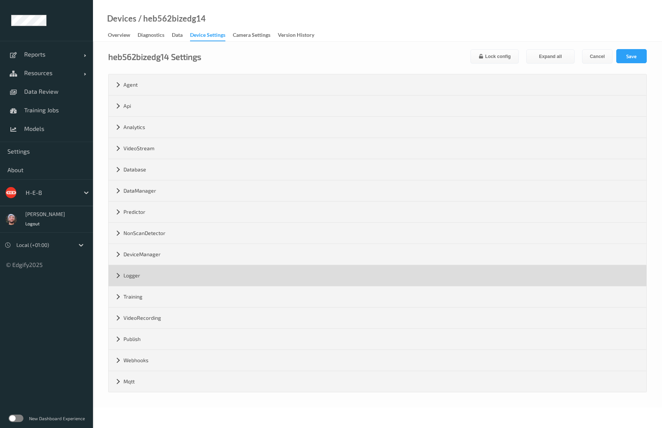
click at [164, 274] on div "Logger" at bounding box center [378, 275] width 538 height 21
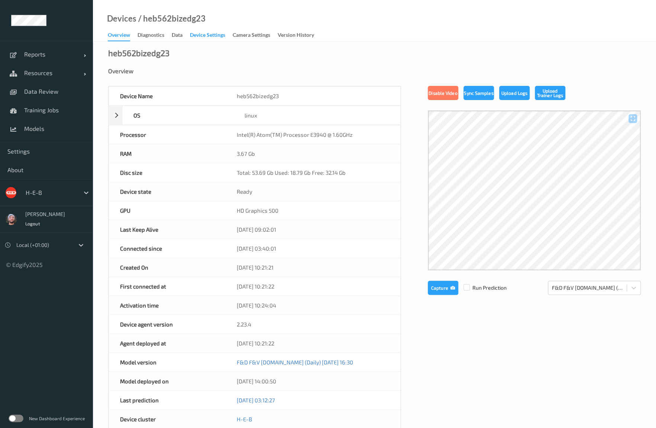
click at [221, 36] on div "Device Settings" at bounding box center [207, 35] width 35 height 9
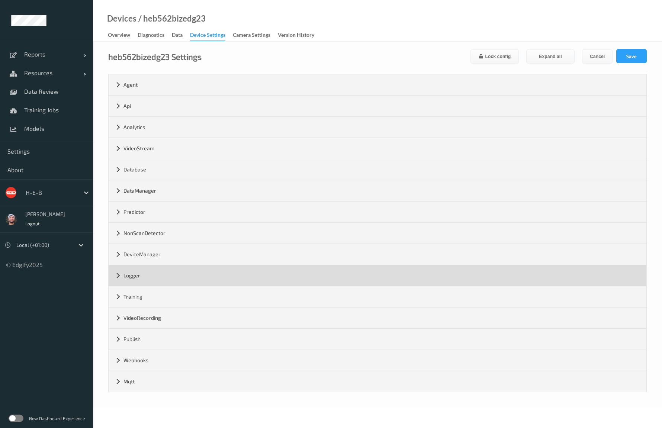
click at [141, 277] on div "Logger" at bounding box center [378, 275] width 538 height 21
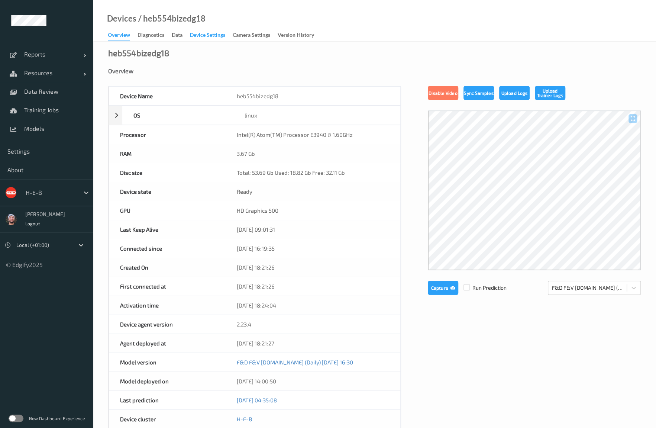
click at [193, 36] on div "Device Settings" at bounding box center [207, 35] width 35 height 9
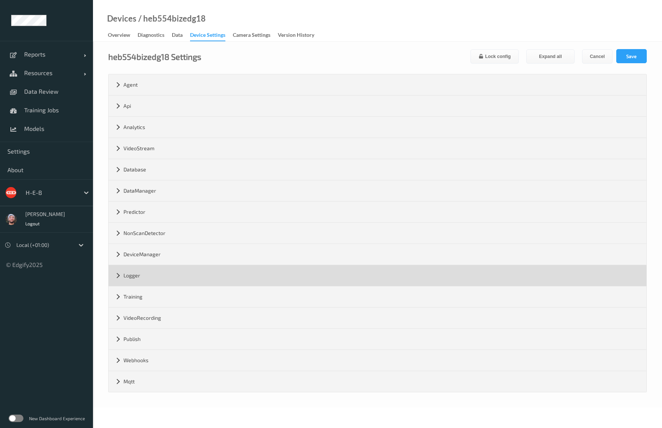
click at [157, 272] on div "Logger" at bounding box center [378, 275] width 538 height 21
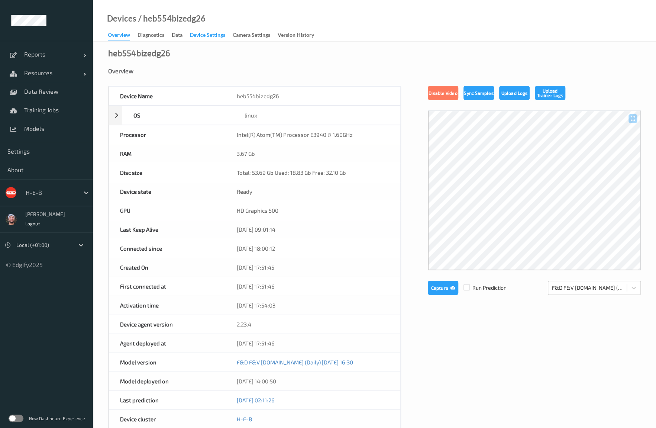
click at [215, 32] on div "Device Settings" at bounding box center [207, 35] width 35 height 9
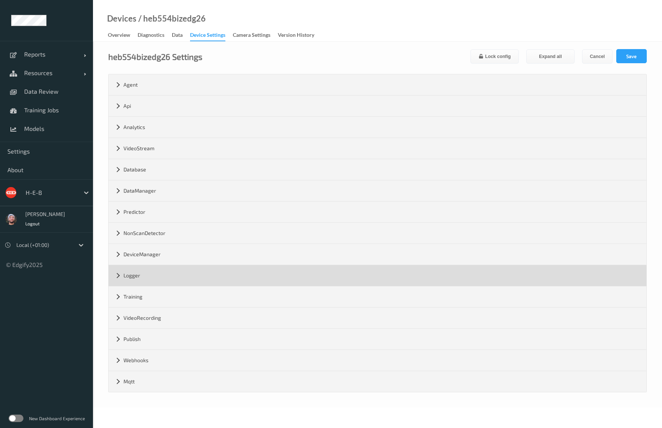
click at [162, 278] on div "Logger" at bounding box center [378, 275] width 538 height 21
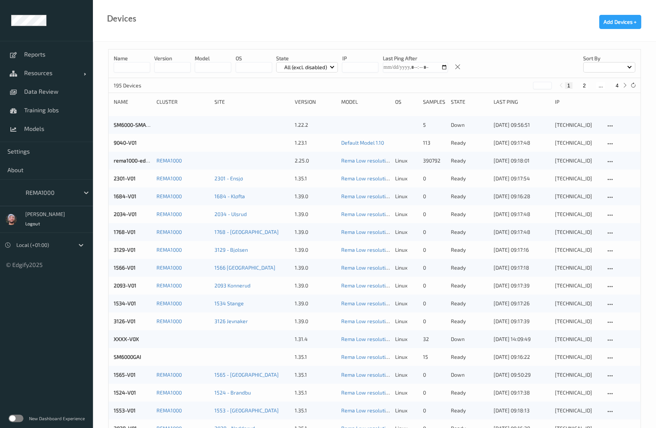
click at [616, 87] on button "4" at bounding box center [616, 85] width 7 height 7
type input "*"
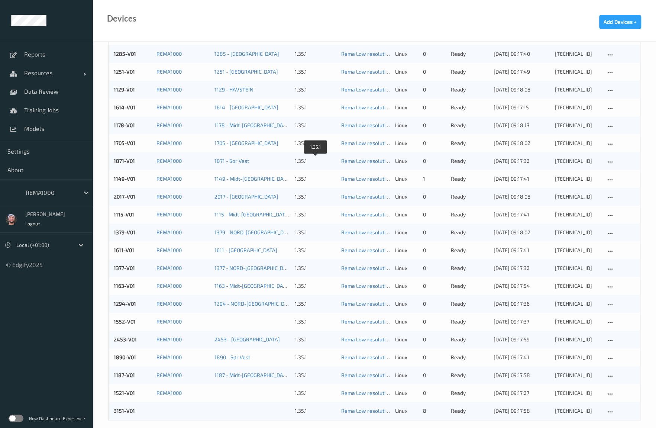
scroll to position [506, 0]
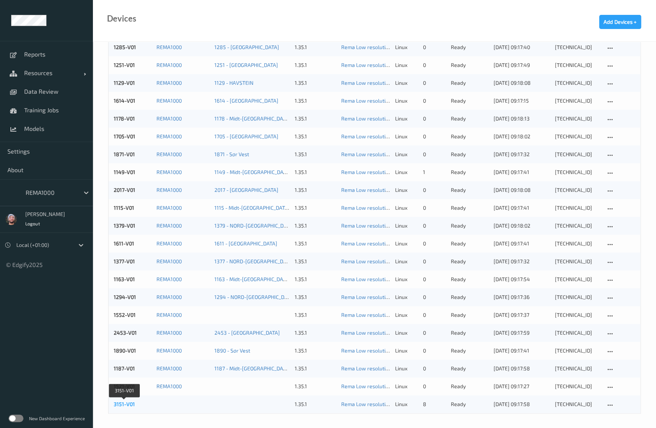
click at [125, 401] on link "3151-V01" at bounding box center [124, 404] width 21 height 6
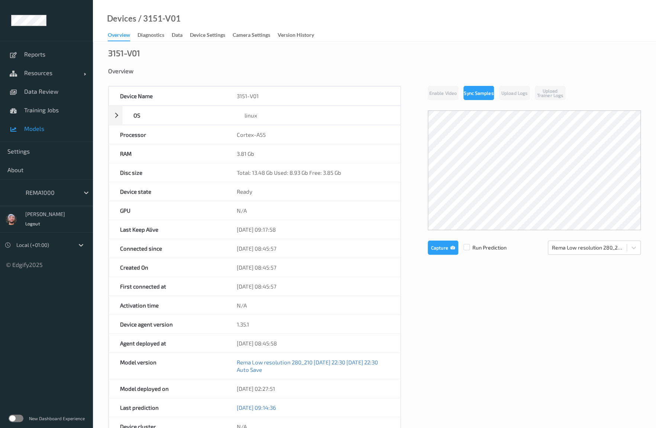
click at [39, 131] on span "Models" at bounding box center [54, 128] width 61 height 7
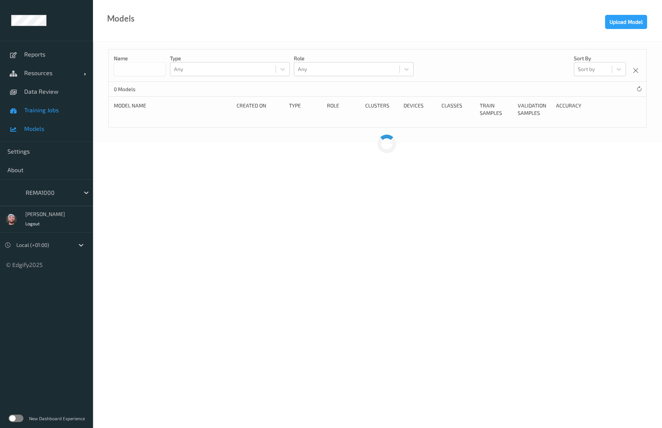
click at [48, 115] on link "Training Jobs" at bounding box center [46, 110] width 93 height 19
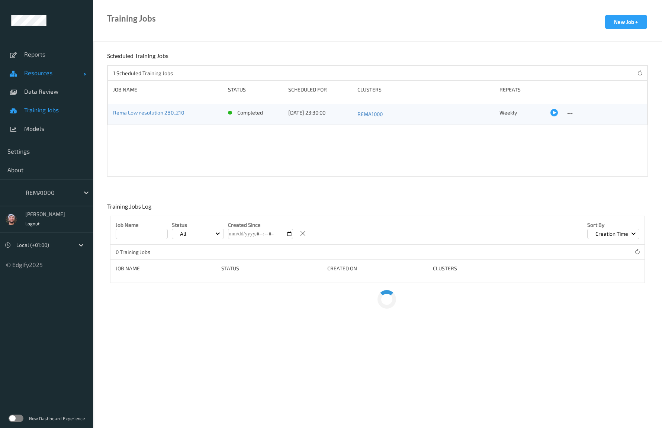
click at [46, 73] on span "Resources" at bounding box center [53, 72] width 59 height 7
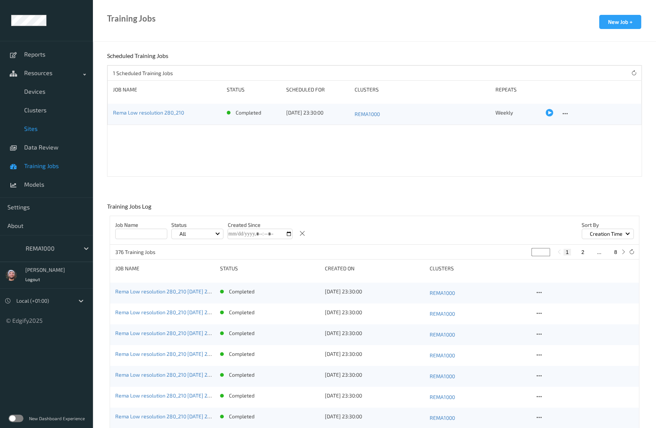
click at [44, 128] on span "Sites" at bounding box center [54, 128] width 61 height 7
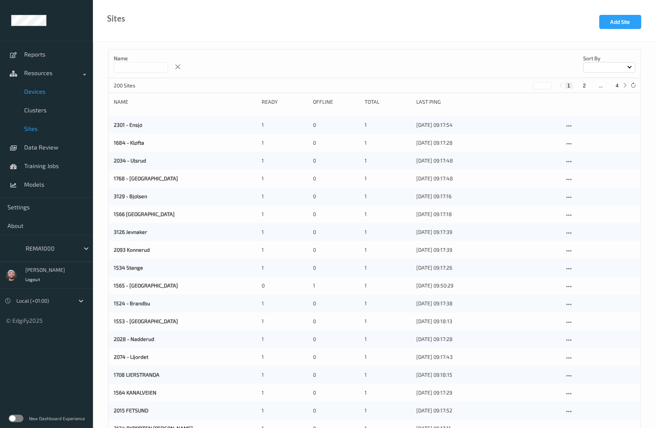
click at [48, 97] on link "Devices" at bounding box center [46, 91] width 93 height 19
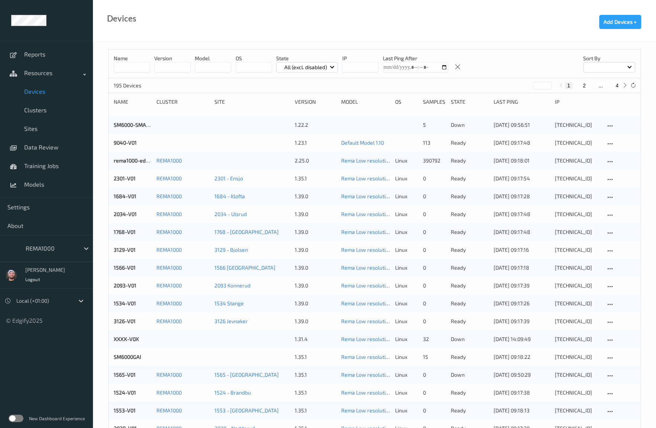
click at [619, 84] on button "4" at bounding box center [616, 85] width 7 height 7
type input "*"
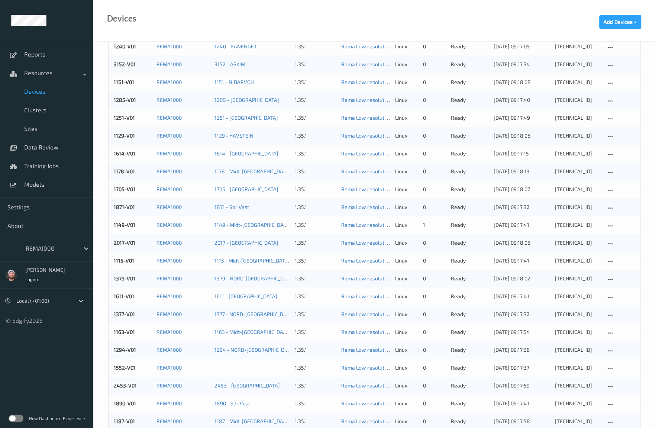
scroll to position [506, 0]
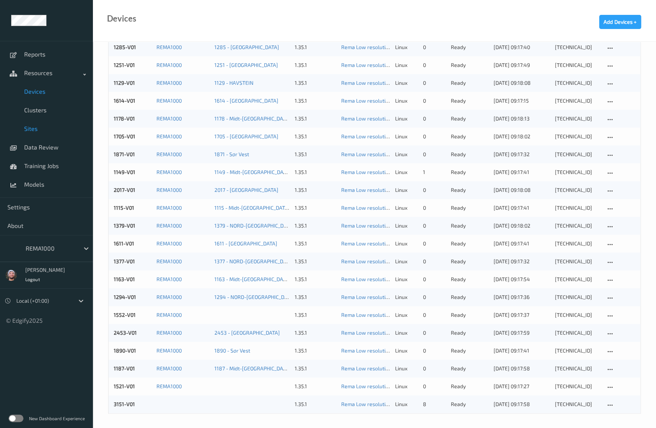
click at [36, 129] on span "Sites" at bounding box center [54, 128] width 61 height 7
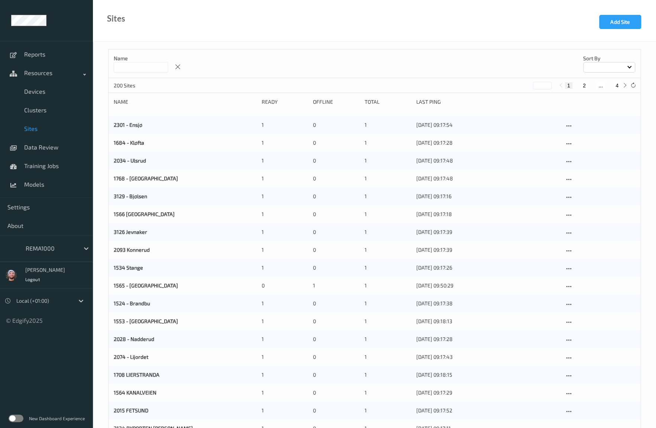
click at [161, 70] on input at bounding box center [141, 67] width 54 height 10
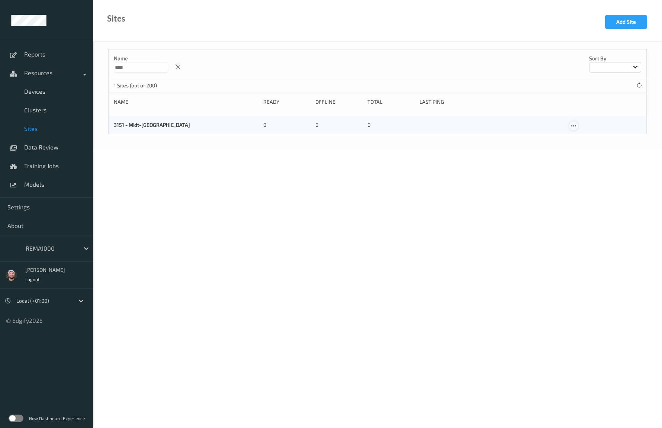
type input "****"
click at [574, 127] on icon at bounding box center [573, 126] width 6 height 7
click at [580, 136] on link "Edit Site" at bounding box center [588, 139] width 39 height 14
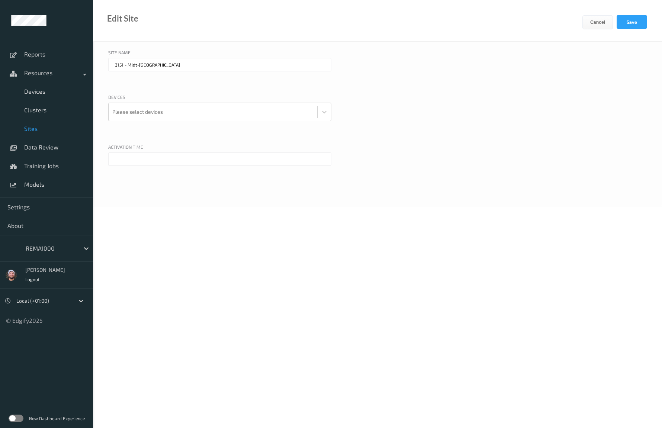
click at [144, 157] on input "text" at bounding box center [219, 158] width 223 height 13
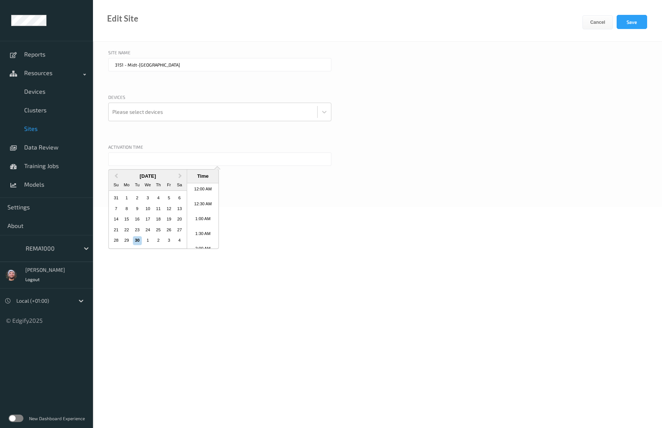
scroll to position [242, 0]
click at [150, 119] on div at bounding box center [212, 111] width 201 height 15
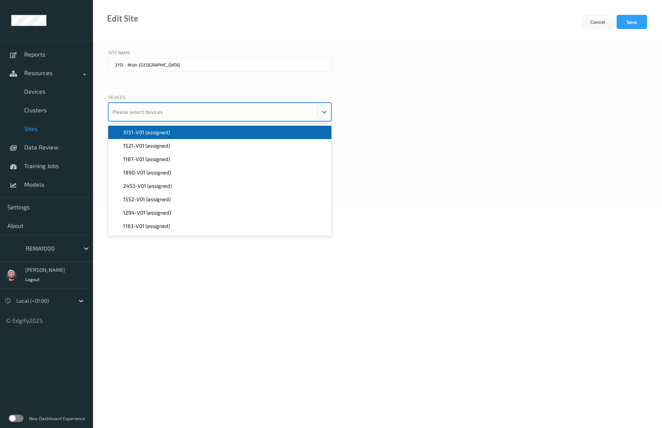
click at [154, 132] on span "3151-V01 (assigned)" at bounding box center [146, 132] width 47 height 7
click at [638, 23] on button "Save" at bounding box center [631, 22] width 30 height 14
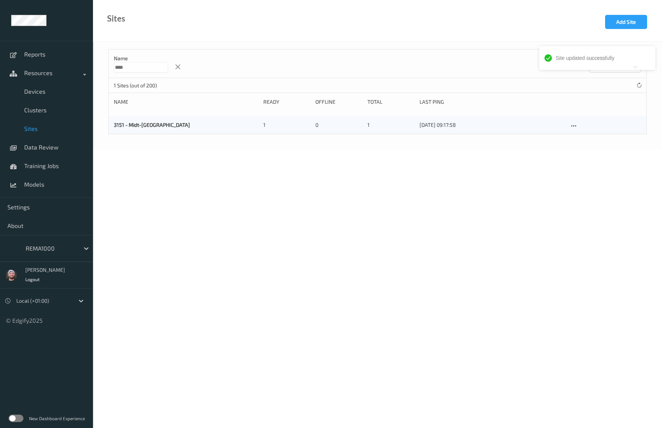
click at [133, 67] on input "****" at bounding box center [141, 67] width 54 height 10
type input "****"
click at [574, 128] on icon at bounding box center [573, 126] width 6 height 7
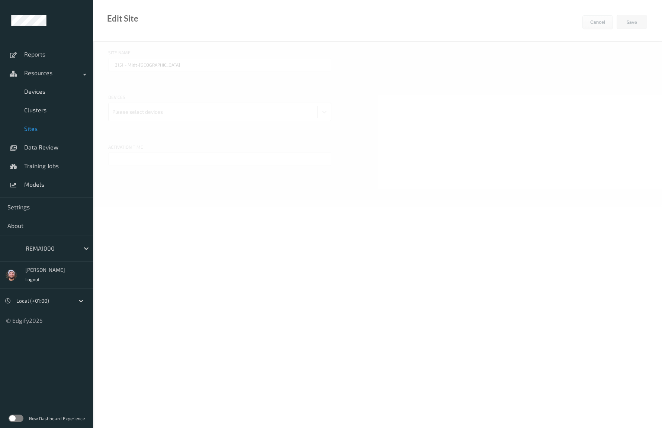
type input "1890 - Sør Vest"
type input "[DATE] 10:00 AM"
click at [228, 119] on div at bounding box center [222, 111] width 156 height 15
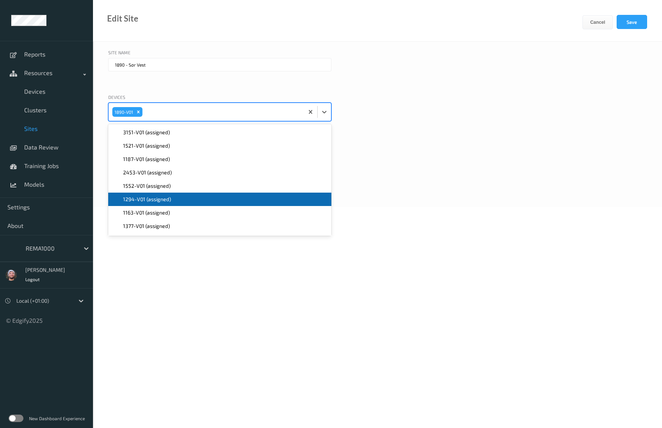
click at [459, 232] on body "Reports Resources Devices Clusters Sites Data Review Training Jobs Models Setti…" at bounding box center [331, 214] width 662 height 428
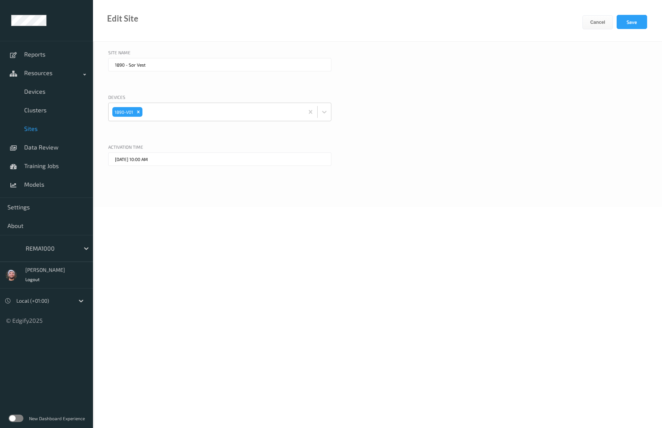
click at [58, 131] on span "Sites" at bounding box center [54, 128] width 61 height 7
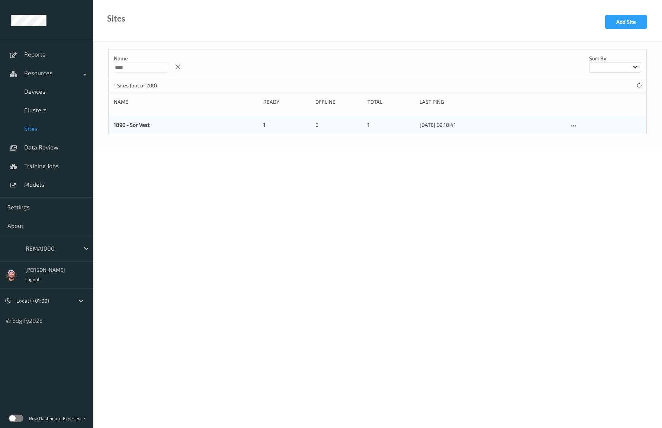
click at [44, 120] on link "Sites" at bounding box center [46, 128] width 93 height 19
click at [46, 114] on link "Clusters" at bounding box center [46, 110] width 93 height 19
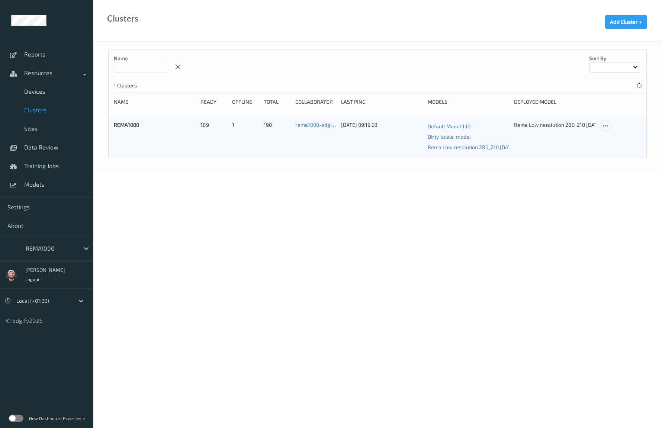
click at [603, 127] on icon at bounding box center [605, 126] width 6 height 7
click at [612, 136] on link "Edit Cluster" at bounding box center [624, 139] width 46 height 14
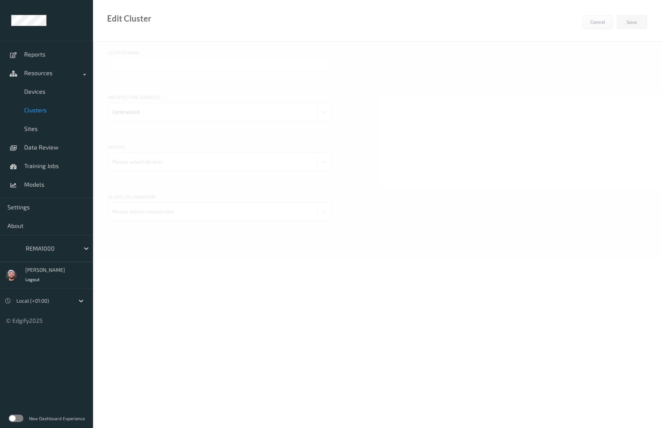
type input "REMA1000"
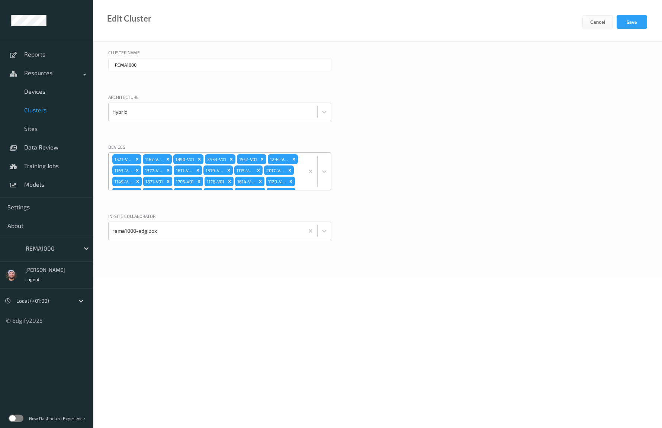
click at [289, 157] on div "1521-V01 1187-V01 1890-V01 2453-V01 1552-V01 1294-V01 1163-V01 1377-V01 1611-V0…" at bounding box center [206, 171] width 195 height 37
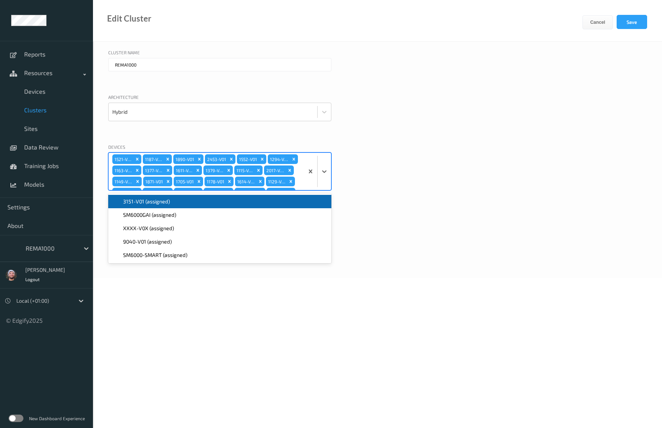
scroll to position [382, 0]
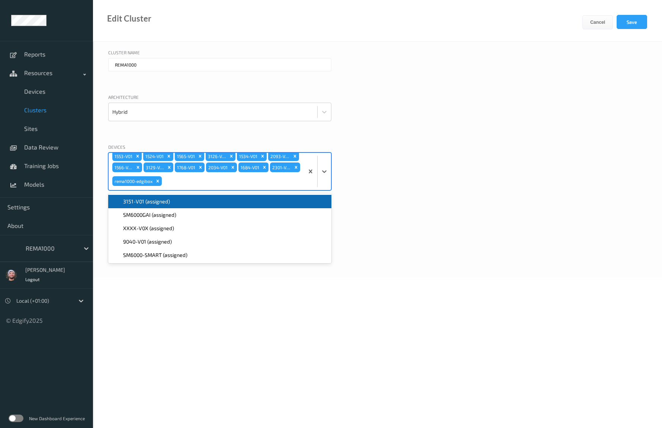
click at [155, 202] on span "3151-V01 (assigned)" at bounding box center [146, 201] width 47 height 7
click at [635, 23] on button "Save" at bounding box center [631, 22] width 30 height 14
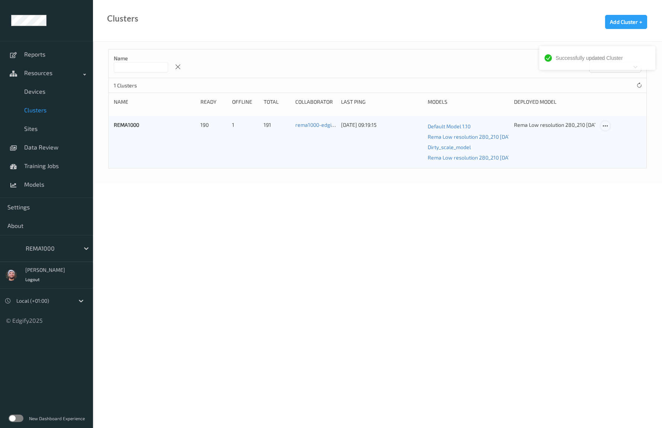
click at [606, 124] on icon at bounding box center [605, 126] width 6 height 7
click at [608, 133] on link "Edit Cluster" at bounding box center [624, 139] width 46 height 14
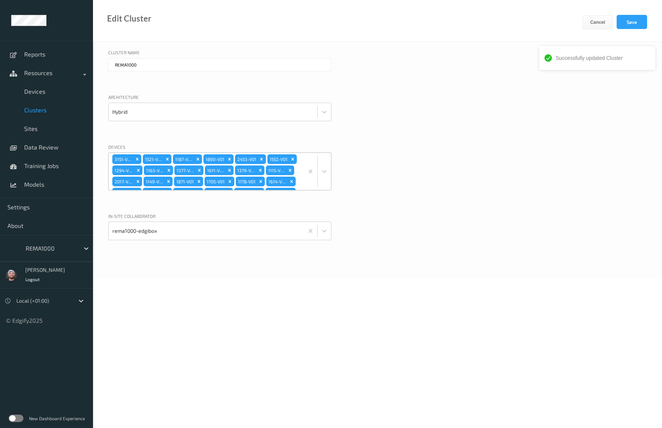
click at [278, 159] on div "3151-V01 1521-V01 1187-V01 1890-V01 2453-V01 1552-V01 1294-V01 1163-V01 1377-V0…" at bounding box center [206, 171] width 195 height 37
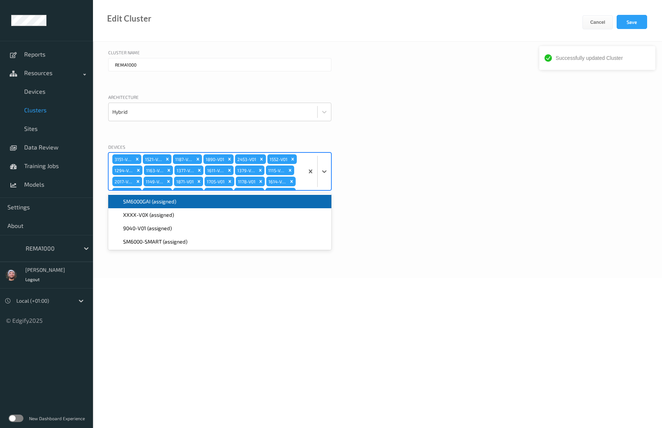
scroll to position [382, 0]
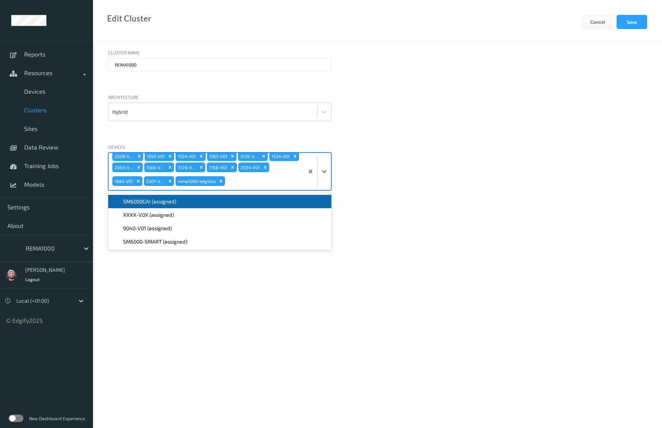
click at [39, 93] on span "Devices" at bounding box center [54, 91] width 61 height 7
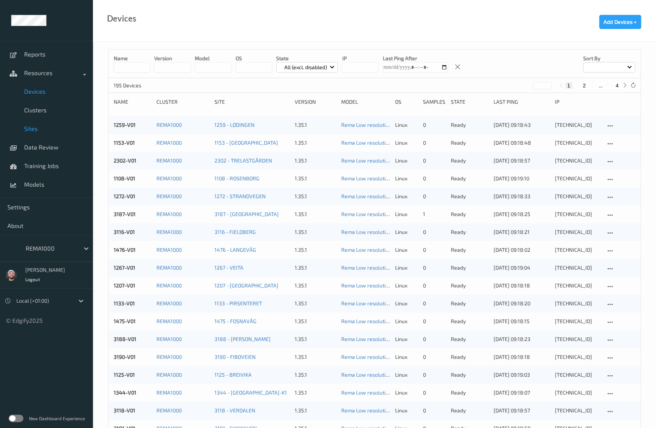
click at [42, 131] on span "Sites" at bounding box center [54, 128] width 61 height 7
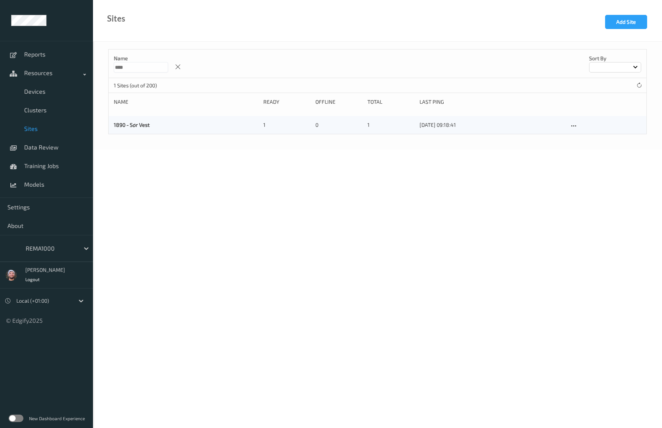
click at [149, 66] on input "****" at bounding box center [141, 67] width 54 height 10
type input "****"
click at [574, 123] on icon at bounding box center [573, 126] width 6 height 7
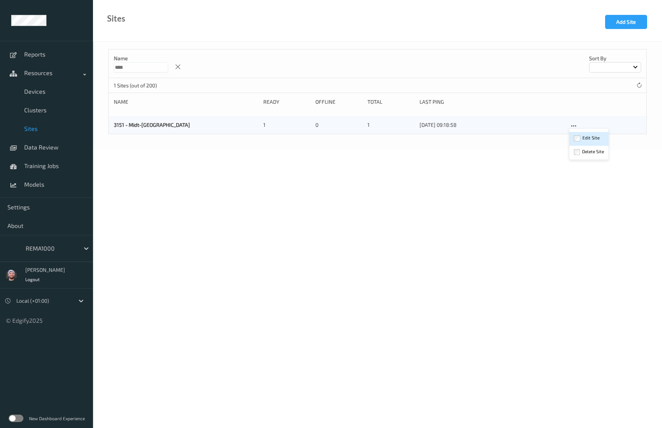
click at [580, 133] on link "Edit Site" at bounding box center [588, 139] width 39 height 14
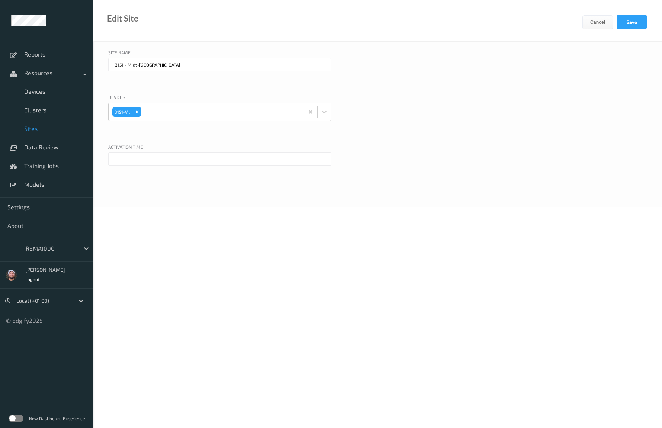
click at [150, 163] on input "text" at bounding box center [219, 158] width 223 height 13
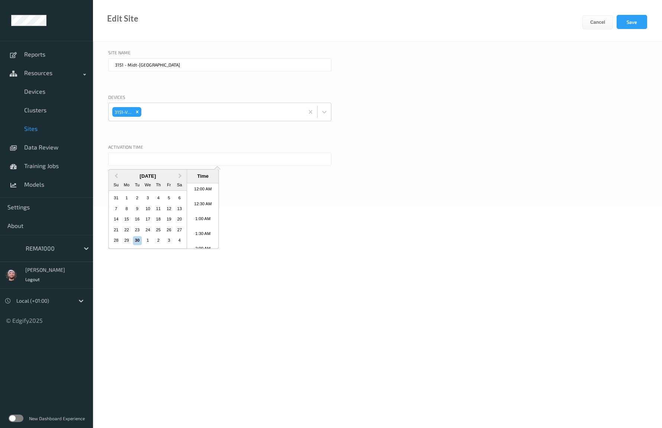
scroll to position [242, 0]
click at [201, 212] on li "9:00 AM" at bounding box center [203, 216] width 32 height 15
type input "[DATE] 9:00 AM"
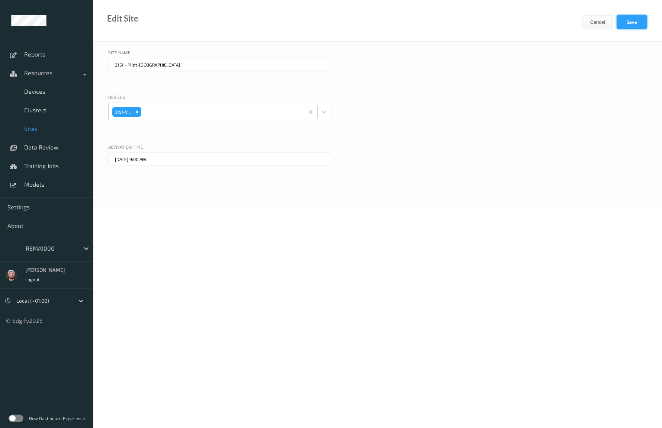
click at [627, 20] on button "Save" at bounding box center [631, 22] width 30 height 14
